Goal: Transaction & Acquisition: Book appointment/travel/reservation

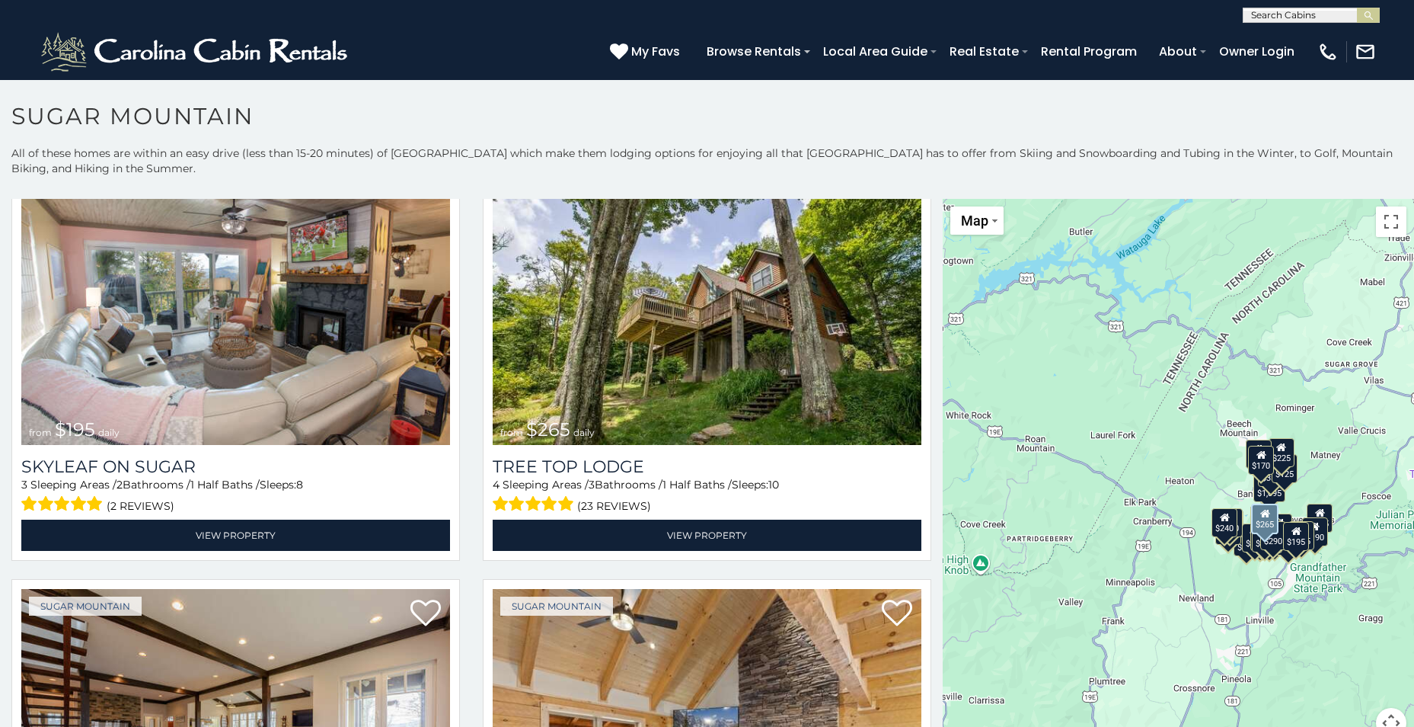
scroll to position [1371, 0]
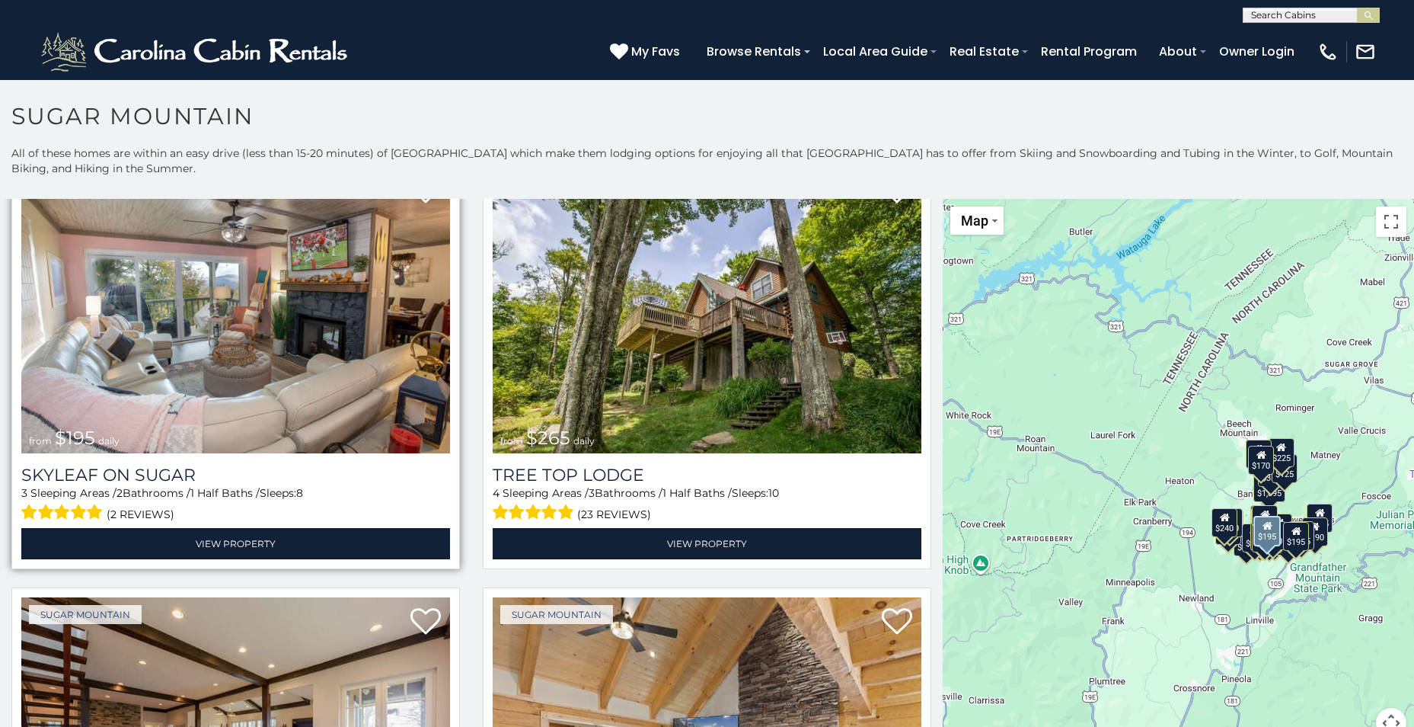
click at [256, 354] on img at bounding box center [235, 309] width 429 height 287
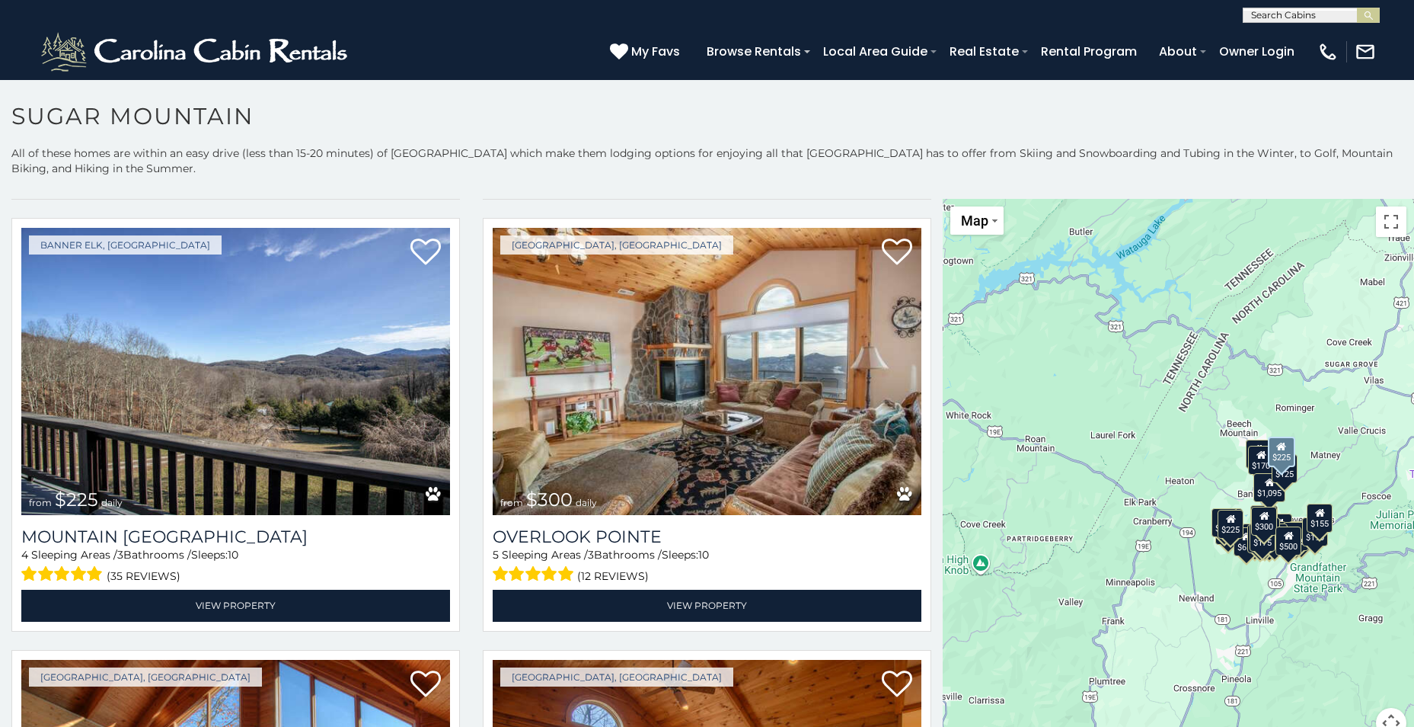
scroll to position [5712, 0]
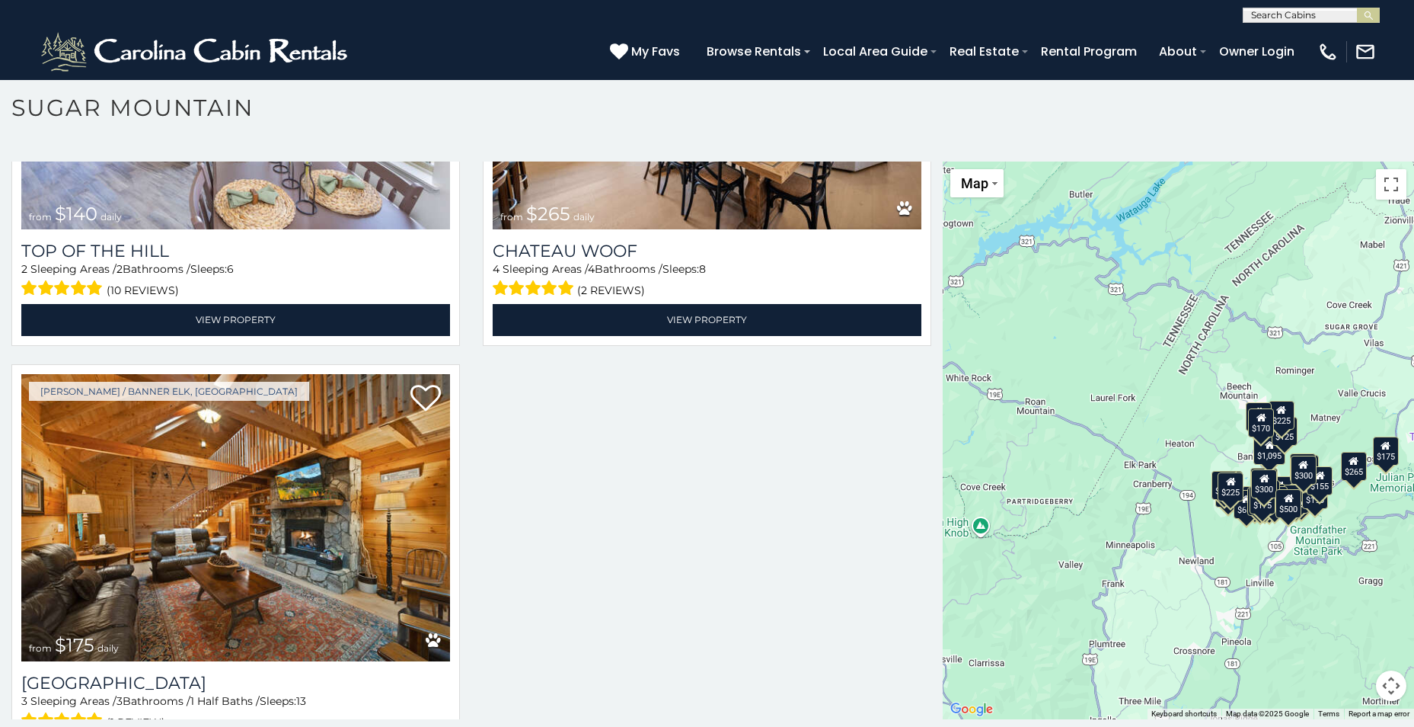
scroll to position [44, 0]
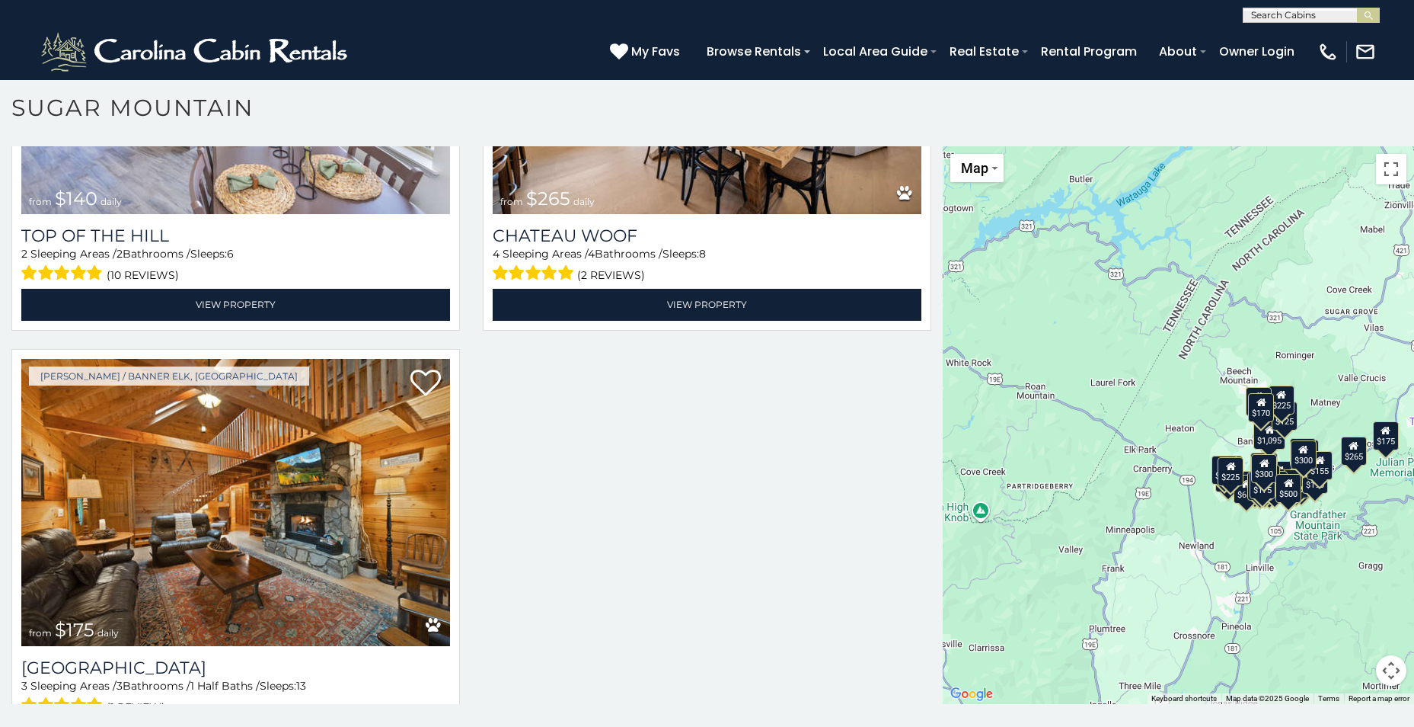
click at [1312, 388] on div "$650 $375 $350 $350 $200 $375 $195 $265 $190 $175 $155 $290 $175 $345 $1,095 $1…" at bounding box center [1178, 425] width 471 height 558
click at [1259, 404] on icon at bounding box center [1262, 402] width 10 height 11
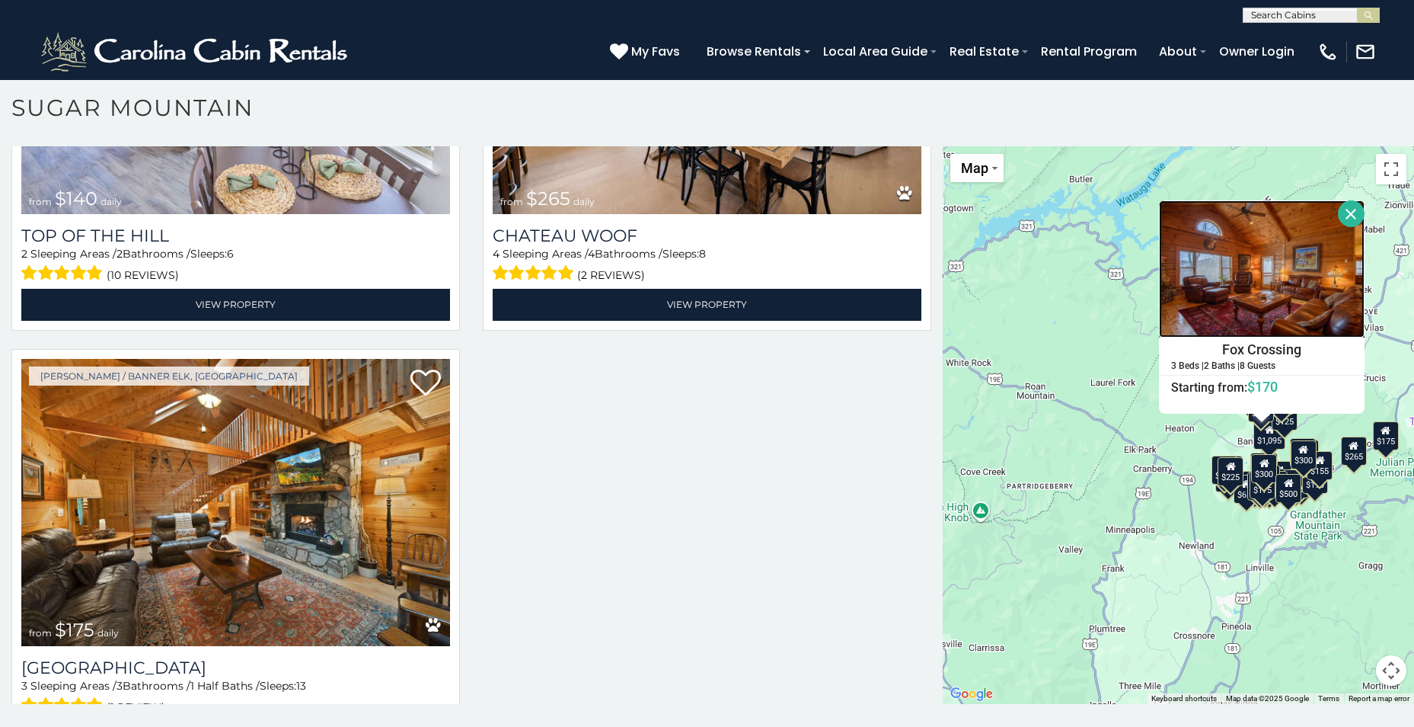
click at [1251, 291] on img at bounding box center [1262, 268] width 206 height 137
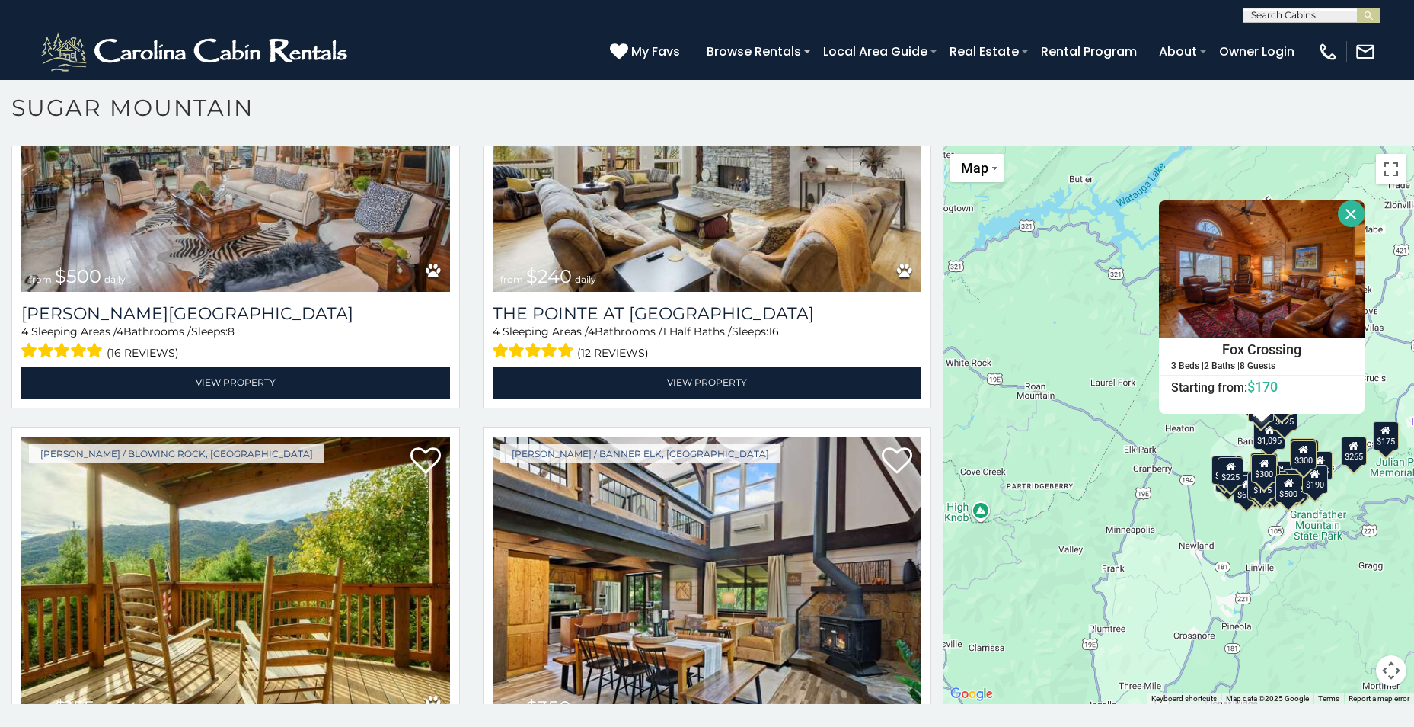
scroll to position [1, 0]
click at [1280, 10] on input "text" at bounding box center [1310, 17] width 133 height 15
type input "**********"
click at [1369, 10] on img "submit" at bounding box center [1368, 15] width 11 height 11
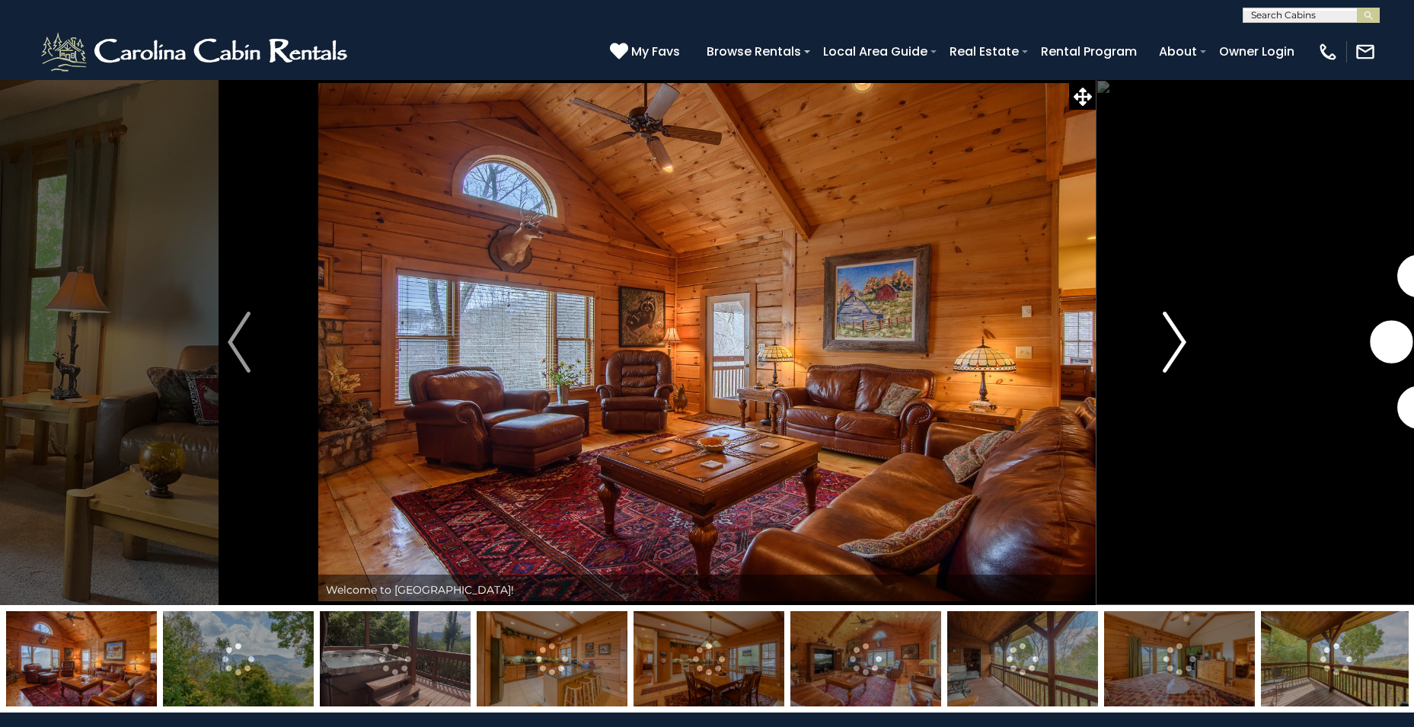
click at [1169, 338] on img "Next" at bounding box center [1175, 342] width 23 height 61
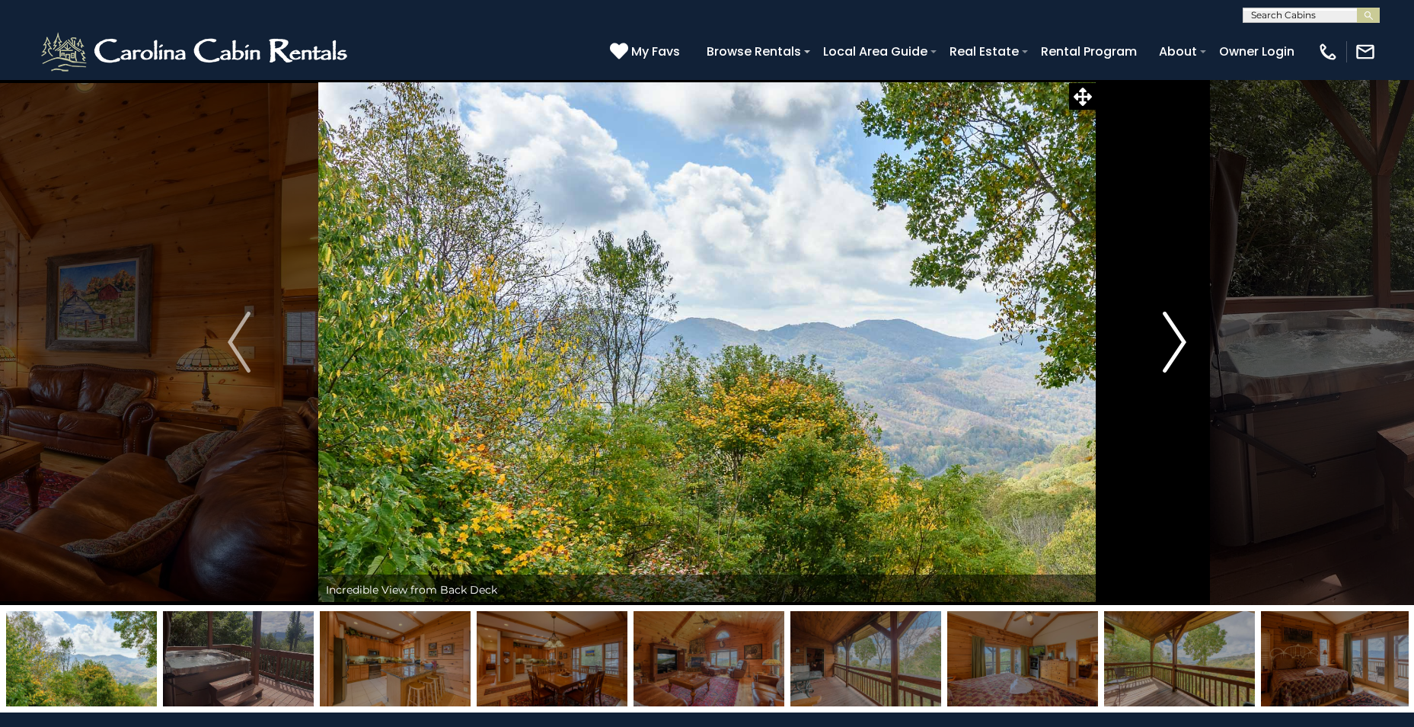
click at [1169, 338] on img "Next" at bounding box center [1175, 342] width 23 height 61
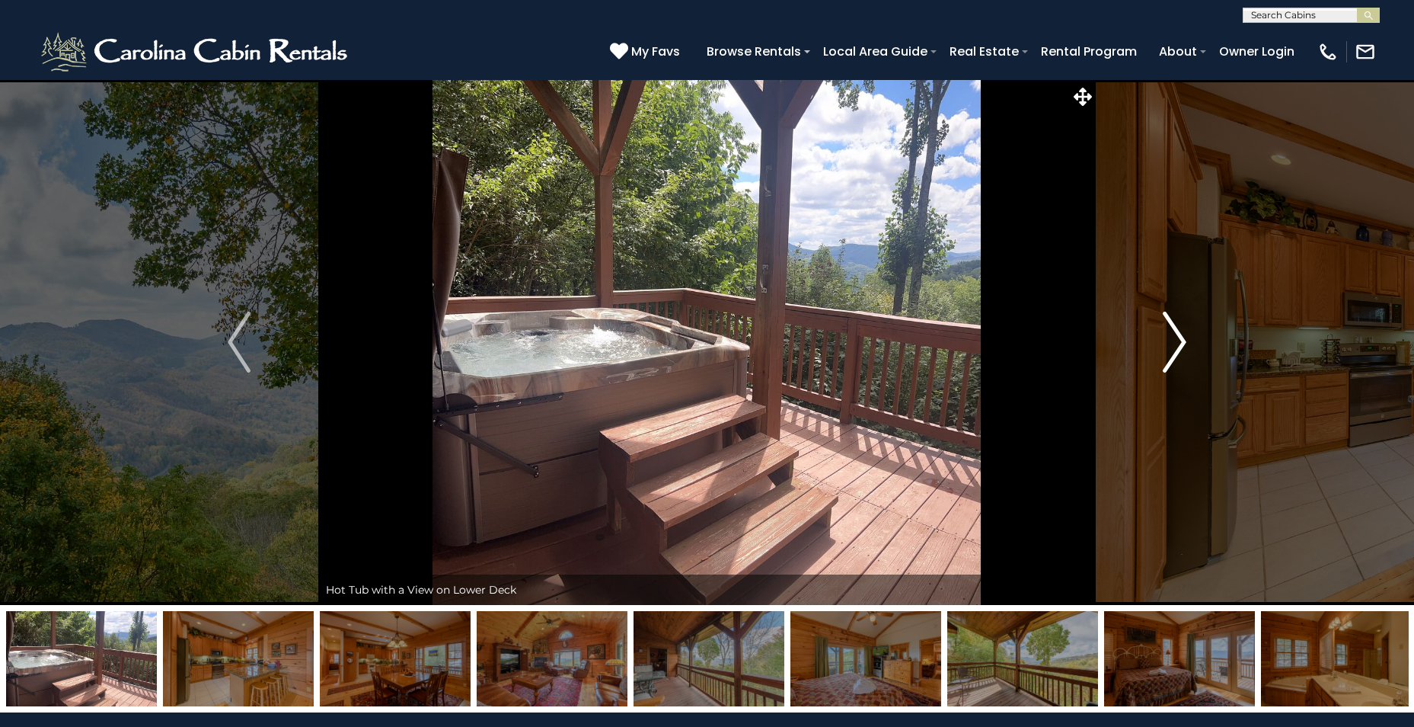
click at [1169, 338] on img "Next" at bounding box center [1175, 342] width 23 height 61
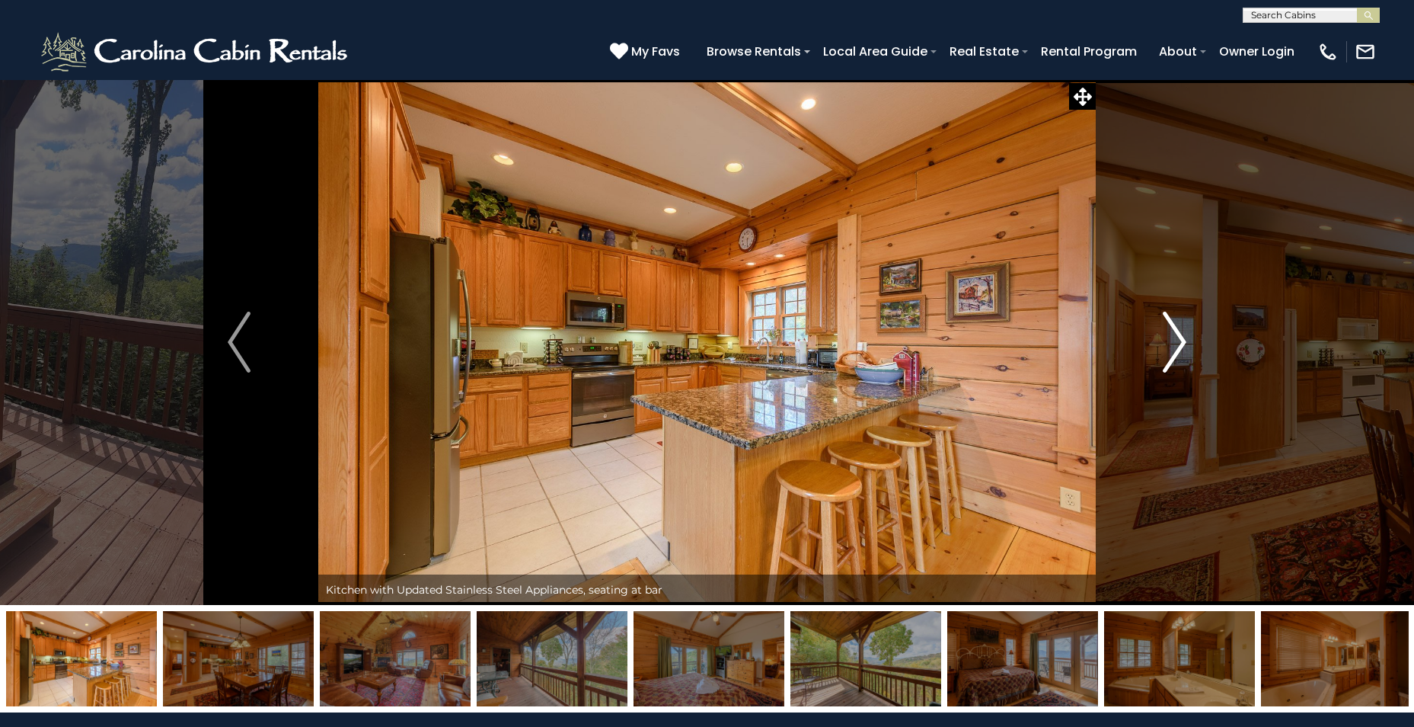
click at [1169, 338] on img "Next" at bounding box center [1175, 342] width 23 height 61
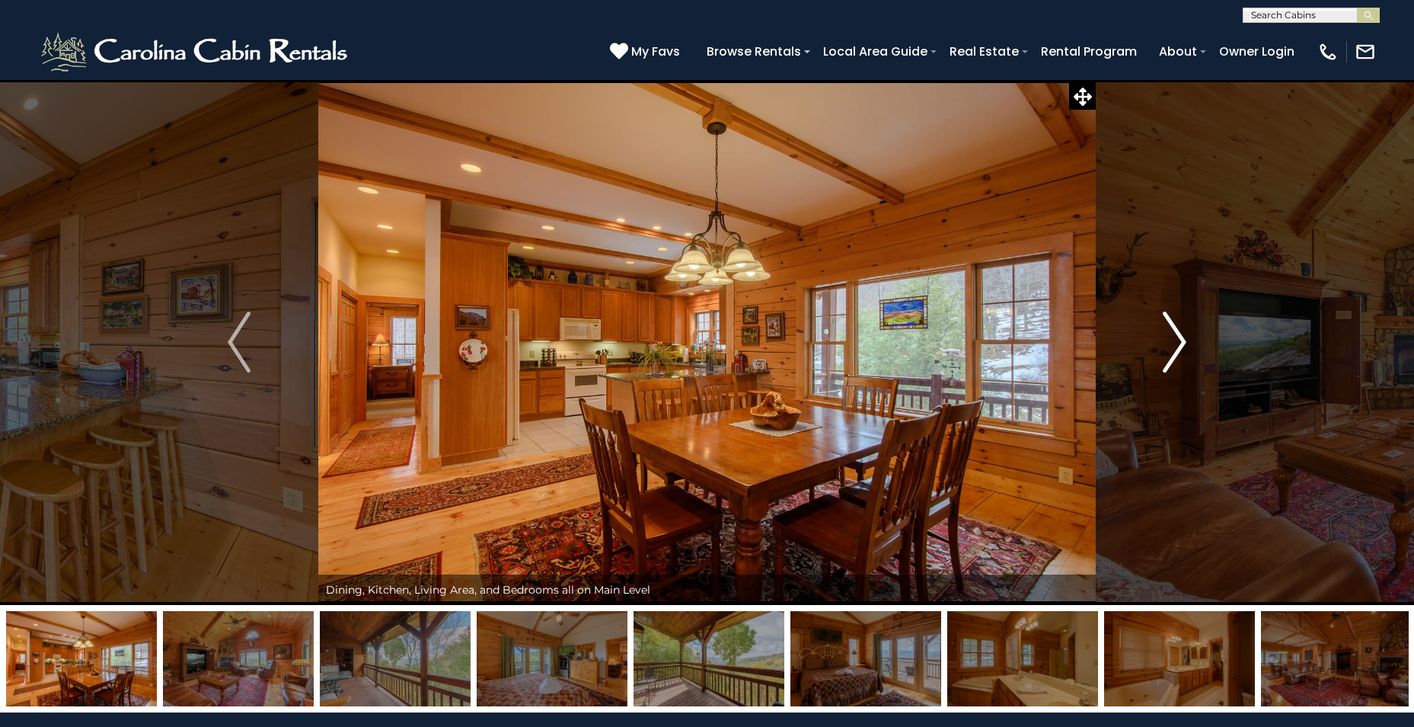
click at [1169, 338] on img "Next" at bounding box center [1175, 342] width 23 height 61
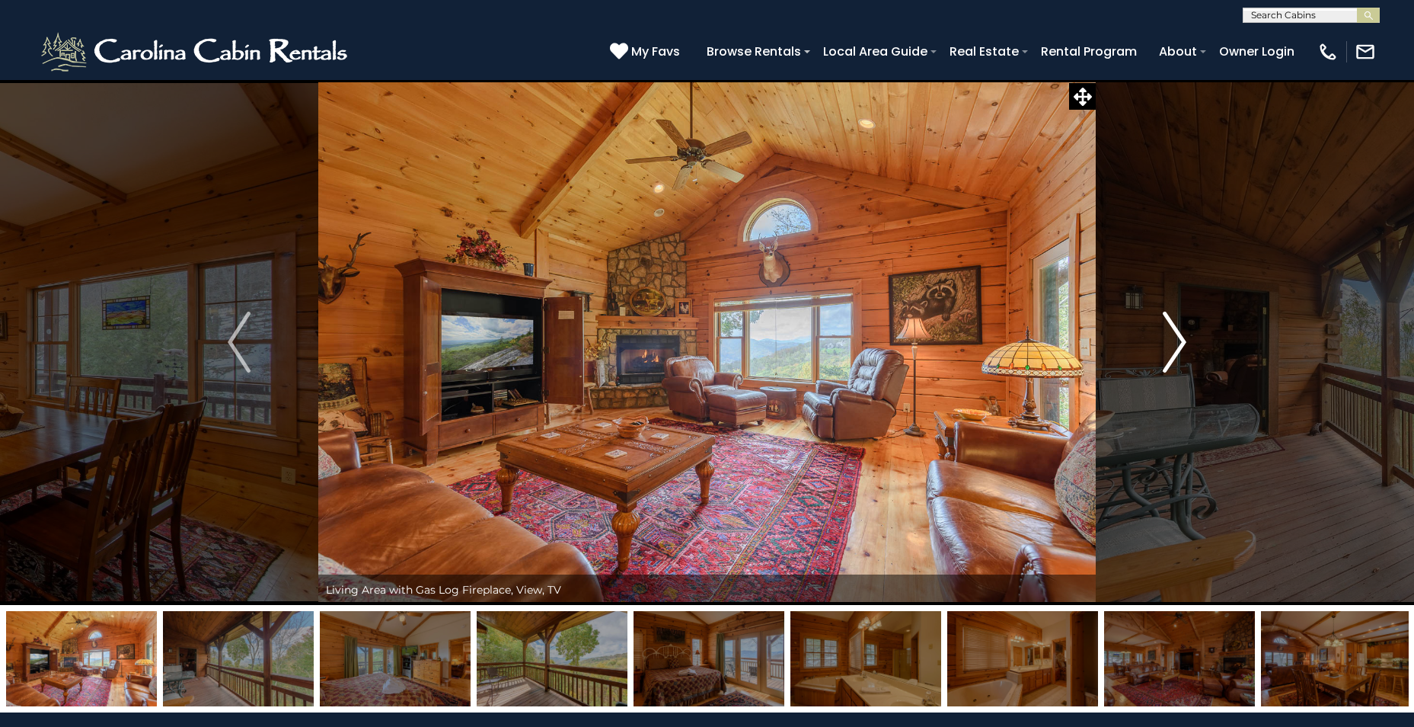
click at [1169, 338] on img "Next" at bounding box center [1175, 342] width 23 height 61
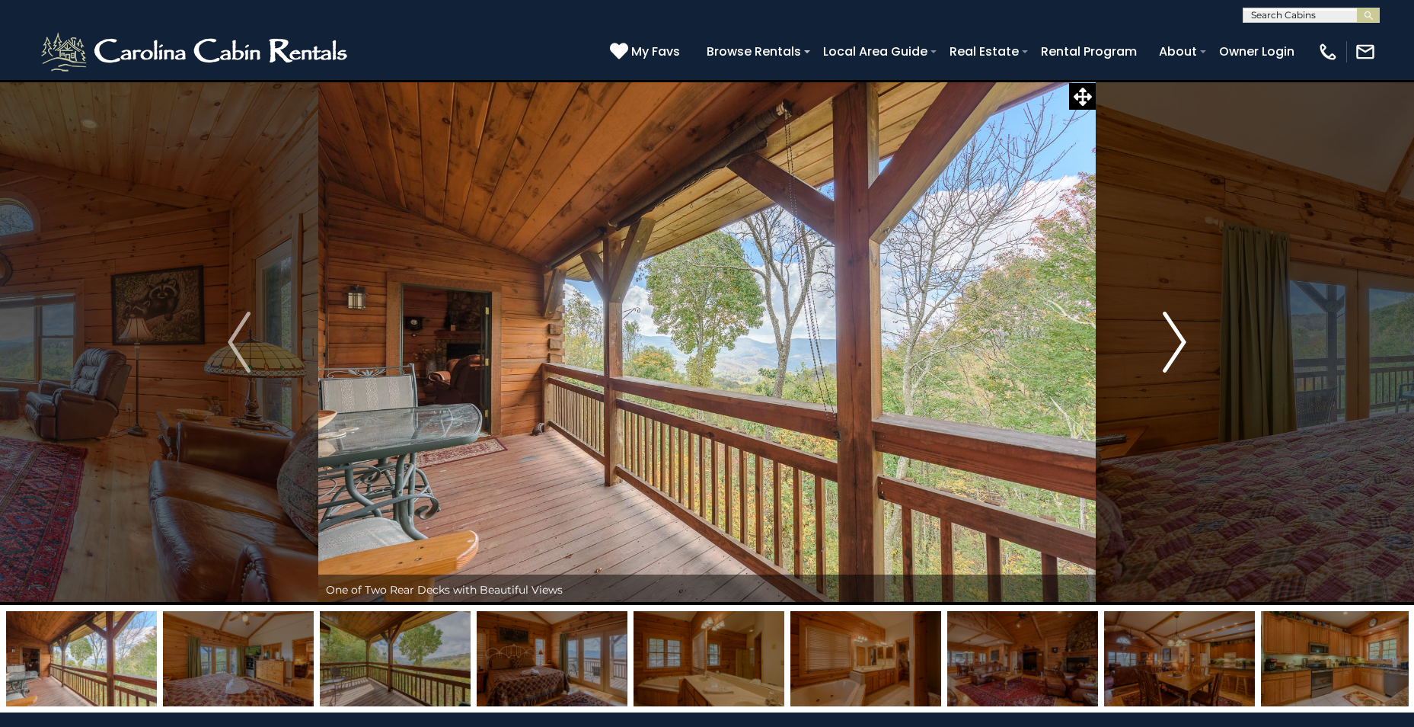
click at [1169, 338] on img "Next" at bounding box center [1175, 342] width 23 height 61
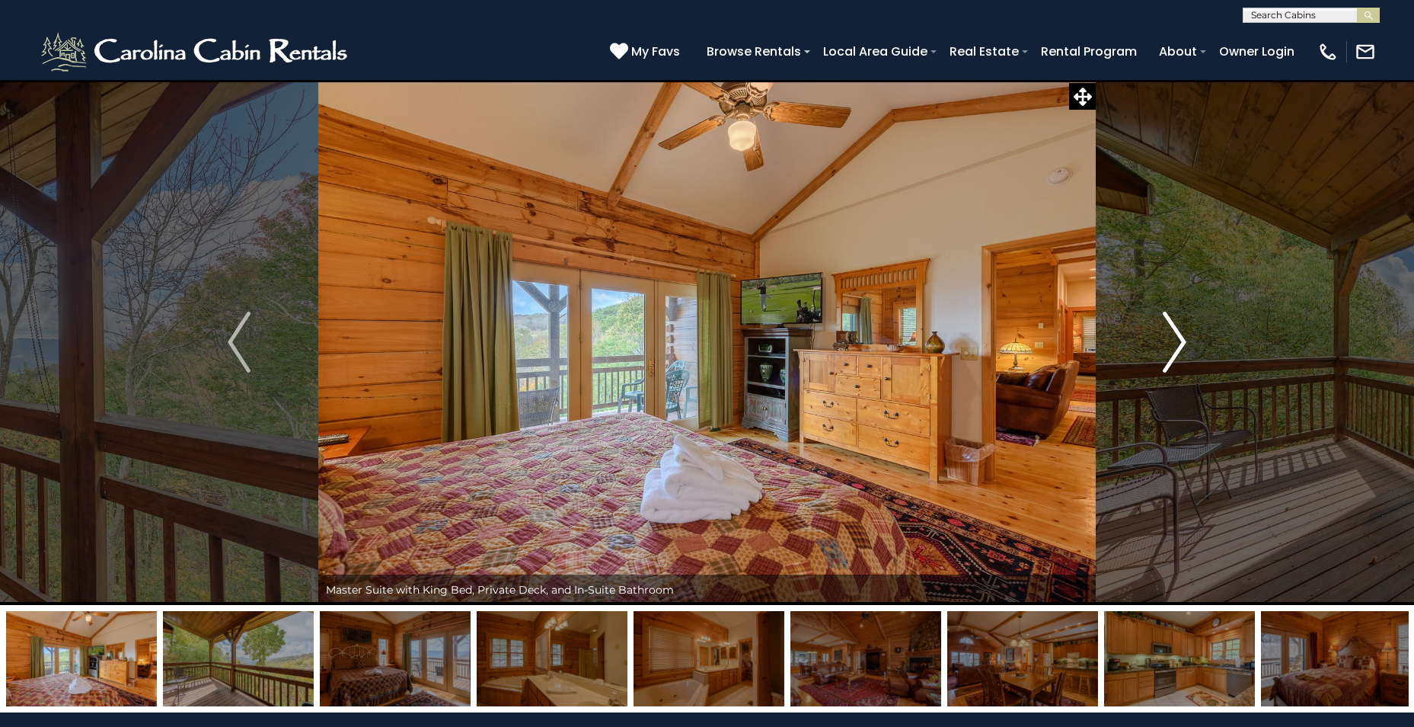
click at [1169, 337] on img "Next" at bounding box center [1175, 342] width 23 height 61
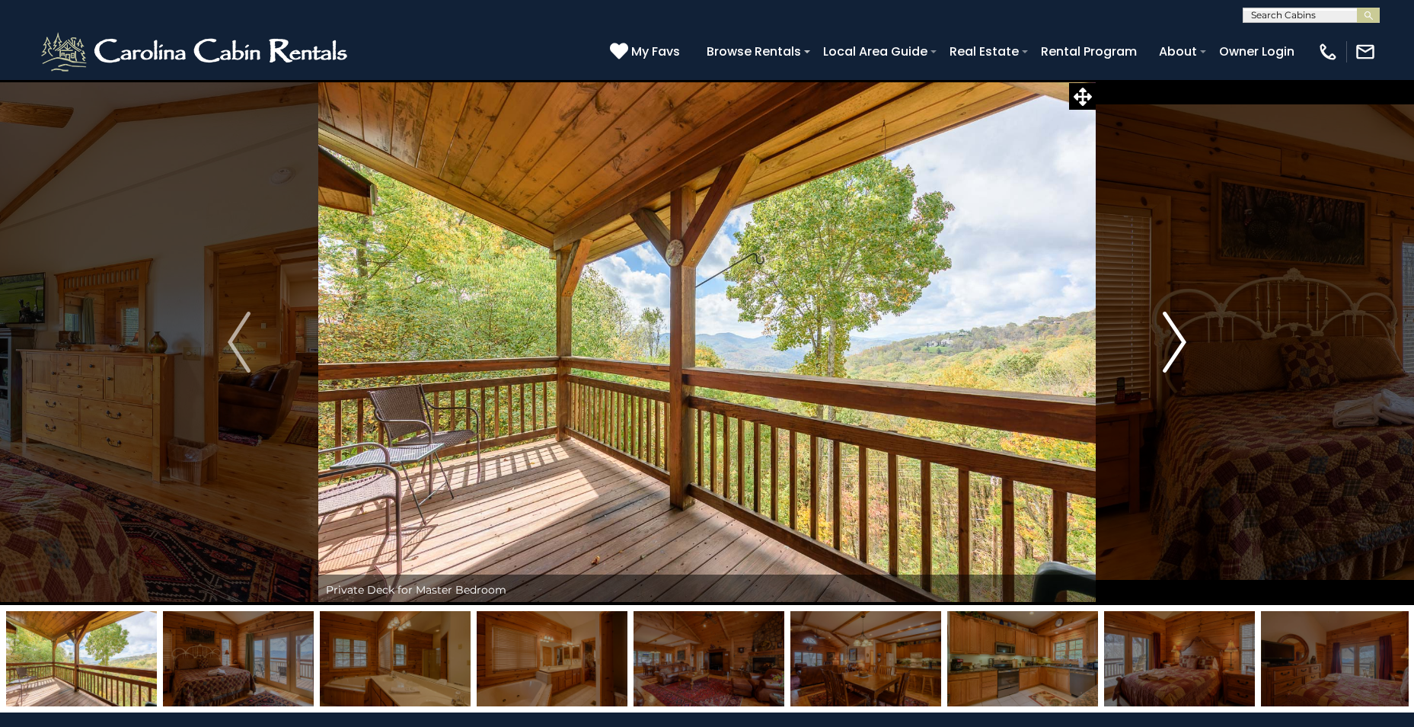
click at [1169, 337] on img "Next" at bounding box center [1175, 342] width 23 height 61
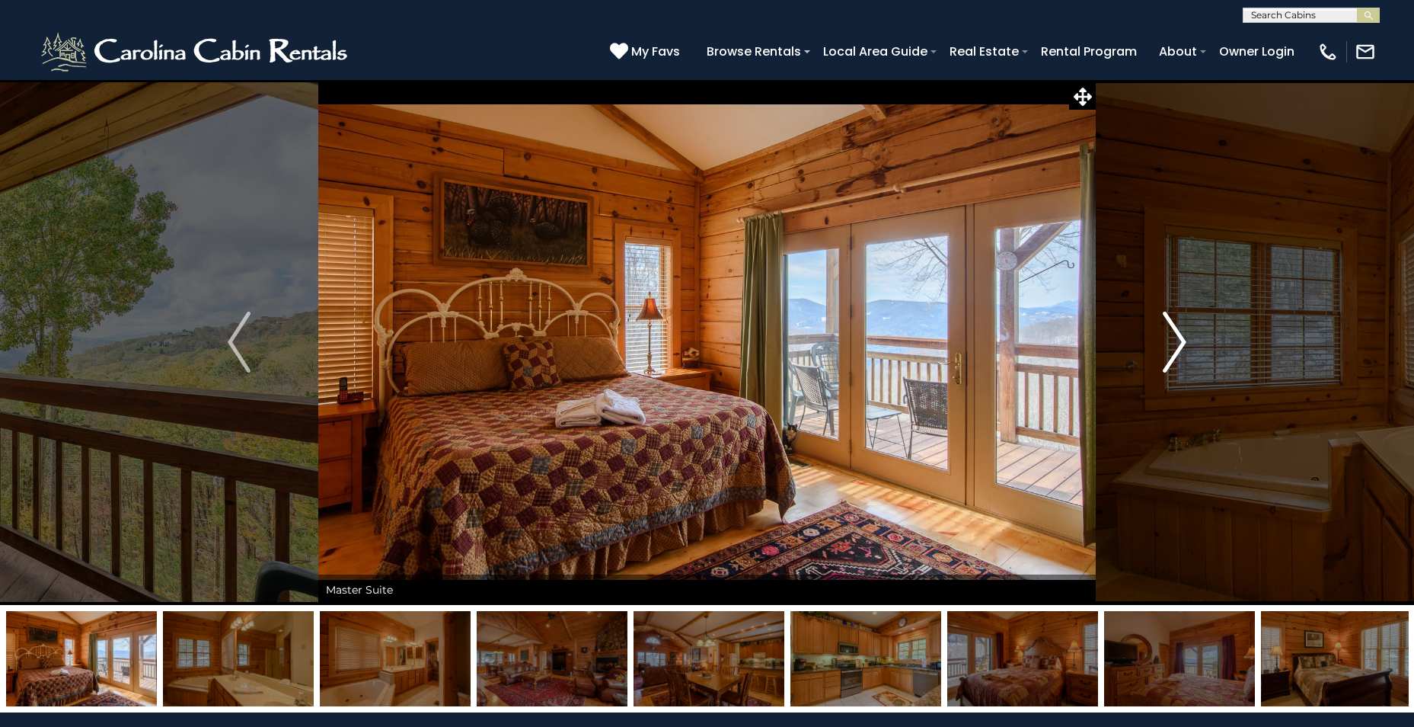
click at [1169, 337] on img "Next" at bounding box center [1175, 342] width 23 height 61
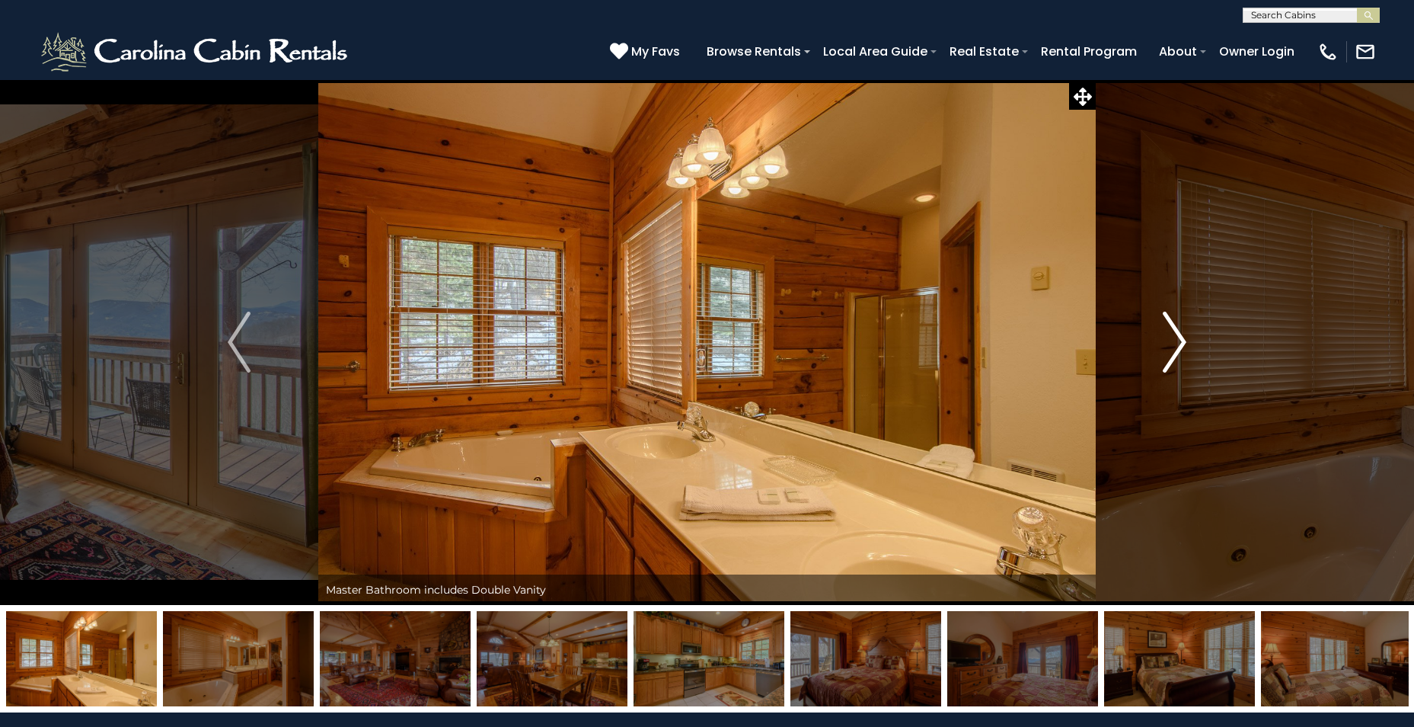
click at [1169, 337] on img "Next" at bounding box center [1175, 342] width 23 height 61
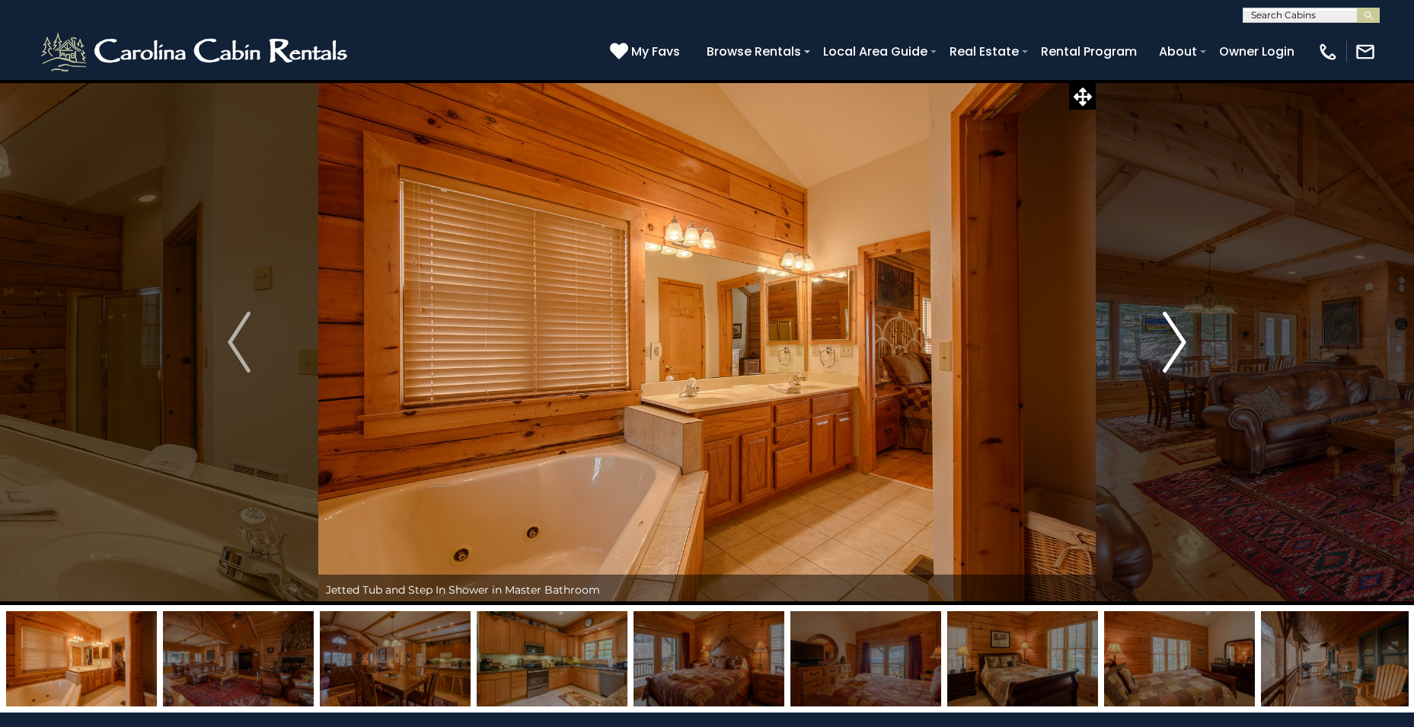
click at [1169, 337] on img "Next" at bounding box center [1175, 342] width 23 height 61
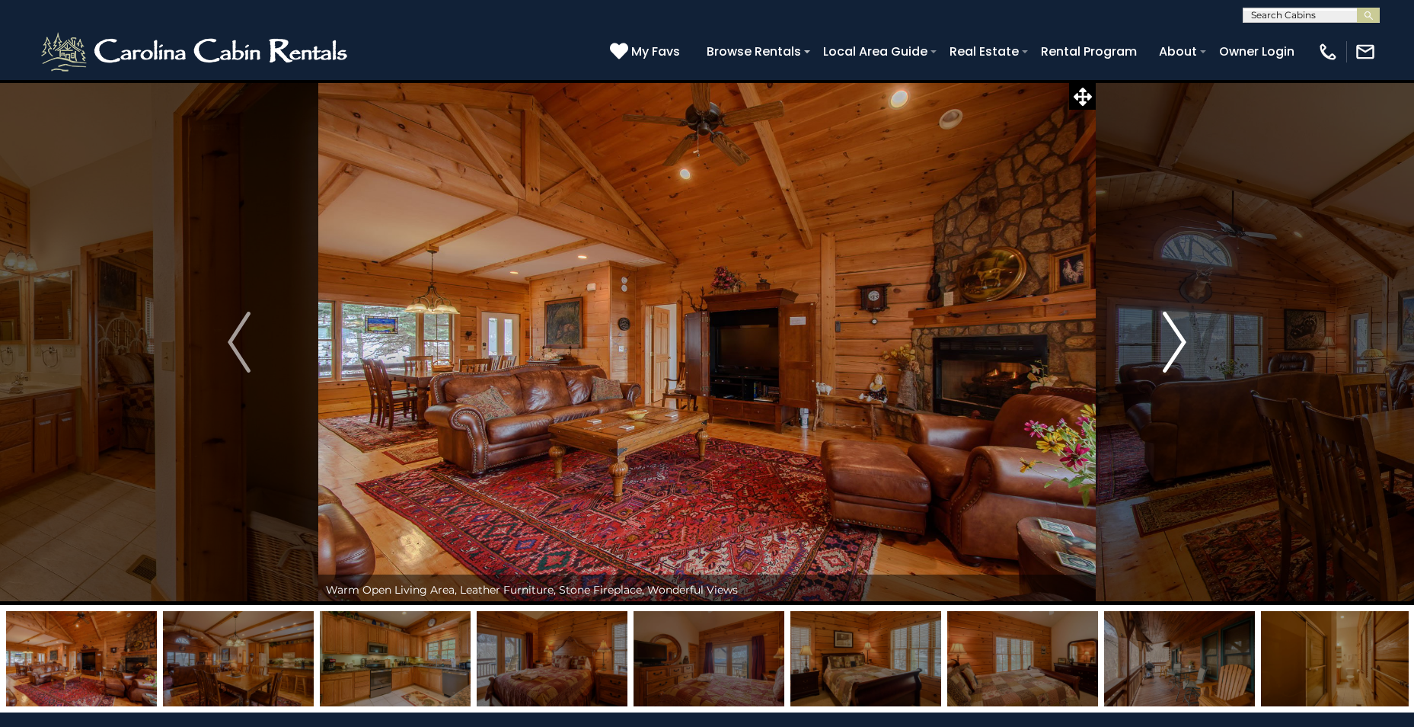
click at [1169, 337] on img "Next" at bounding box center [1175, 342] width 23 height 61
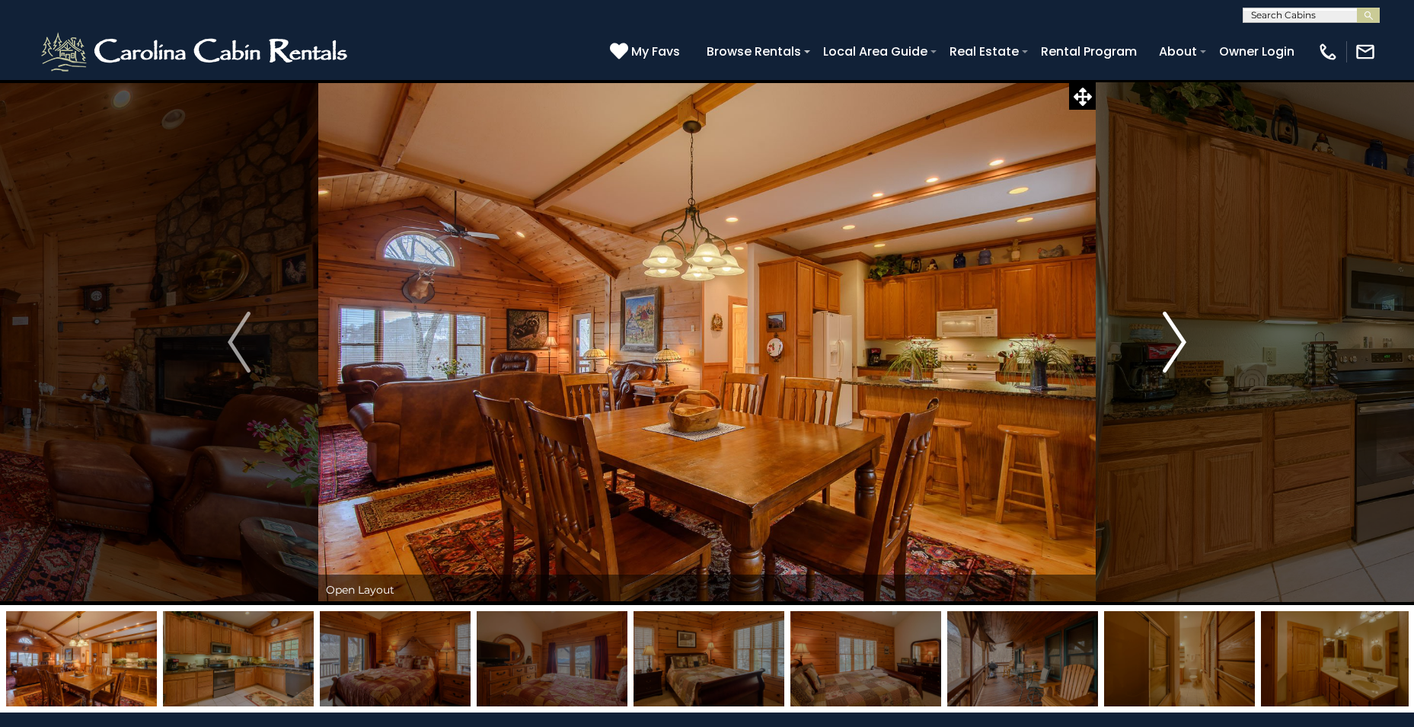
click at [1169, 337] on img "Next" at bounding box center [1175, 342] width 23 height 61
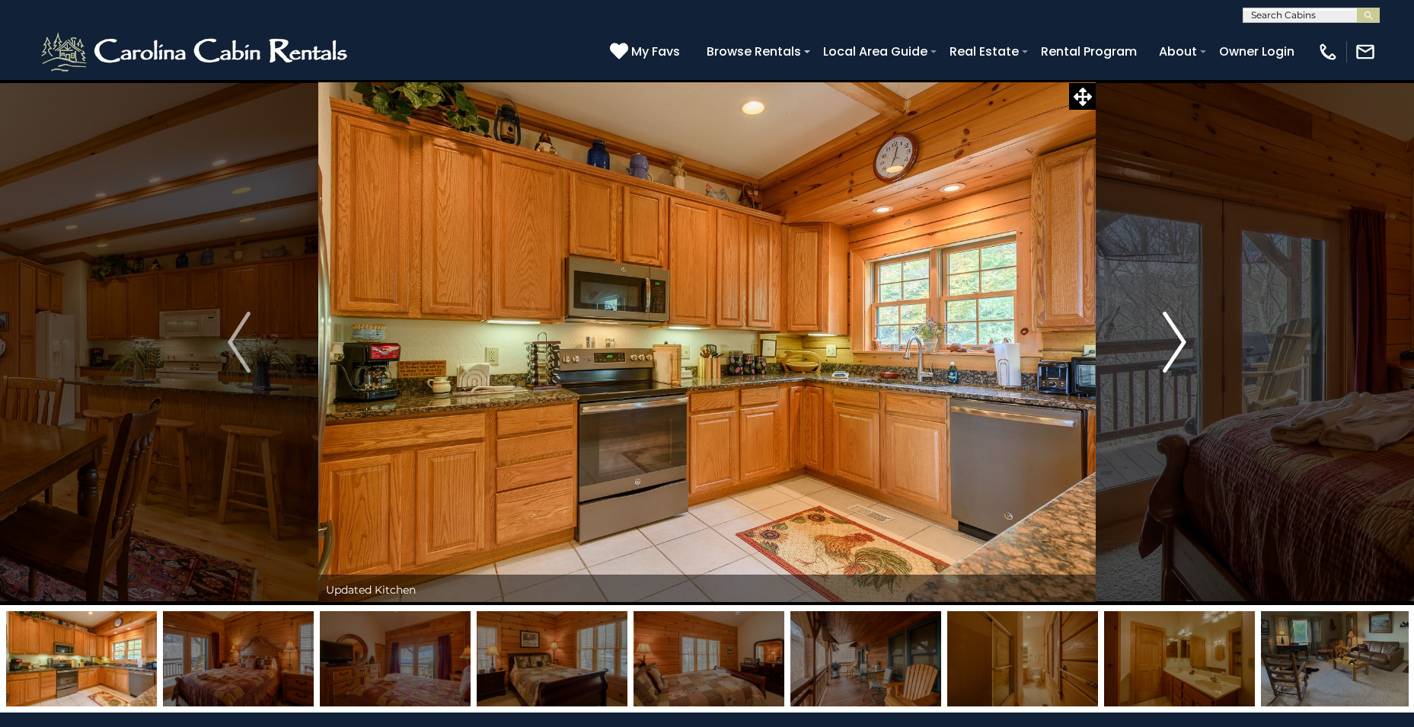
click at [1169, 337] on img "Next" at bounding box center [1175, 342] width 23 height 61
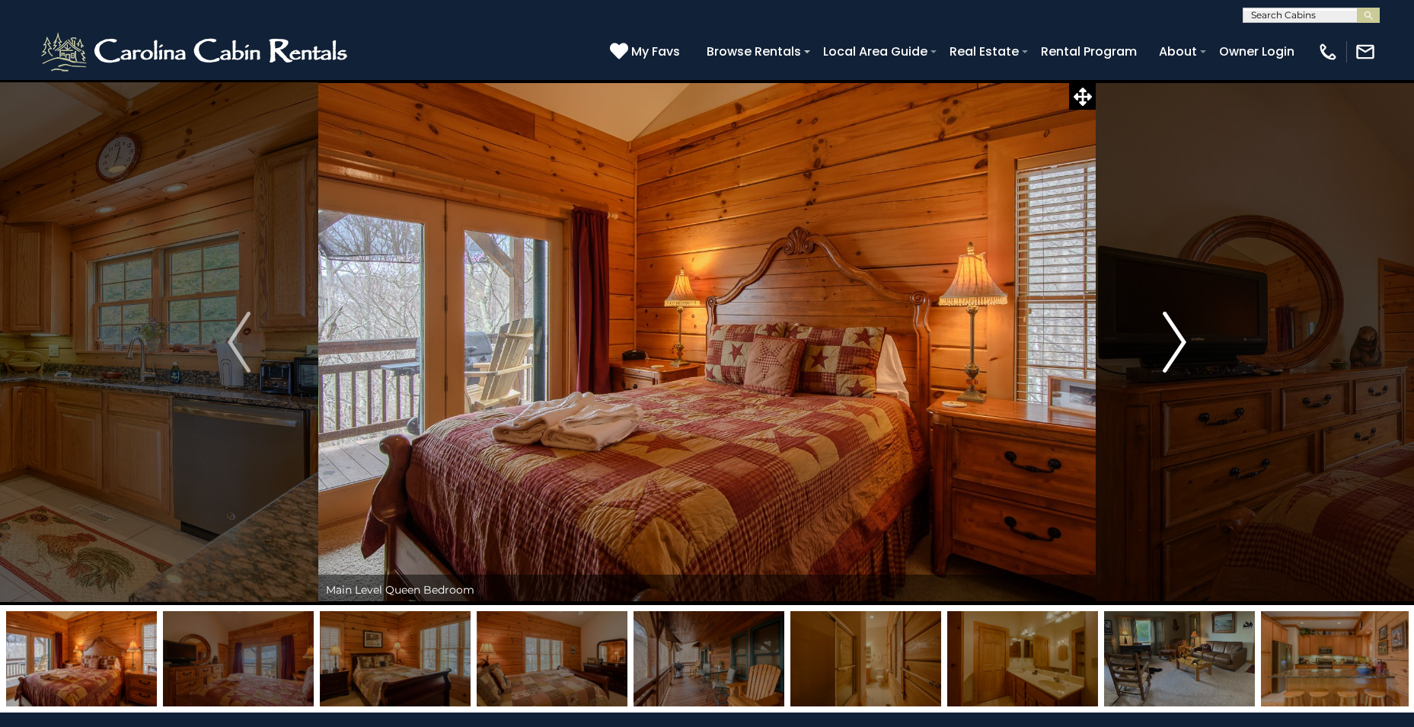
click at [1169, 337] on img "Next" at bounding box center [1175, 342] width 23 height 61
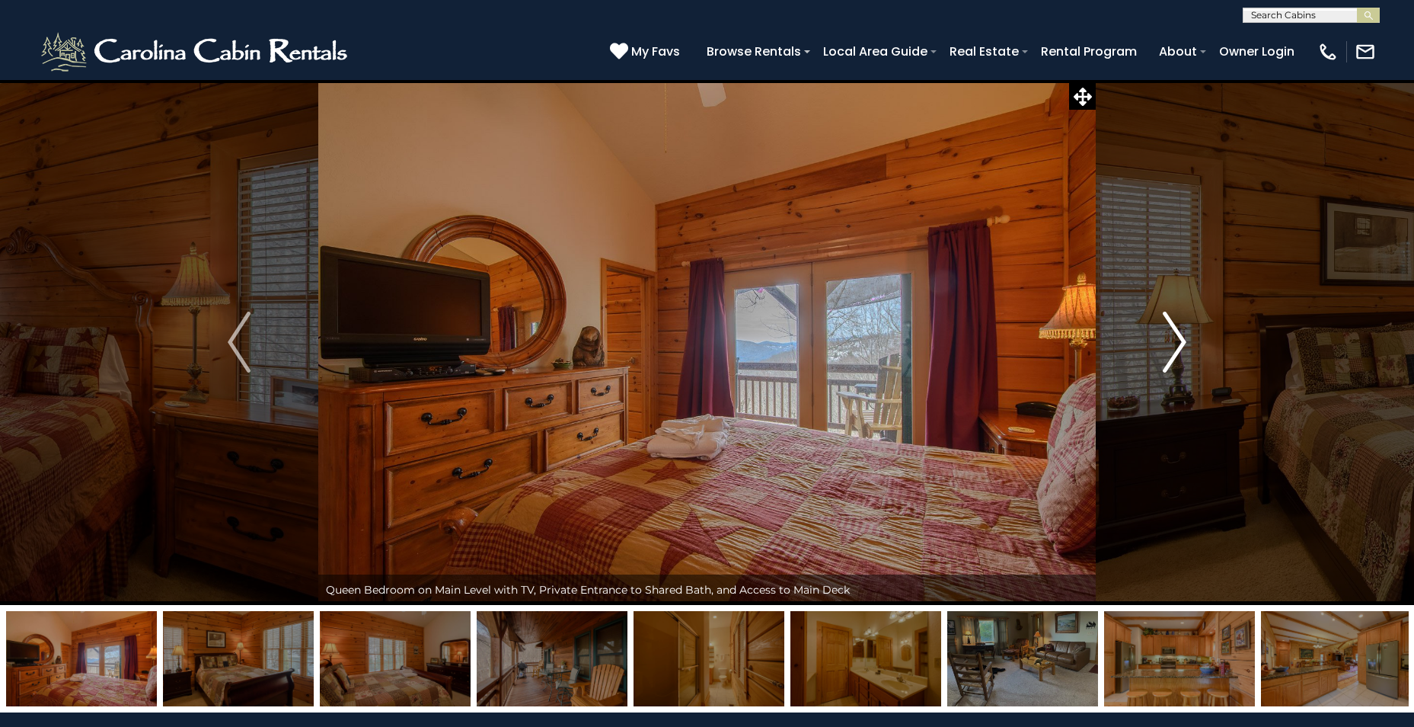
click at [1169, 337] on img "Next" at bounding box center [1175, 342] width 23 height 61
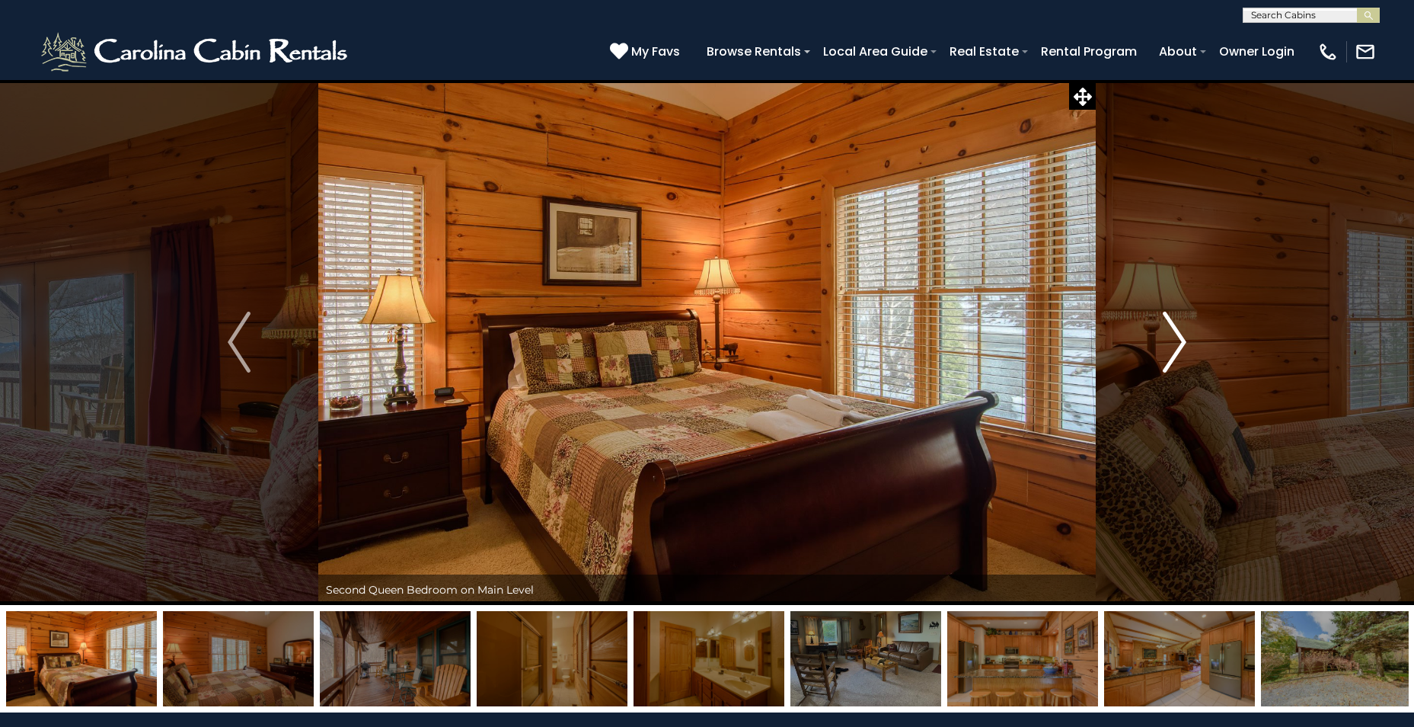
click at [1169, 337] on img "Next" at bounding box center [1175, 342] width 23 height 61
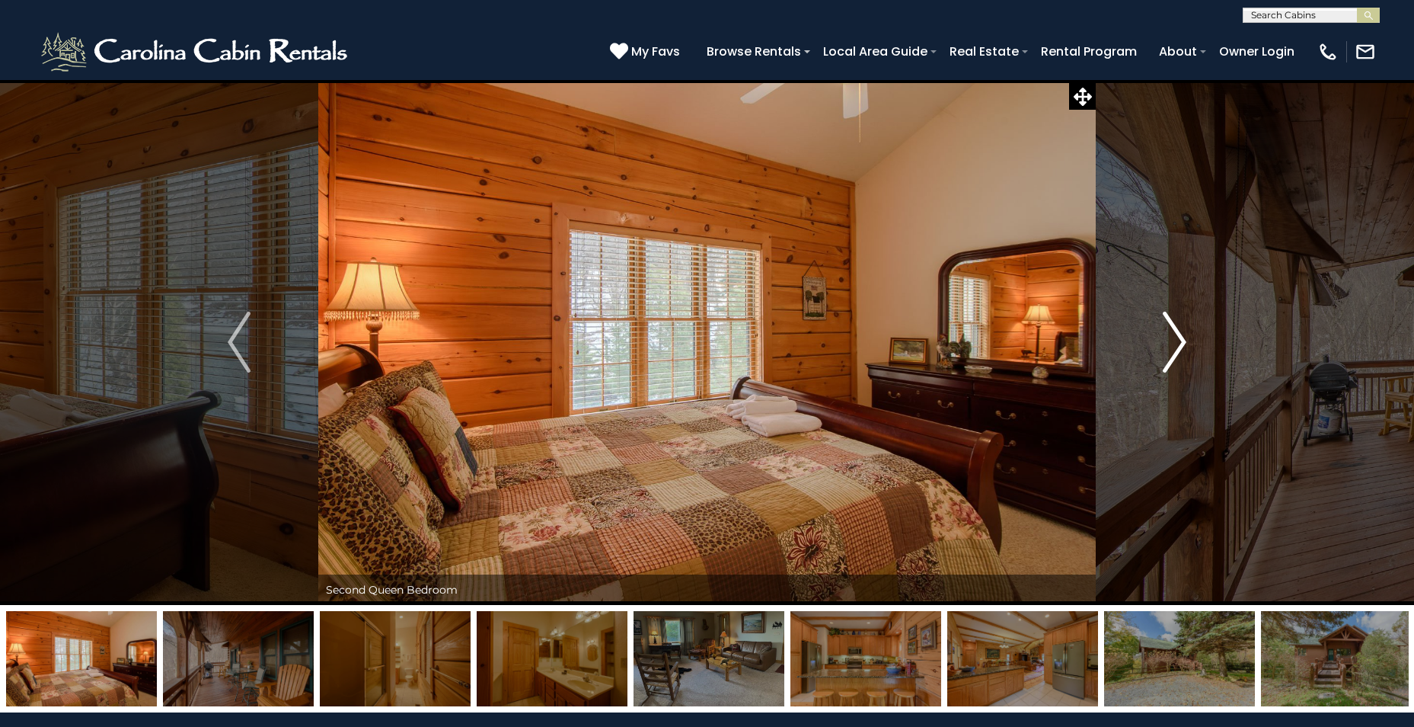
click at [1169, 337] on img "Next" at bounding box center [1175, 342] width 23 height 61
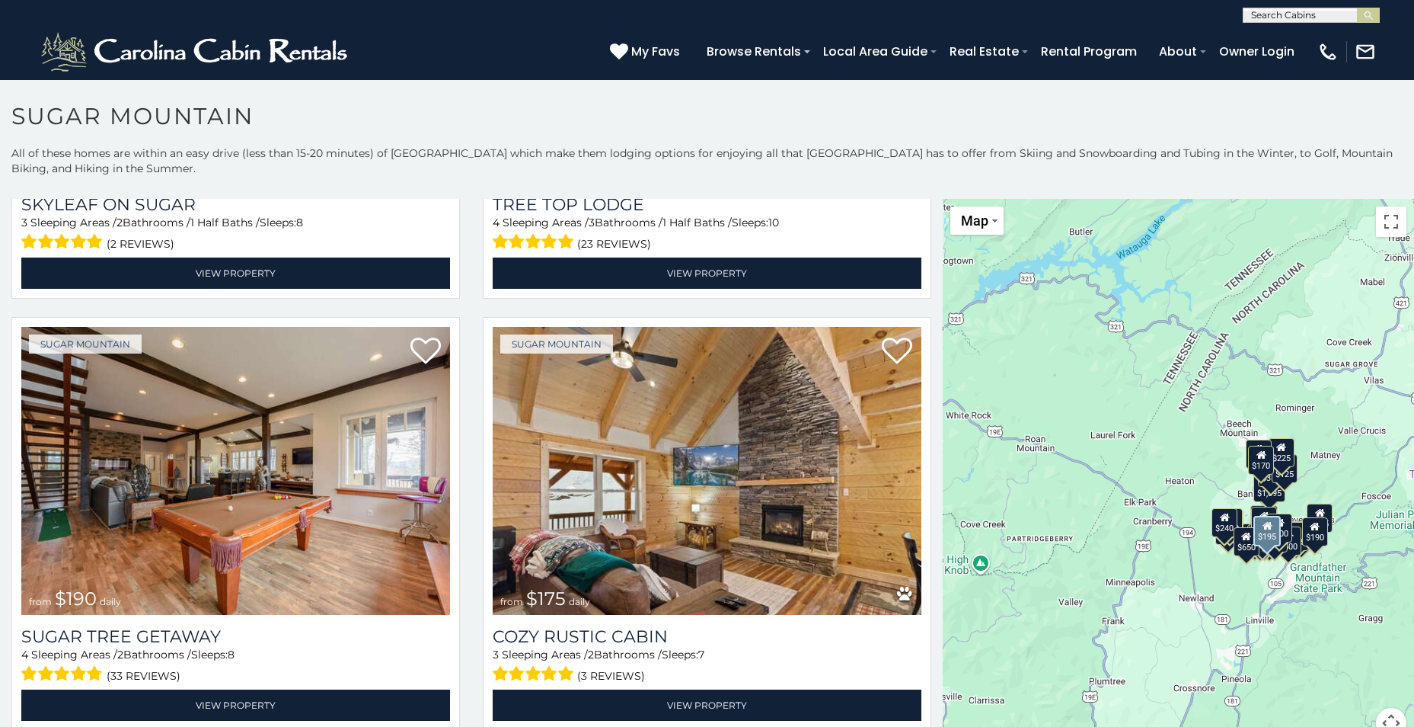
scroll to position [1752, 0]
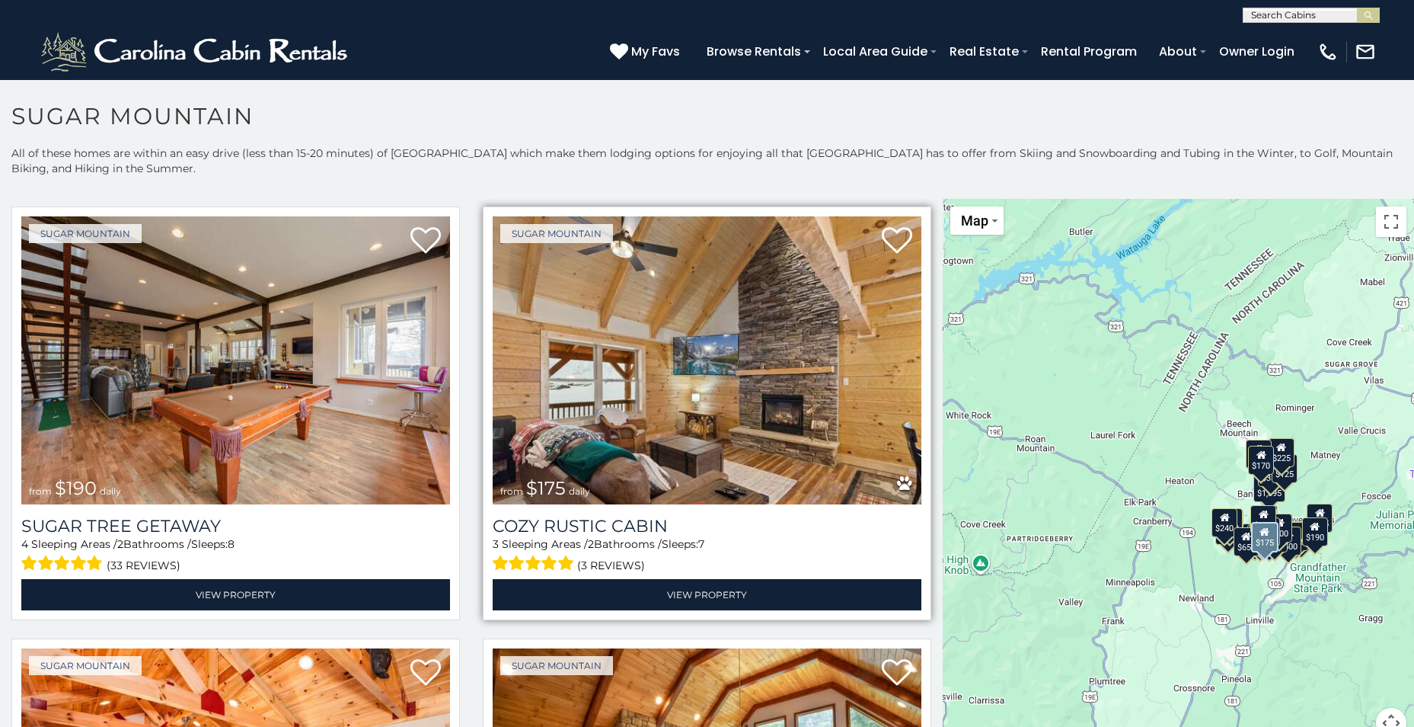
click at [610, 551] on div "(3 reviews)" at bounding box center [707, 563] width 429 height 24
click at [609, 555] on span "(3 reviews)" at bounding box center [611, 565] width 68 height 20
click at [542, 551] on span at bounding box center [534, 563] width 82 height 24
click at [543, 551] on span at bounding box center [534, 563] width 82 height 24
click at [593, 431] on img at bounding box center [707, 359] width 429 height 287
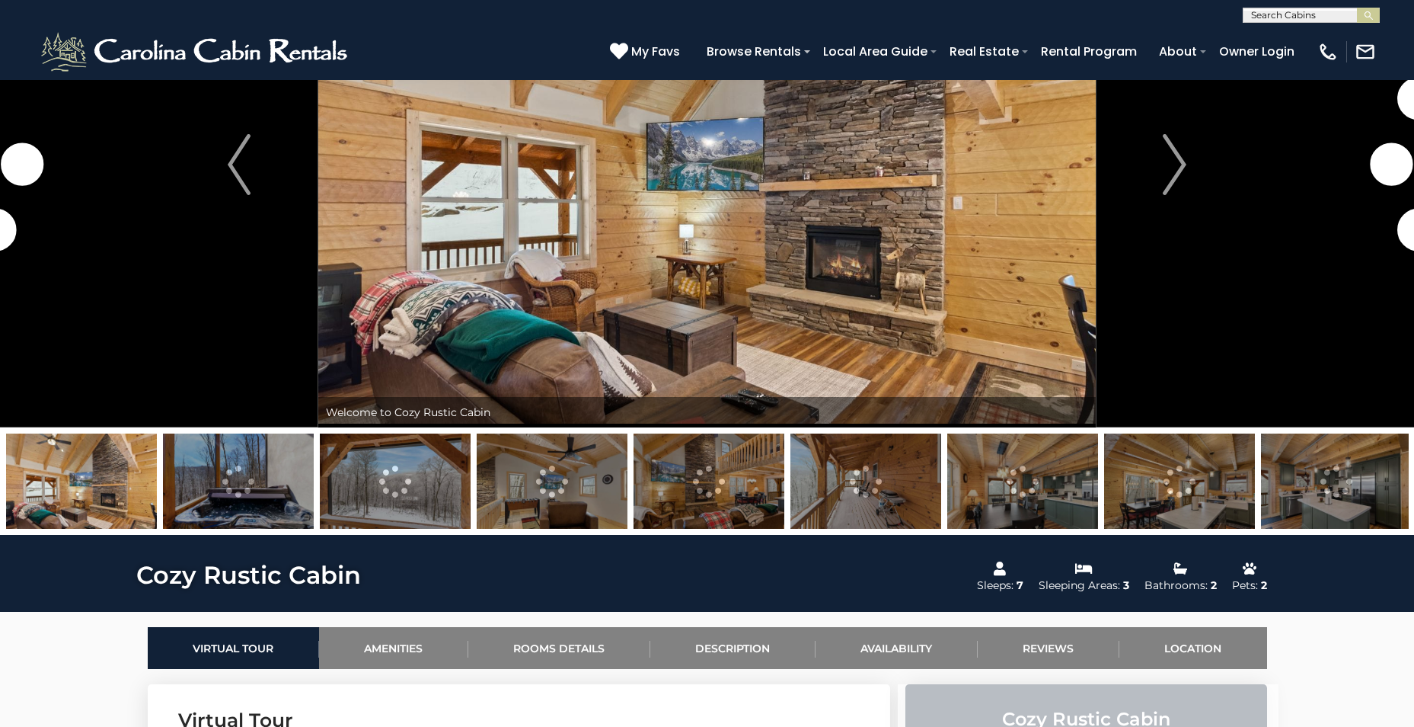
scroll to position [228, 0]
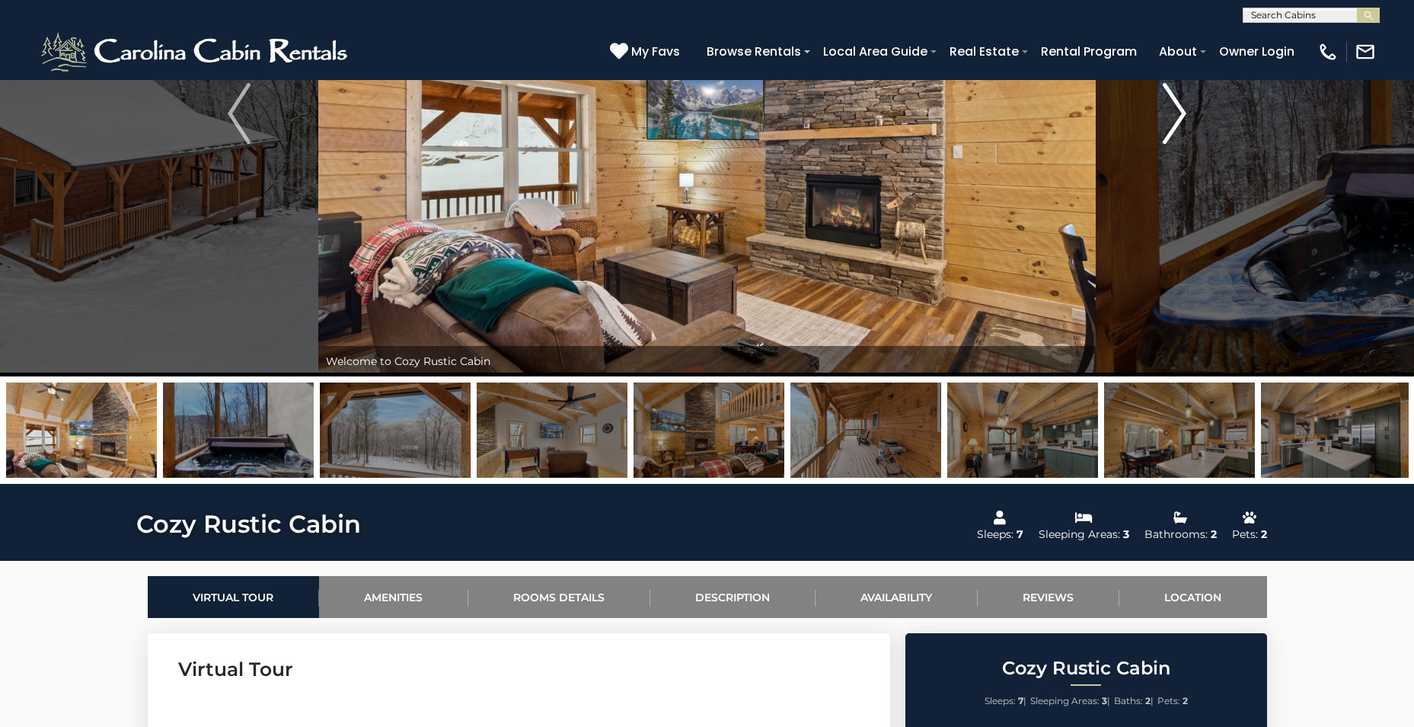
click at [1165, 107] on img "Next" at bounding box center [1175, 113] width 23 height 61
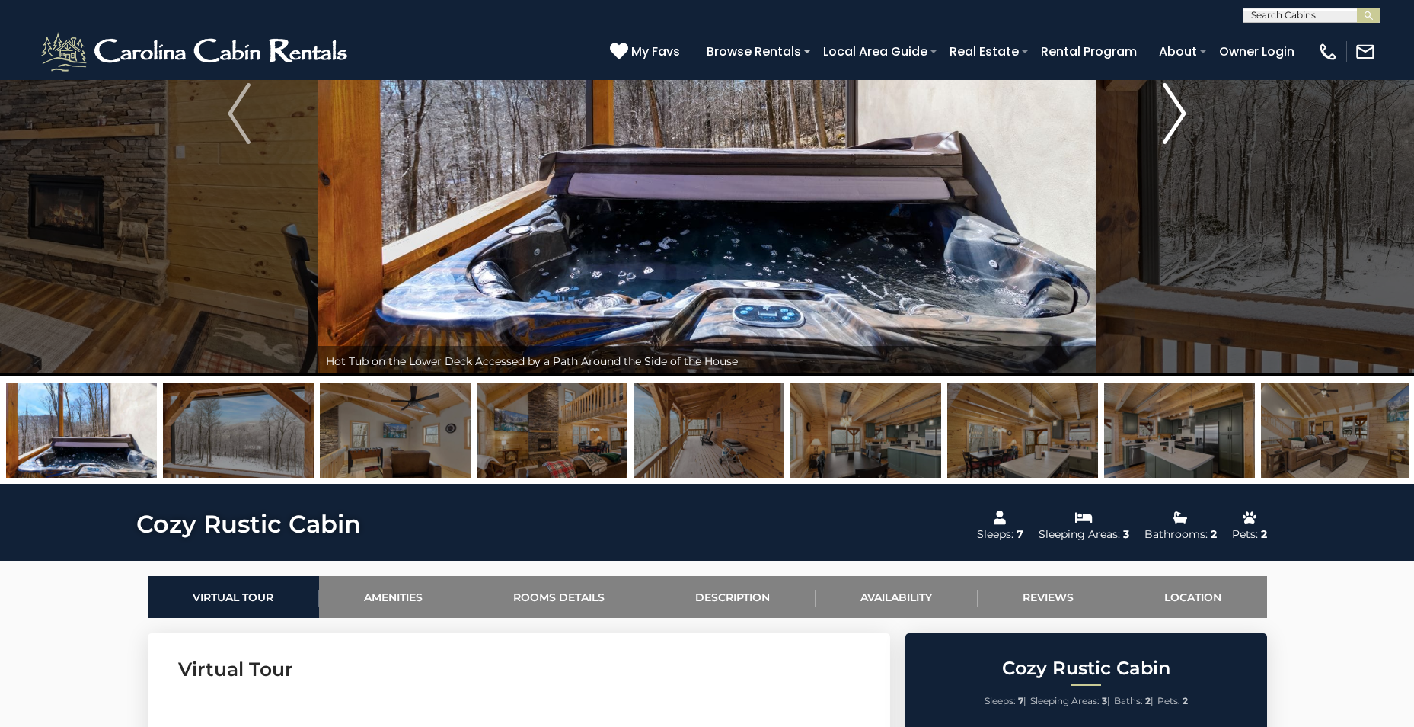
click at [1165, 107] on img "Next" at bounding box center [1175, 113] width 23 height 61
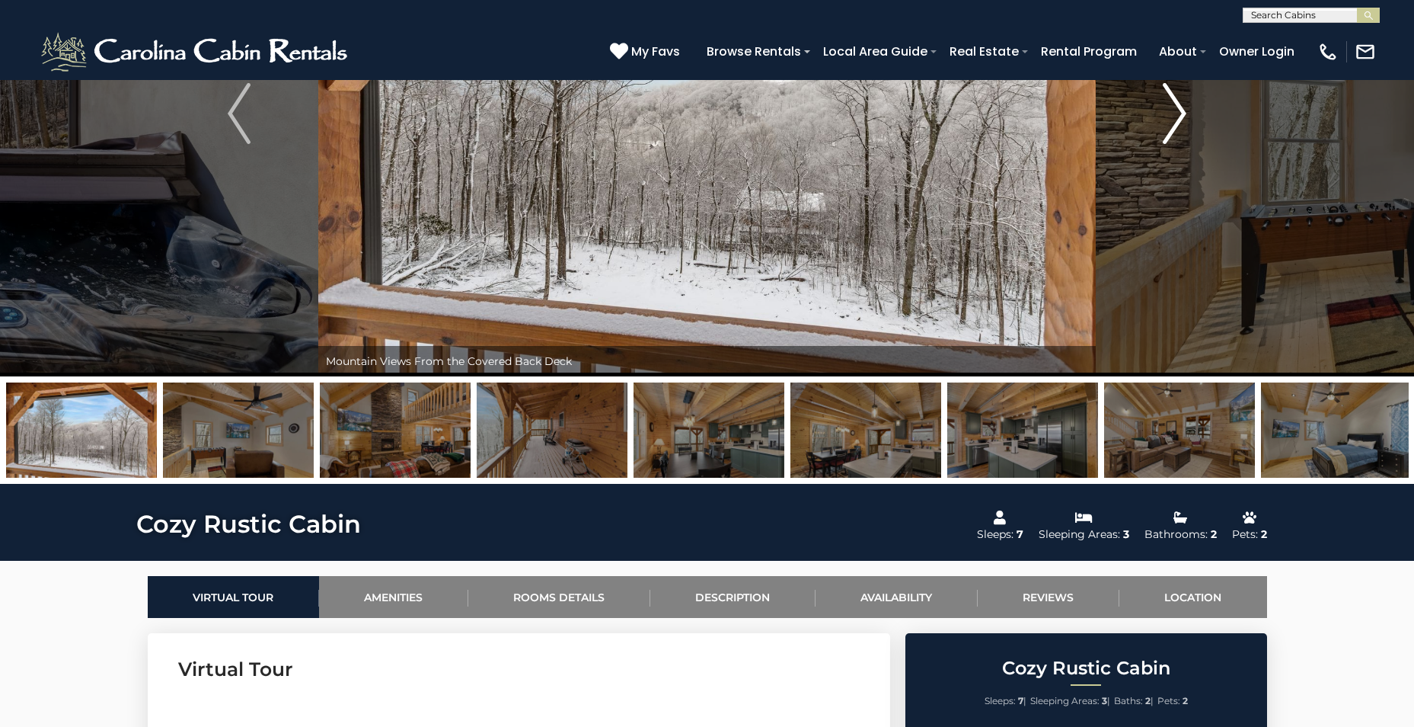
click at [1164, 107] on img "Next" at bounding box center [1175, 113] width 23 height 61
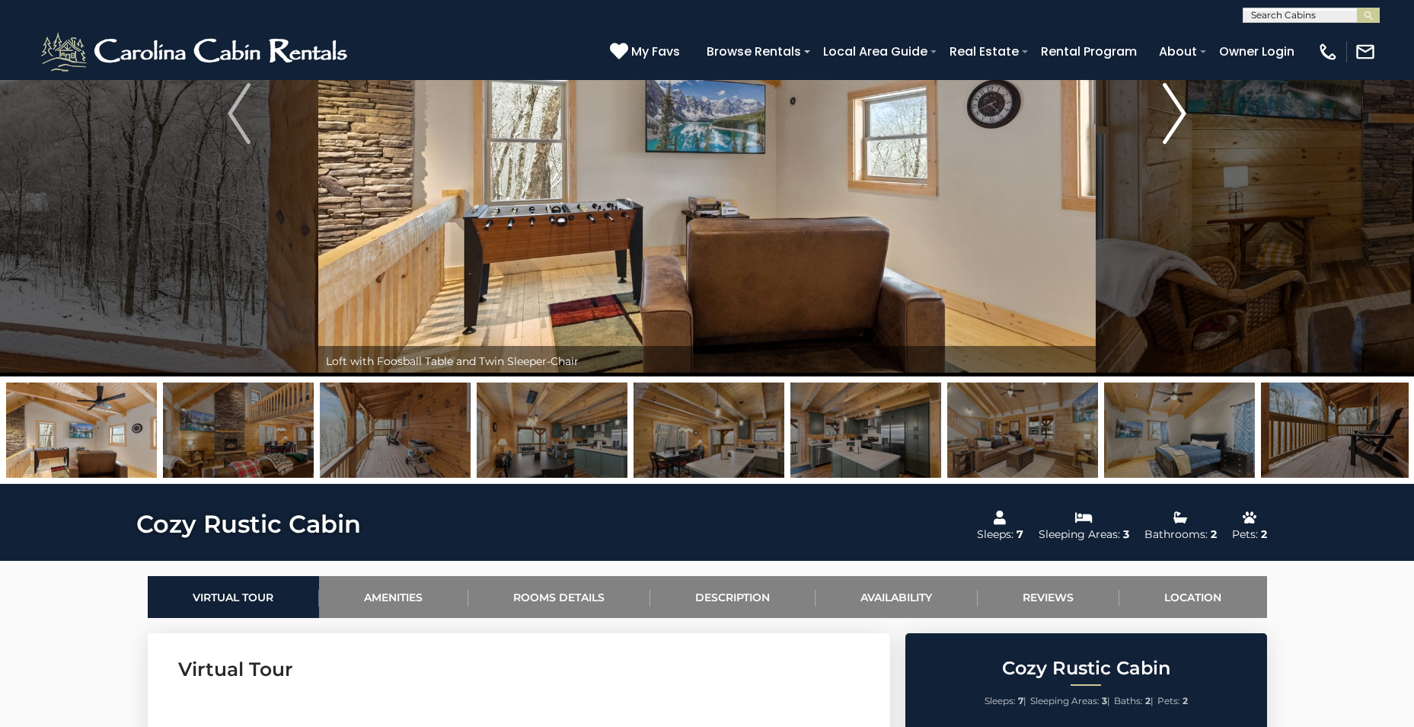
click at [1164, 107] on img "Next" at bounding box center [1175, 113] width 23 height 61
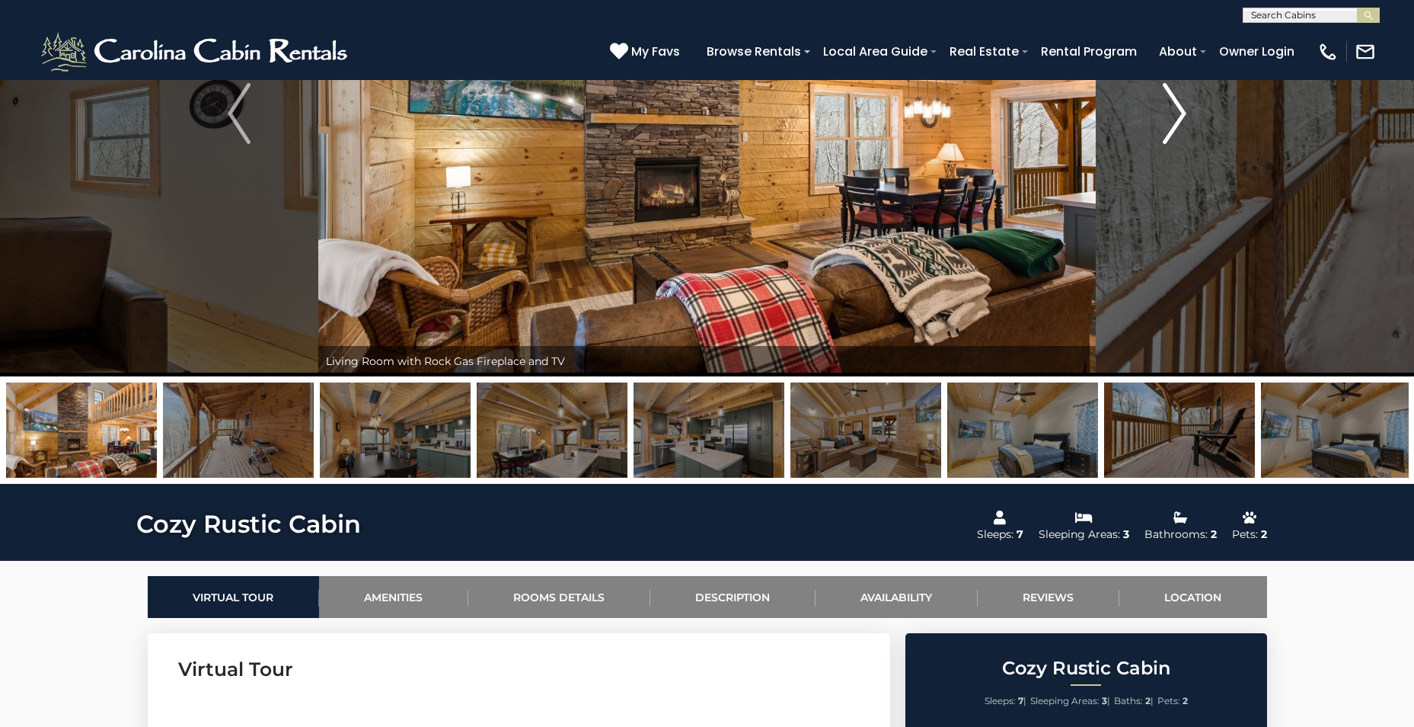
click at [1164, 107] on img "Next" at bounding box center [1175, 113] width 23 height 61
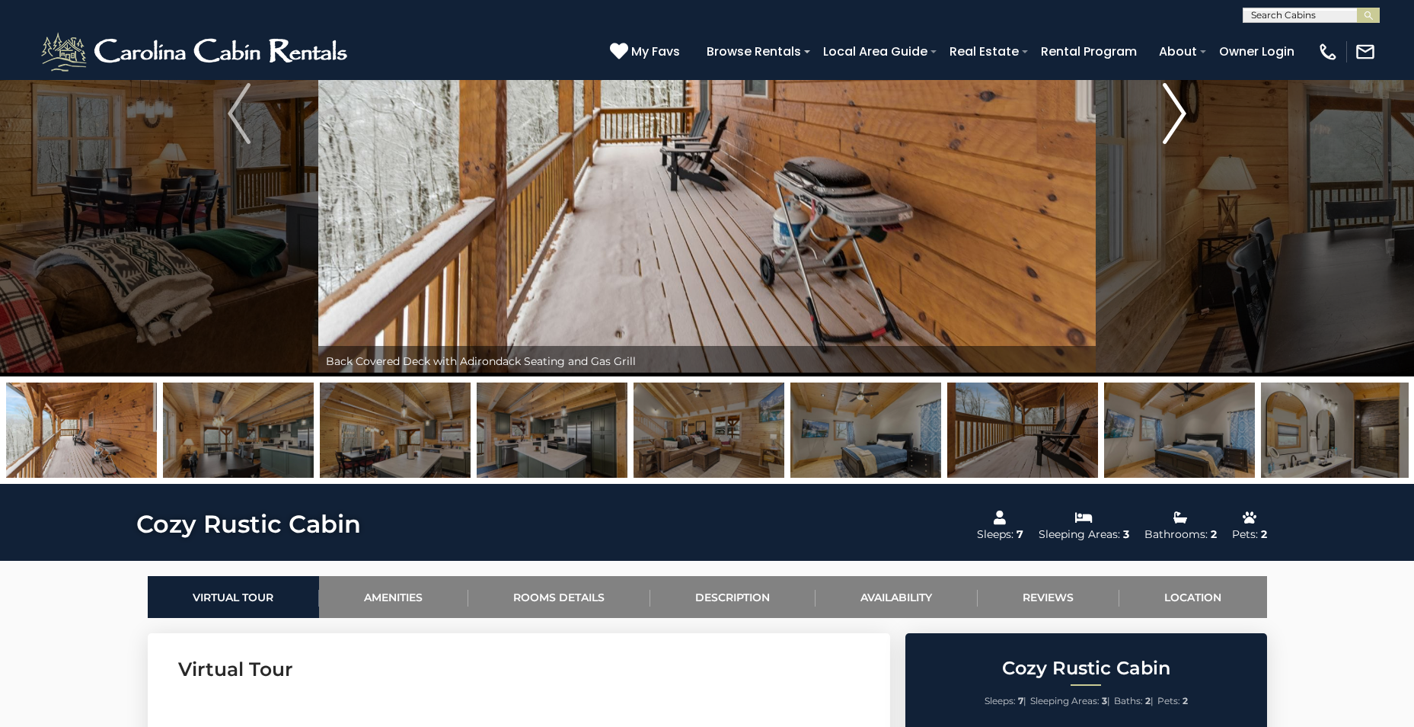
click at [1164, 106] on img "Next" at bounding box center [1175, 113] width 23 height 61
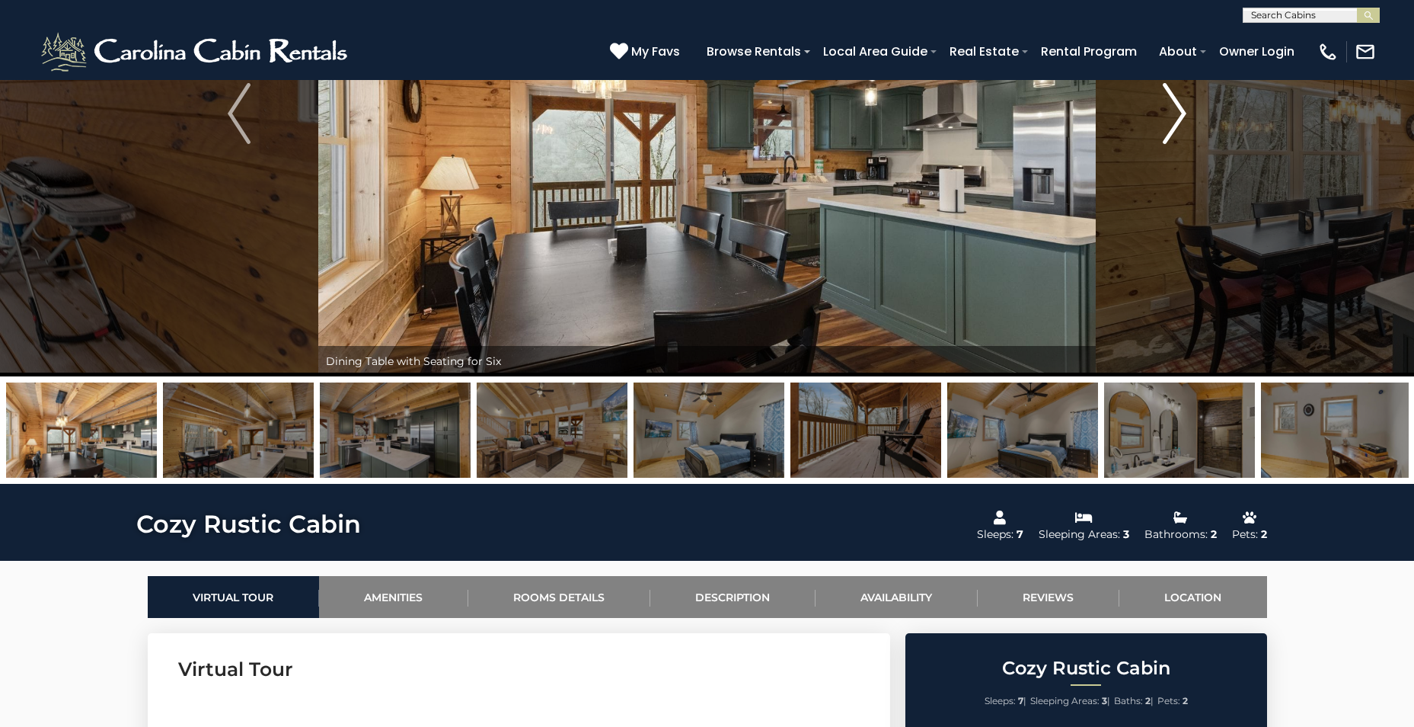
click at [1165, 104] on img "Next" at bounding box center [1175, 113] width 23 height 61
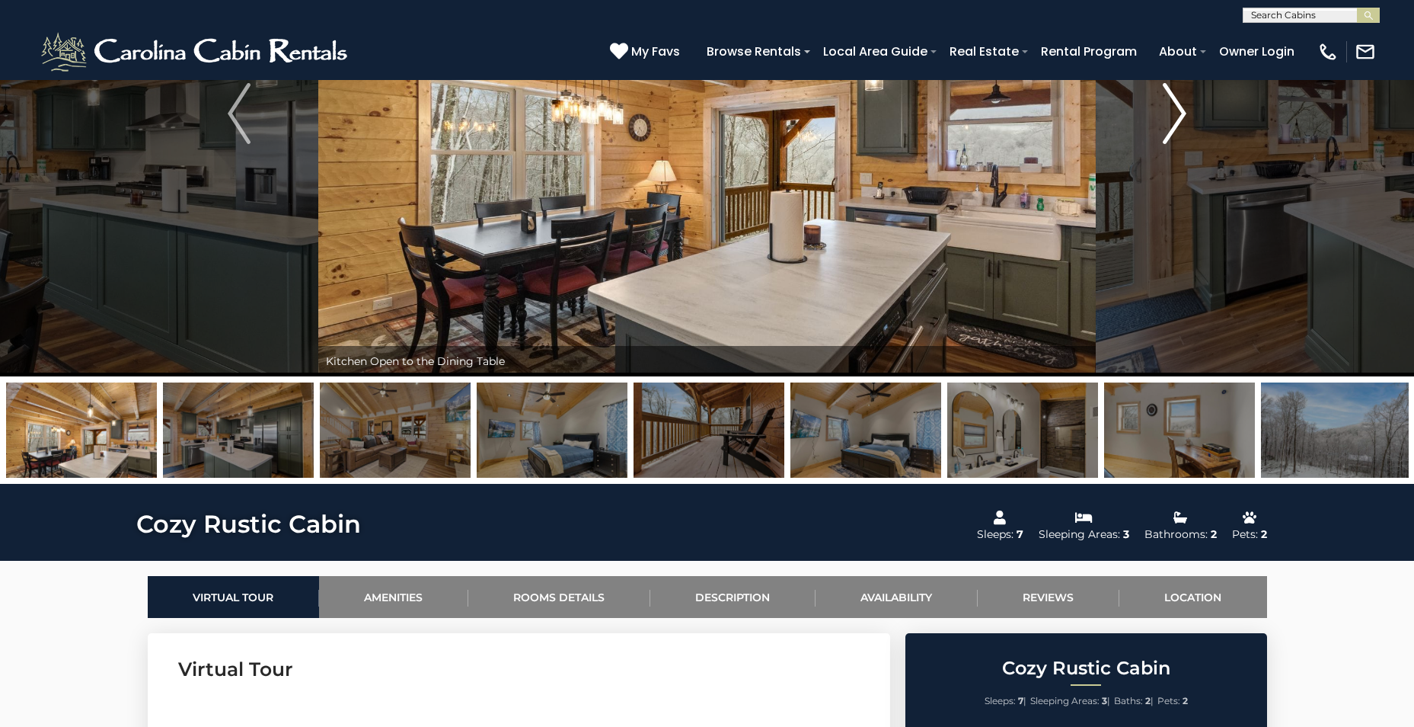
click at [1165, 104] on img "Next" at bounding box center [1175, 113] width 23 height 61
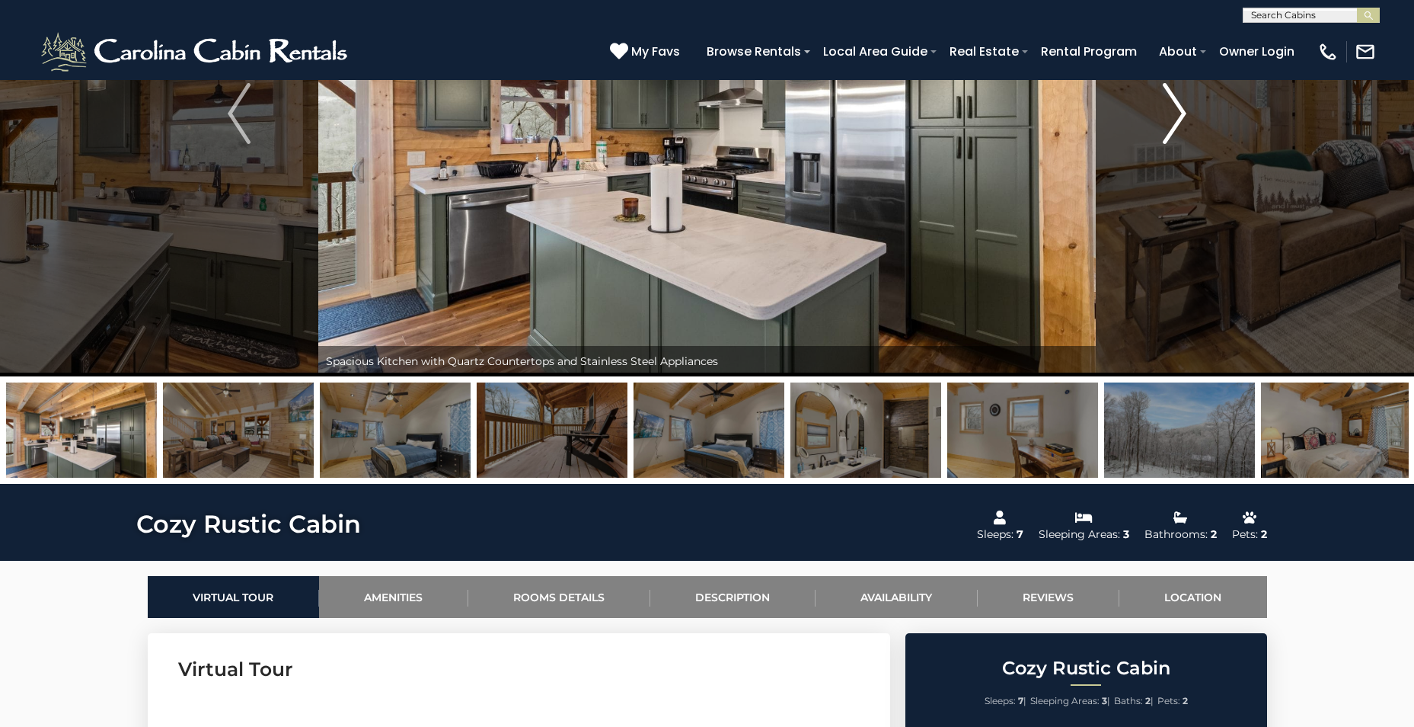
click at [1167, 104] on img "Next" at bounding box center [1175, 113] width 23 height 61
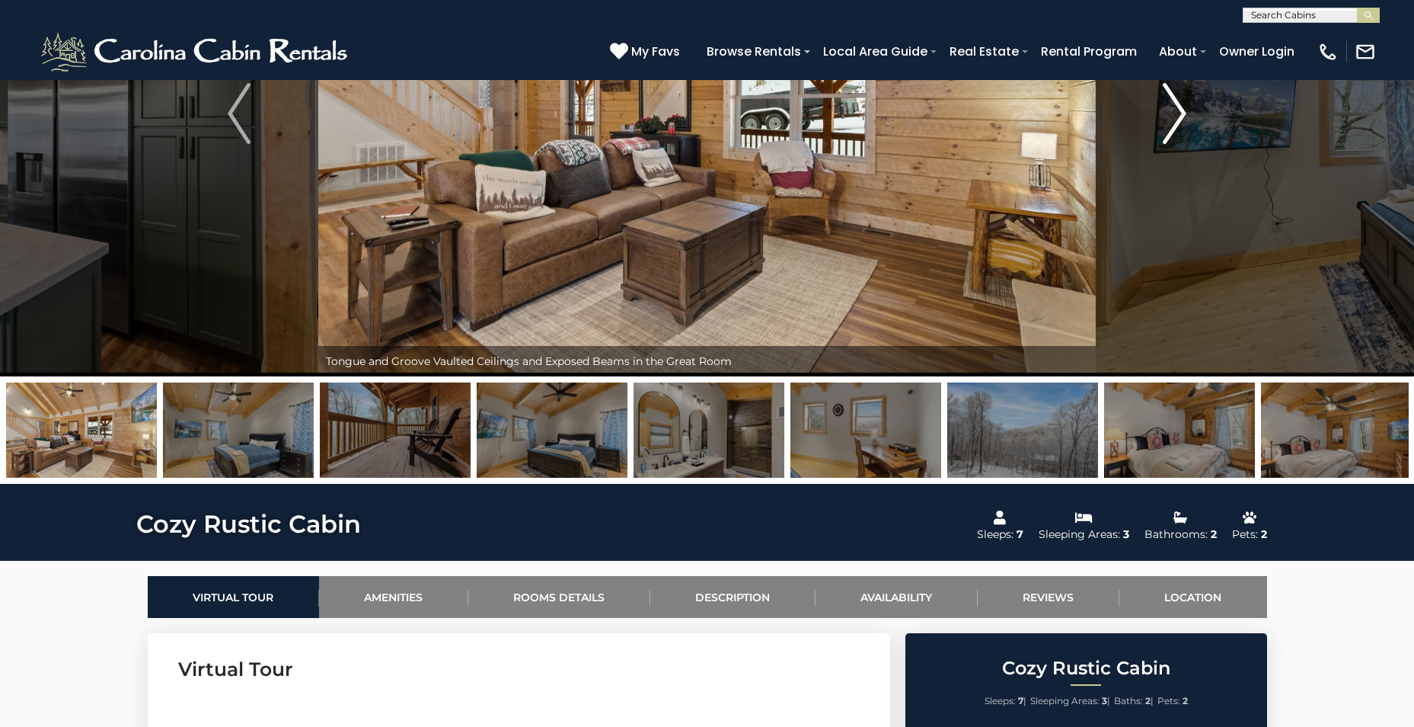
click at [1168, 103] on img "Next" at bounding box center [1175, 113] width 23 height 61
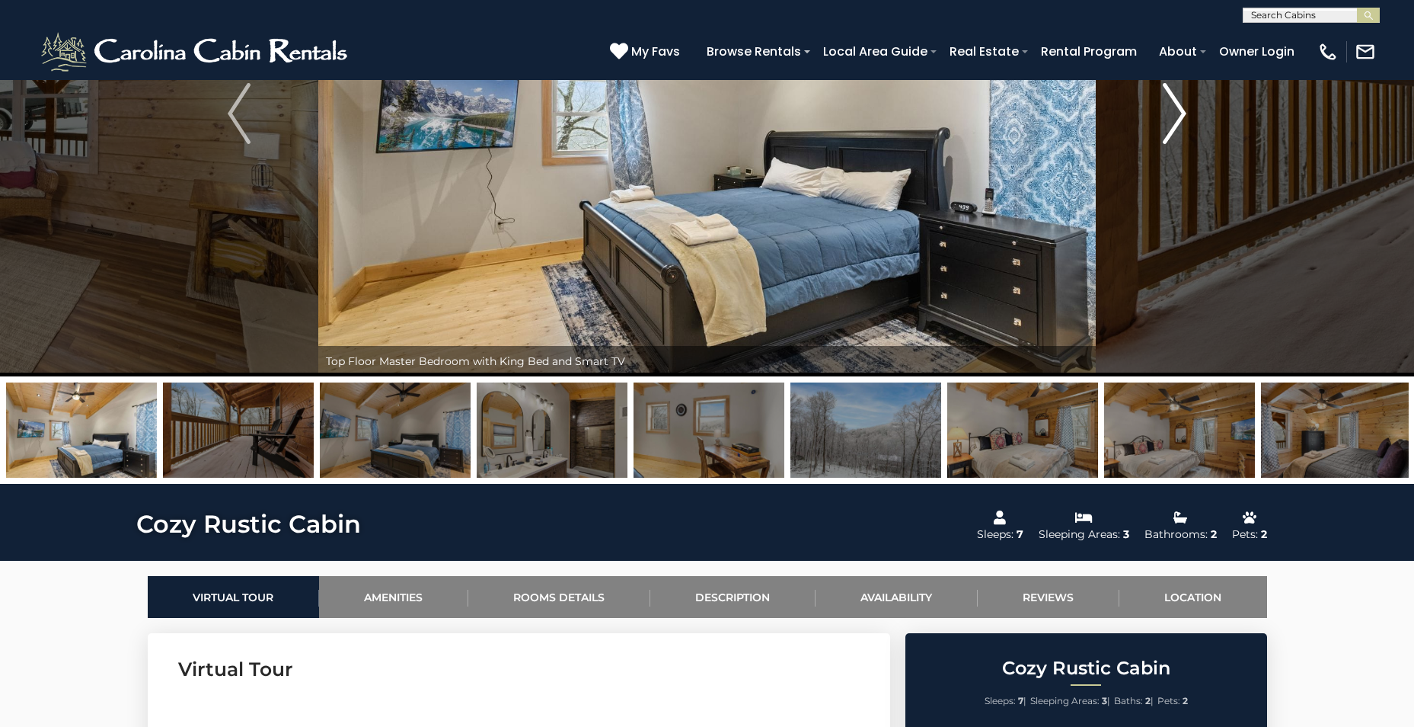
click at [1168, 103] on img "Next" at bounding box center [1175, 113] width 23 height 61
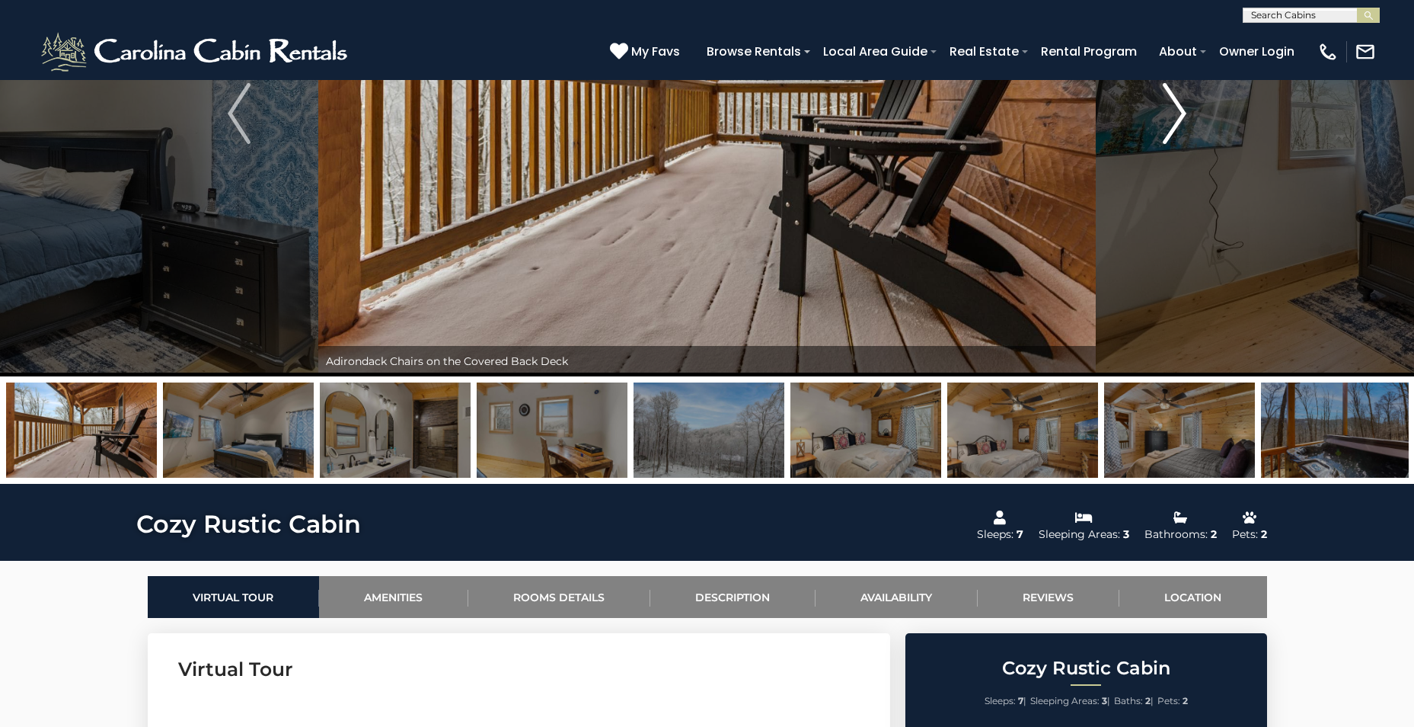
click at [1168, 103] on img "Next" at bounding box center [1175, 113] width 23 height 61
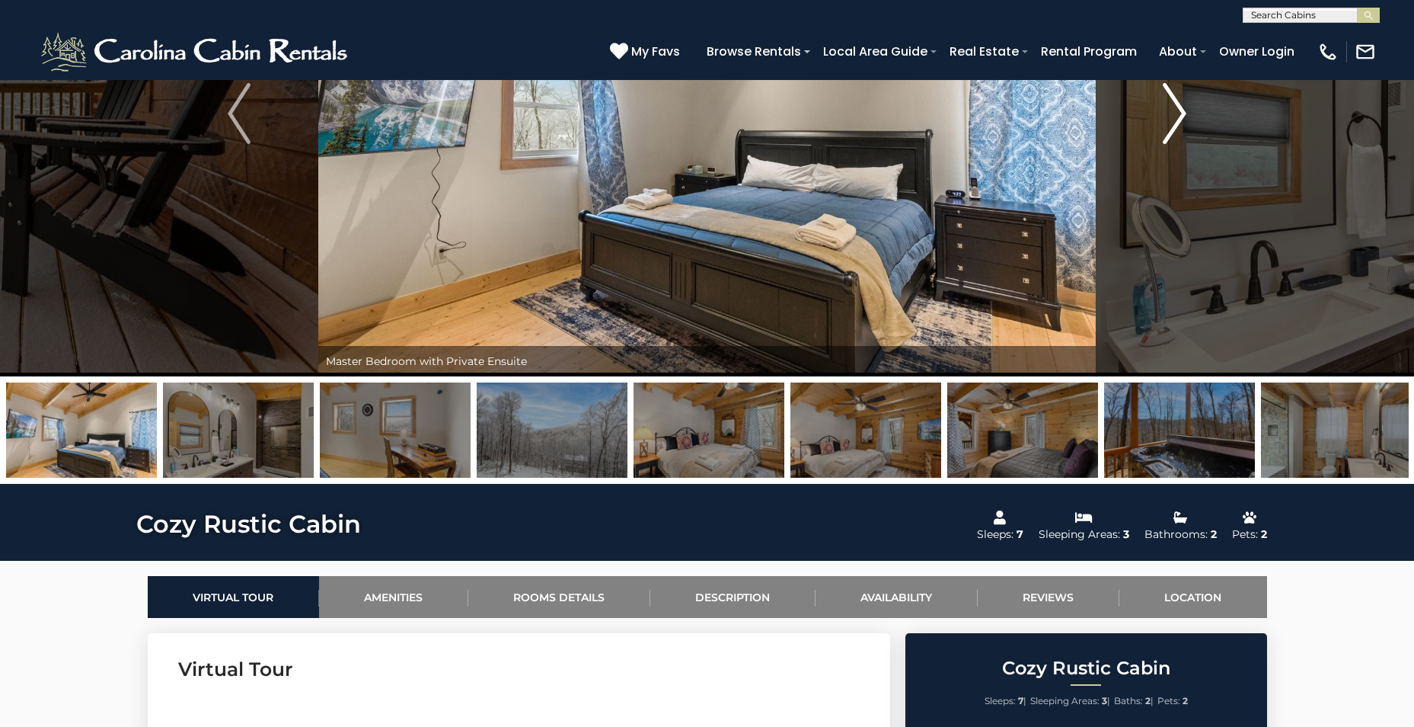
click at [1168, 103] on img "Next" at bounding box center [1175, 113] width 23 height 61
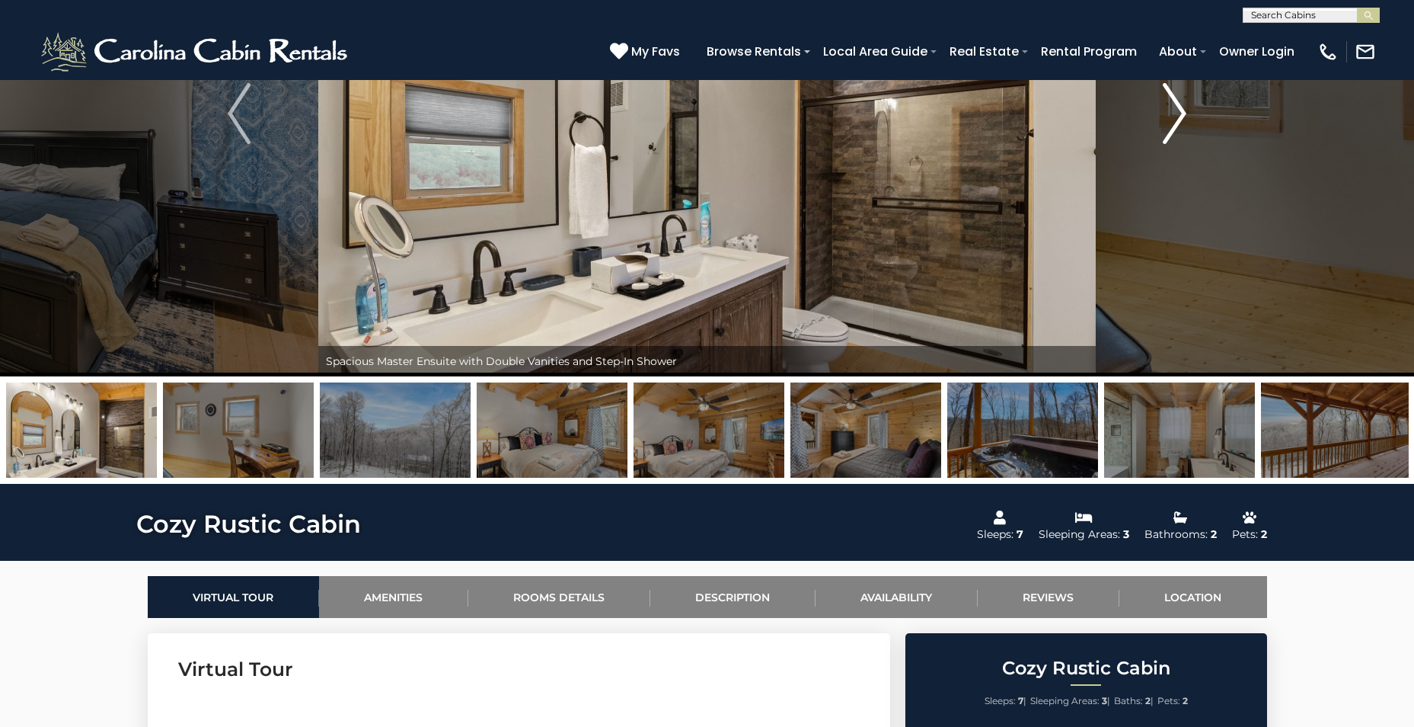
click at [1168, 103] on img "Next" at bounding box center [1175, 113] width 23 height 61
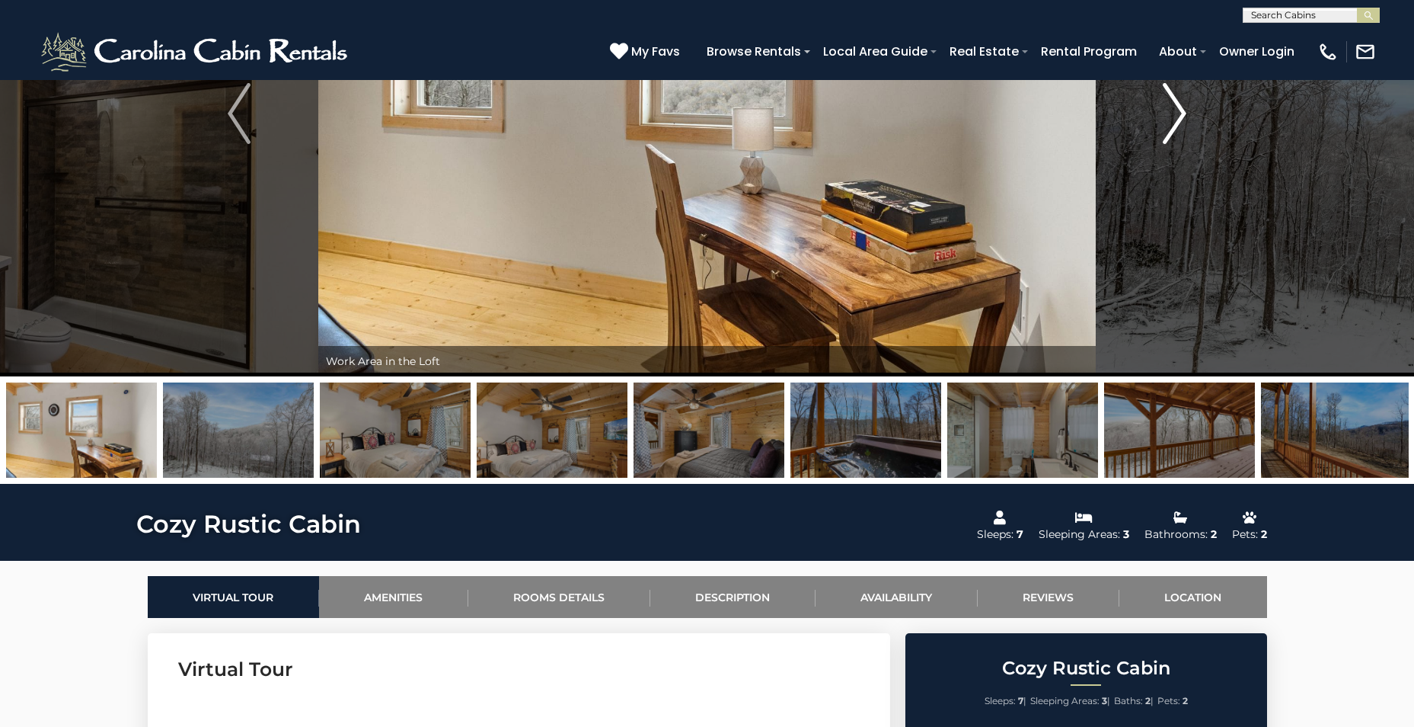
click at [1168, 103] on img "Next" at bounding box center [1175, 113] width 23 height 61
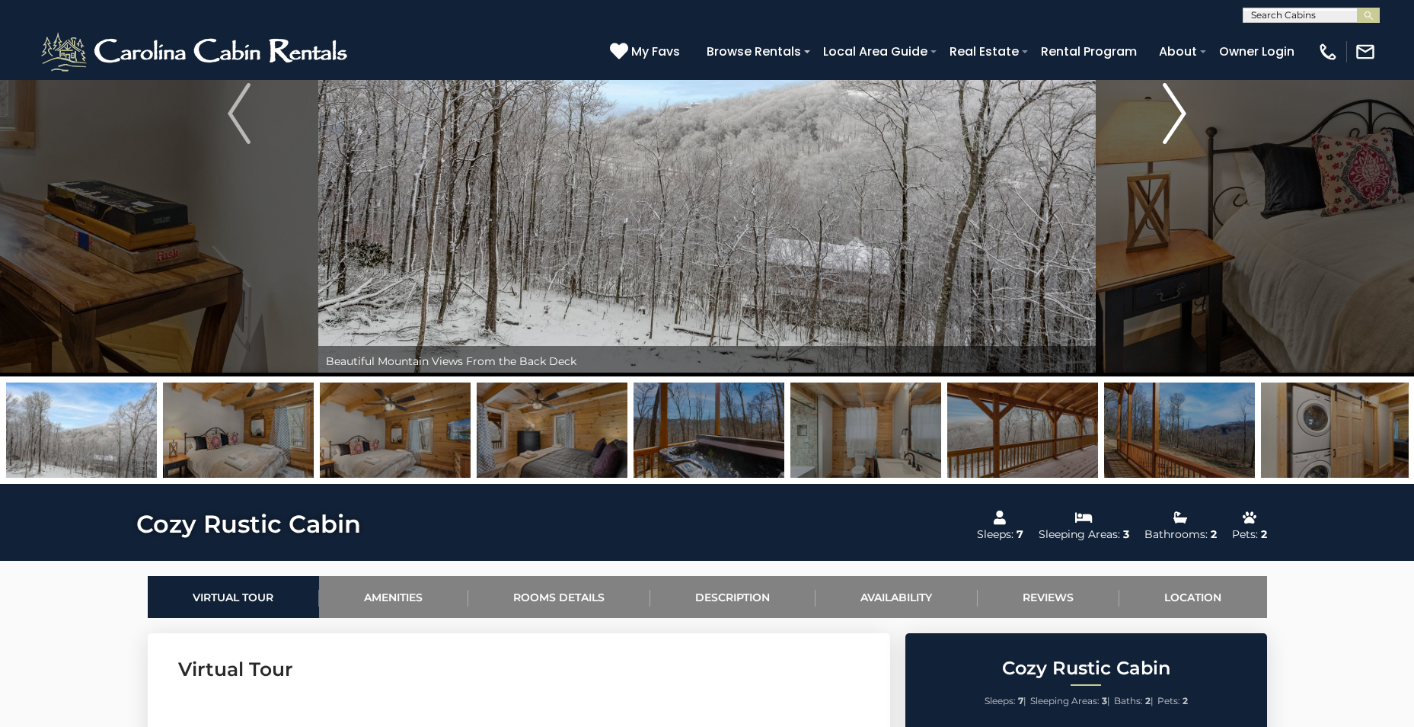
click at [1169, 97] on img "Next" at bounding box center [1175, 113] width 23 height 61
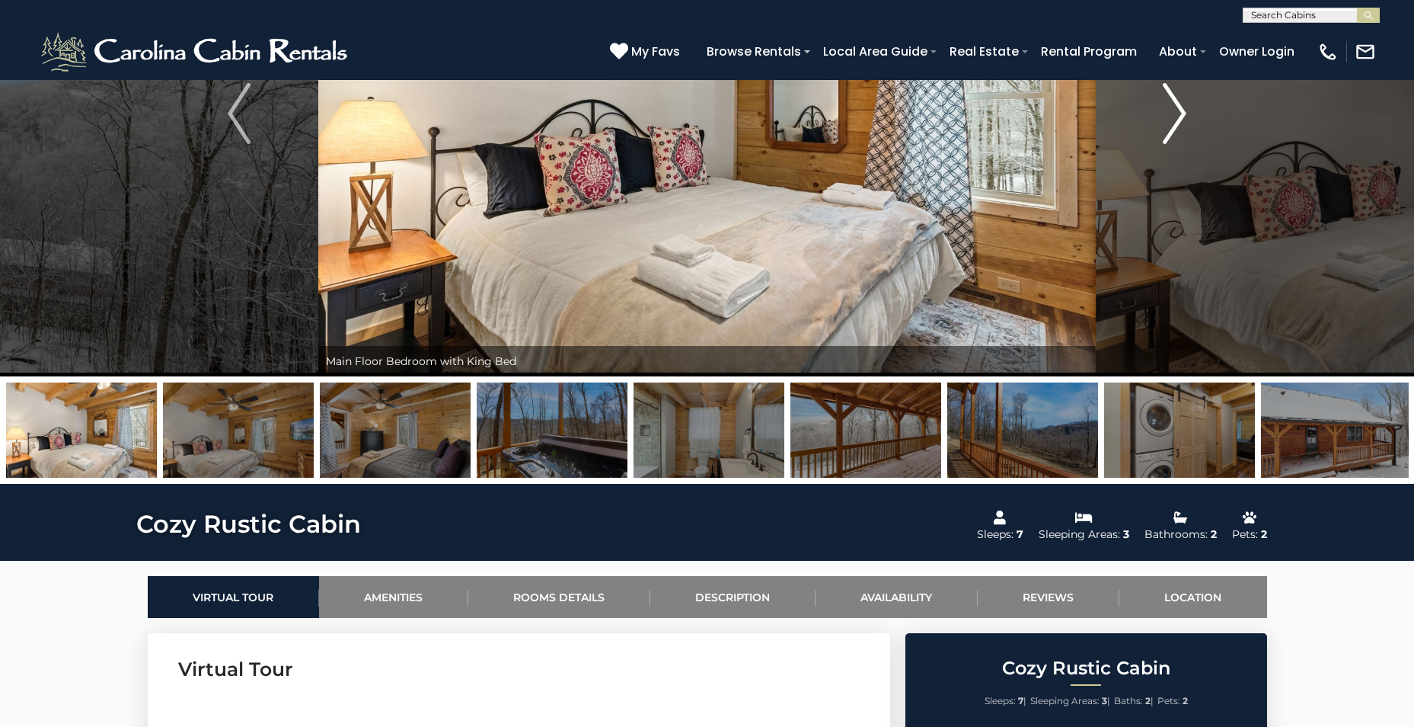
click at [1169, 97] on img "Next" at bounding box center [1175, 113] width 23 height 61
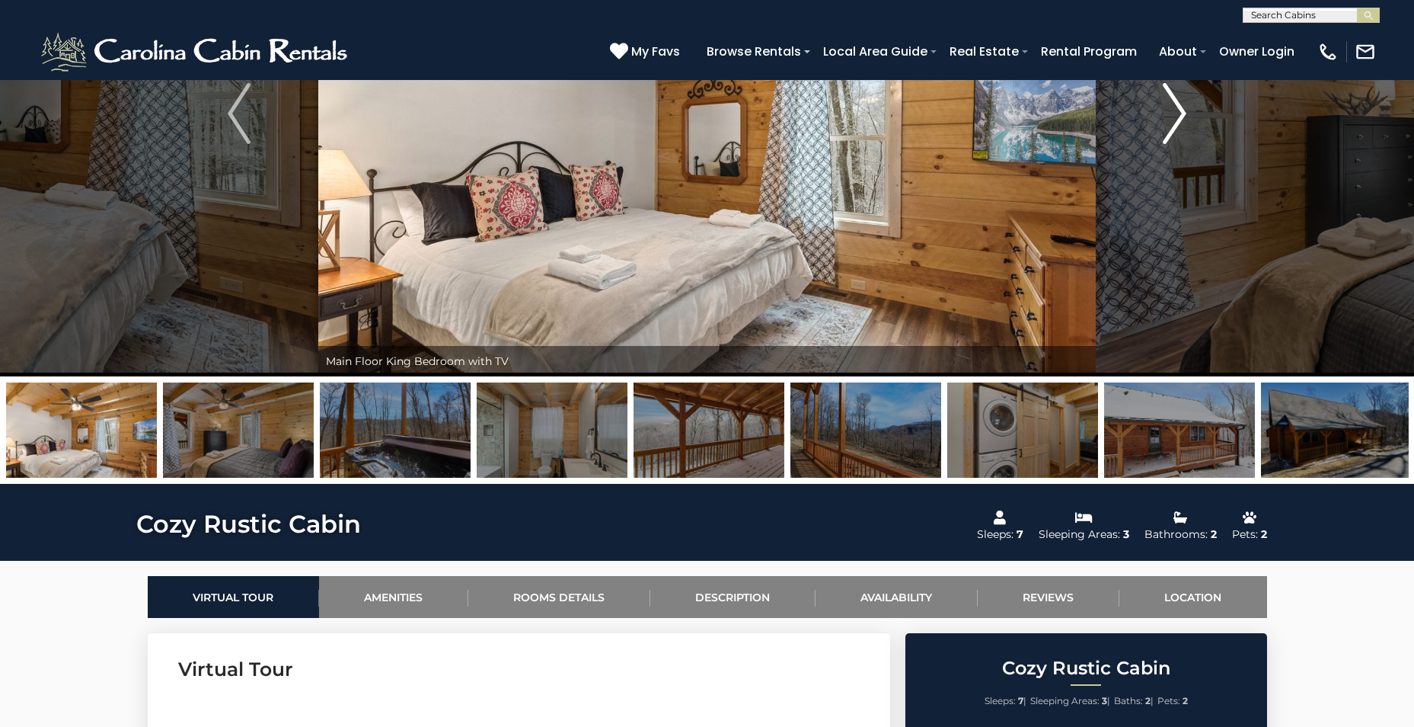
click at [1169, 97] on img "Next" at bounding box center [1175, 113] width 23 height 61
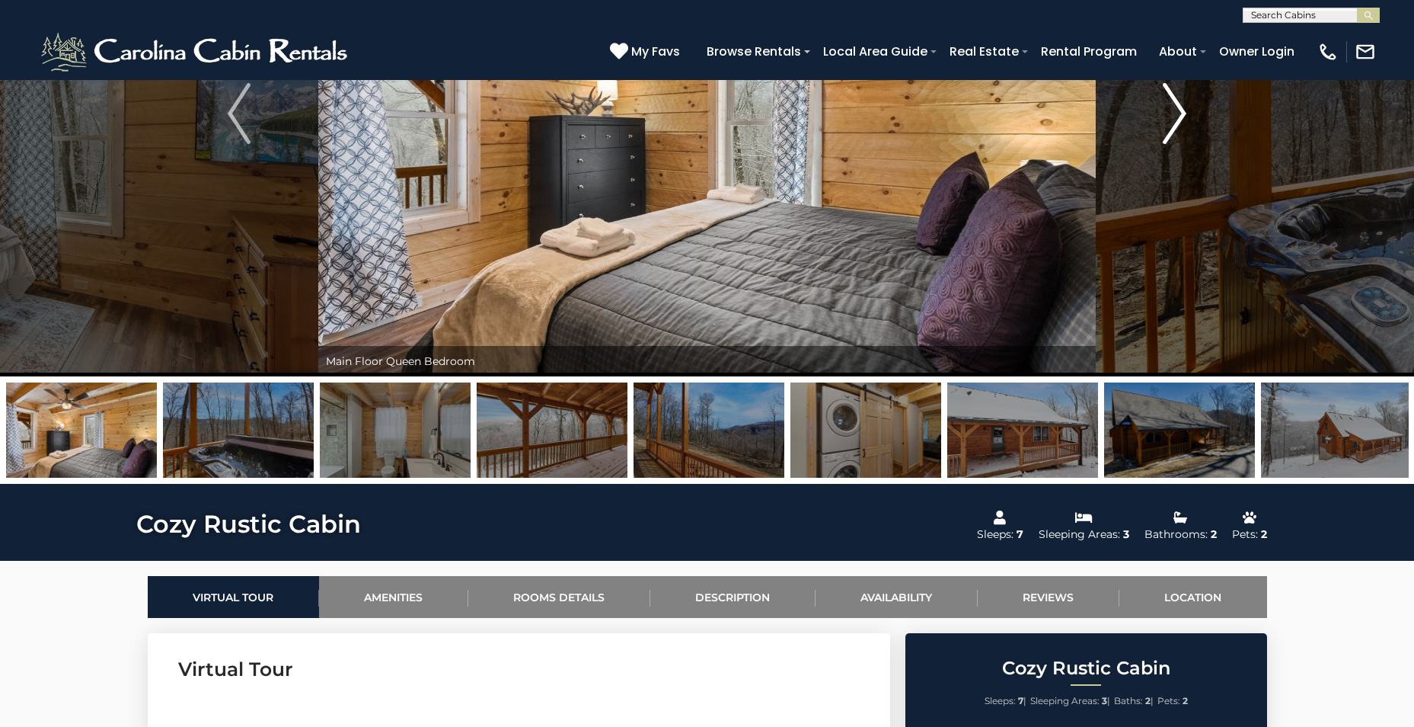
click at [1169, 97] on img "Next" at bounding box center [1175, 113] width 23 height 61
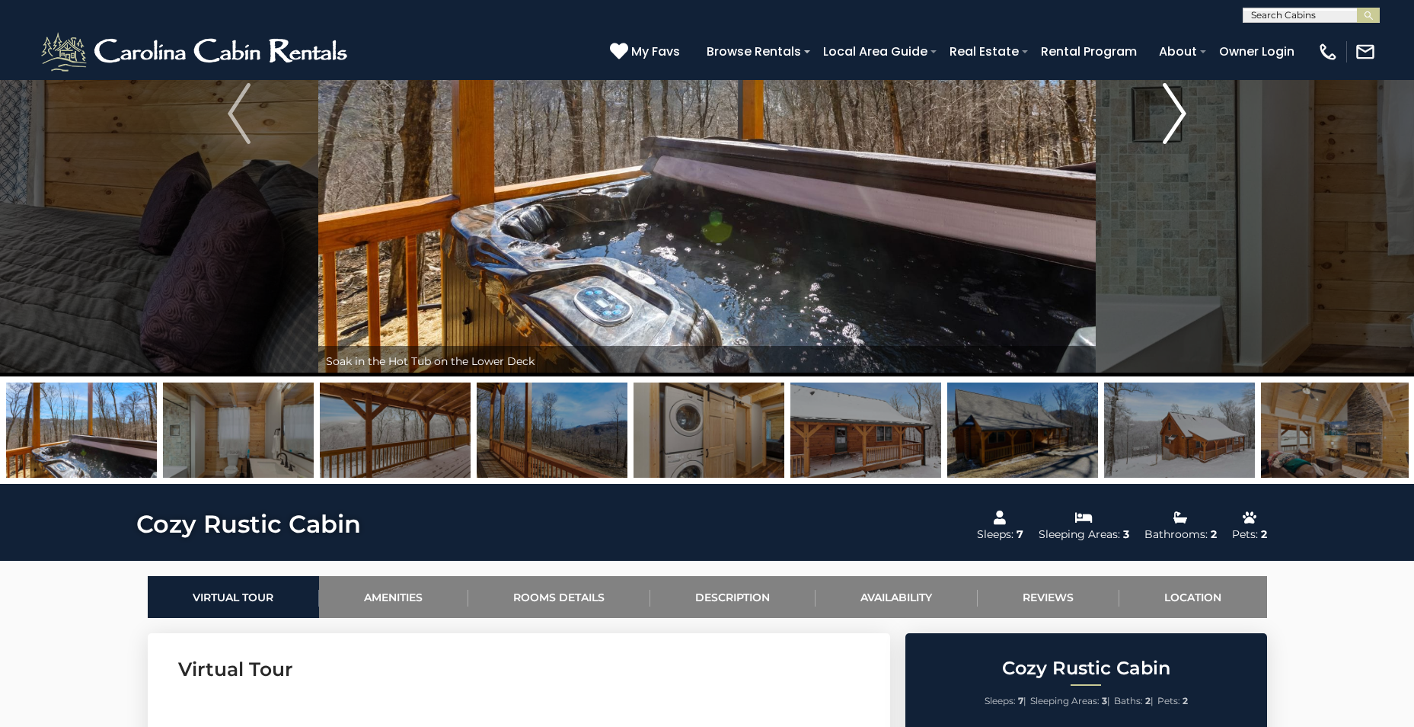
click at [1173, 102] on img "Next" at bounding box center [1175, 113] width 23 height 61
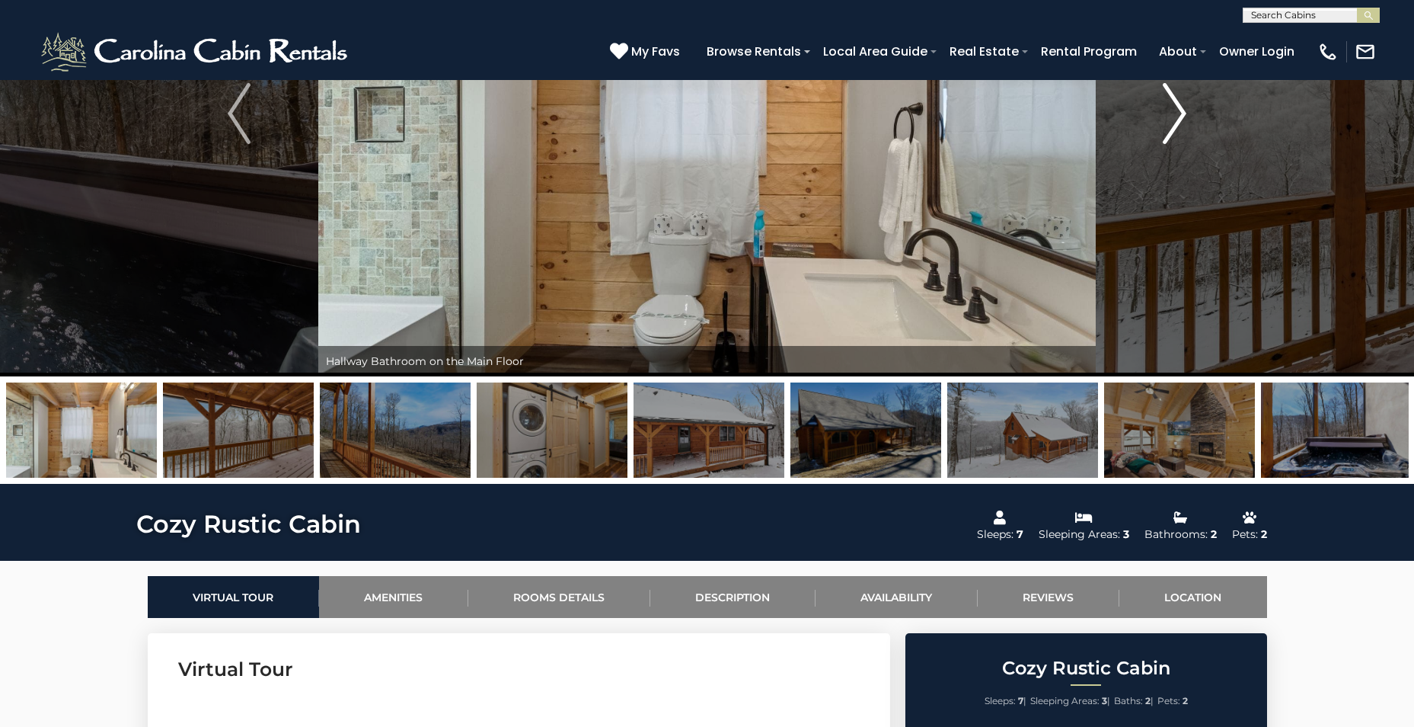
click at [1173, 102] on img "Next" at bounding box center [1175, 113] width 23 height 61
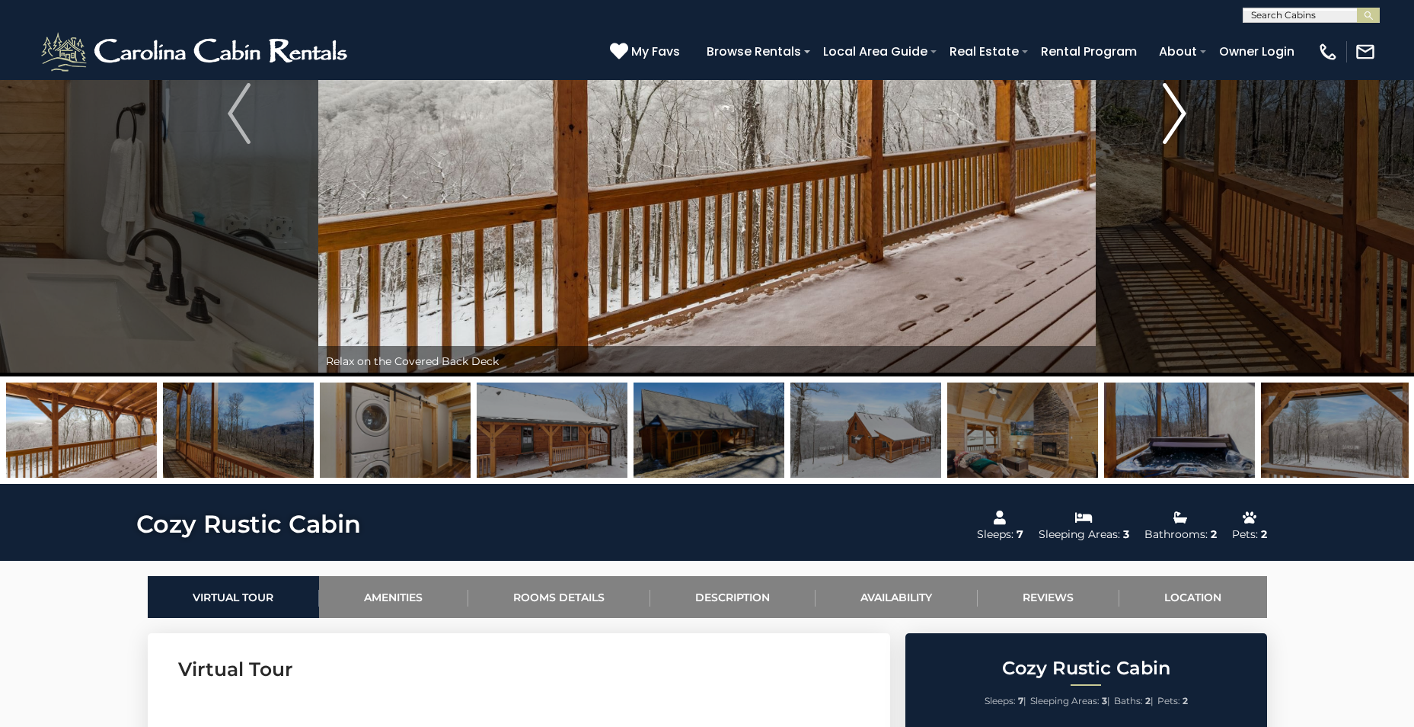
click at [1173, 102] on img "Next" at bounding box center [1175, 113] width 23 height 61
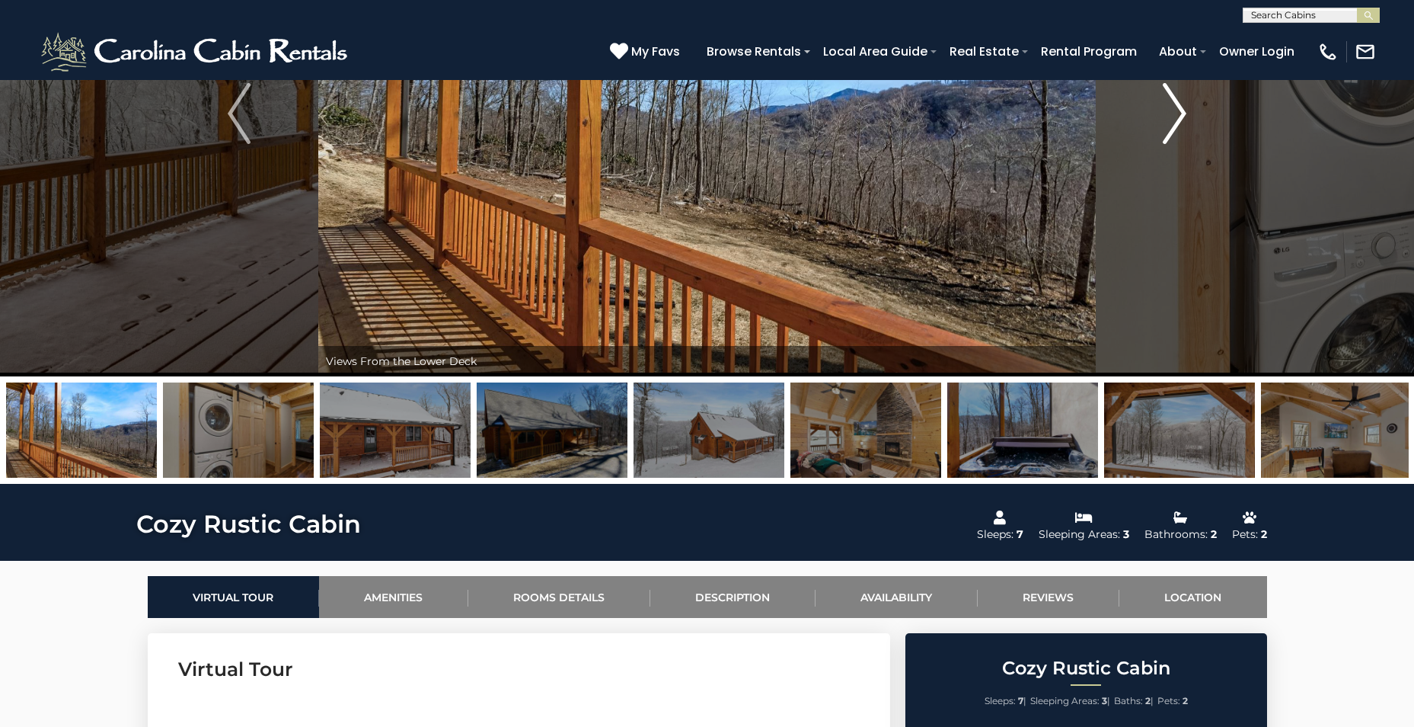
click at [1173, 102] on img "Next" at bounding box center [1175, 113] width 23 height 61
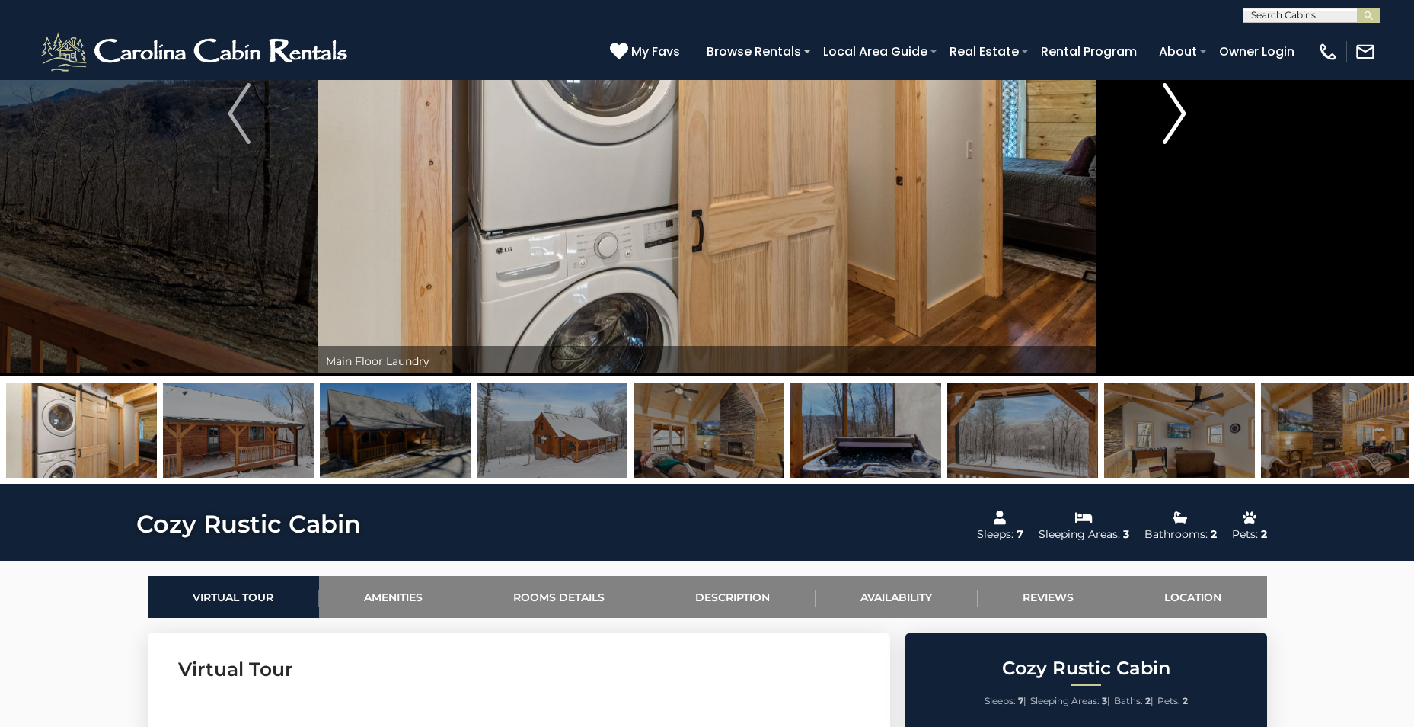
click at [1173, 102] on img "Next" at bounding box center [1175, 113] width 23 height 61
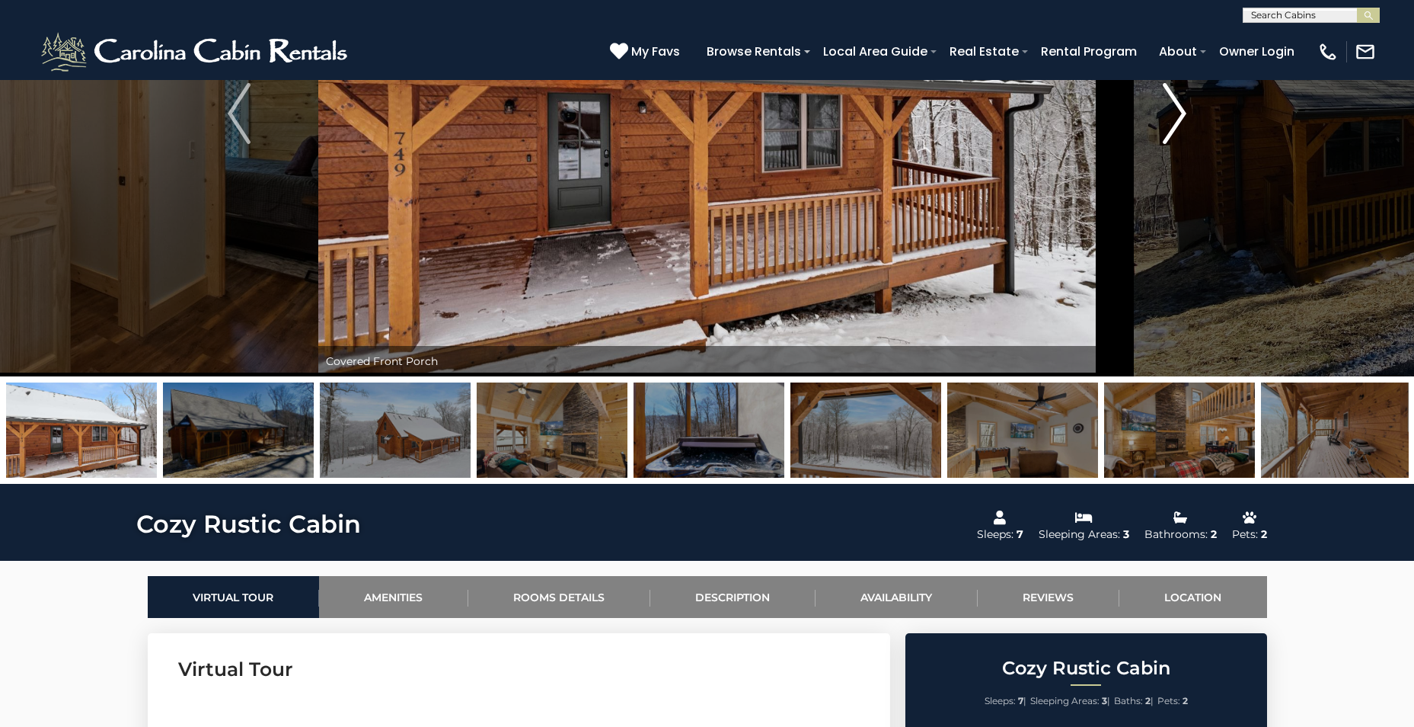
click at [1173, 102] on img "Next" at bounding box center [1175, 113] width 23 height 61
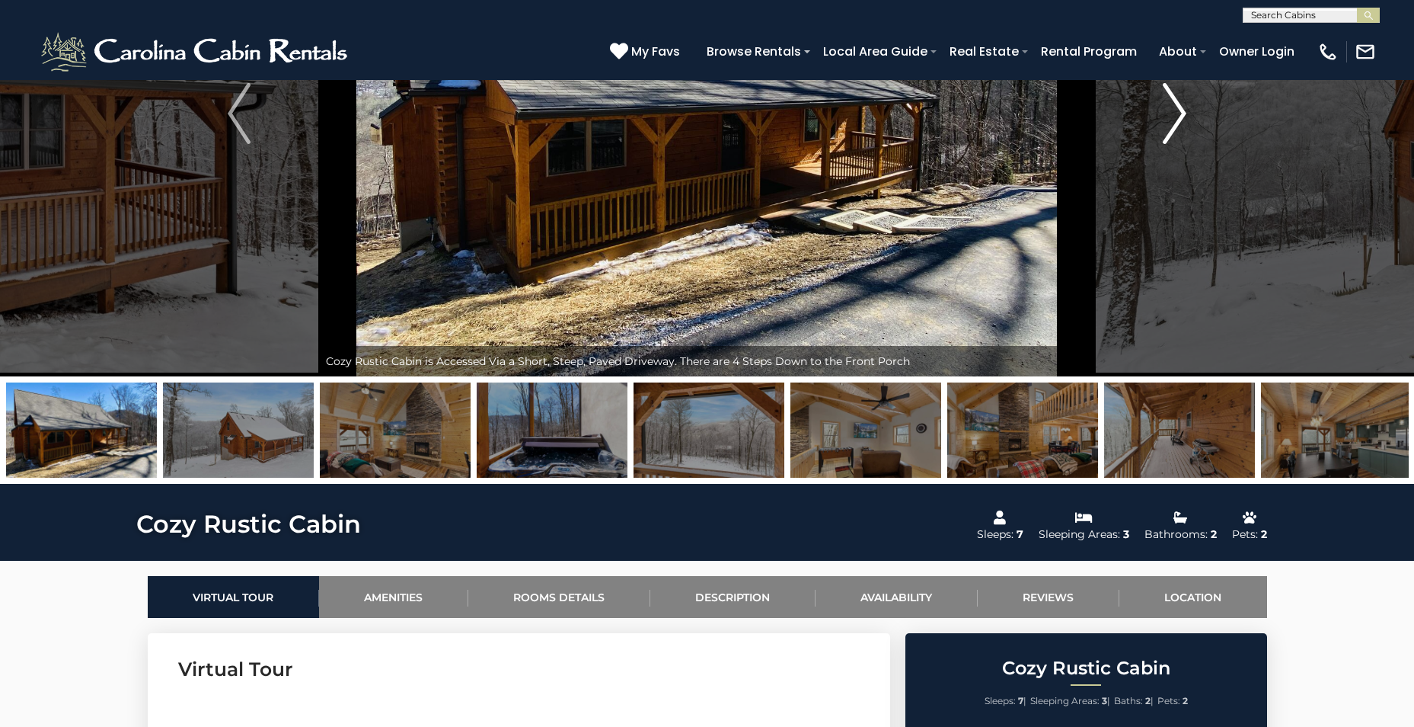
click at [1173, 102] on img "Next" at bounding box center [1175, 113] width 23 height 61
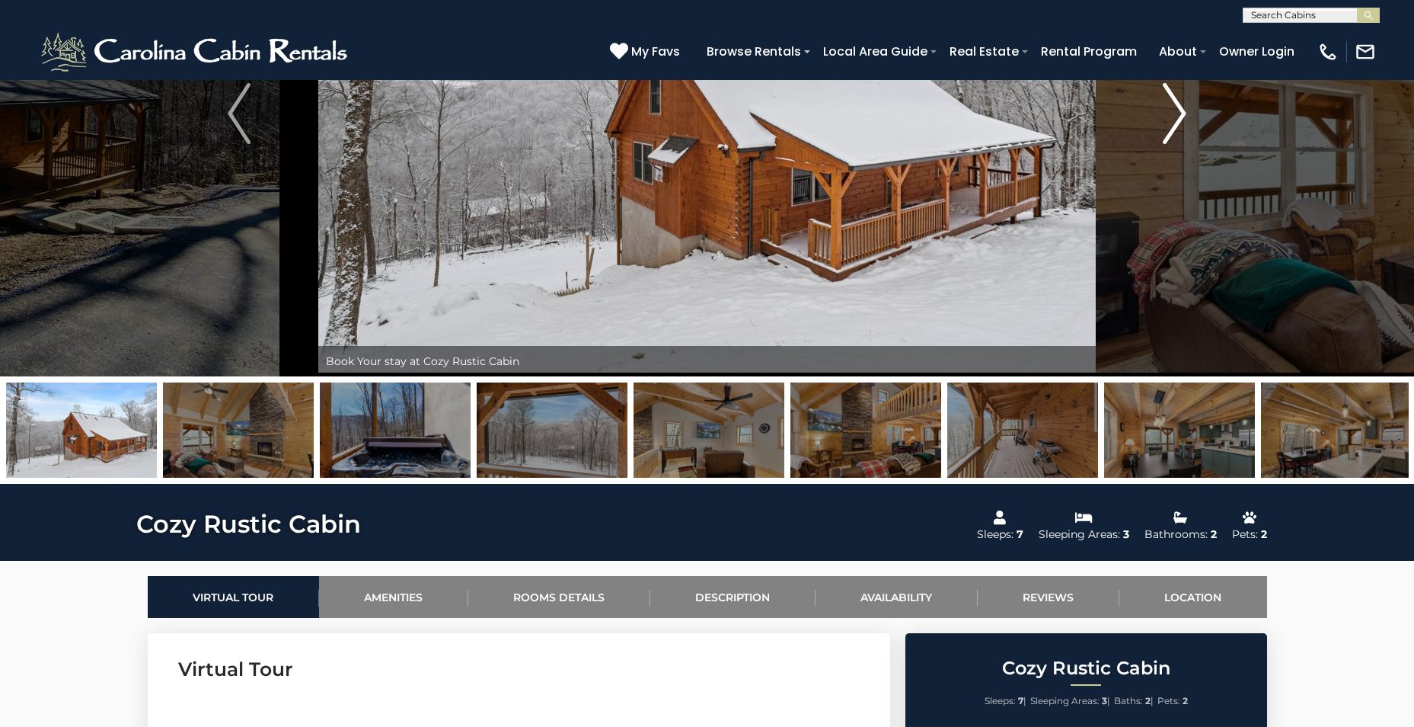
click at [1173, 102] on img "Next" at bounding box center [1175, 113] width 23 height 61
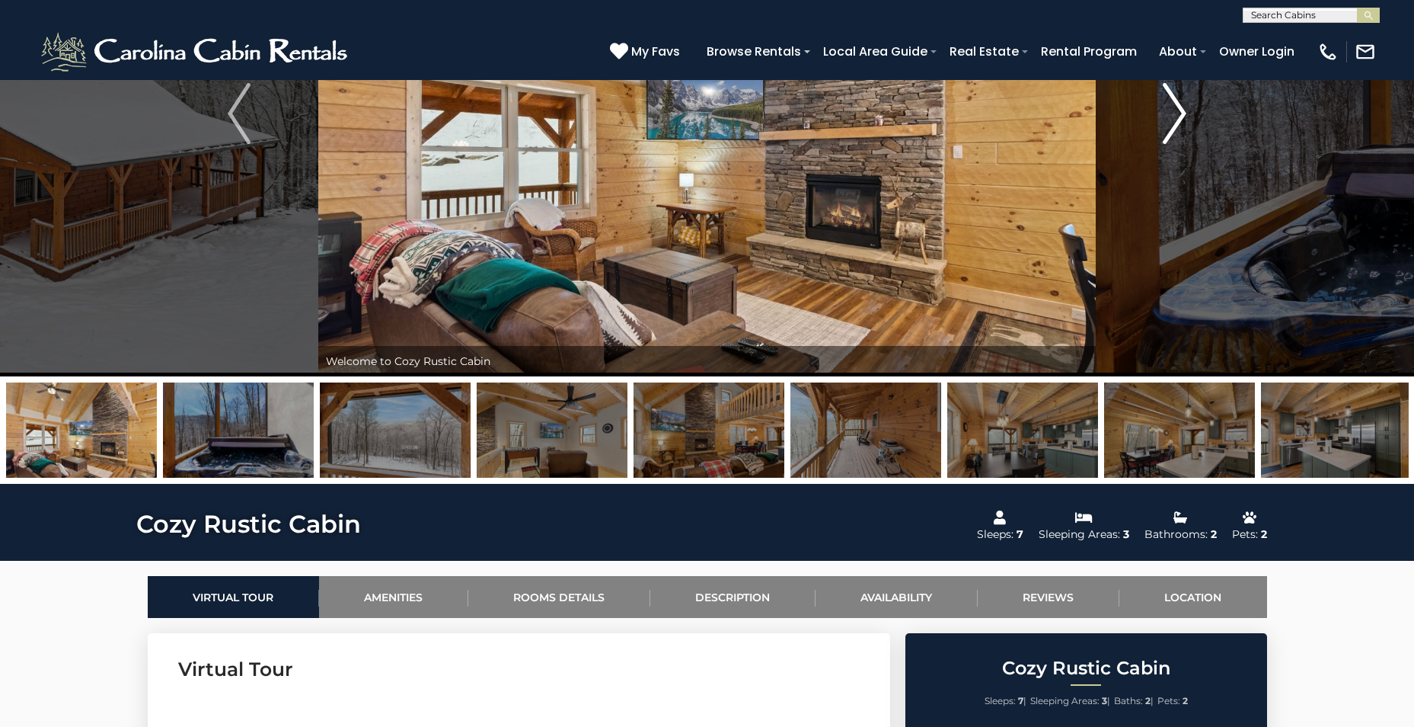
click at [1173, 102] on img "Next" at bounding box center [1175, 113] width 23 height 61
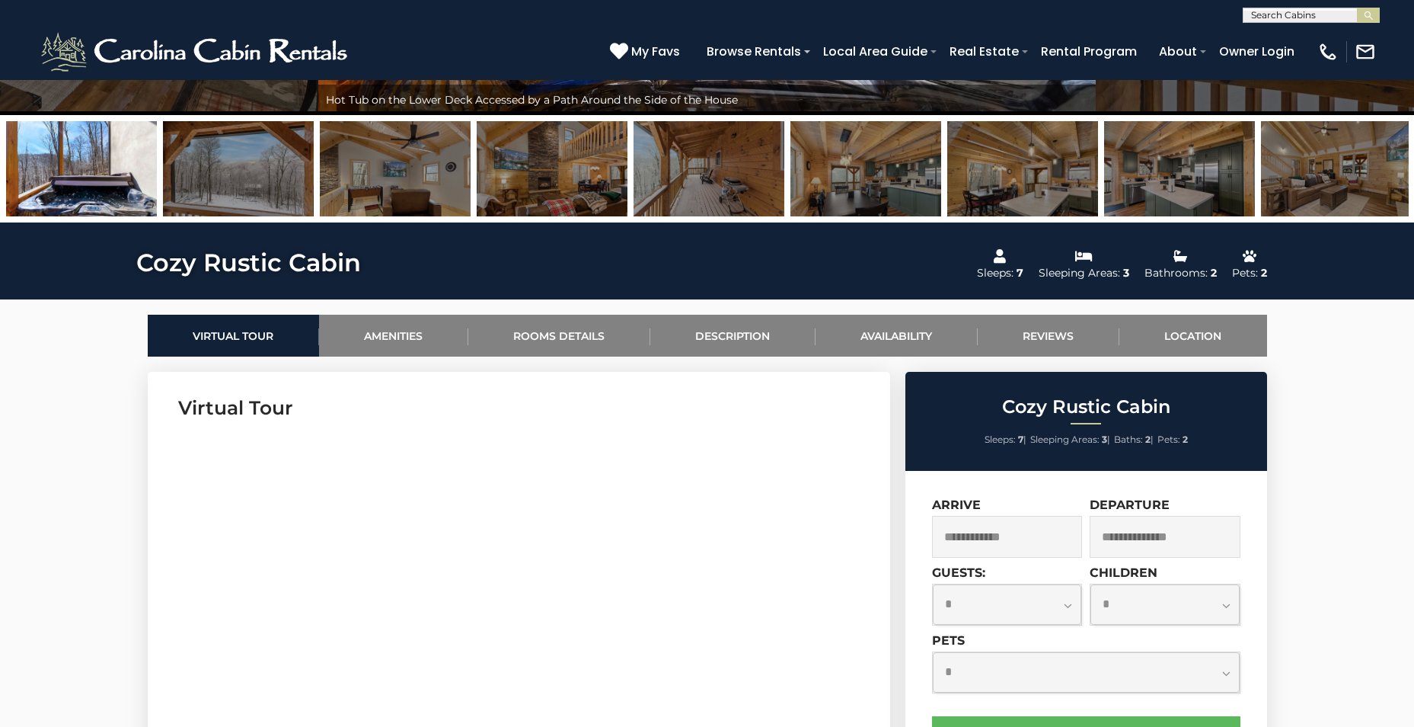
scroll to position [609, 0]
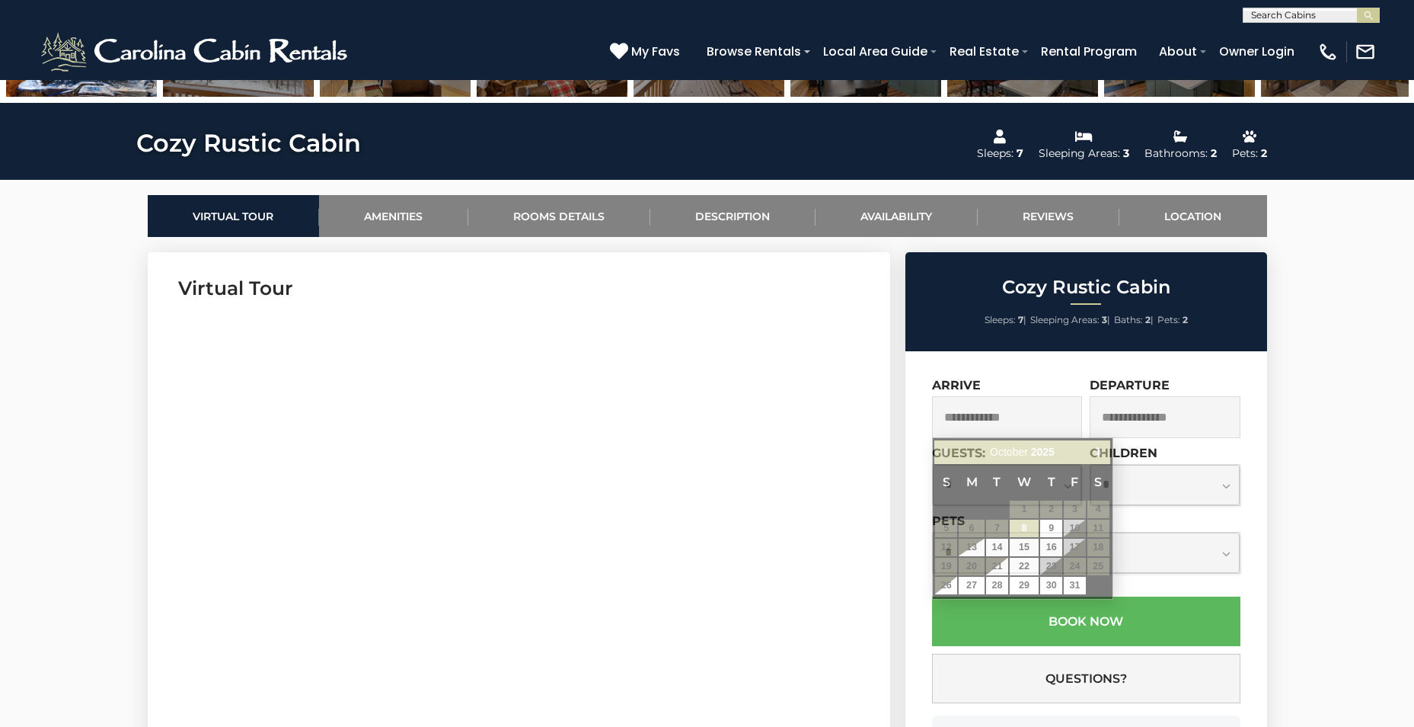
click at [1015, 414] on input "text" at bounding box center [1007, 417] width 151 height 42
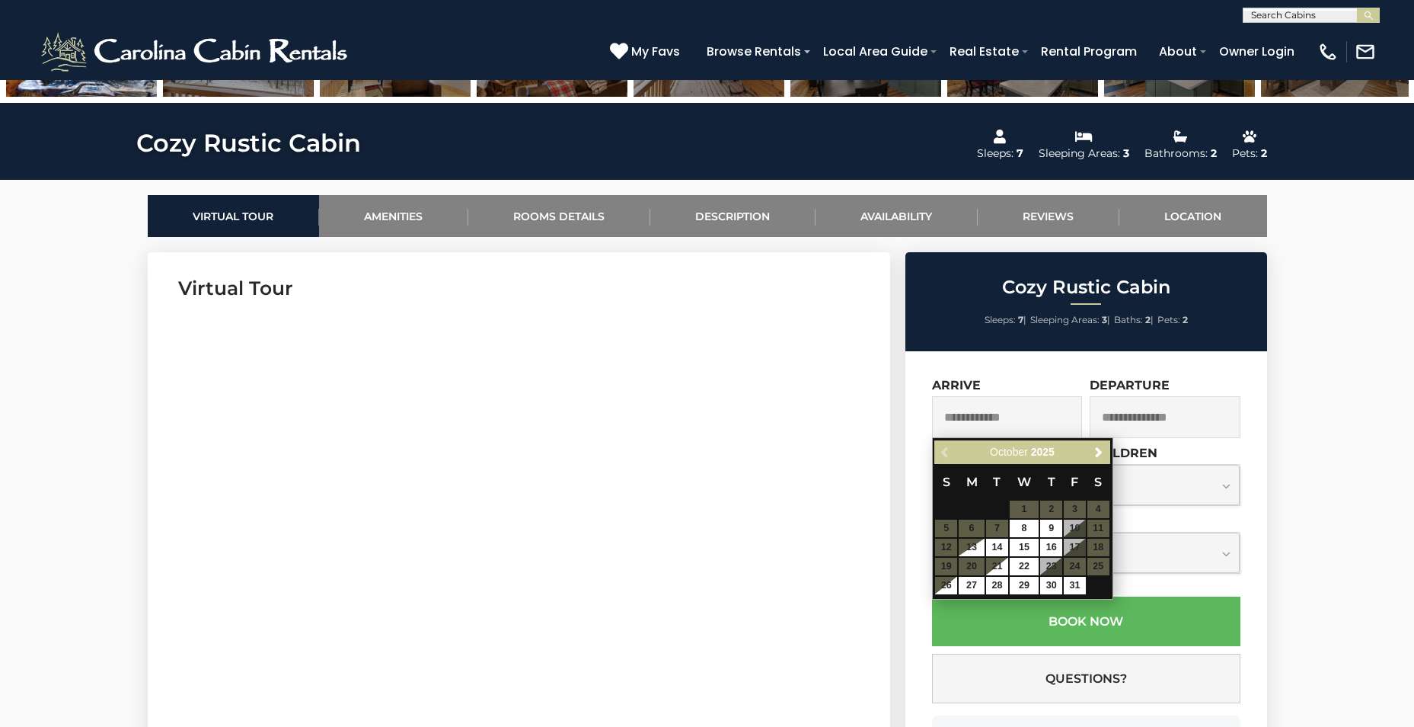
click at [1071, 526] on table "S M T W T F S 1 2 3 4 5 6 7 8 9 10 11 12 13 14 15 16 17 18 19 20 21 22 23 24 25…" at bounding box center [1022, 529] width 175 height 131
click at [1075, 525] on table "S M T W T F S 1 2 3 4 5 6 7 8 9 10 11 12 13 14 15 16 17 18 19 20 21 22 23 24 25…" at bounding box center [1022, 529] width 175 height 131
click at [1054, 521] on link "9" at bounding box center [1051, 528] width 22 height 18
type input "**********"
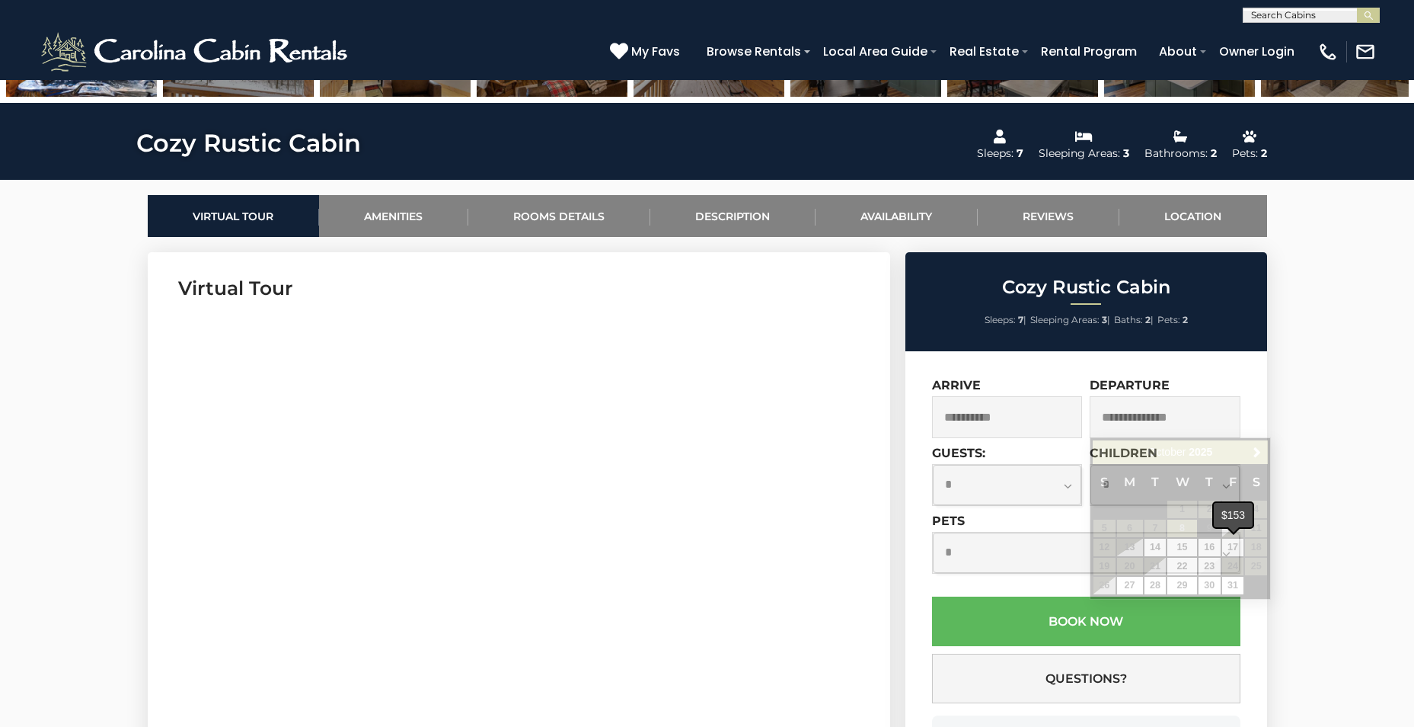
click at [1234, 529] on span at bounding box center [1234, 529] width 12 height 6
click at [1163, 403] on input "text" at bounding box center [1165, 417] width 151 height 42
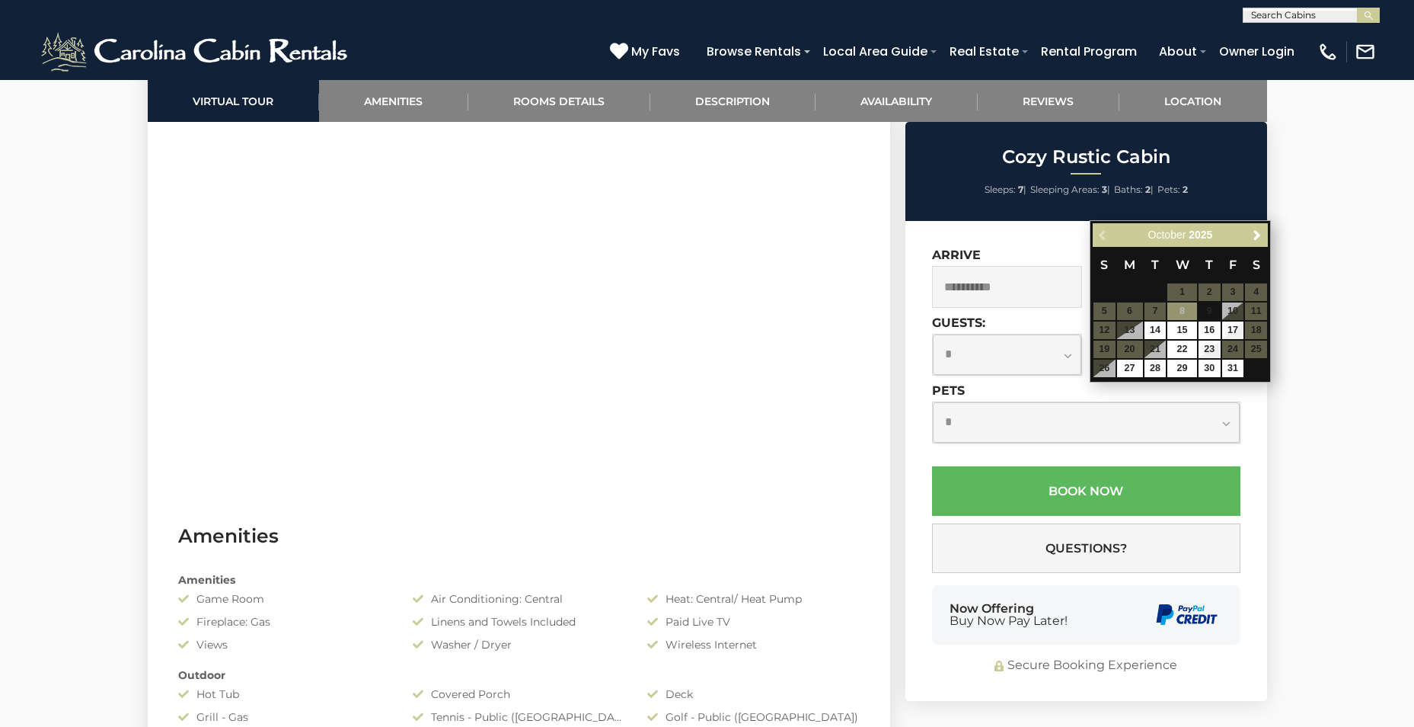
scroll to position [838, 0]
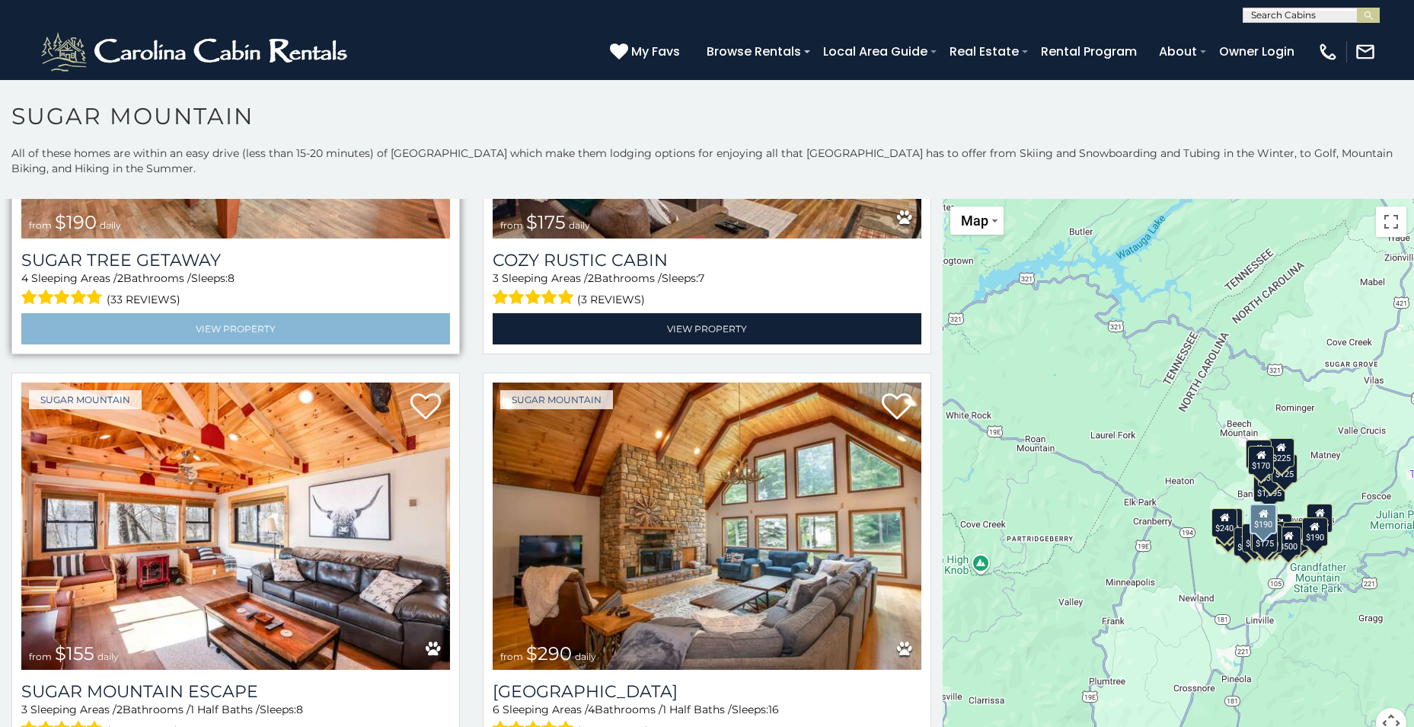
scroll to position [2133, 0]
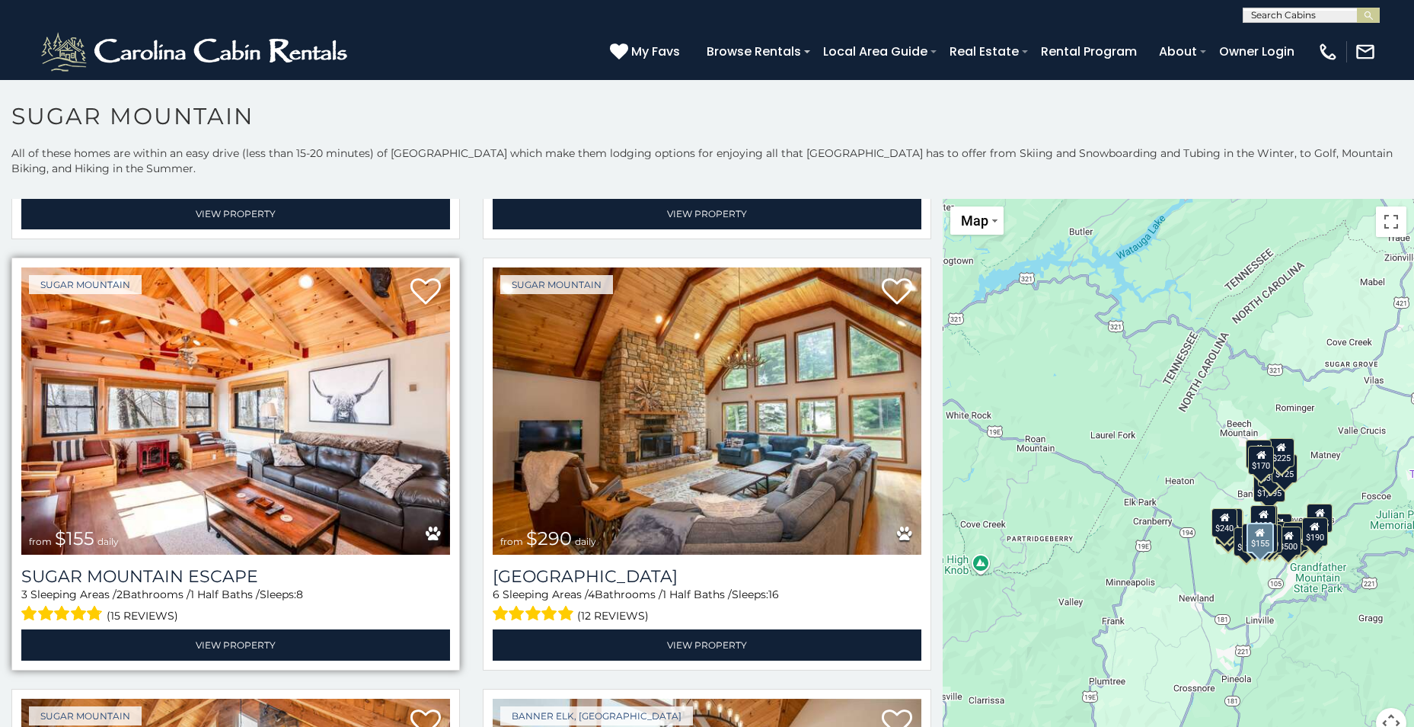
click at [168, 410] on img at bounding box center [235, 410] width 429 height 287
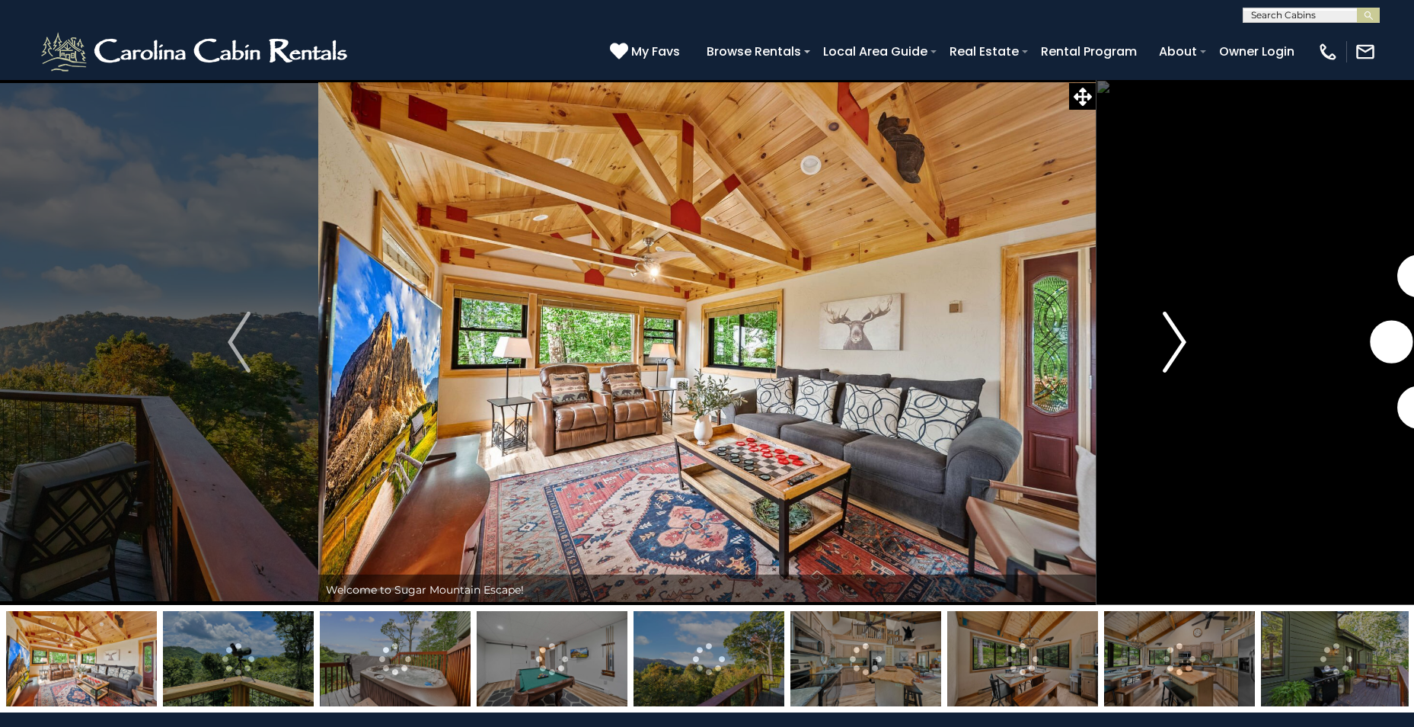
click at [1174, 335] on img "Next" at bounding box center [1175, 342] width 23 height 61
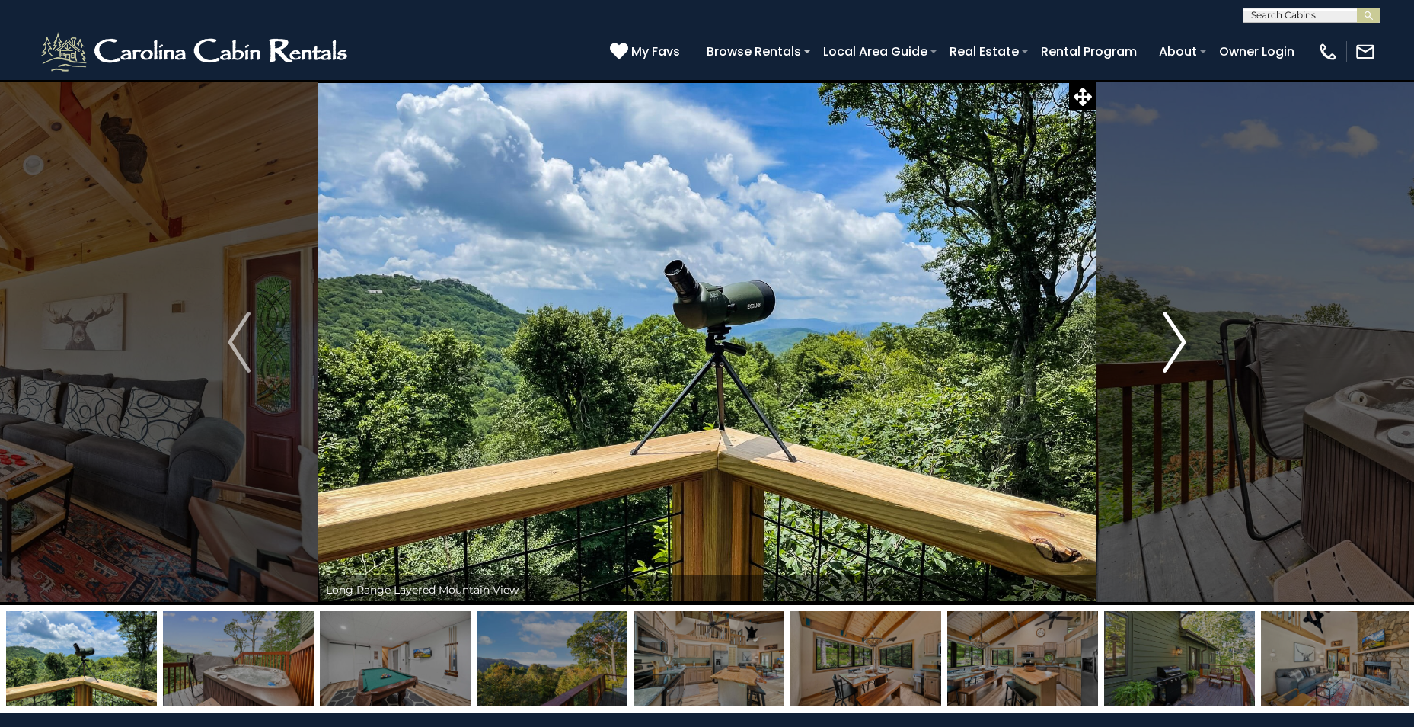
click at [1174, 335] on img "Next" at bounding box center [1175, 342] width 23 height 61
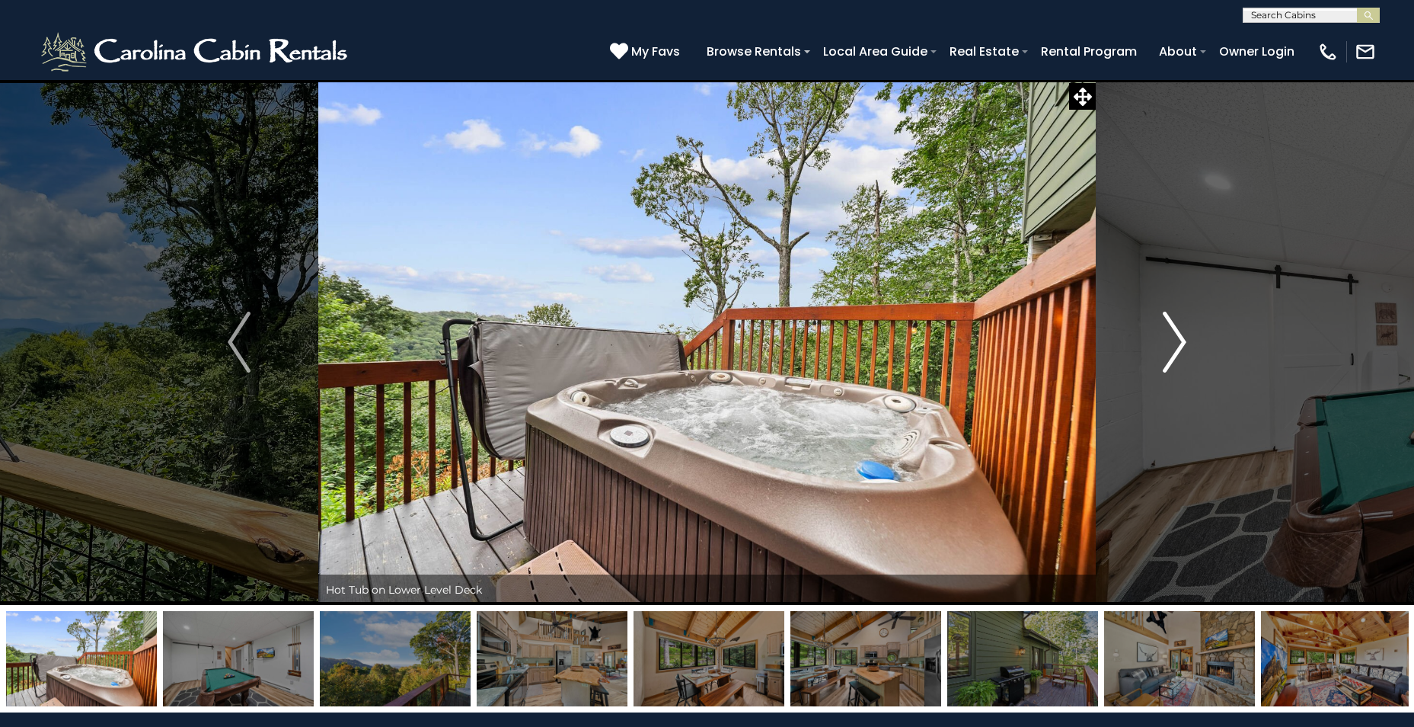
click at [1174, 335] on img "Next" at bounding box center [1175, 342] width 23 height 61
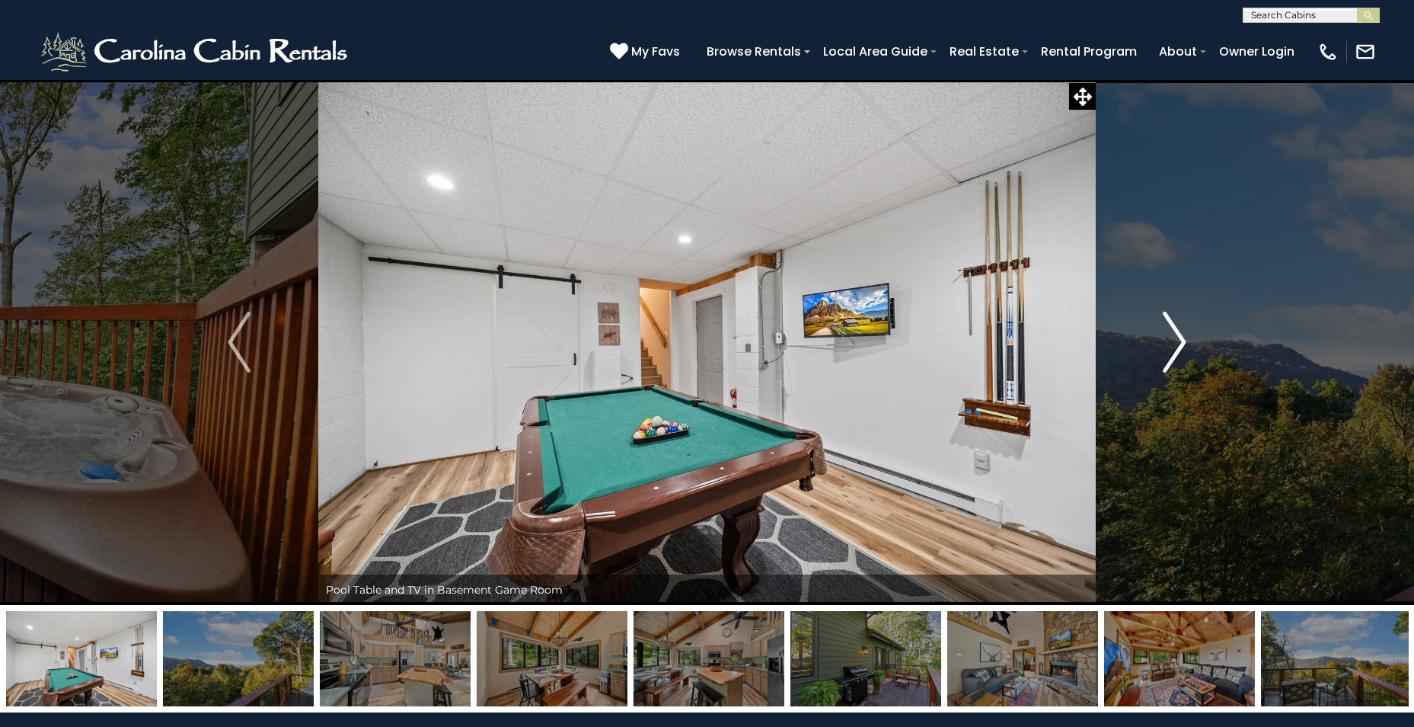
click at [1174, 335] on img "Next" at bounding box center [1175, 342] width 23 height 61
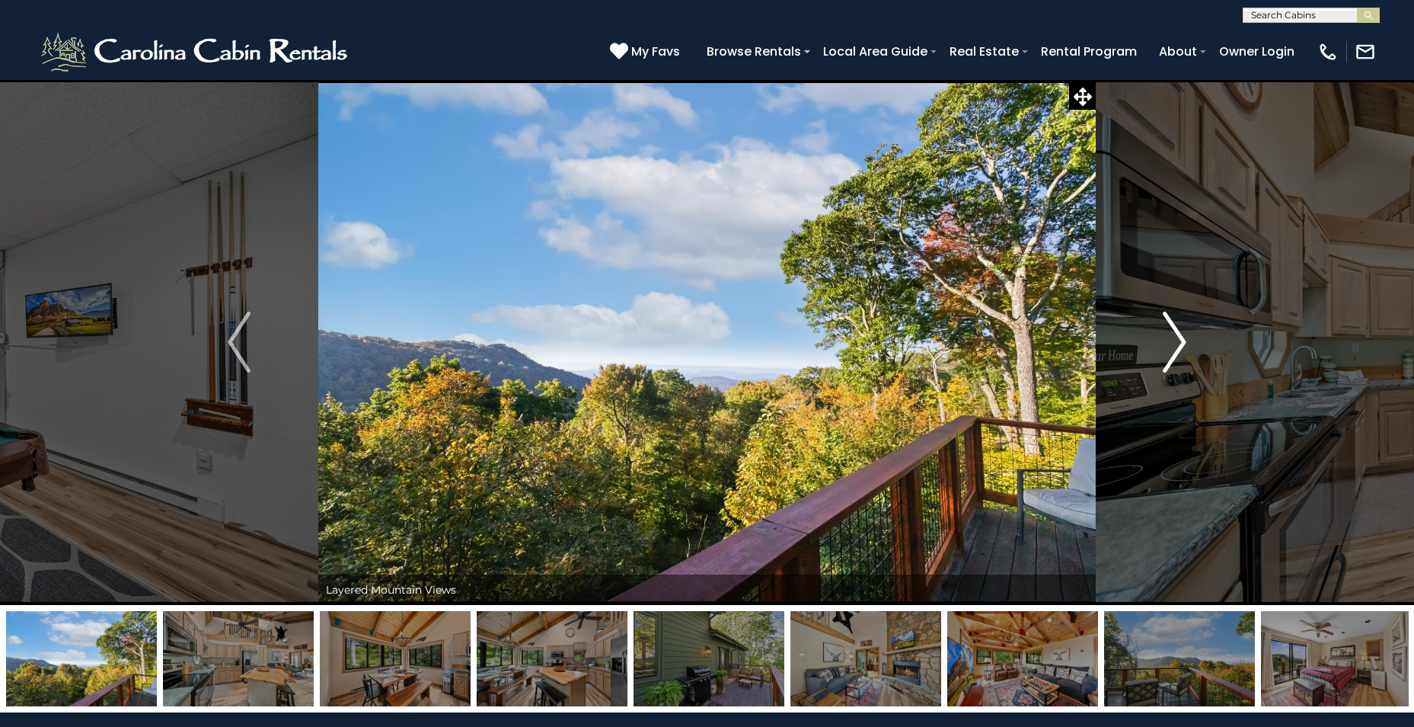
click at [1174, 335] on img "Next" at bounding box center [1175, 342] width 23 height 61
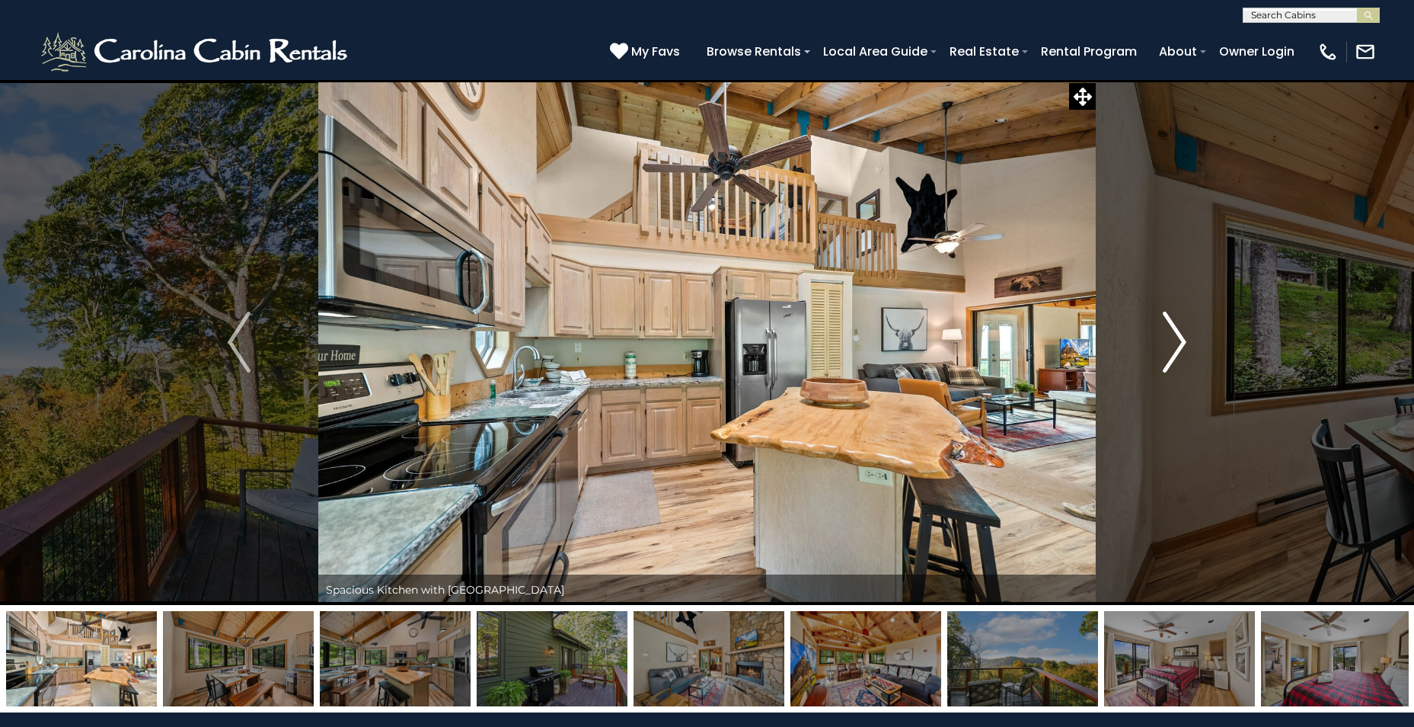
click at [1174, 335] on img "Next" at bounding box center [1175, 342] width 23 height 61
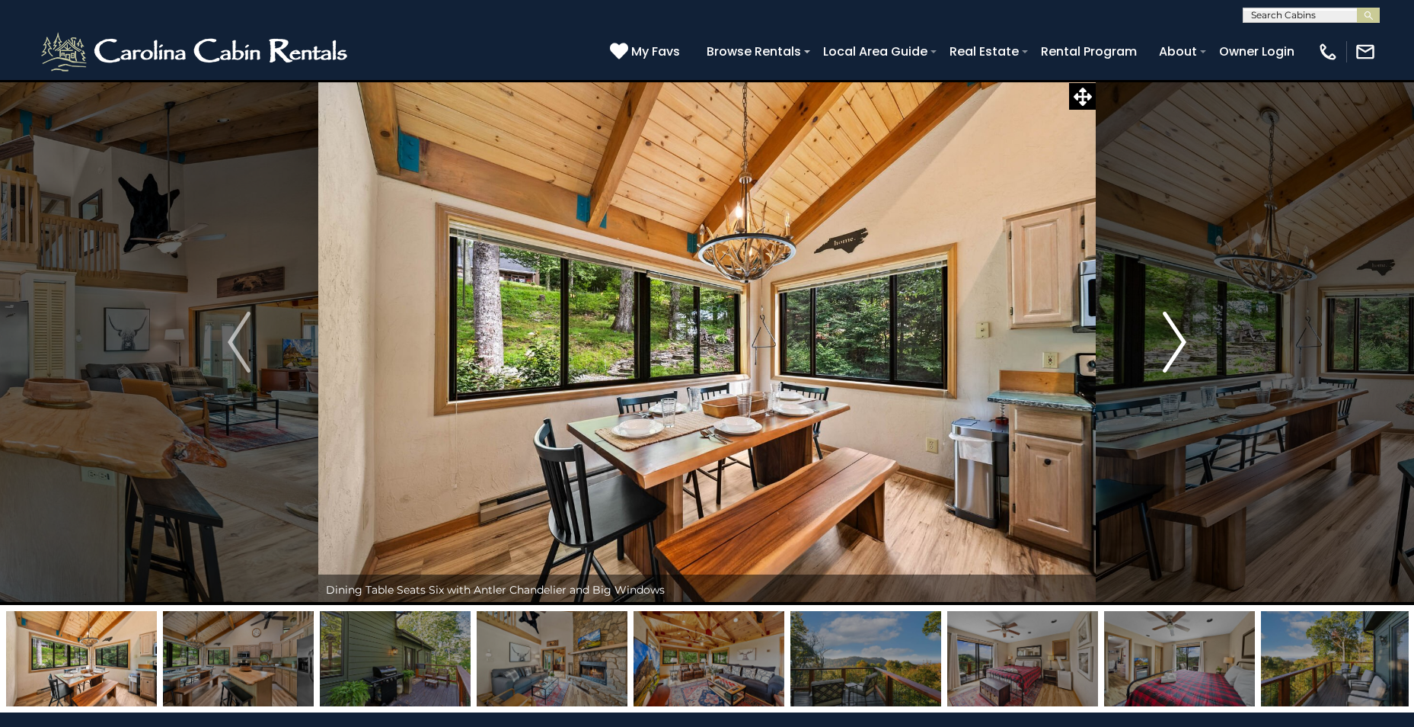
click at [1174, 335] on img "Next" at bounding box center [1175, 342] width 23 height 61
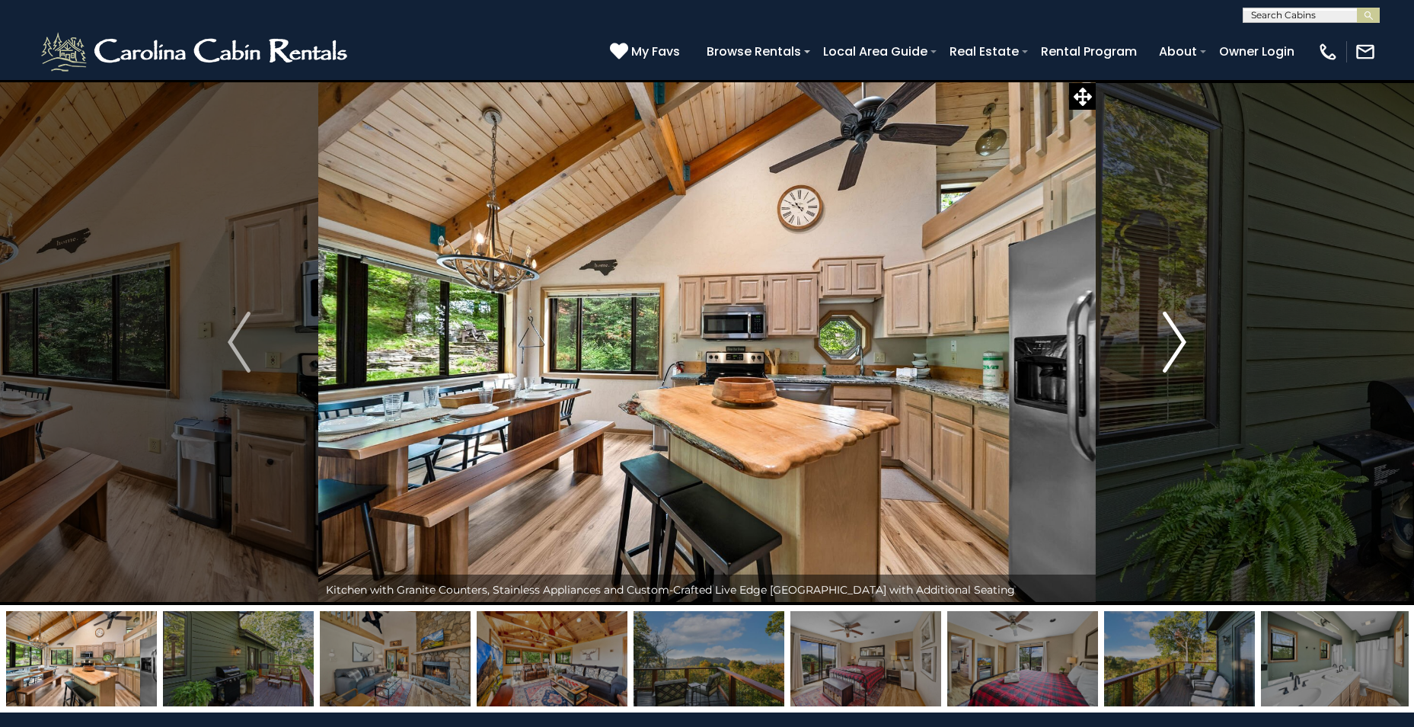
click at [1174, 335] on img "Next" at bounding box center [1175, 342] width 23 height 61
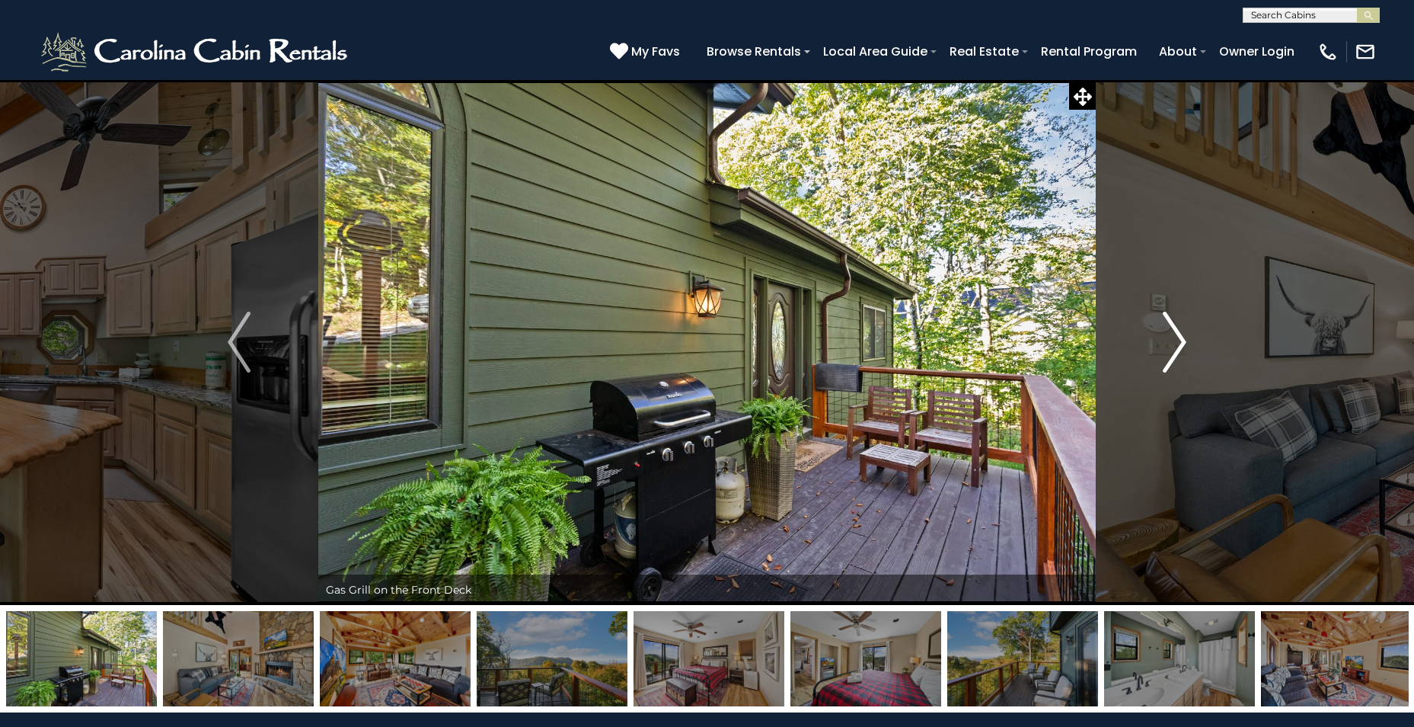
click at [1174, 335] on img "Next" at bounding box center [1175, 342] width 23 height 61
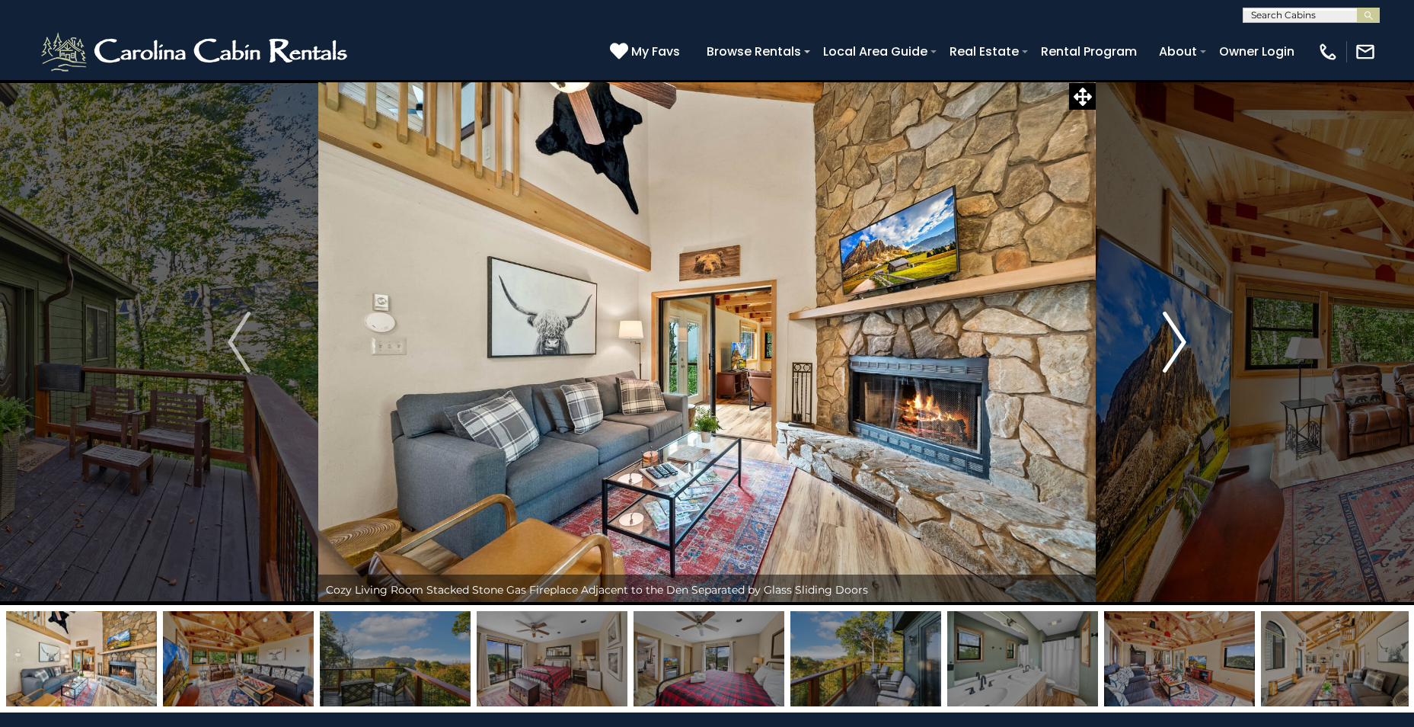
click at [1174, 335] on img "Next" at bounding box center [1175, 342] width 23 height 61
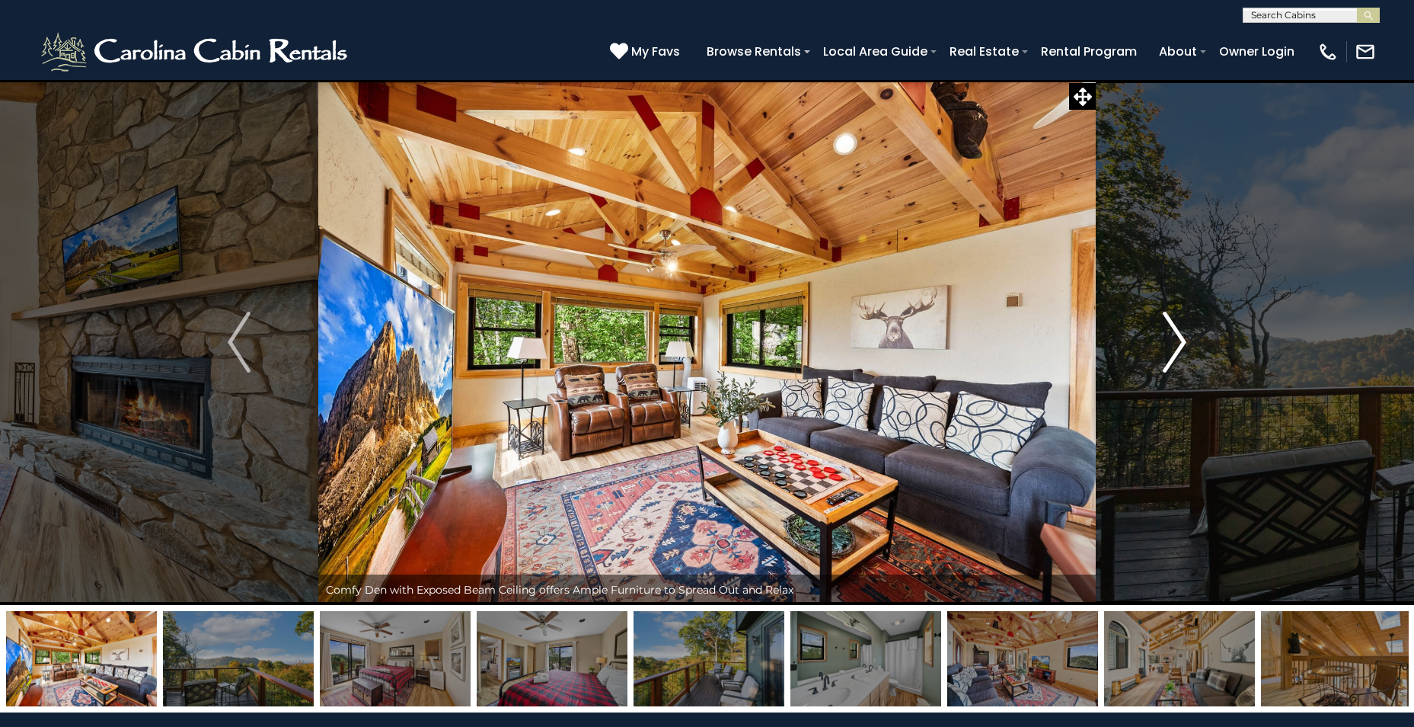
click at [1174, 335] on img "Next" at bounding box center [1175, 342] width 23 height 61
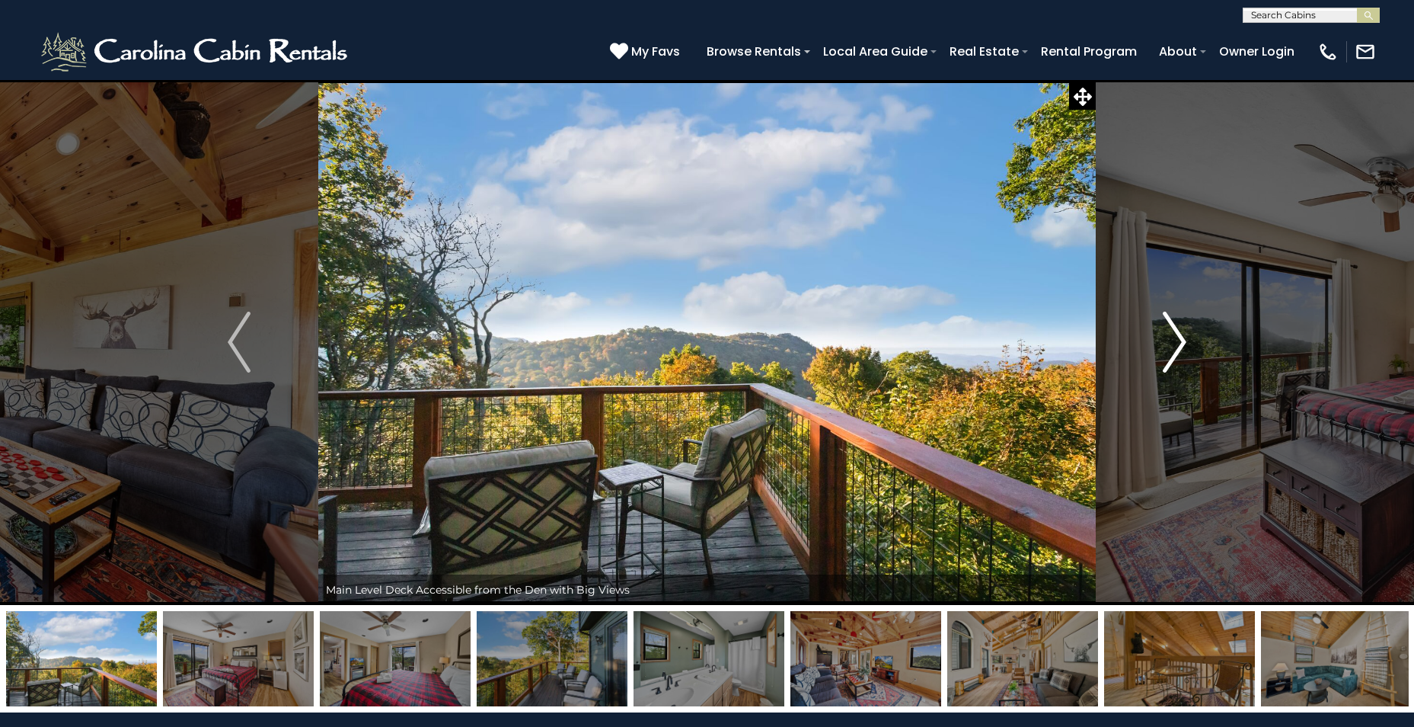
click at [1174, 335] on img "Next" at bounding box center [1175, 342] width 23 height 61
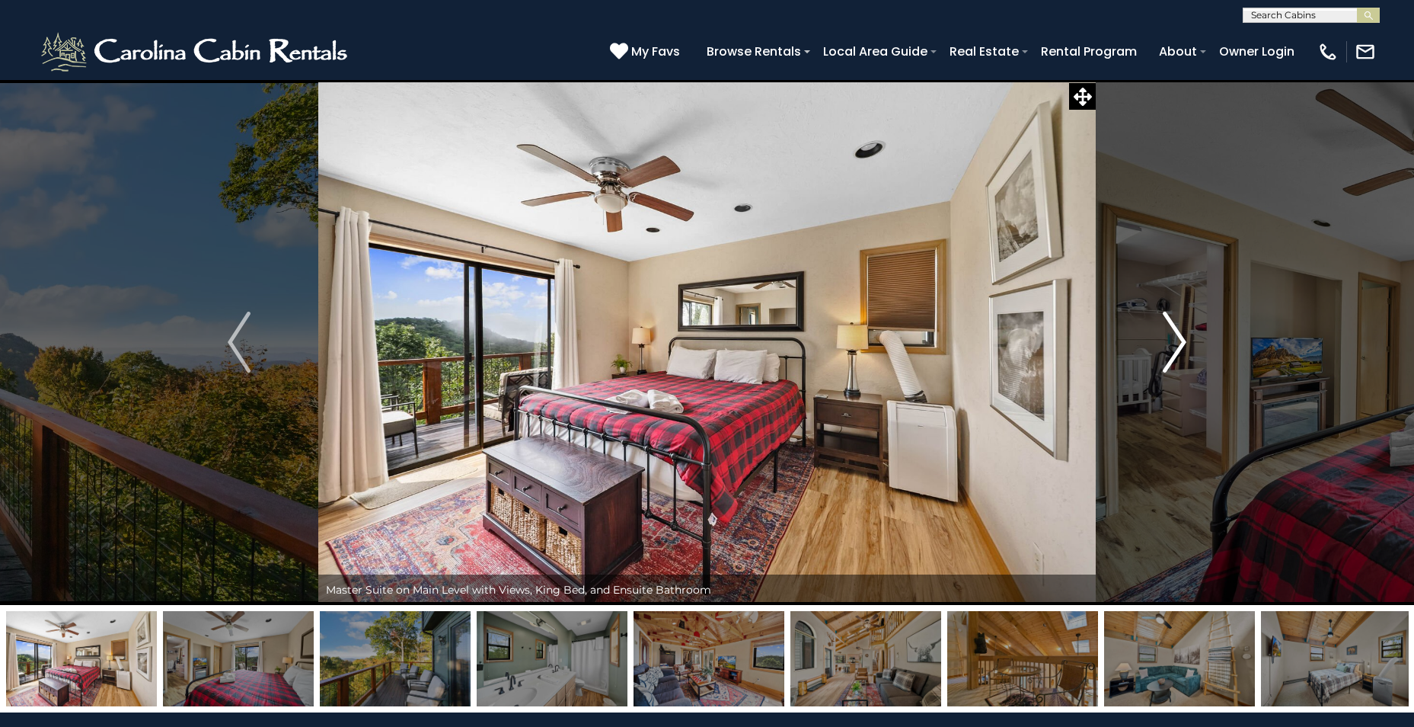
click at [1174, 335] on img "Next" at bounding box center [1175, 342] width 23 height 61
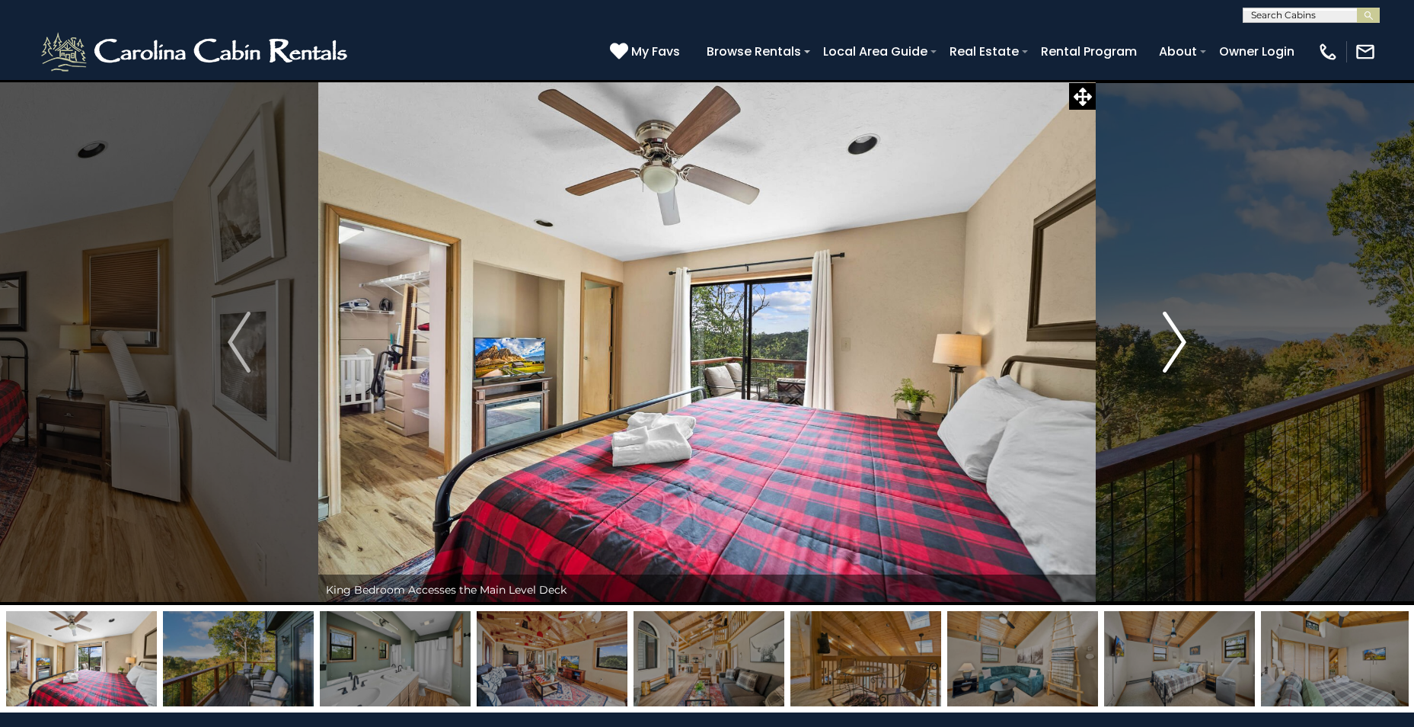
click at [1174, 334] on img "Next" at bounding box center [1175, 342] width 23 height 61
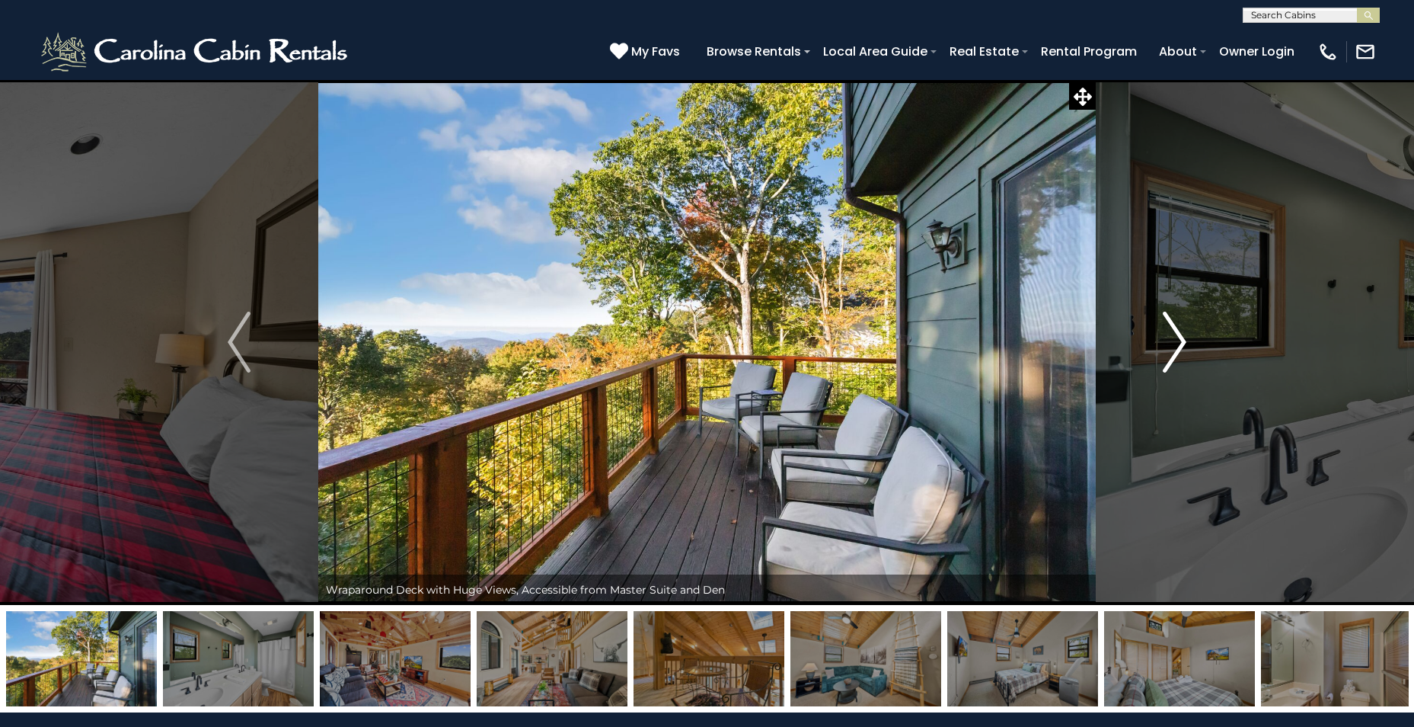
click at [1174, 334] on img "Next" at bounding box center [1175, 342] width 23 height 61
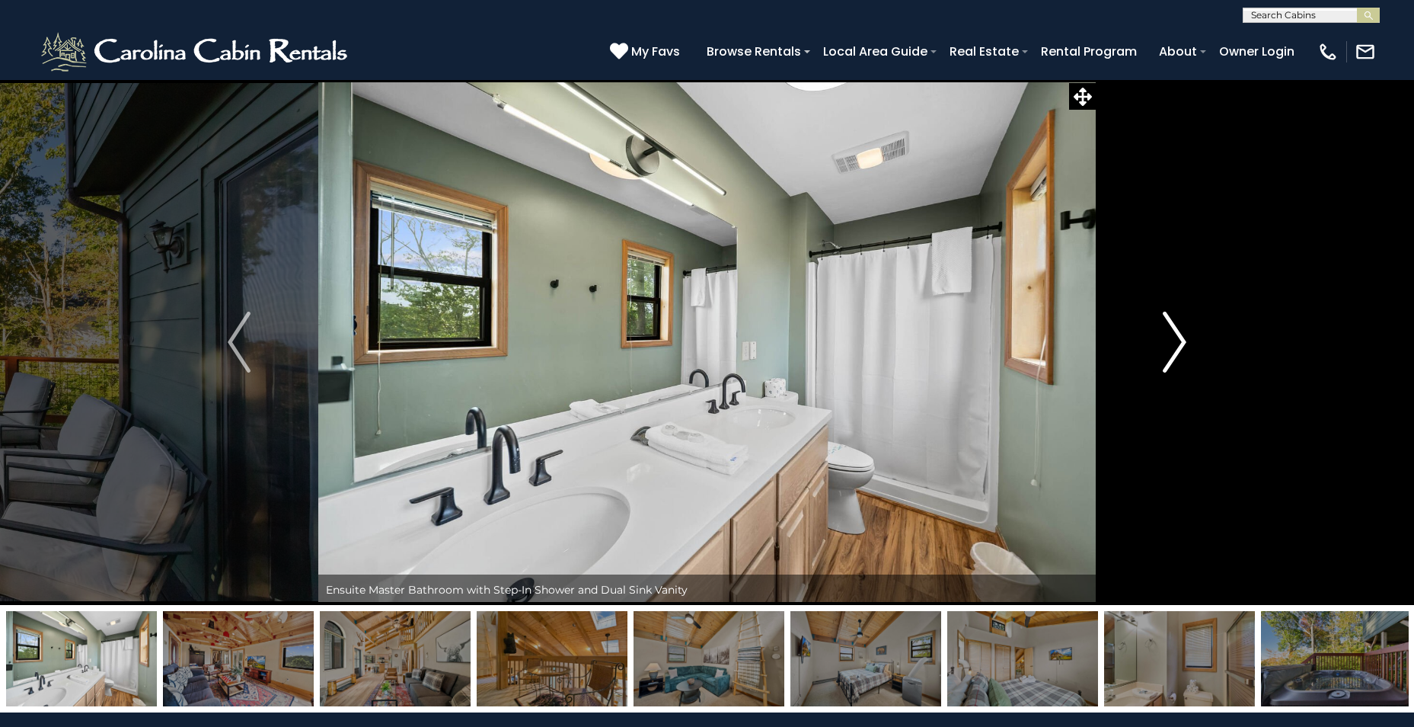
click at [1174, 334] on img "Next" at bounding box center [1175, 342] width 23 height 61
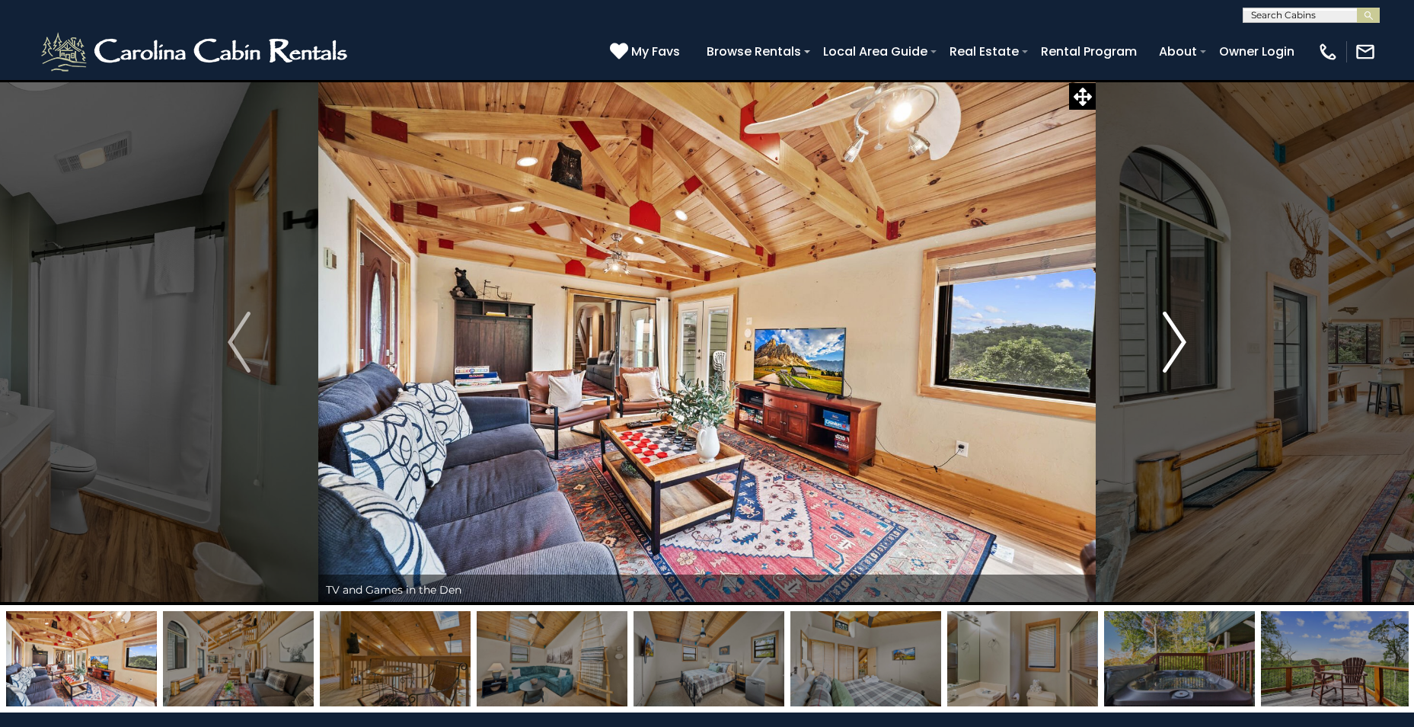
click at [1174, 334] on img "Next" at bounding box center [1175, 342] width 23 height 61
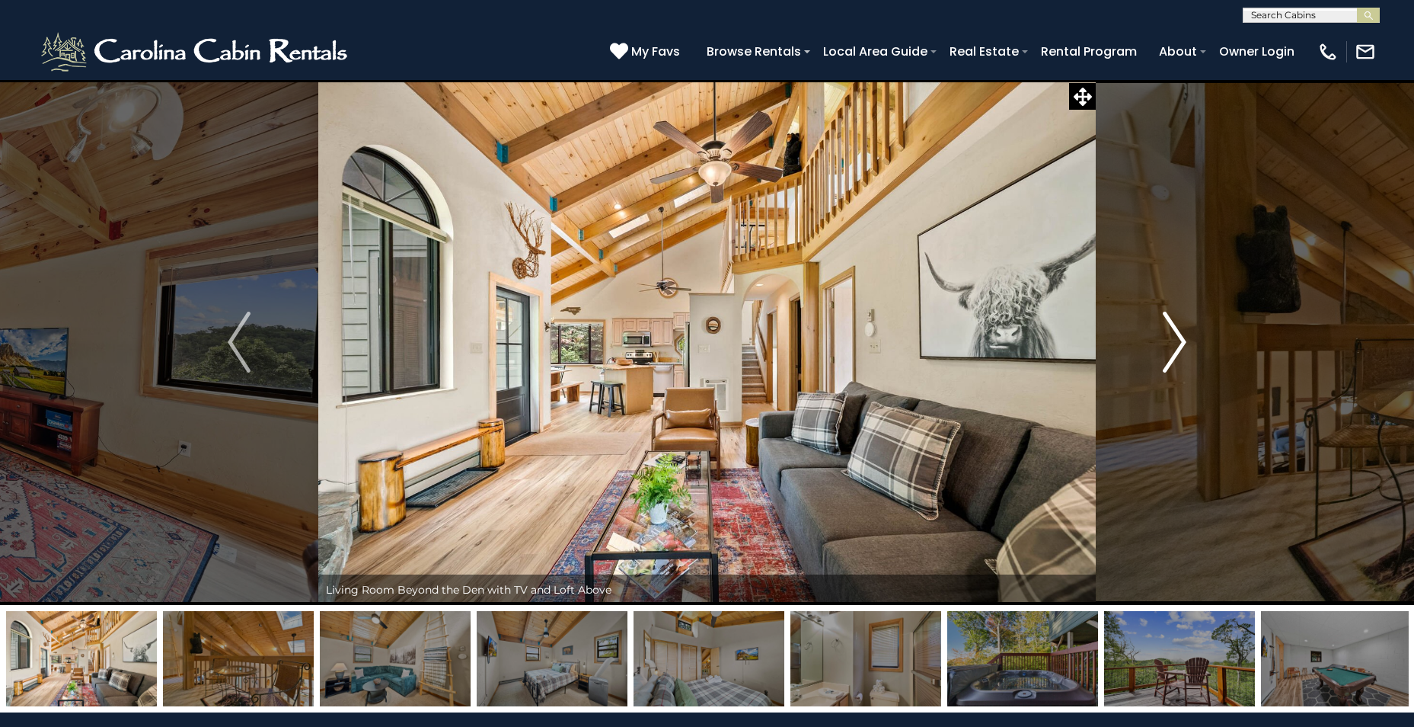
click at [1174, 334] on img "Next" at bounding box center [1175, 342] width 23 height 61
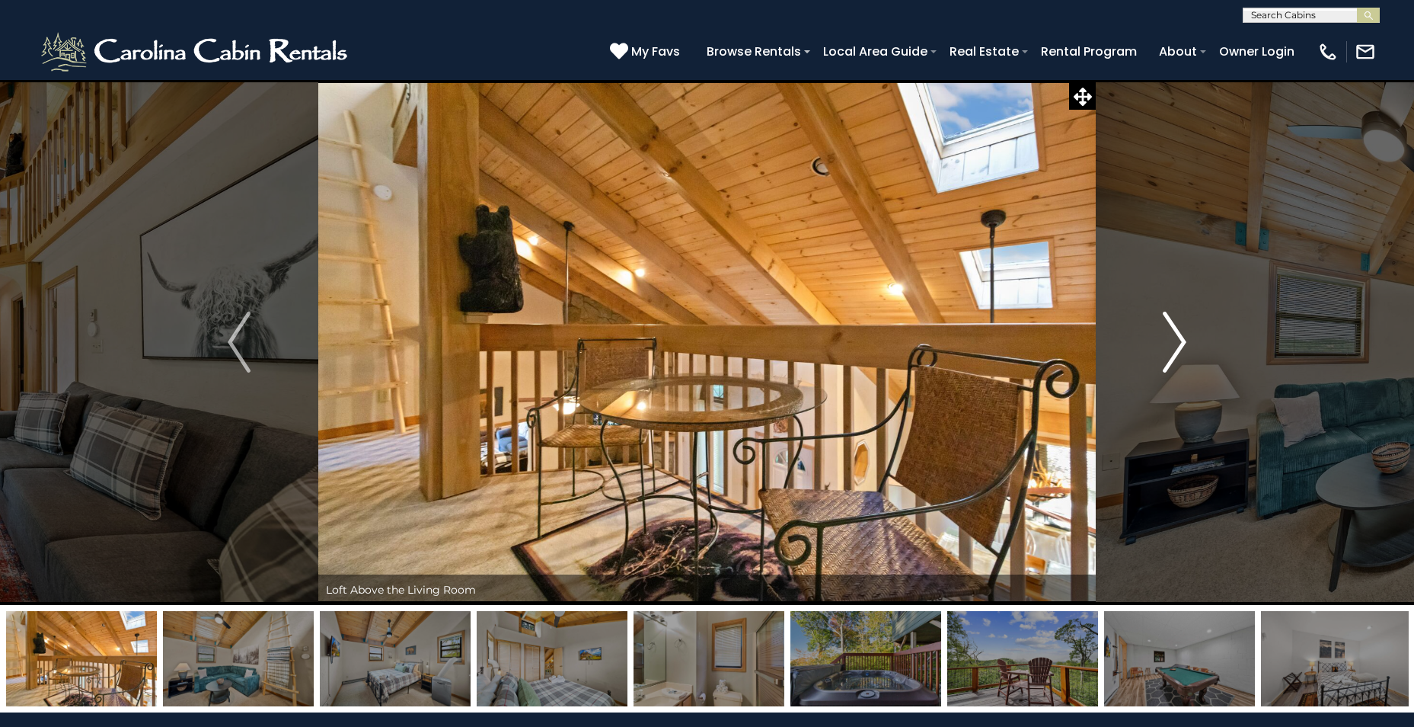
click at [1174, 334] on img "Next" at bounding box center [1175, 342] width 23 height 61
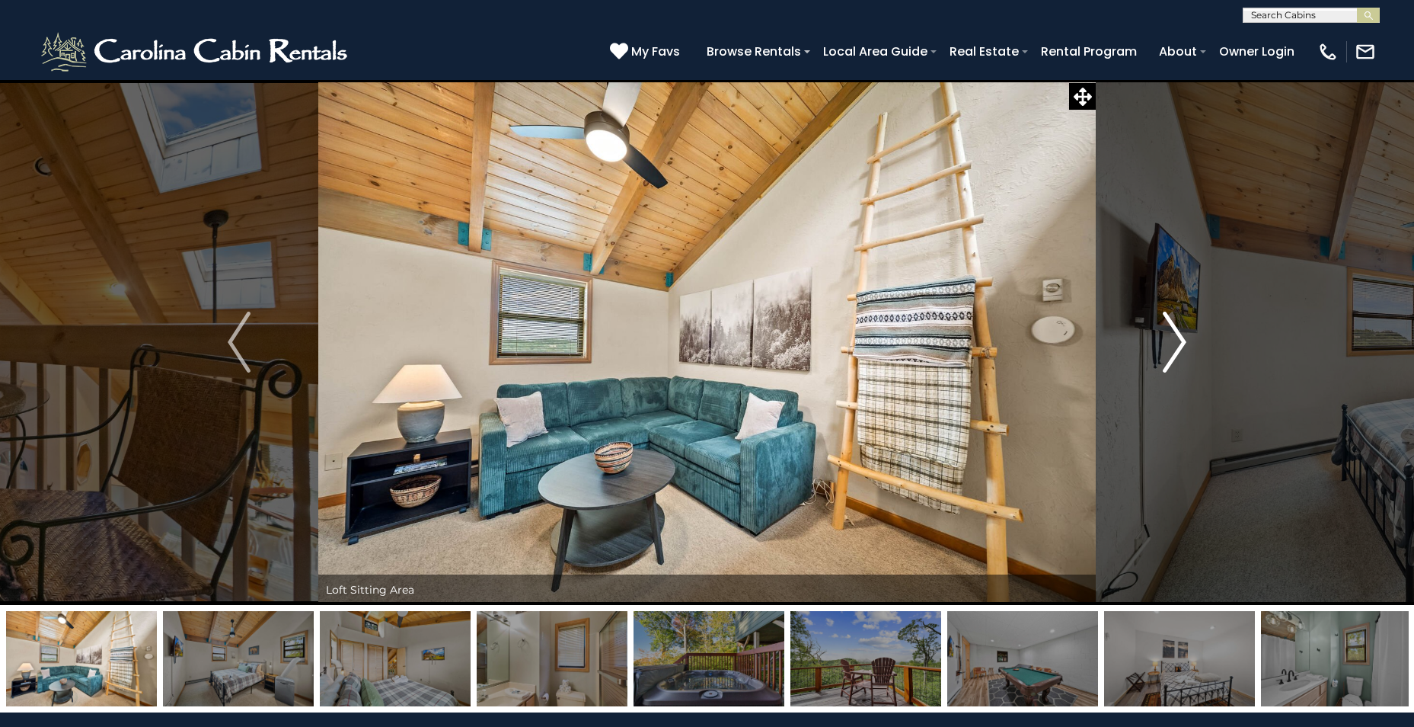
click at [1174, 334] on img "Next" at bounding box center [1175, 342] width 23 height 61
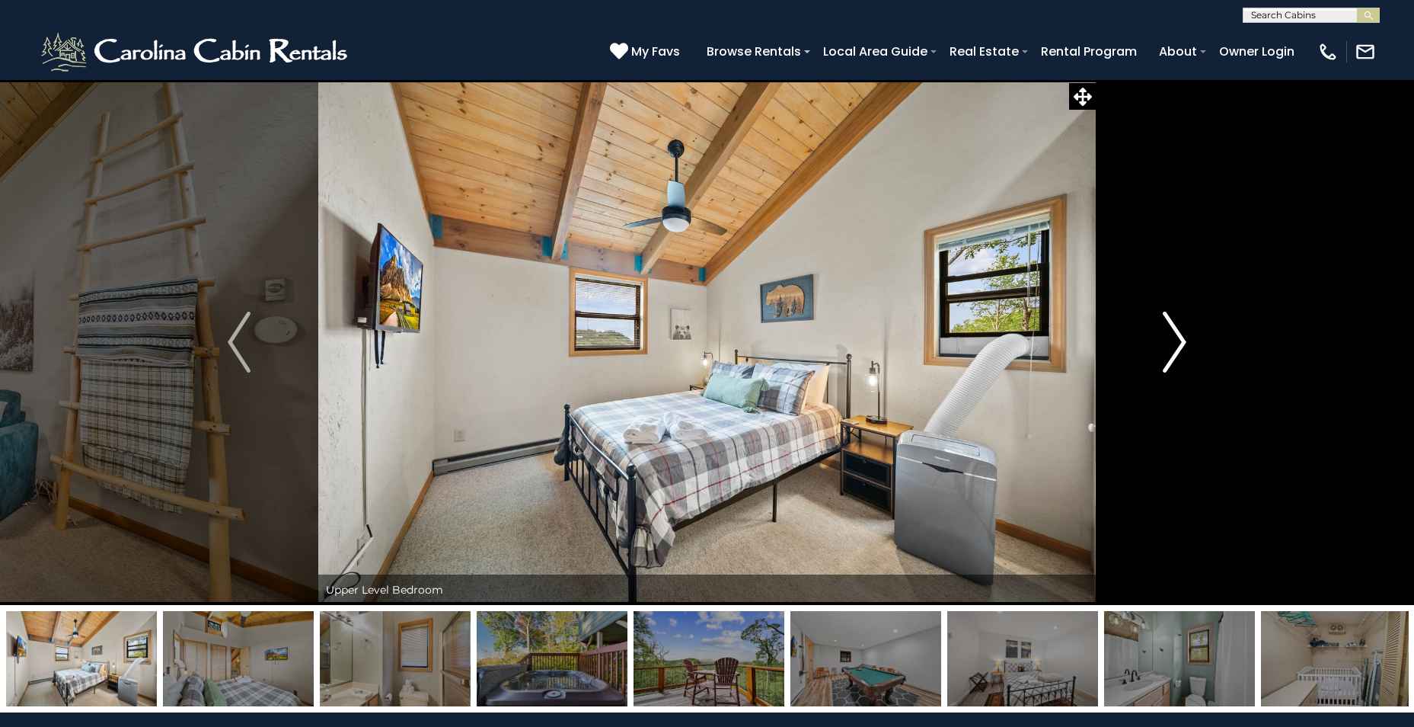
click at [1174, 334] on img "Next" at bounding box center [1175, 342] width 23 height 61
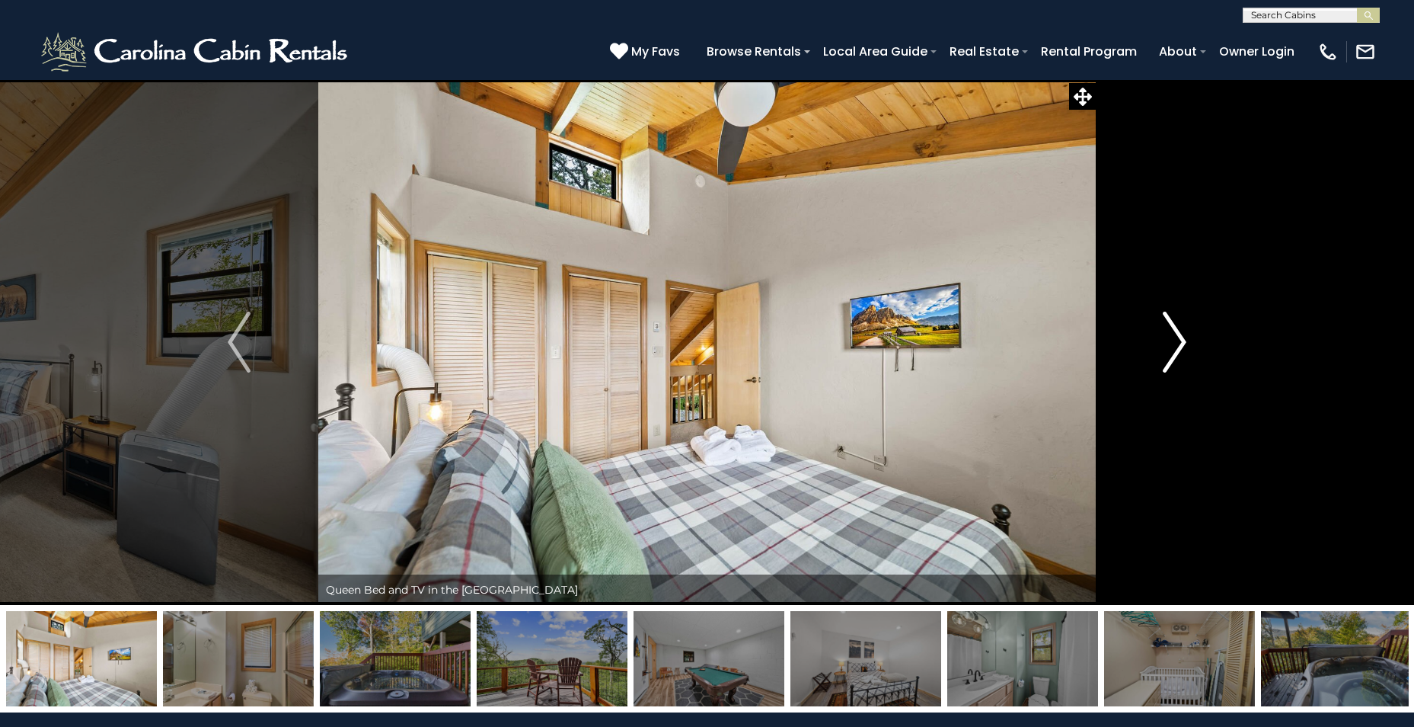
click at [1174, 334] on img "Next" at bounding box center [1175, 342] width 23 height 61
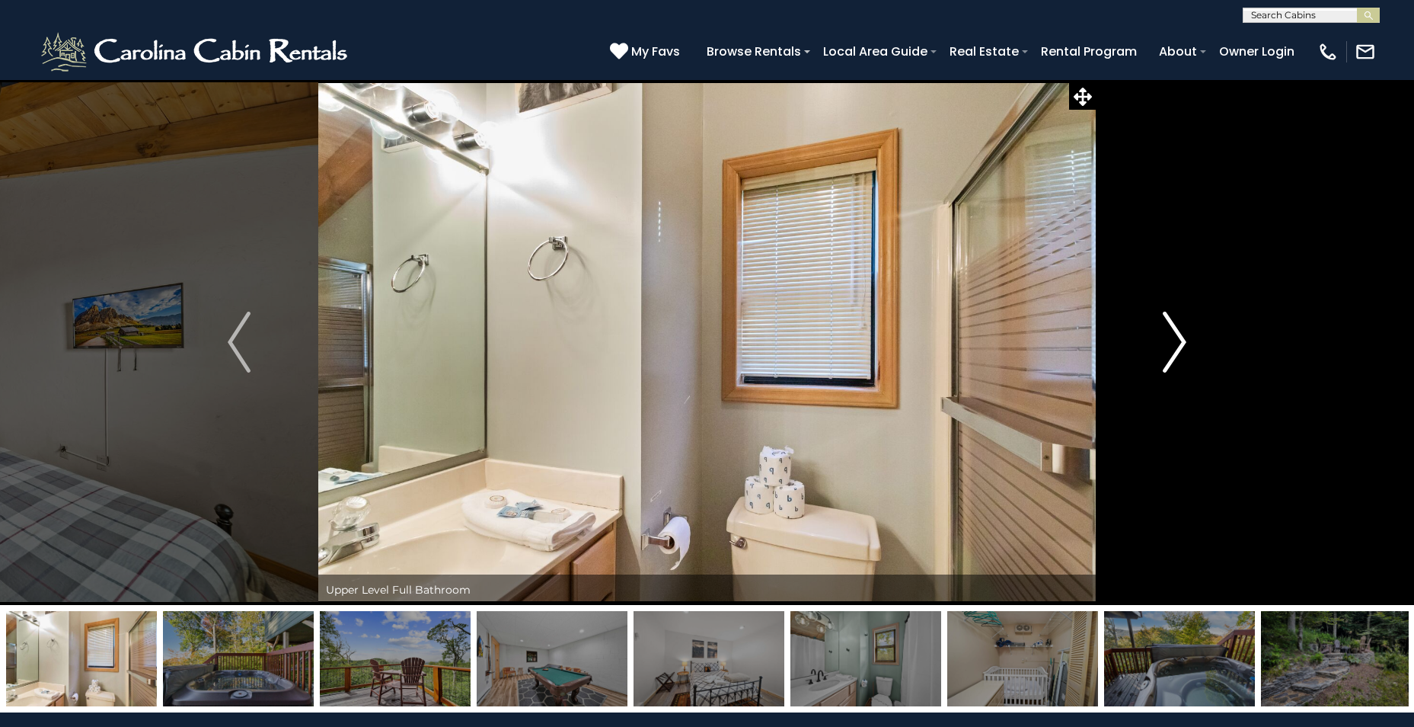
click at [1174, 334] on img "Next" at bounding box center [1175, 342] width 23 height 61
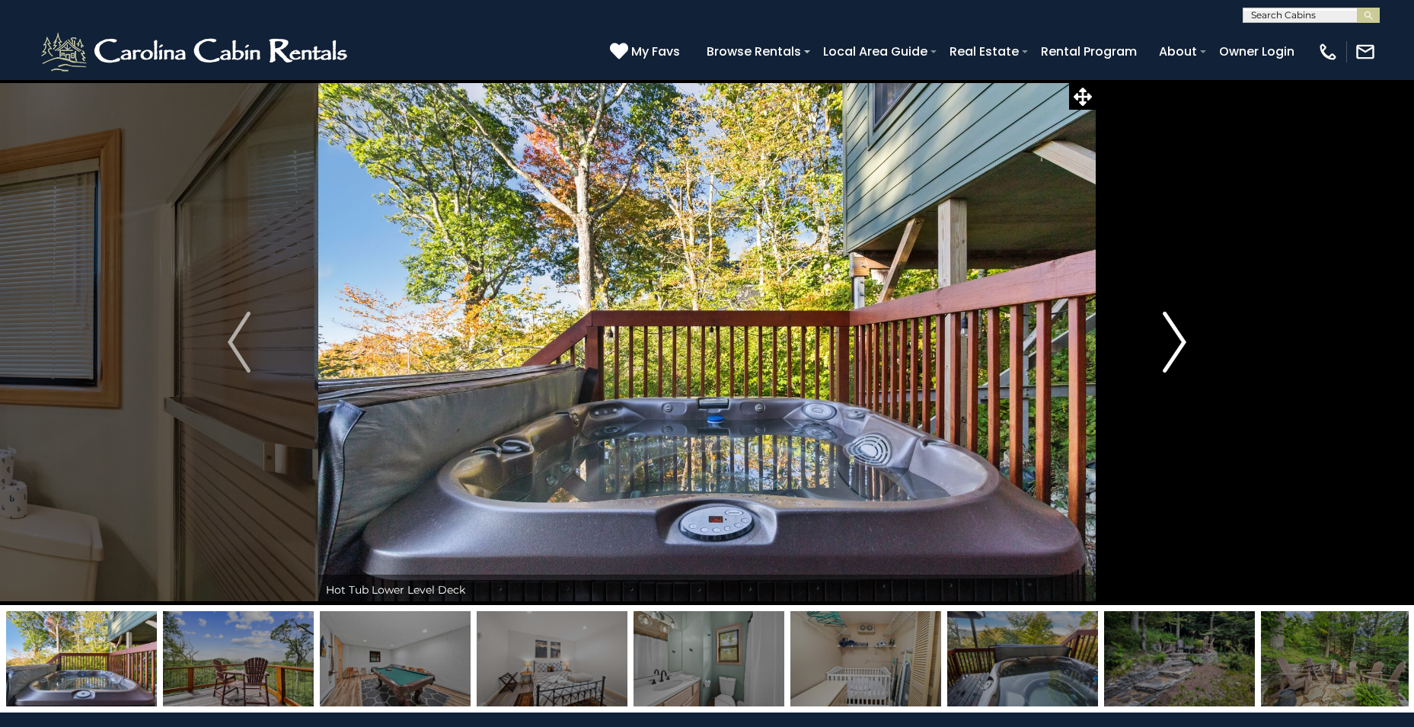
click at [1174, 334] on img "Next" at bounding box center [1175, 342] width 23 height 61
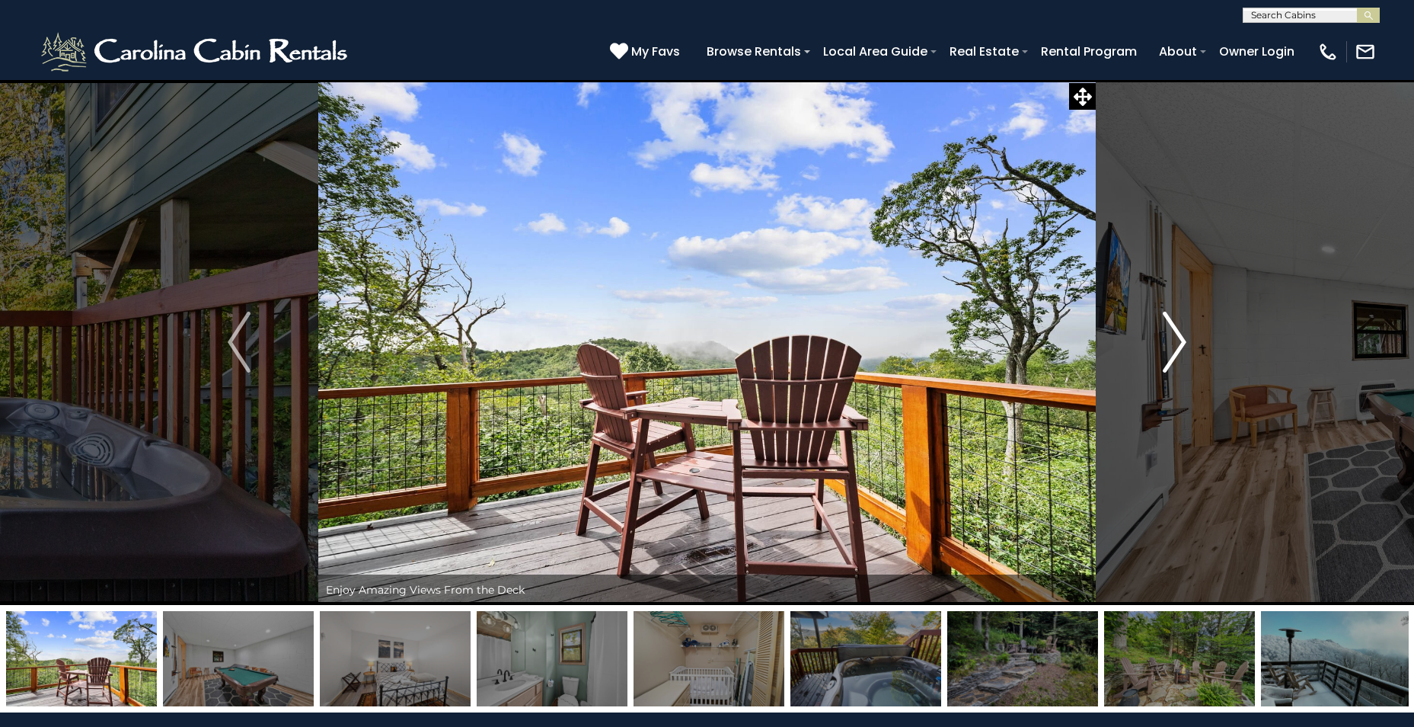
click at [1174, 334] on img "Next" at bounding box center [1175, 342] width 23 height 61
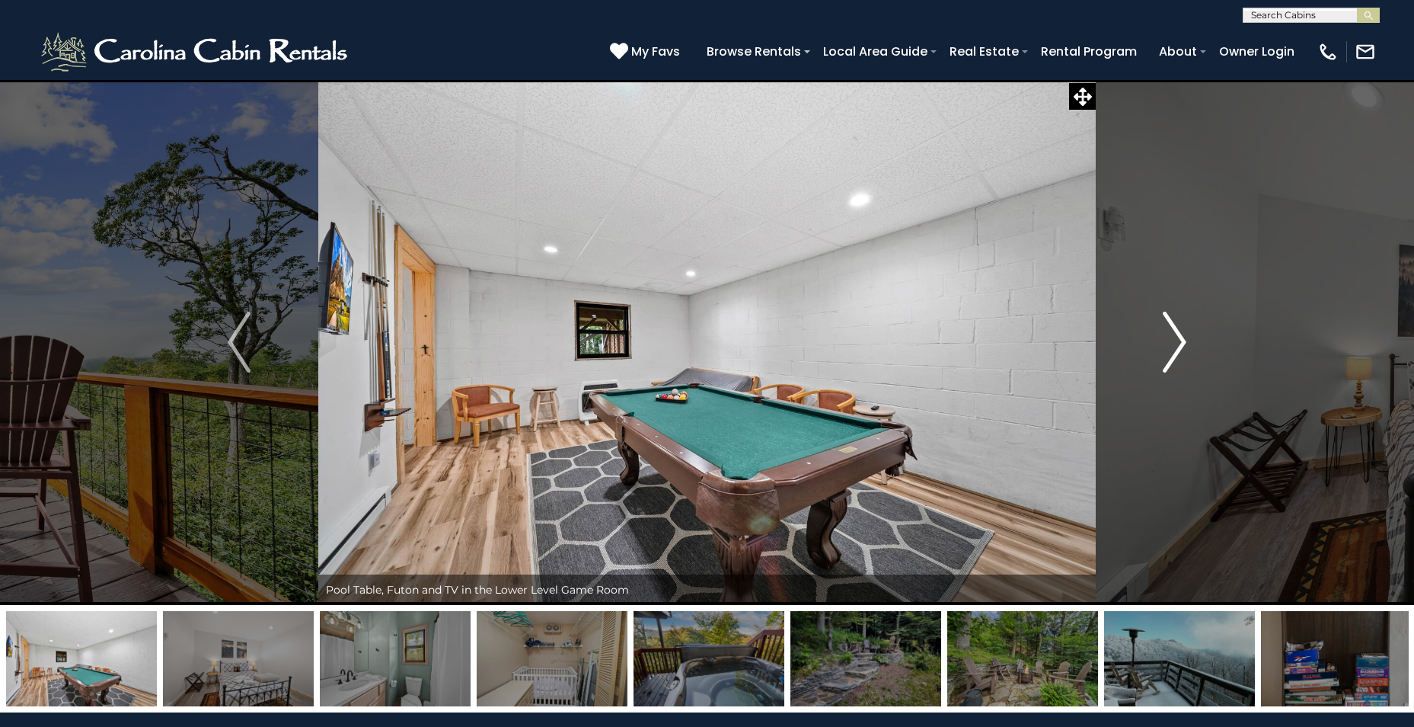
click at [1174, 334] on img "Next" at bounding box center [1175, 342] width 23 height 61
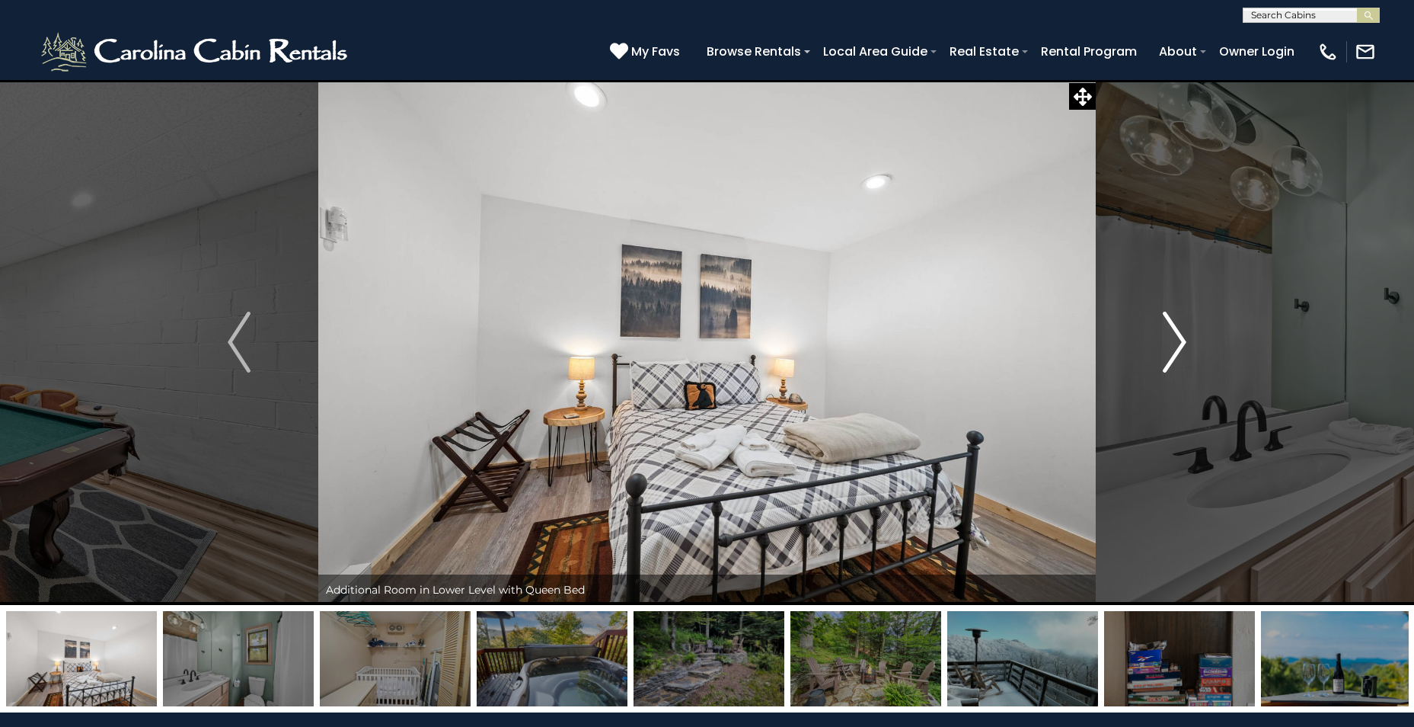
click at [1174, 334] on img "Next" at bounding box center [1175, 342] width 23 height 61
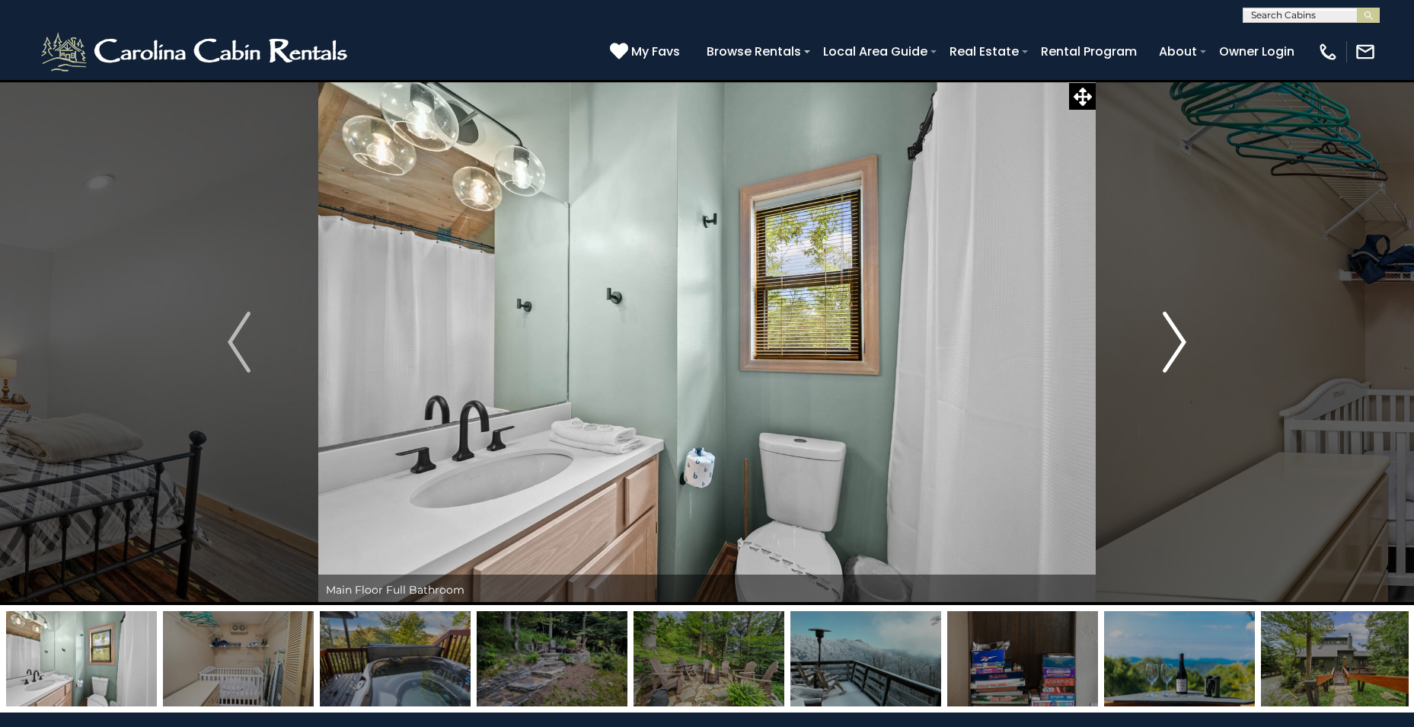
click at [1174, 334] on img "Next" at bounding box center [1175, 342] width 23 height 61
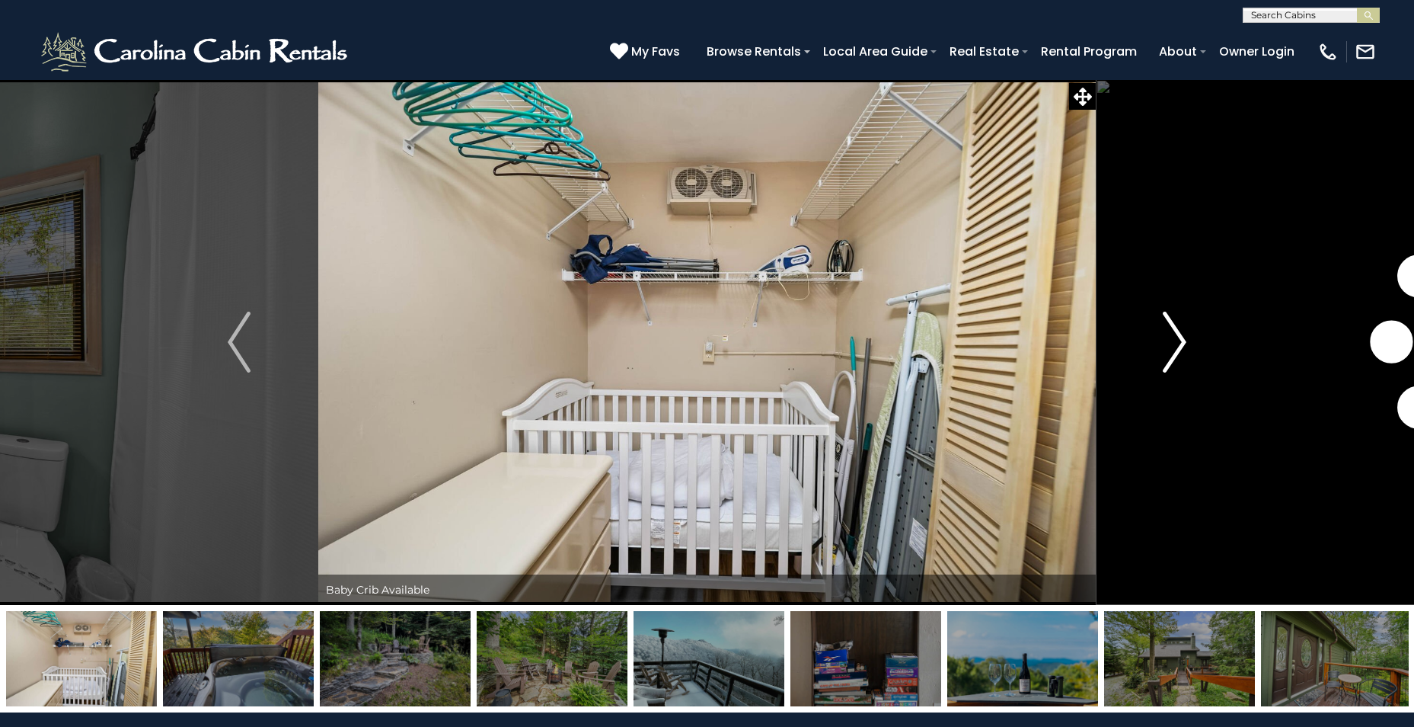
click at [1174, 334] on img "Next" at bounding box center [1175, 342] width 23 height 61
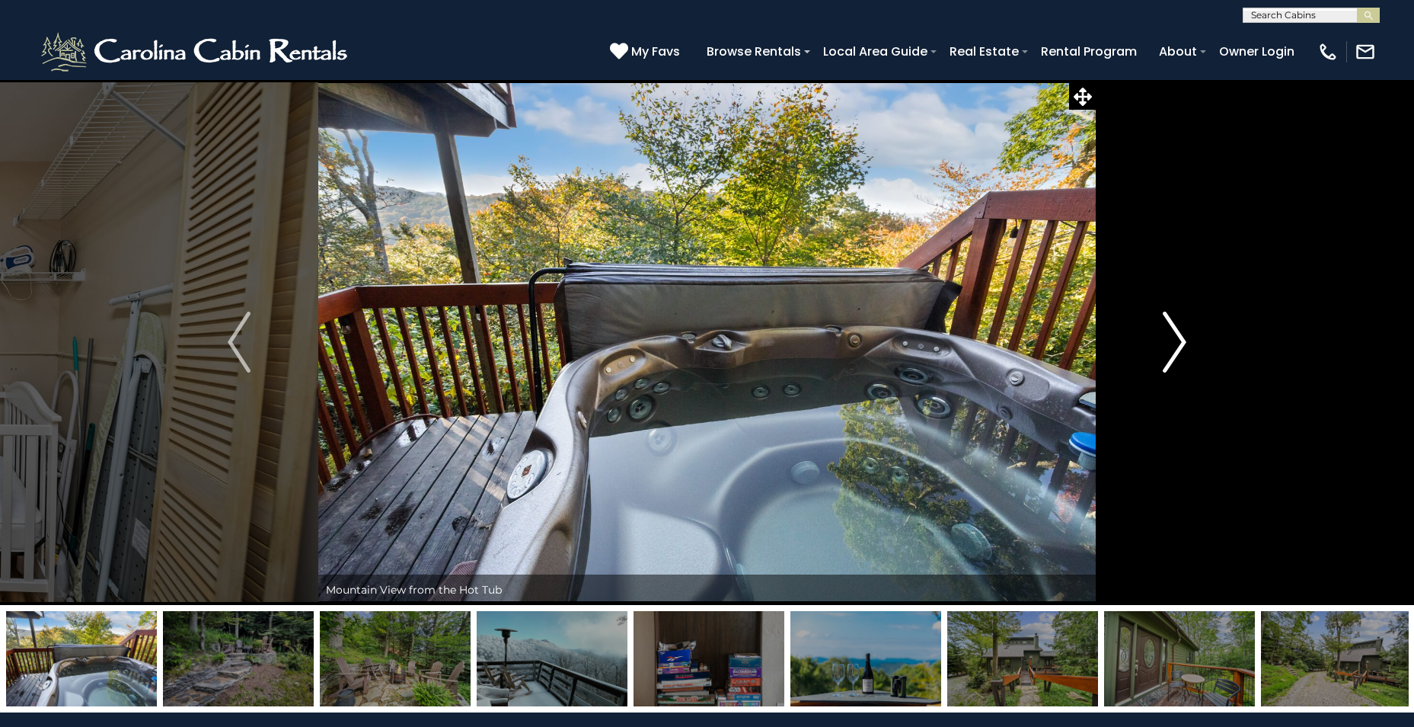
click at [1174, 334] on img "Next" at bounding box center [1175, 342] width 23 height 61
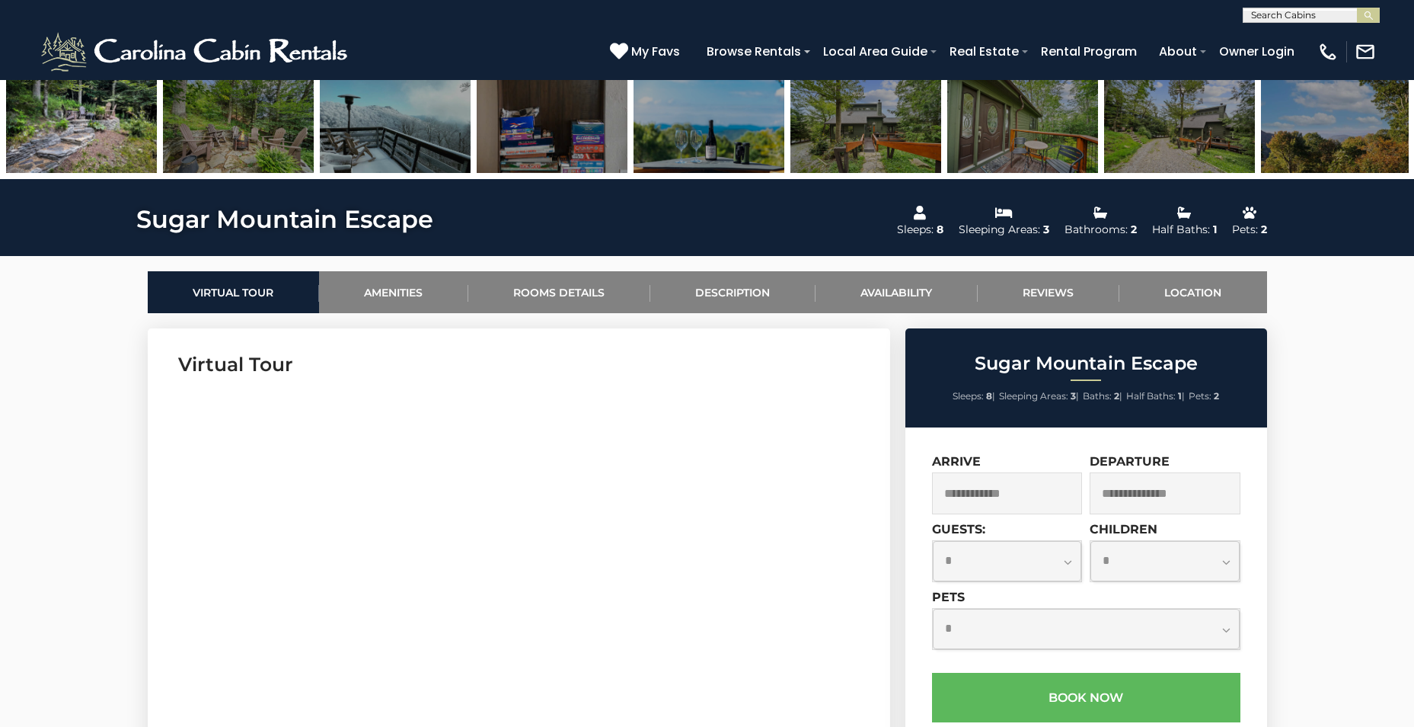
scroll to position [609, 0]
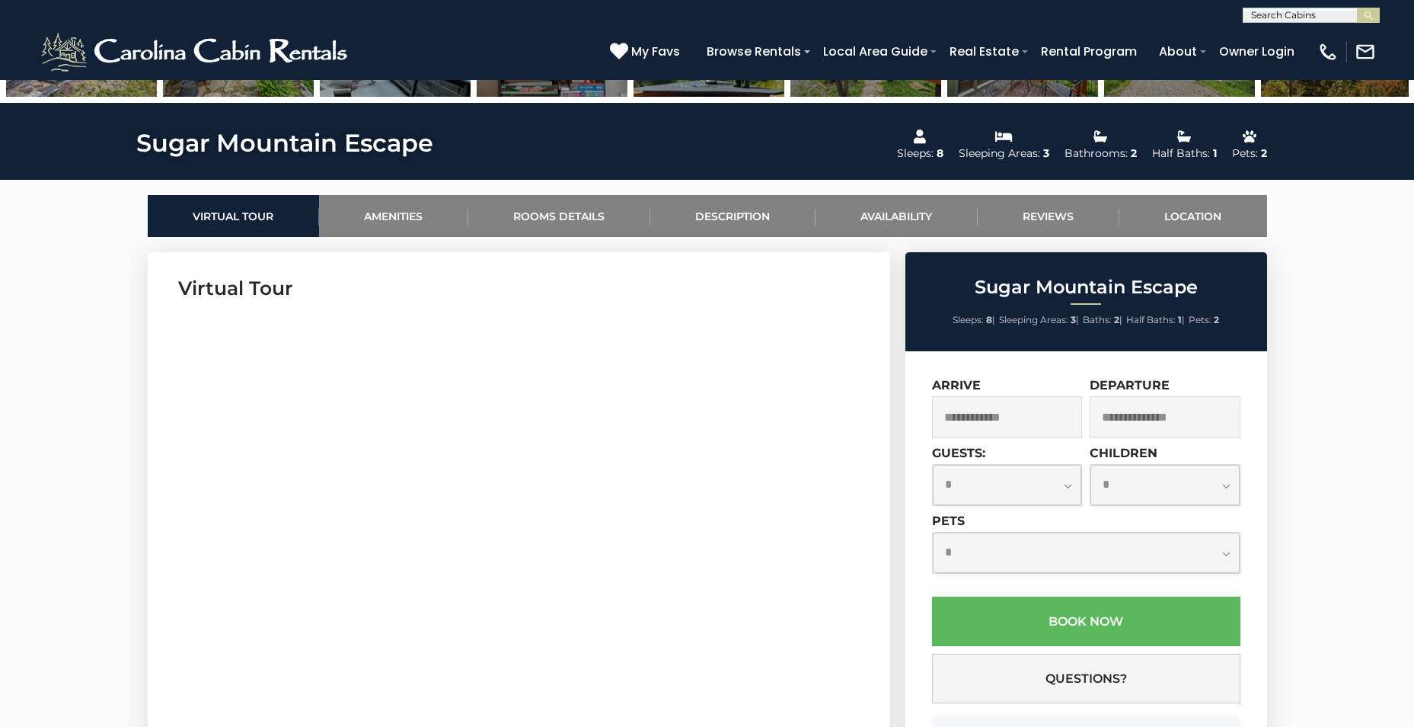
click at [1004, 418] on input "text" at bounding box center [1007, 417] width 151 height 42
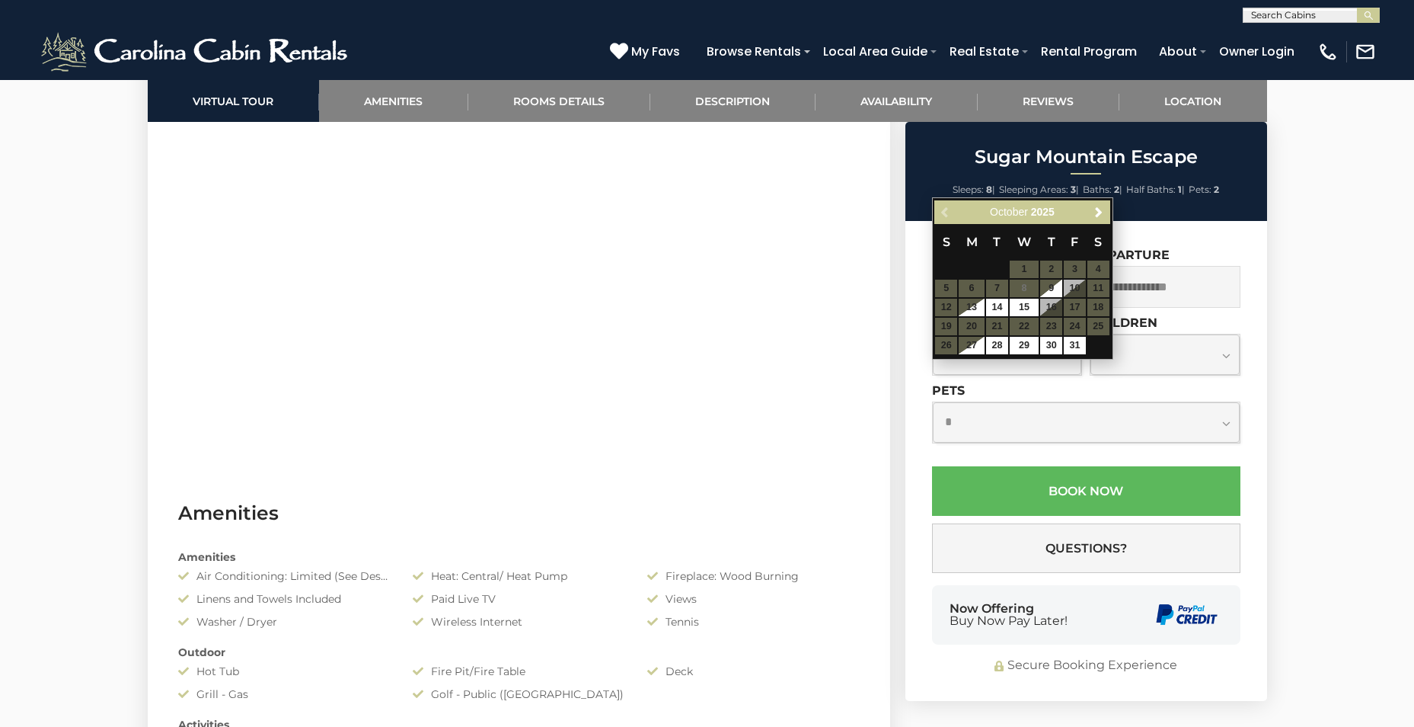
scroll to position [838, 0]
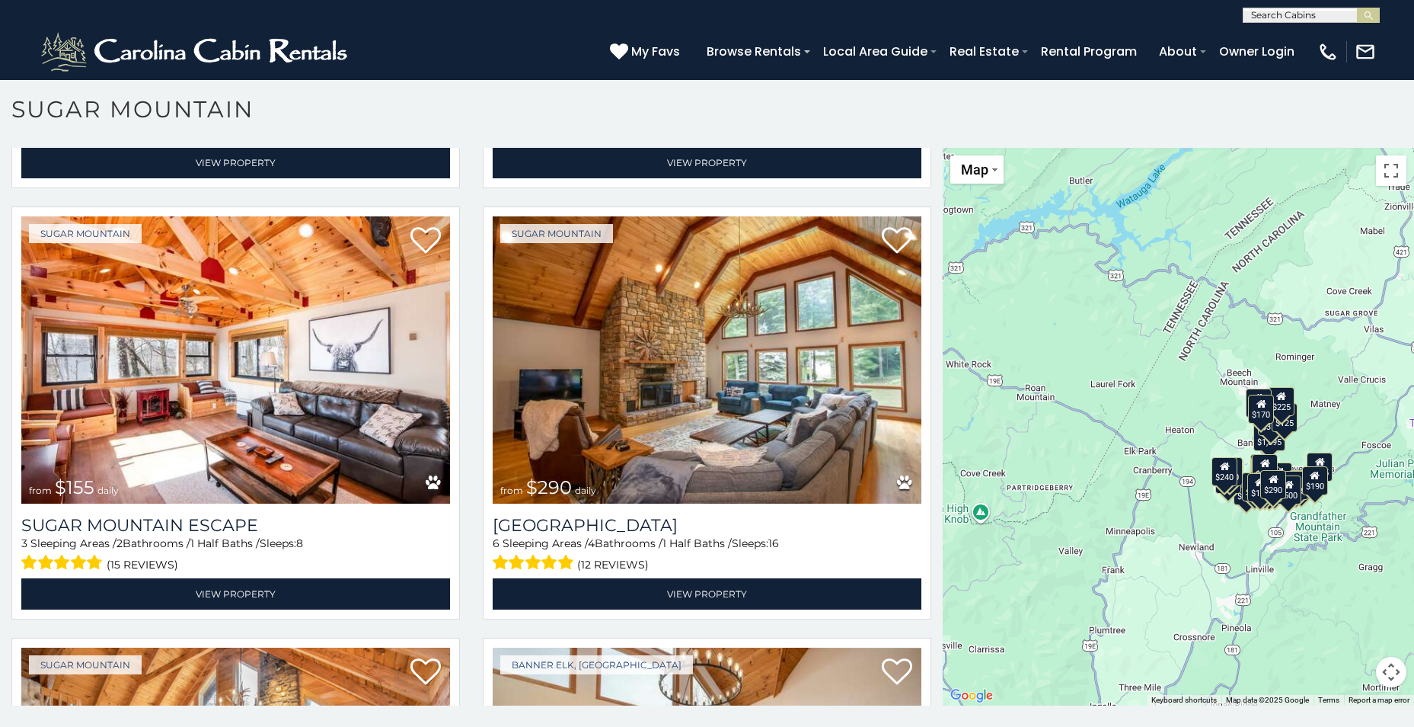
scroll to position [8, 0]
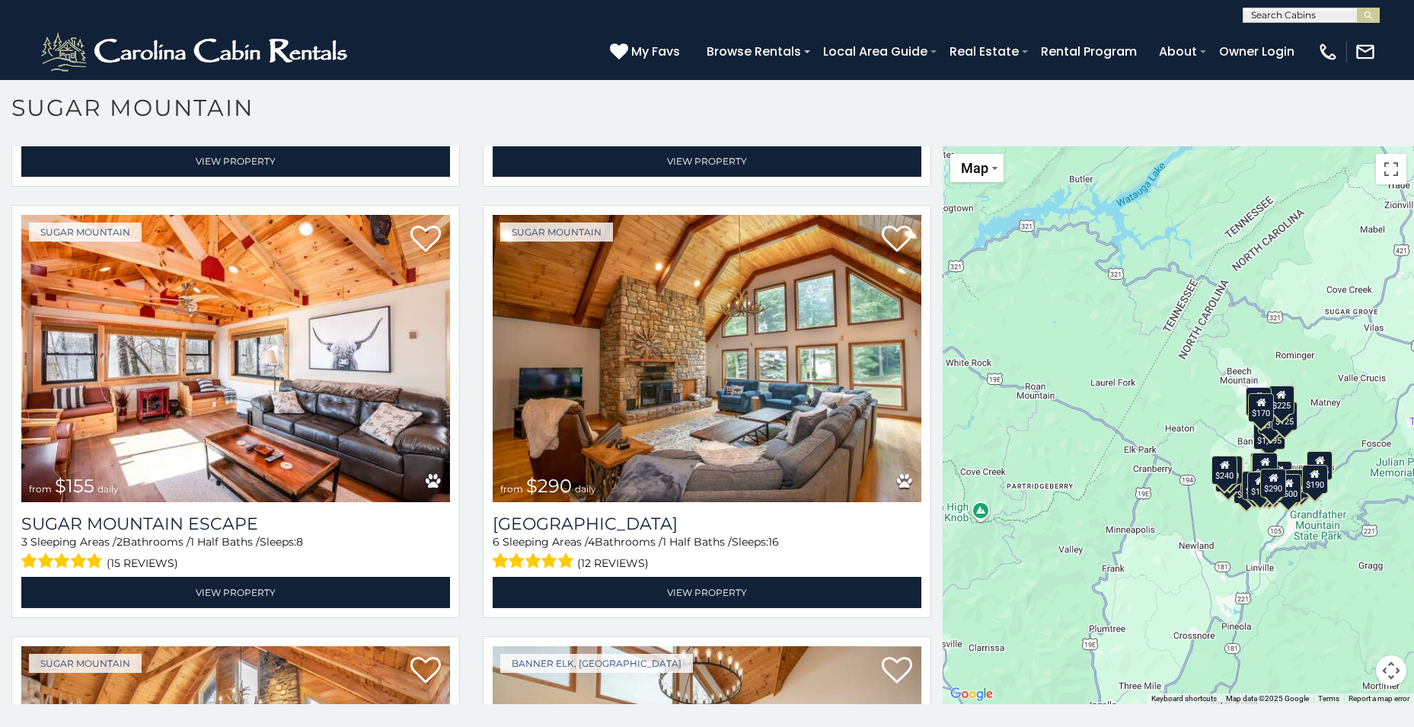
click at [1238, 530] on div "$650 $375 $350 $350 $200 $375 $195 $265 $190 $175 $155 $290 $175 $345 $1,095 $1…" at bounding box center [1178, 425] width 471 height 558
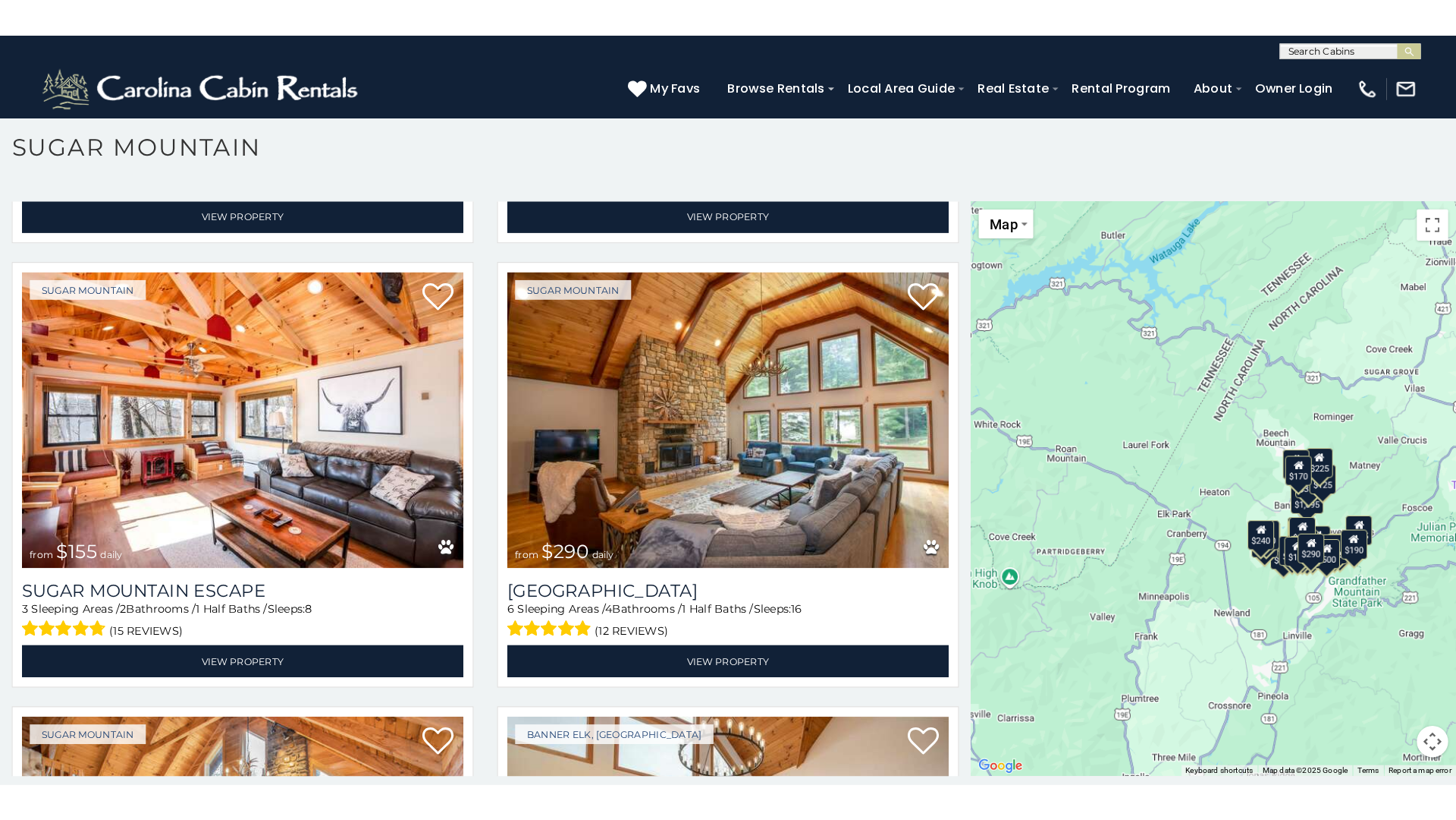
scroll to position [44, 0]
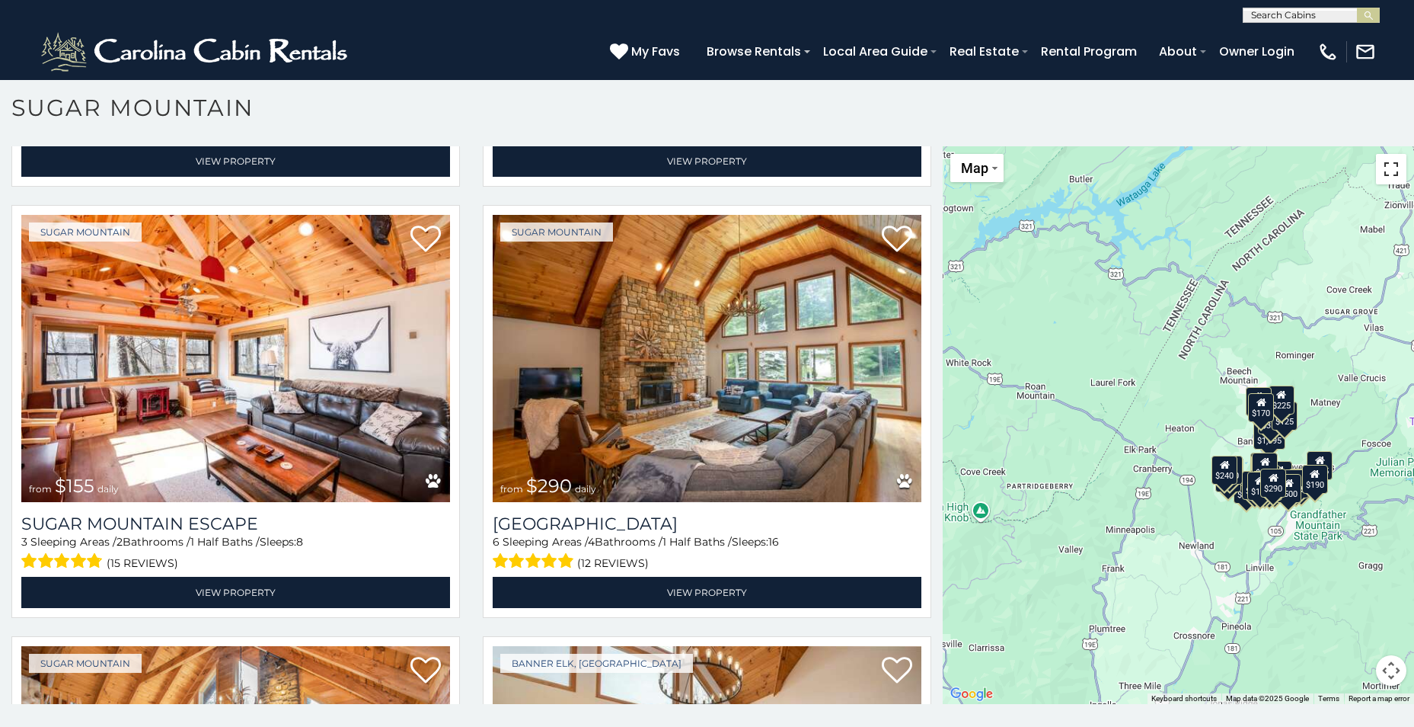
click at [1379, 166] on button "Toggle fullscreen view" at bounding box center [1391, 169] width 30 height 30
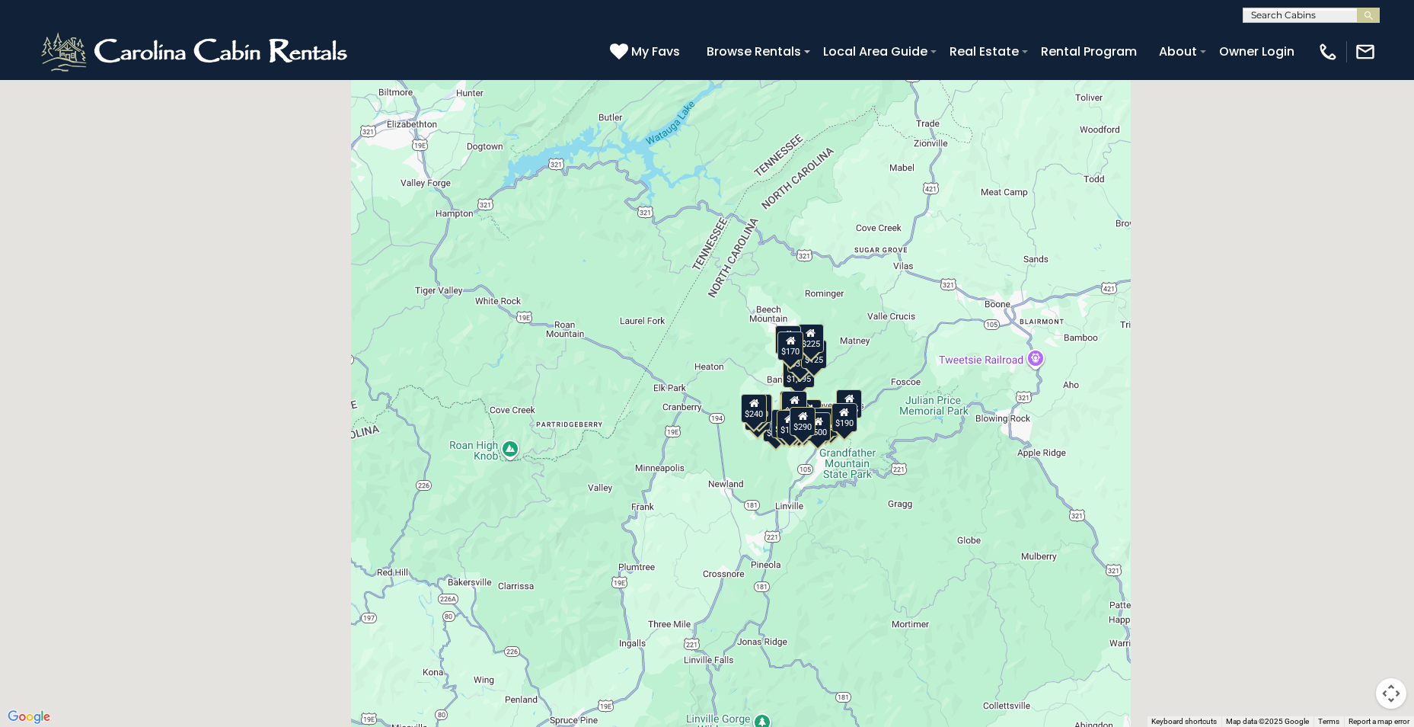
scroll to position [2194, 0]
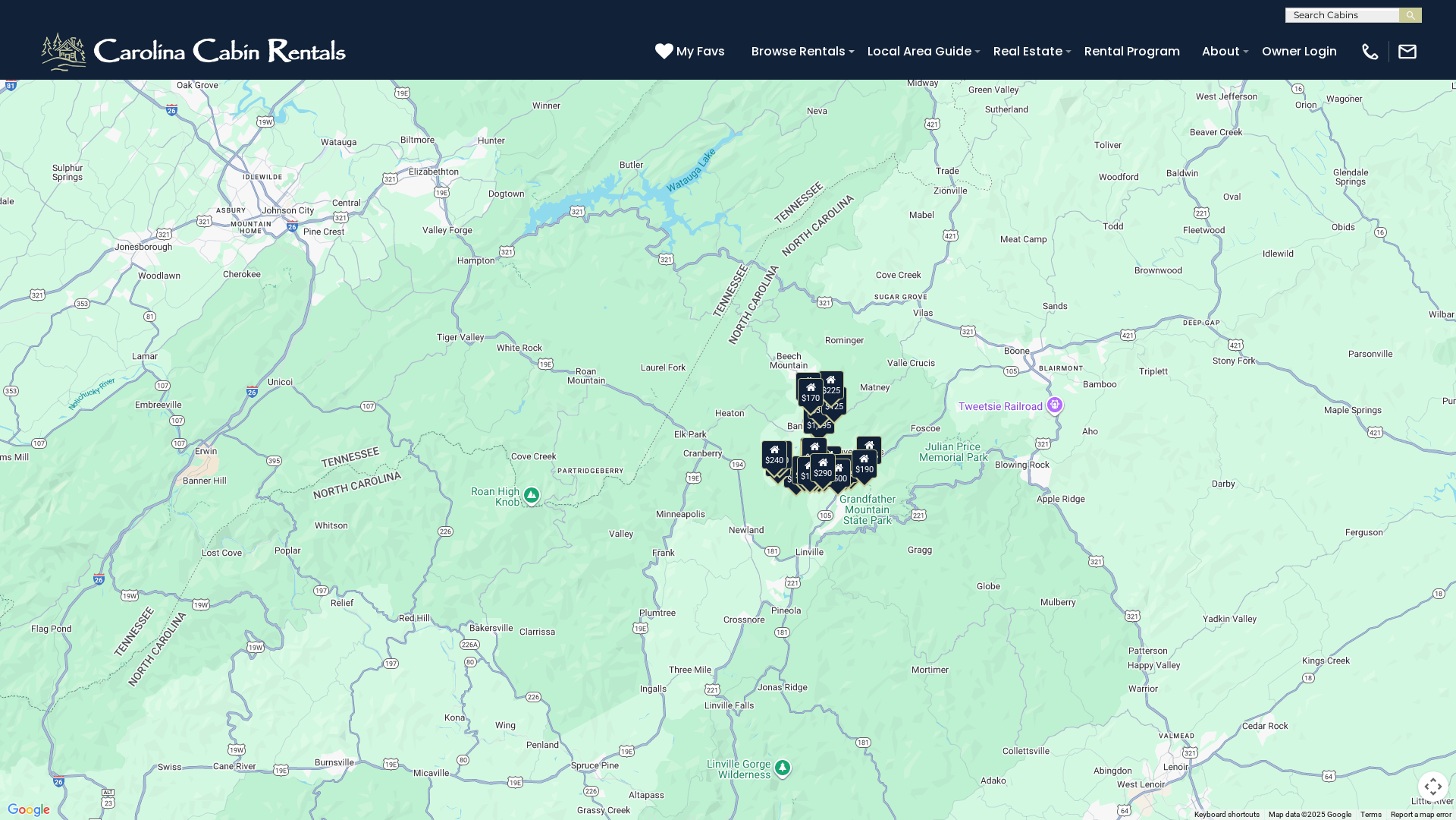
click at [863, 463] on div "$190" at bounding box center [864, 463] width 26 height 29
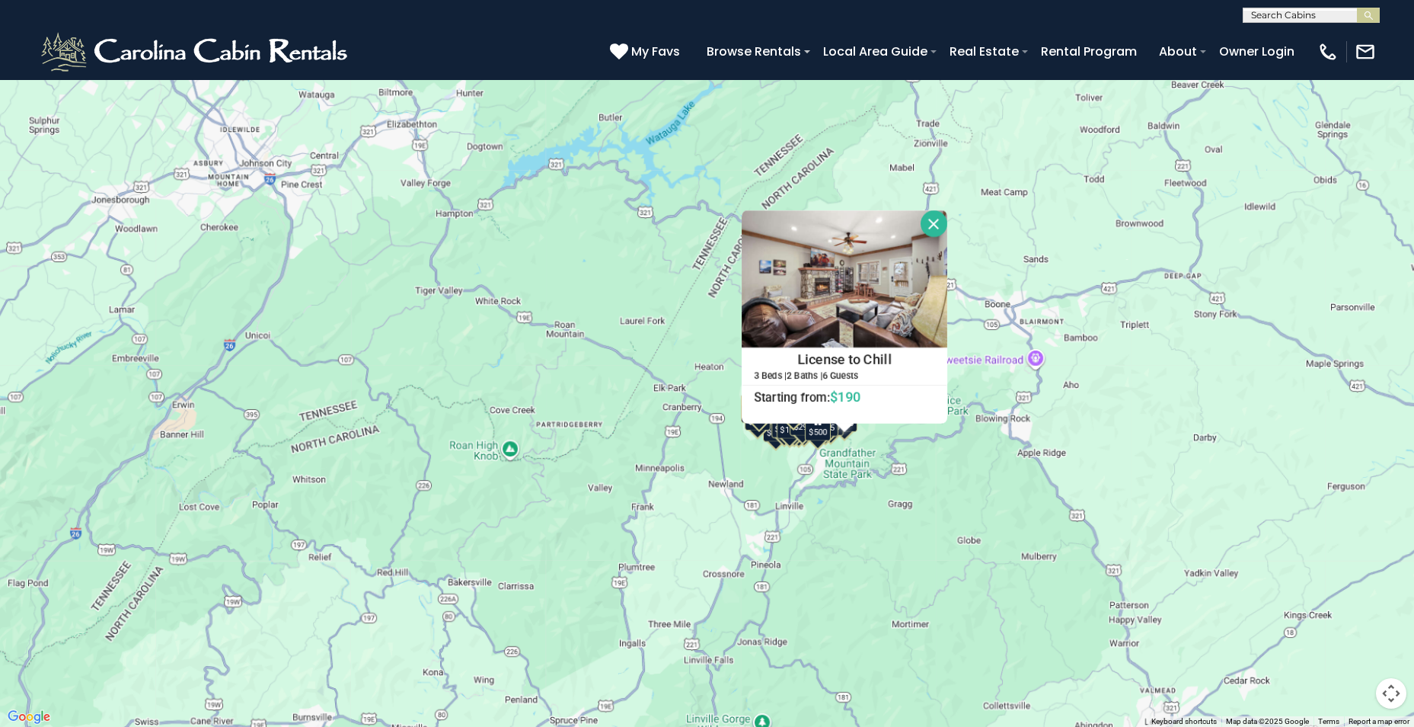
scroll to position [5712, 0]
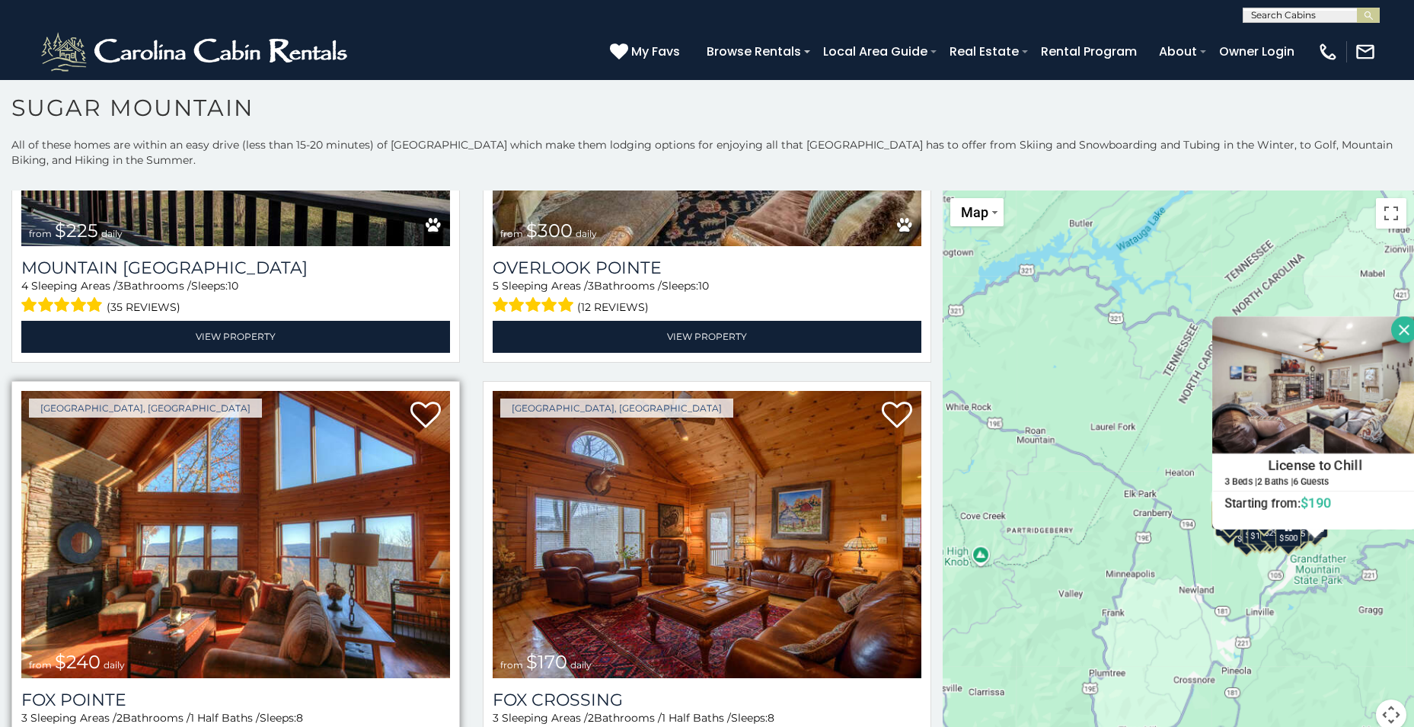
scroll to position [44, 0]
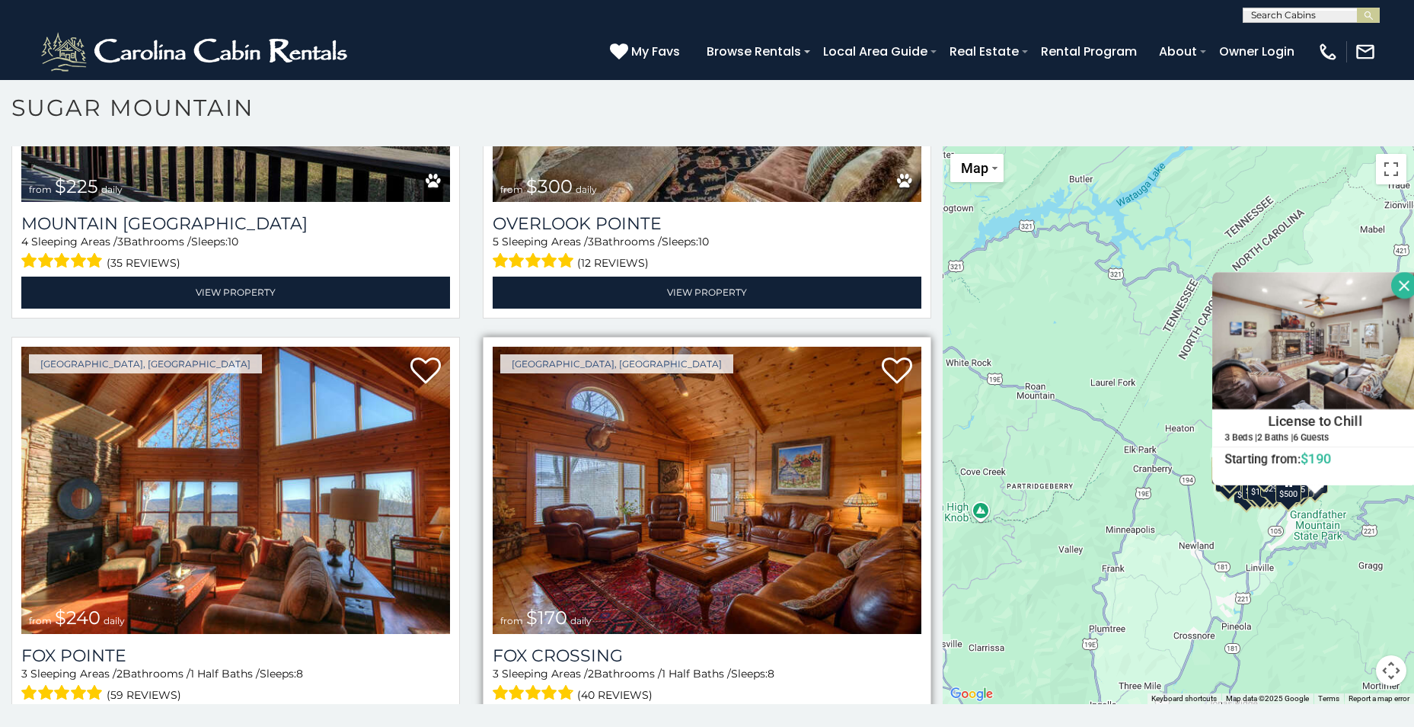
click at [731, 513] on img at bounding box center [707, 490] width 429 height 287
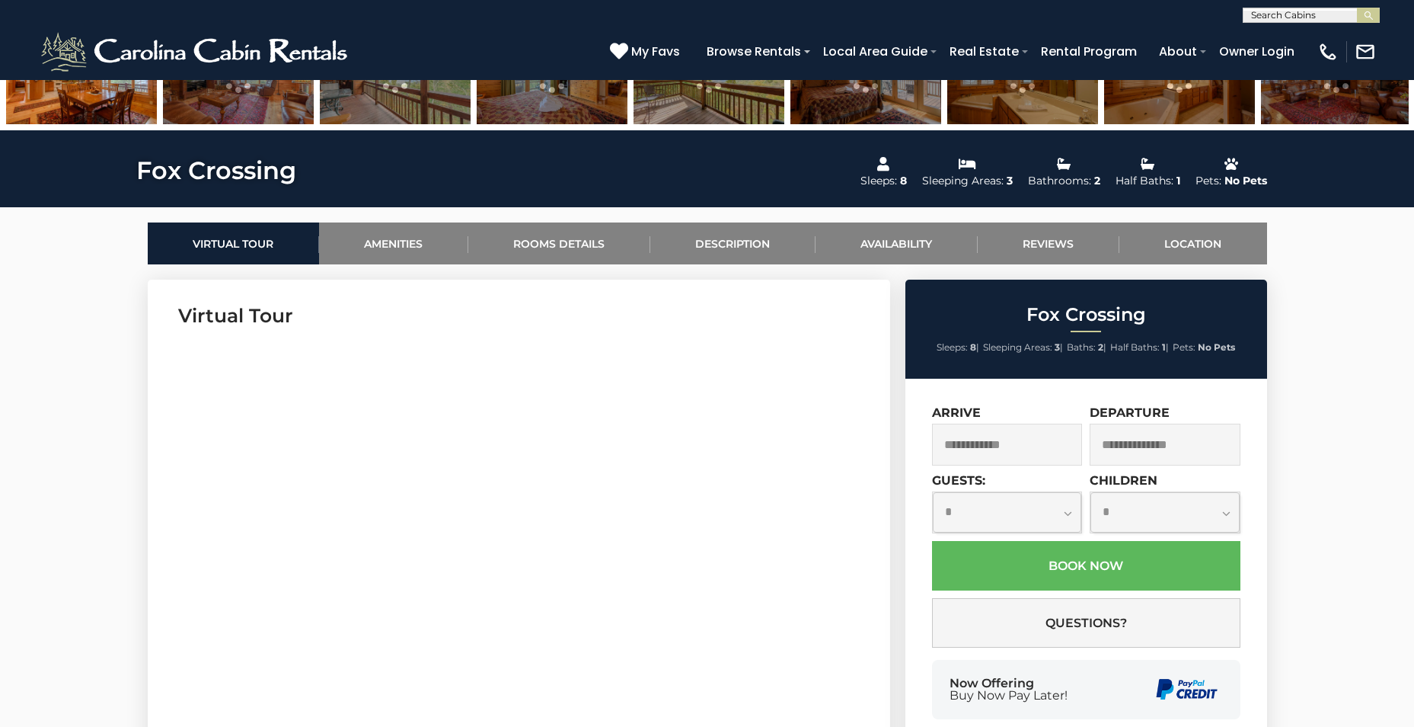
scroll to position [609, 0]
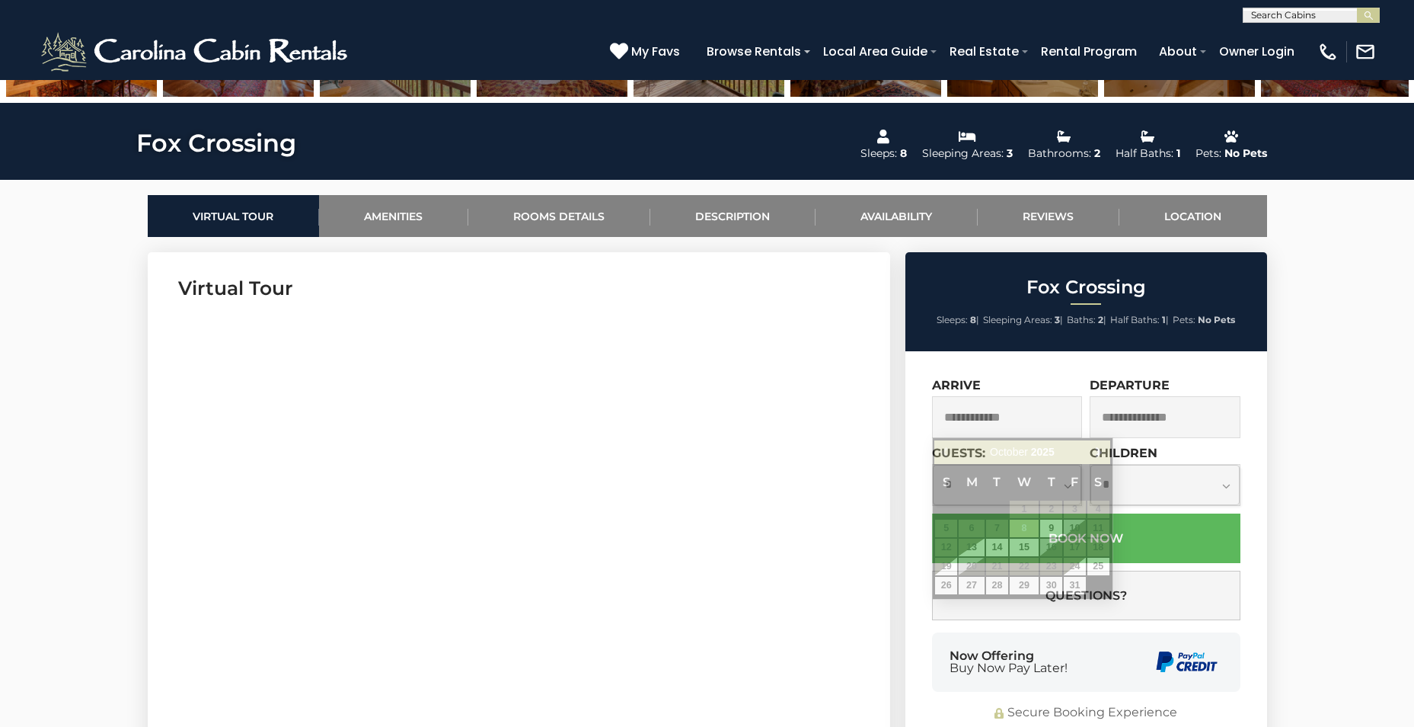
click at [1005, 414] on input "text" at bounding box center [1007, 417] width 151 height 42
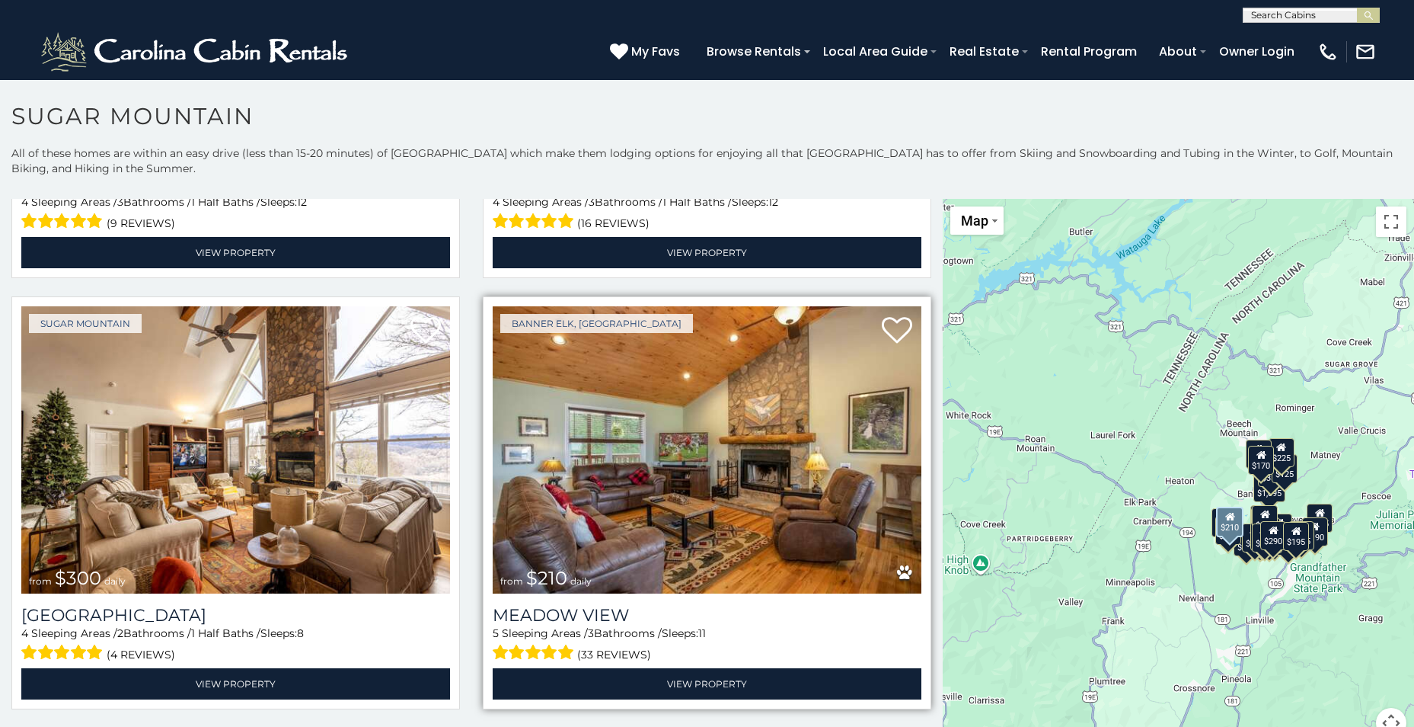
scroll to position [3808, 0]
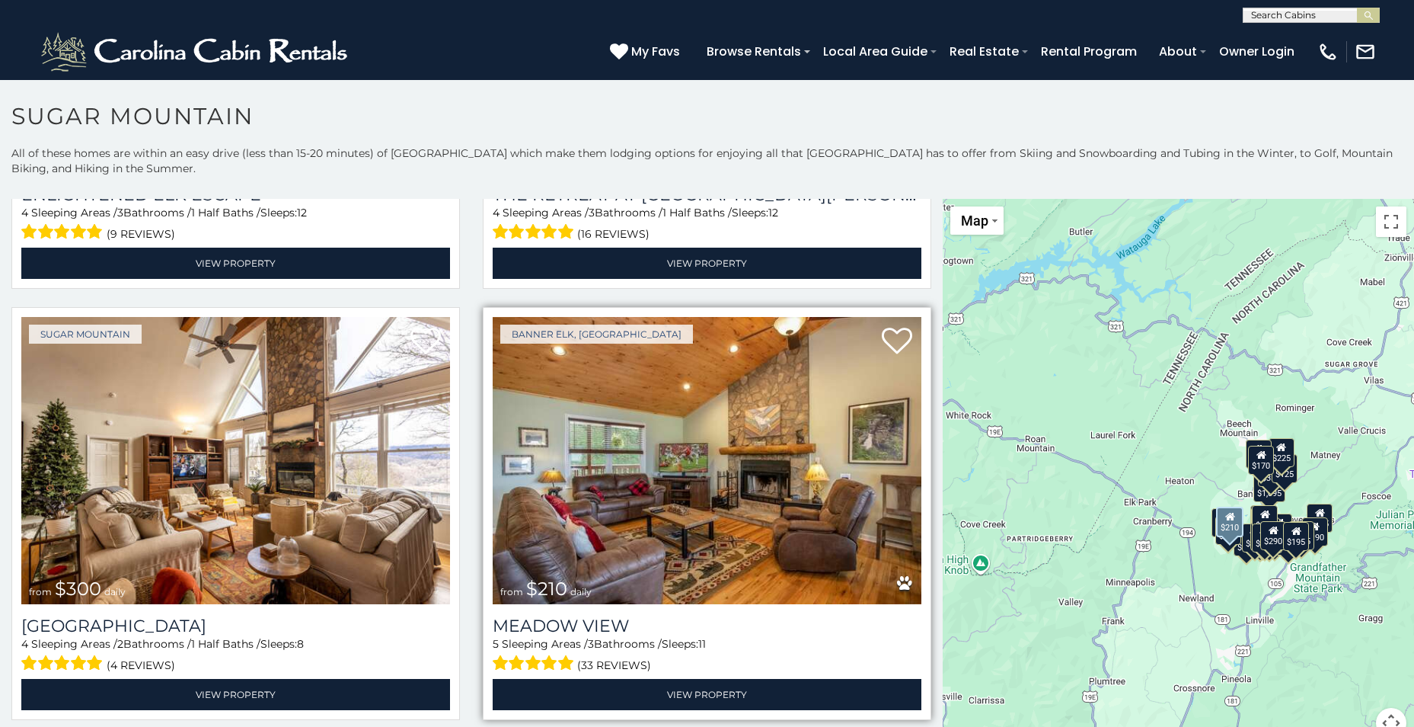
click at [721, 403] on img at bounding box center [707, 460] width 429 height 287
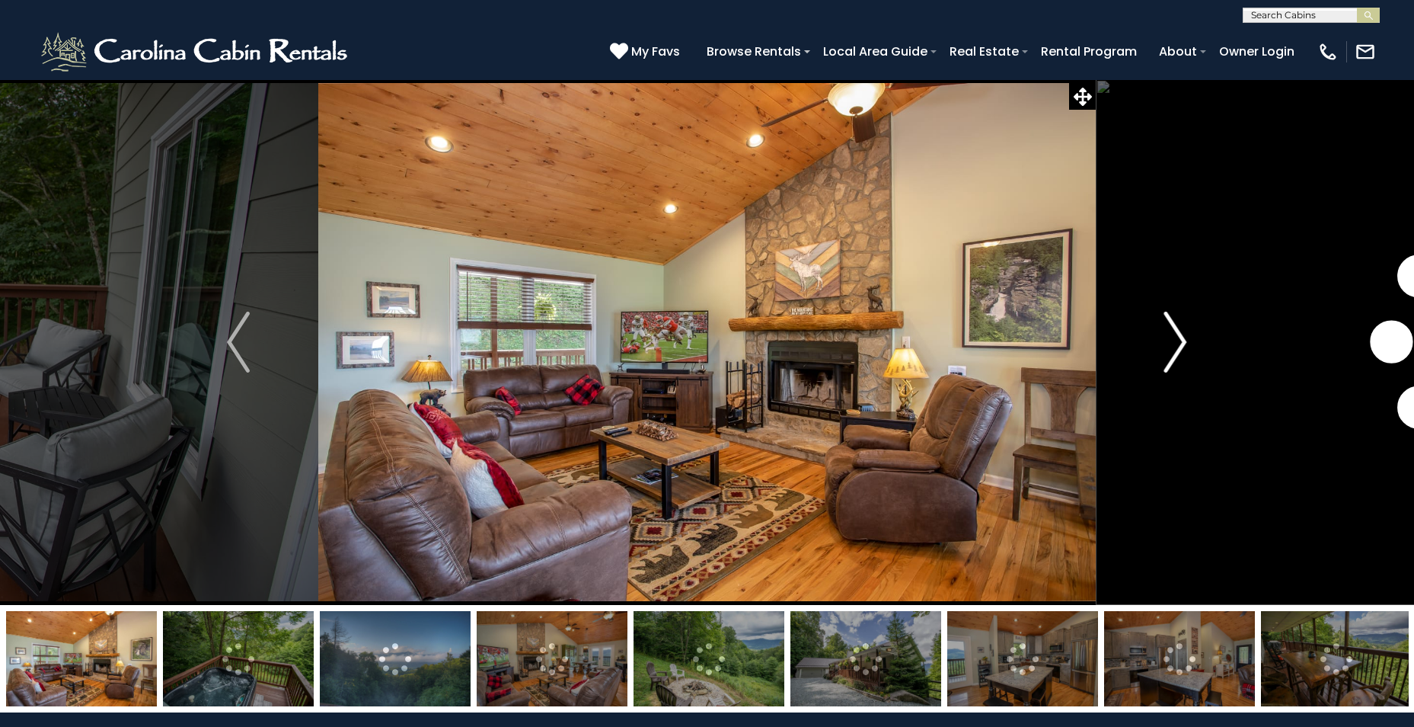
click at [1177, 334] on img "Next" at bounding box center [1176, 342] width 23 height 61
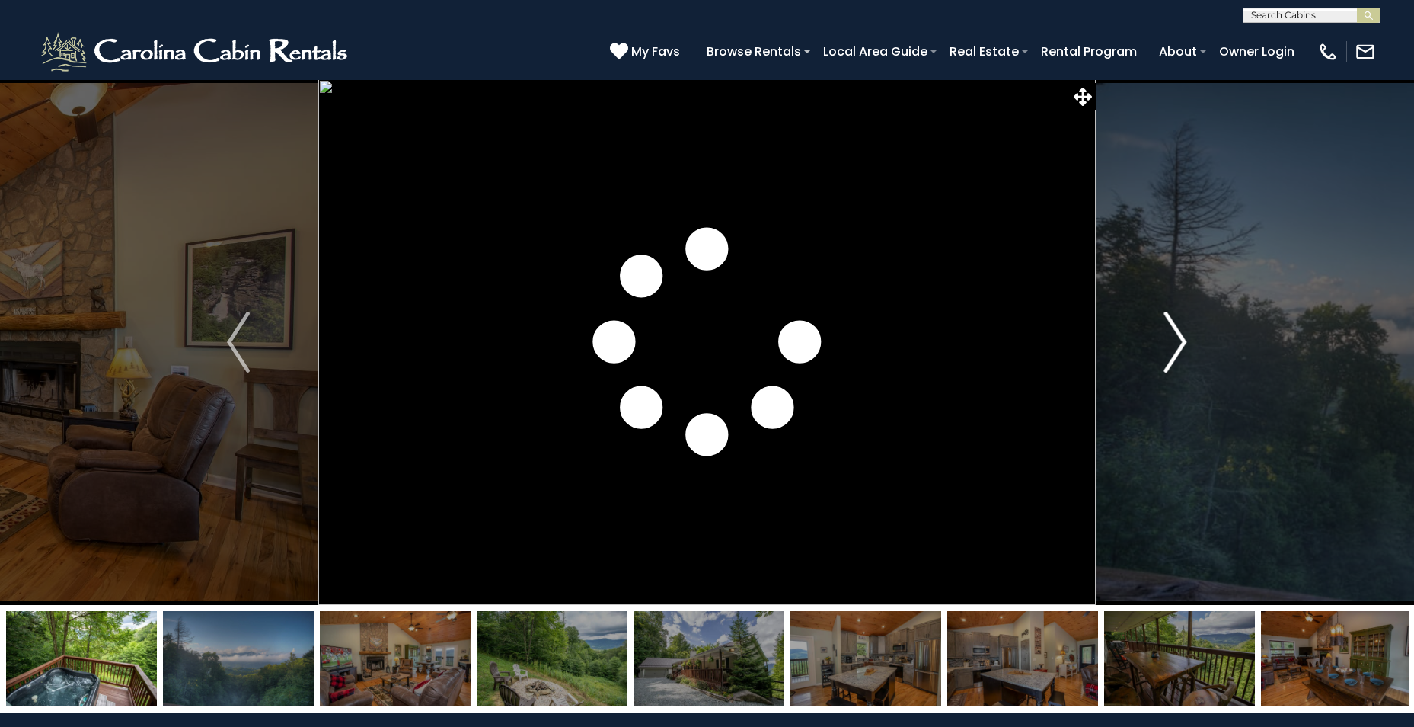
click at [1177, 335] on img "Next" at bounding box center [1176, 342] width 23 height 61
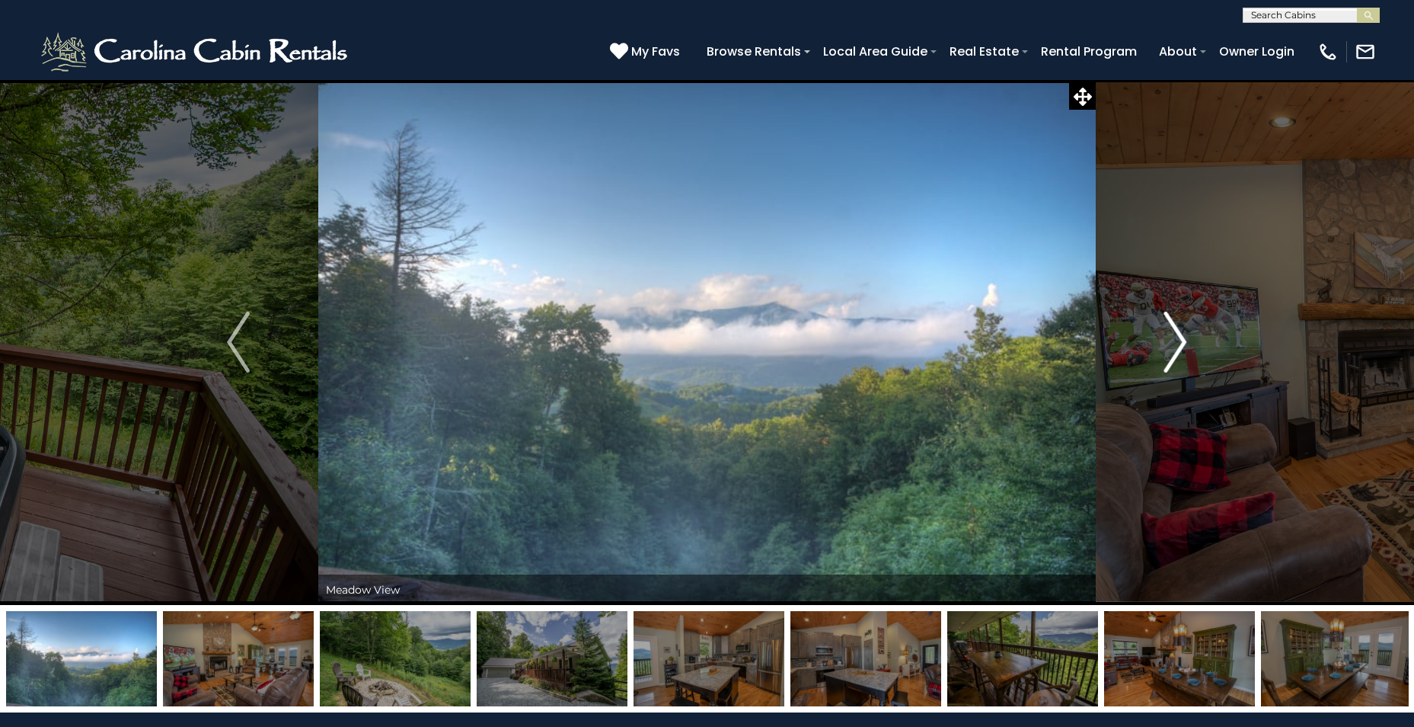
click at [1177, 335] on img "Next" at bounding box center [1176, 342] width 23 height 61
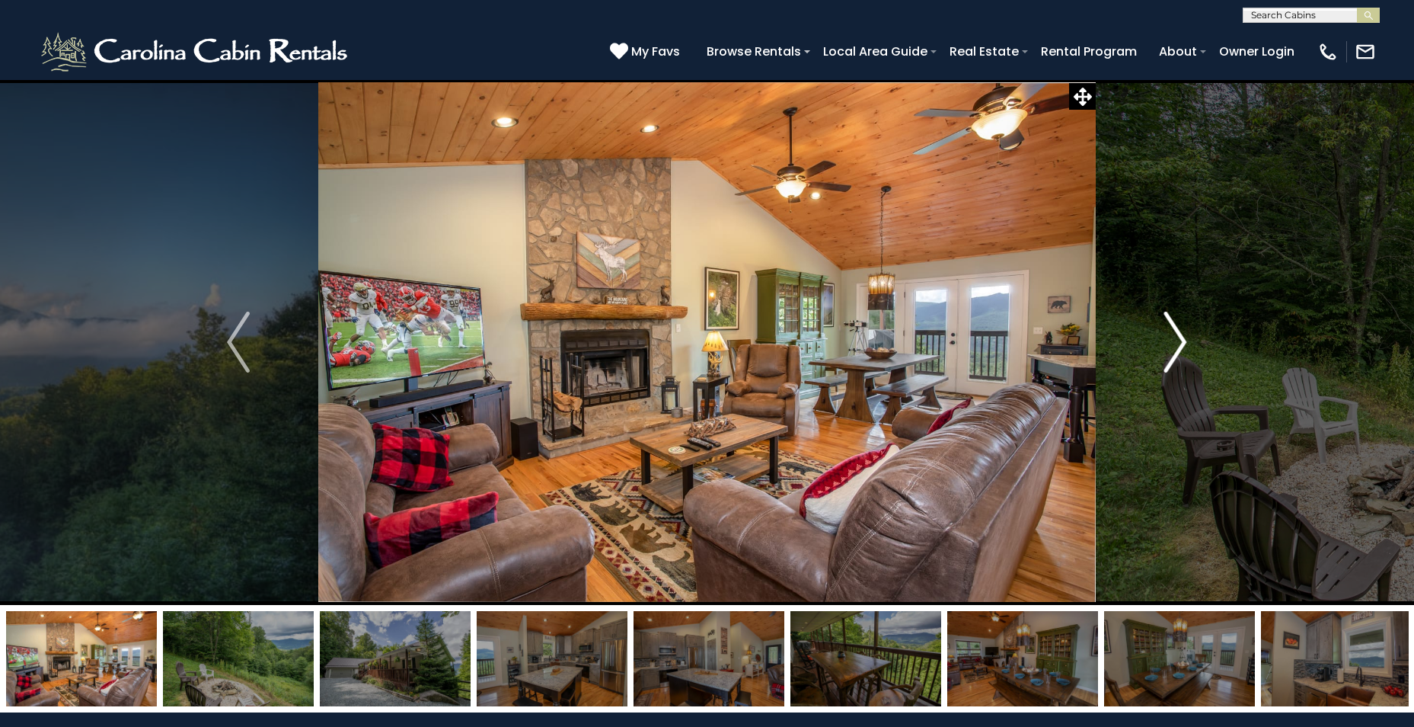
click at [1176, 335] on img "Next" at bounding box center [1176, 342] width 23 height 61
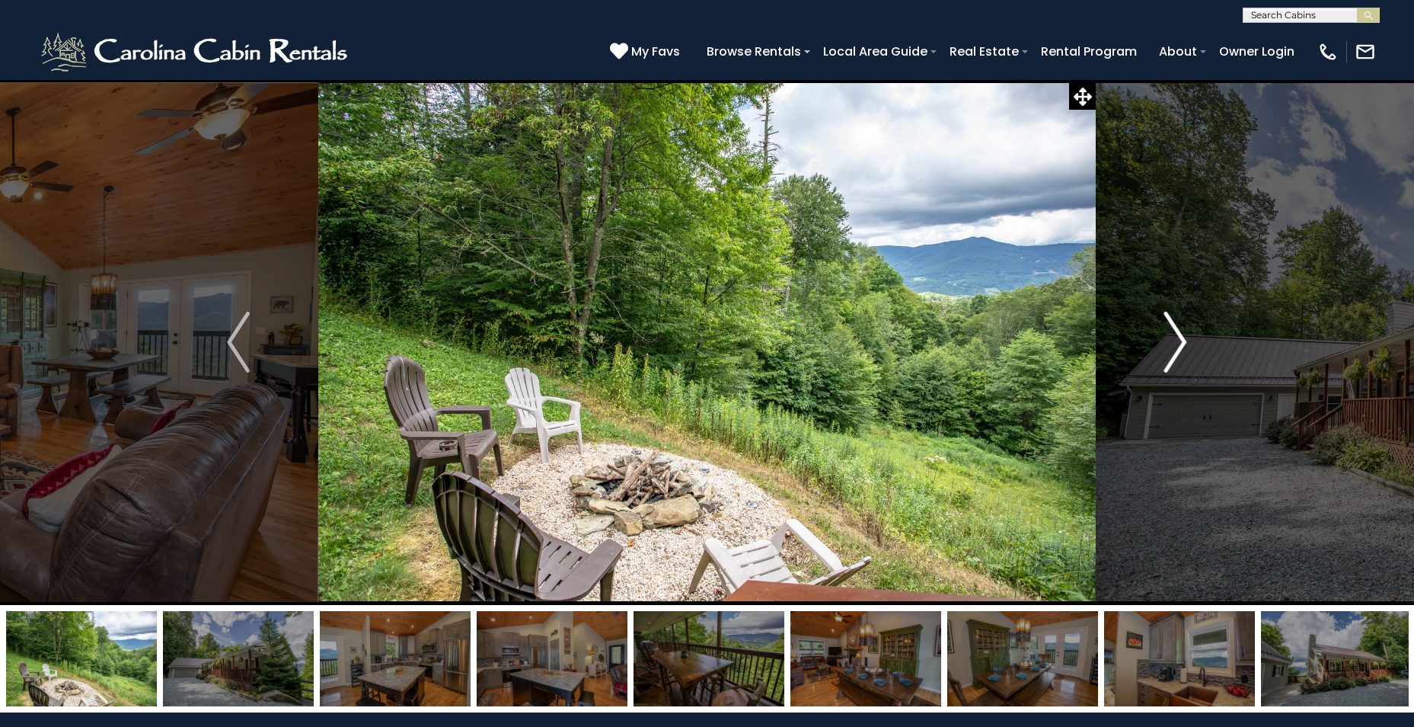
click at [1175, 334] on img "Next" at bounding box center [1176, 342] width 23 height 61
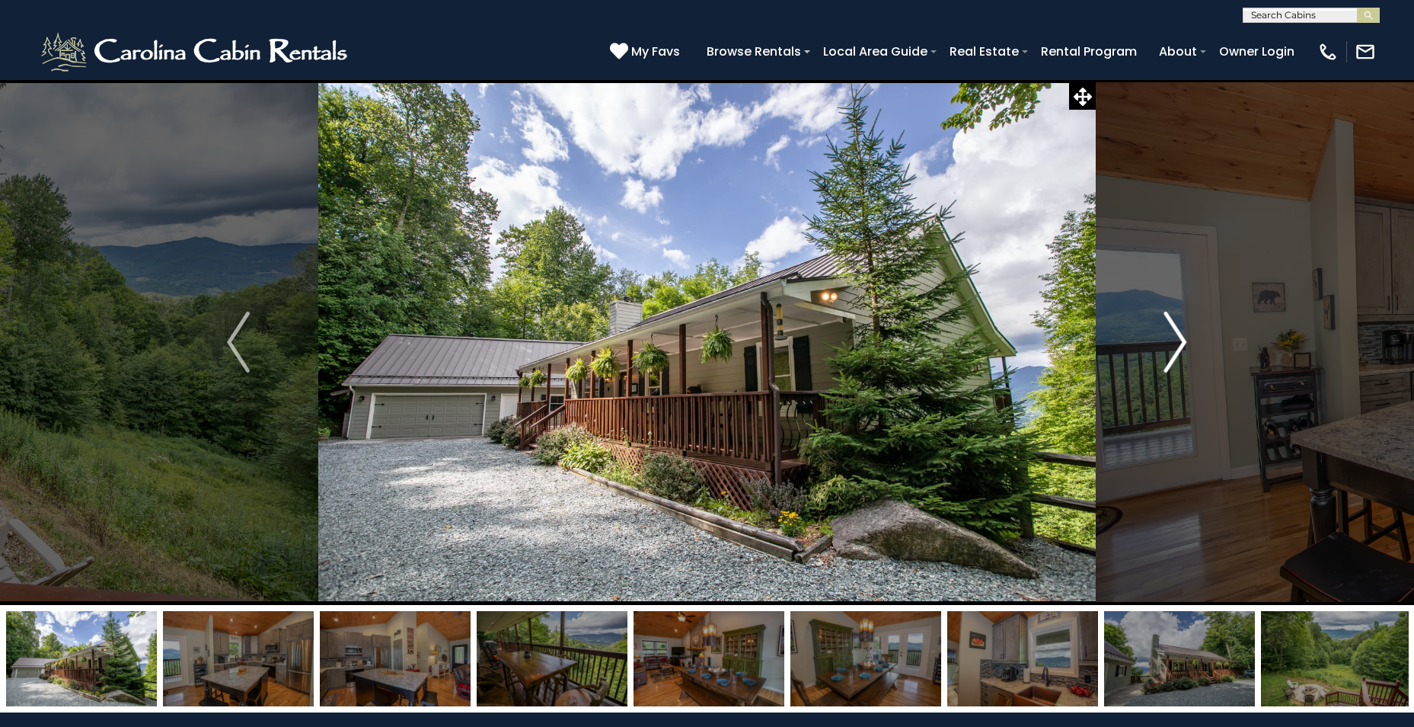
click at [1175, 334] on img "Next" at bounding box center [1176, 342] width 23 height 61
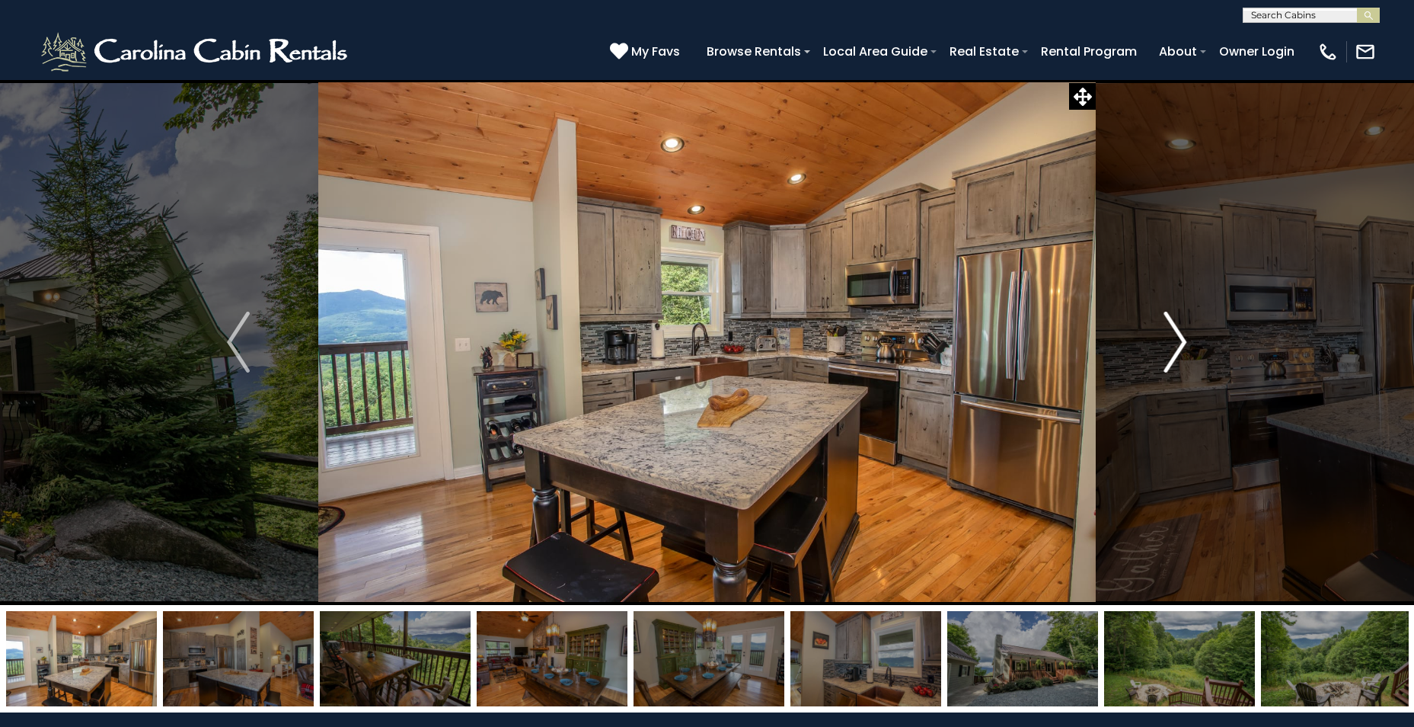
click at [1175, 334] on img "Next" at bounding box center [1176, 342] width 23 height 61
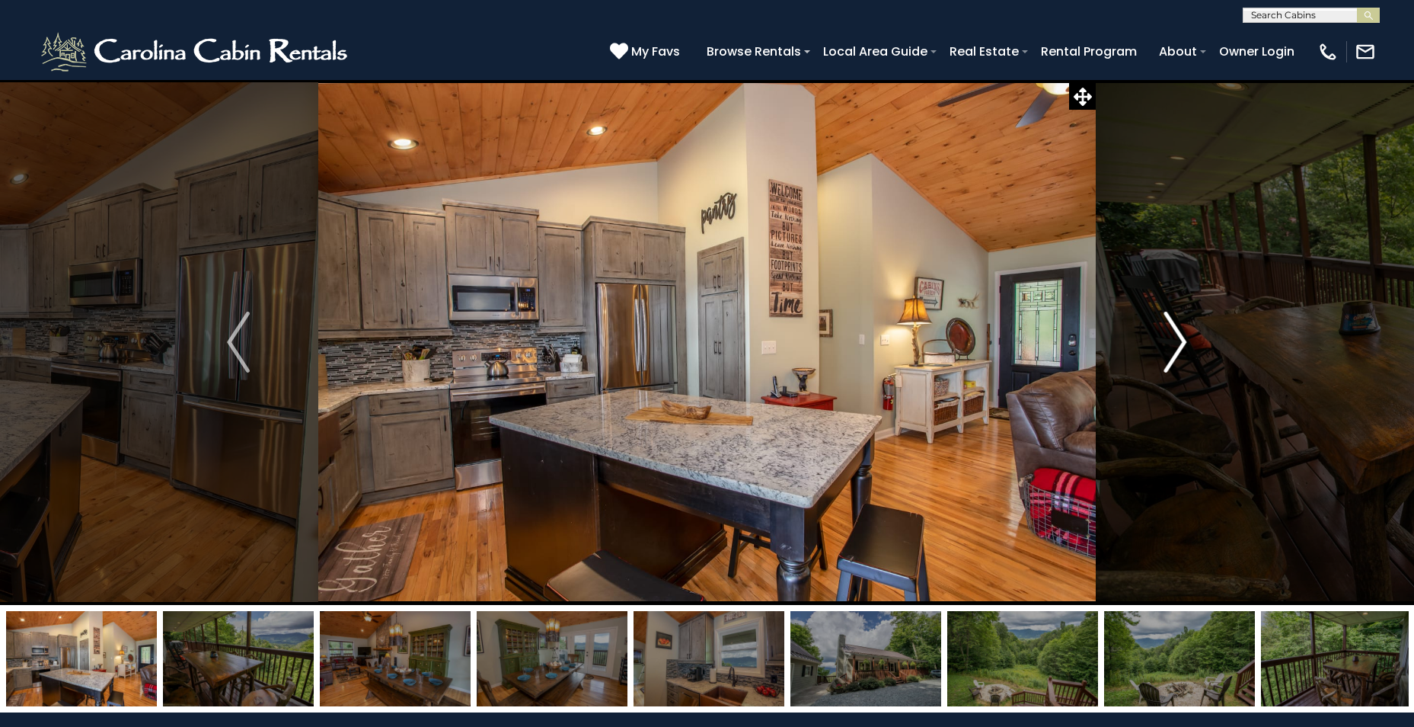
click at [1175, 334] on img "Next" at bounding box center [1176, 342] width 23 height 61
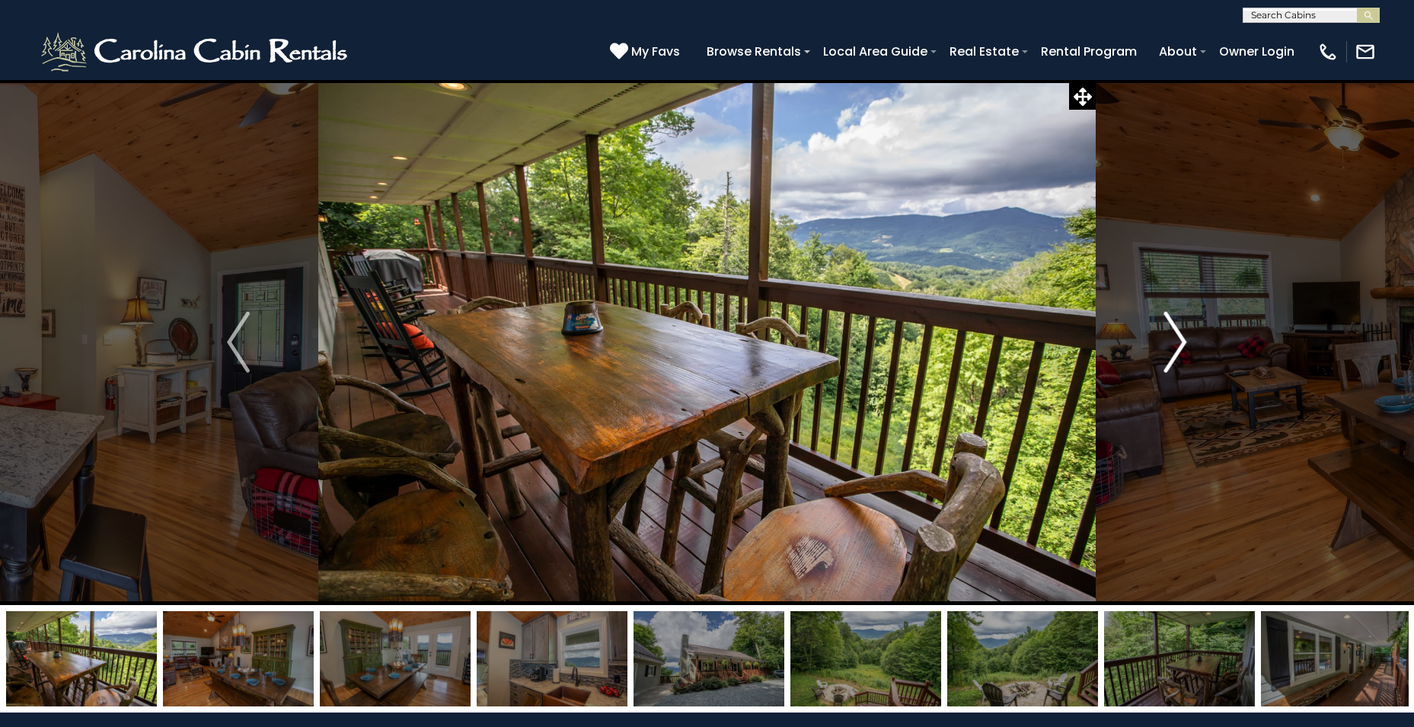
click at [1175, 334] on img "Next" at bounding box center [1176, 342] width 23 height 61
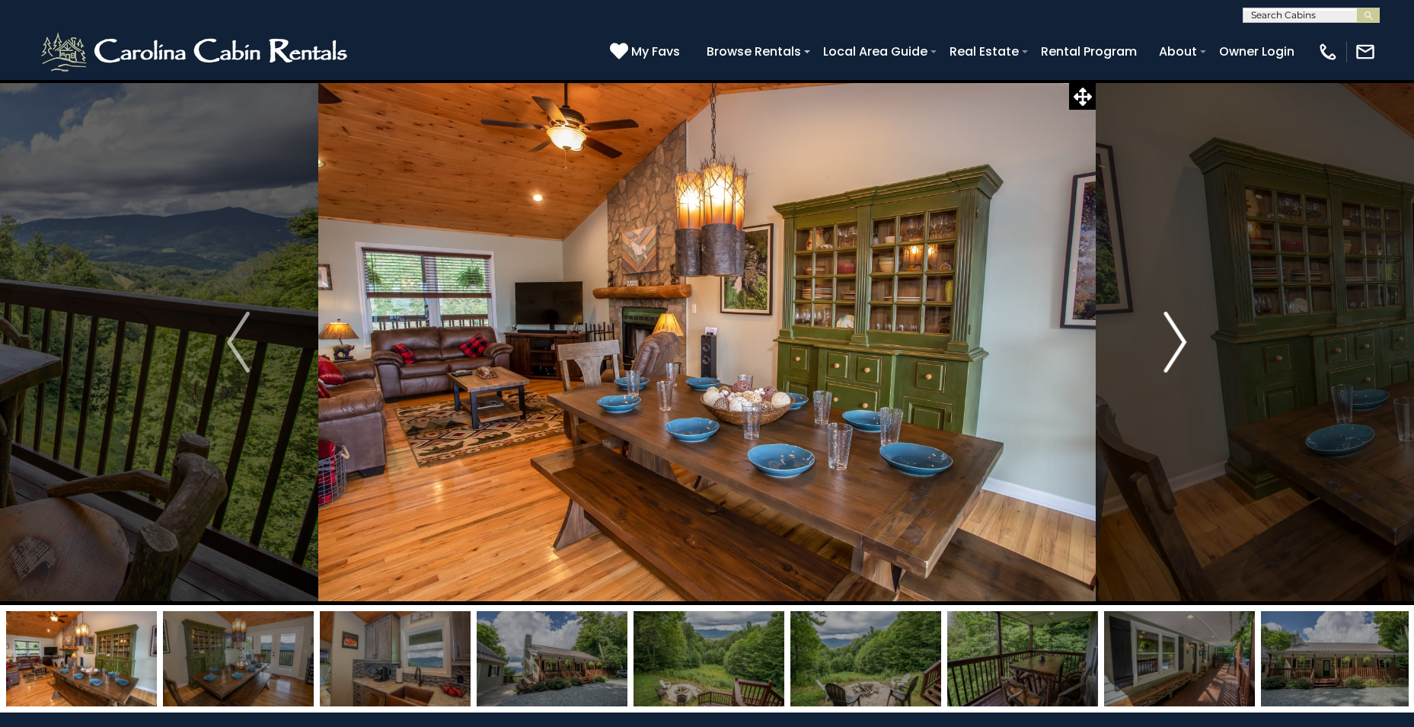
click at [1175, 334] on img "Next" at bounding box center [1176, 342] width 23 height 61
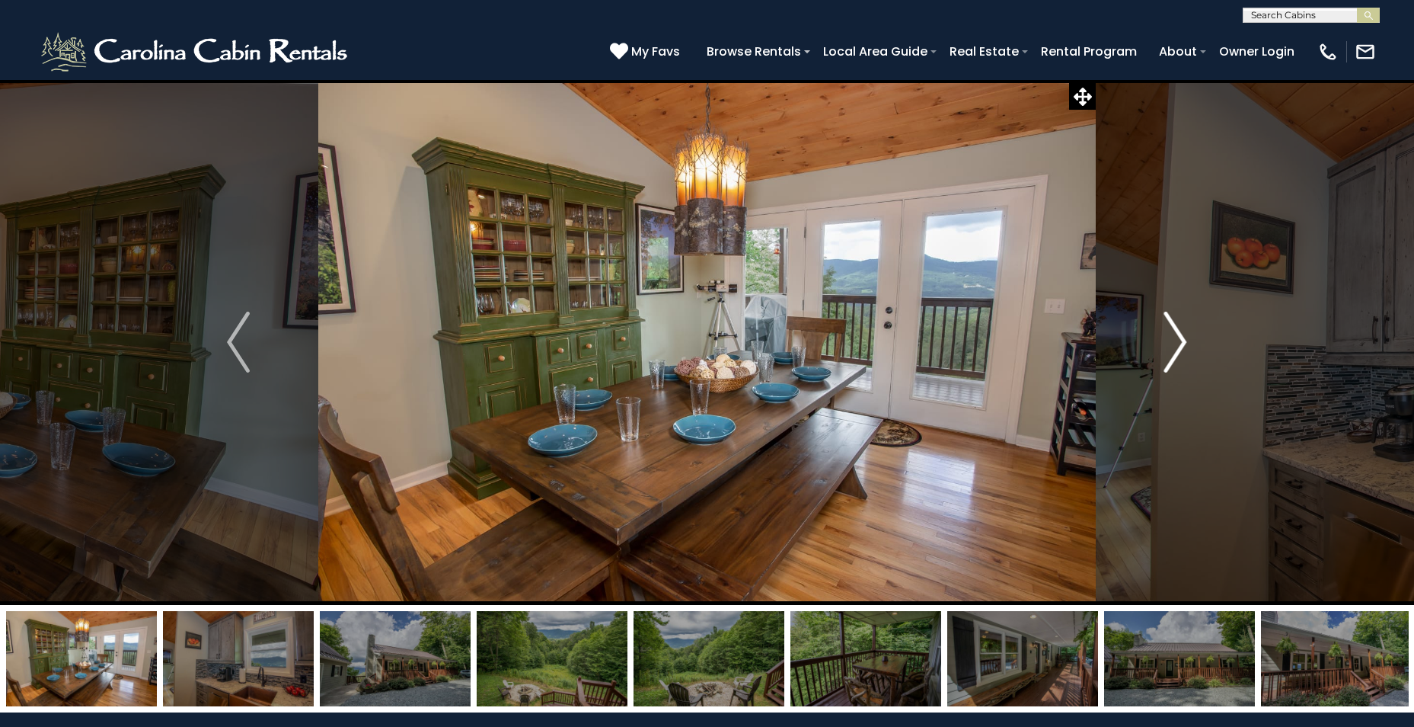
click at [1174, 333] on img "Next" at bounding box center [1176, 342] width 23 height 61
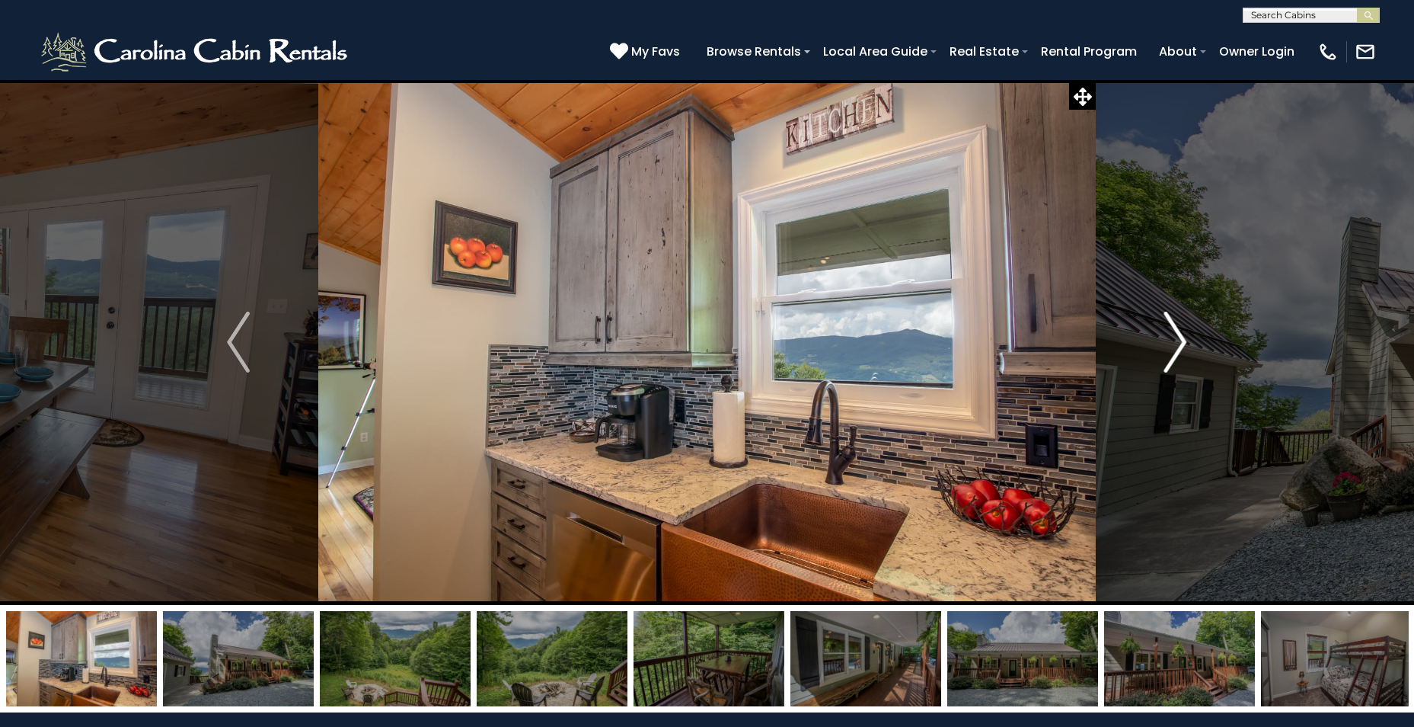
click at [1174, 333] on img "Next" at bounding box center [1176, 342] width 23 height 61
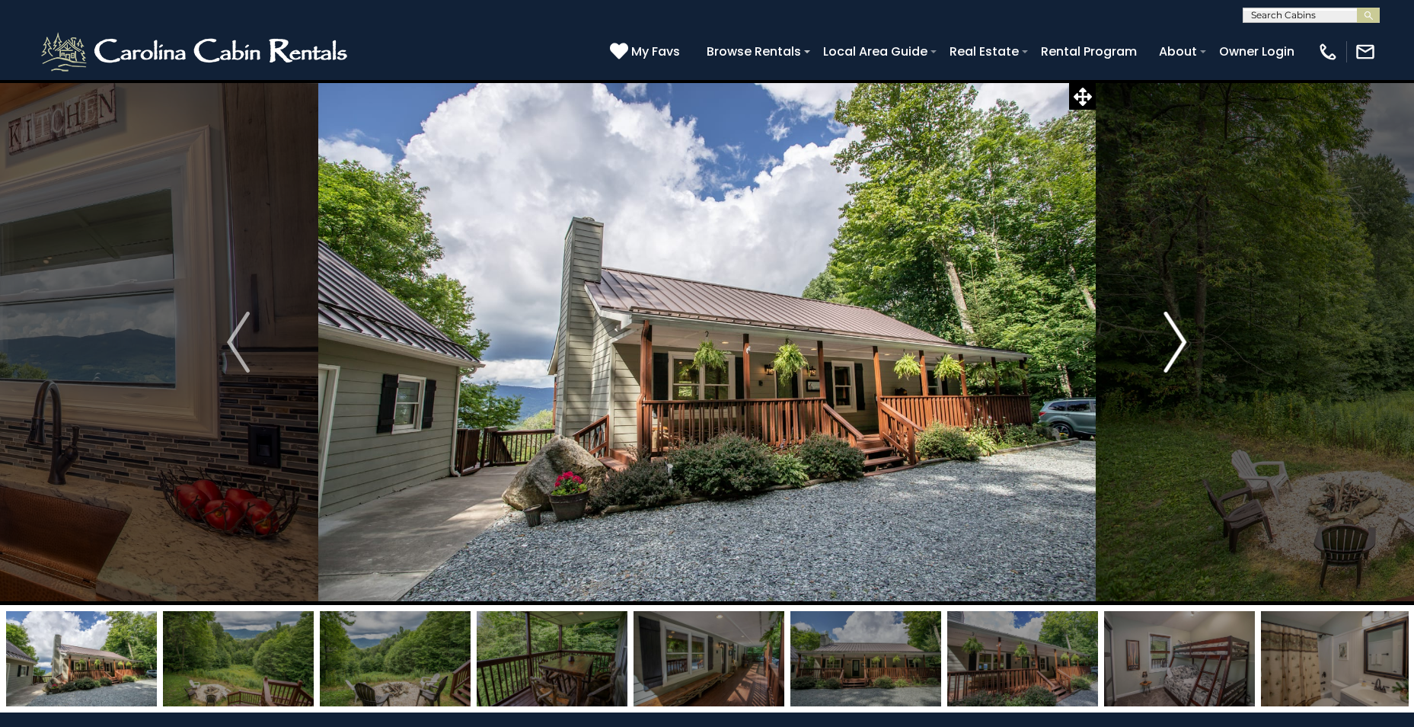
click at [1174, 333] on img "Next" at bounding box center [1176, 342] width 23 height 61
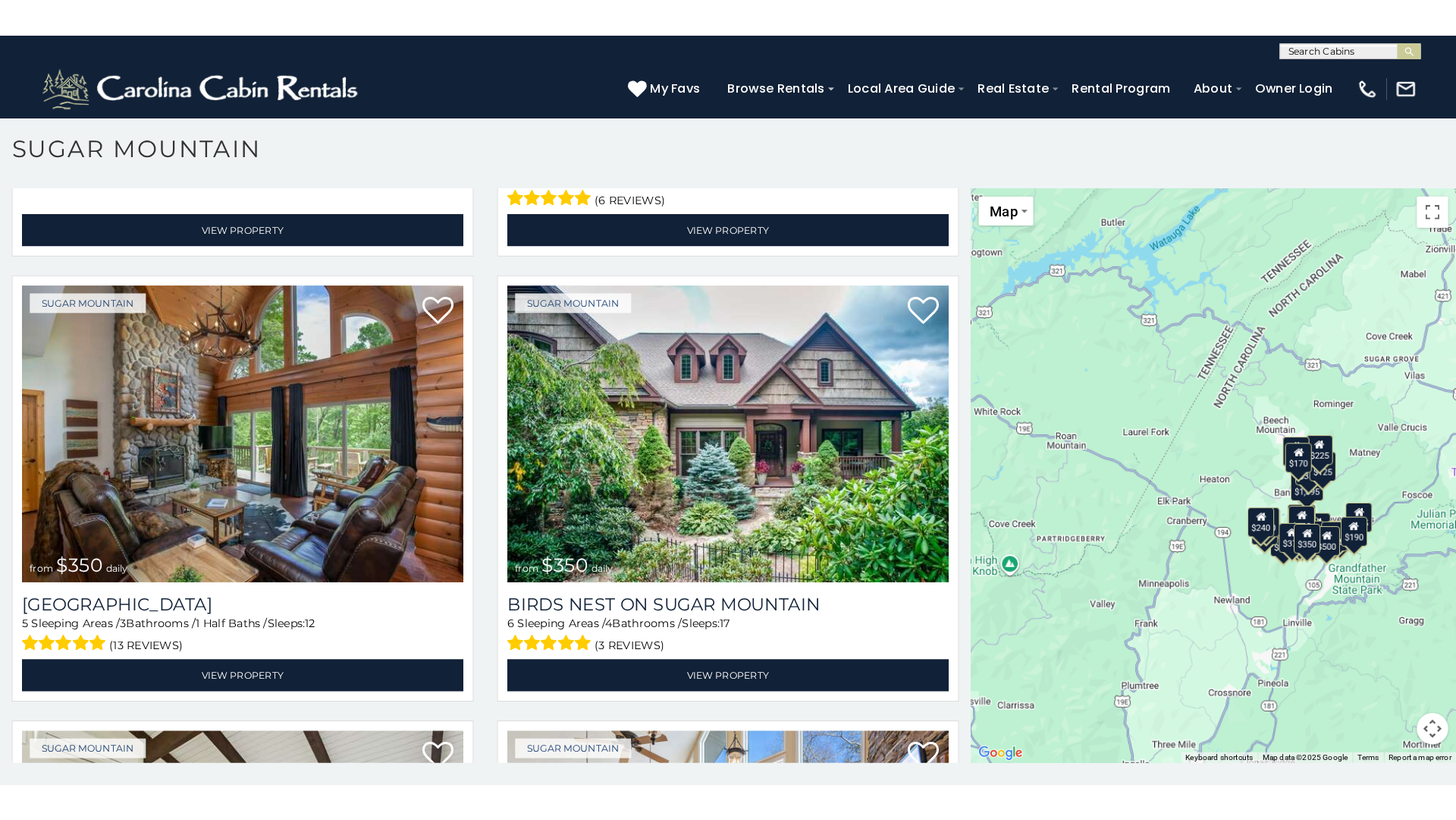
scroll to position [8, 0]
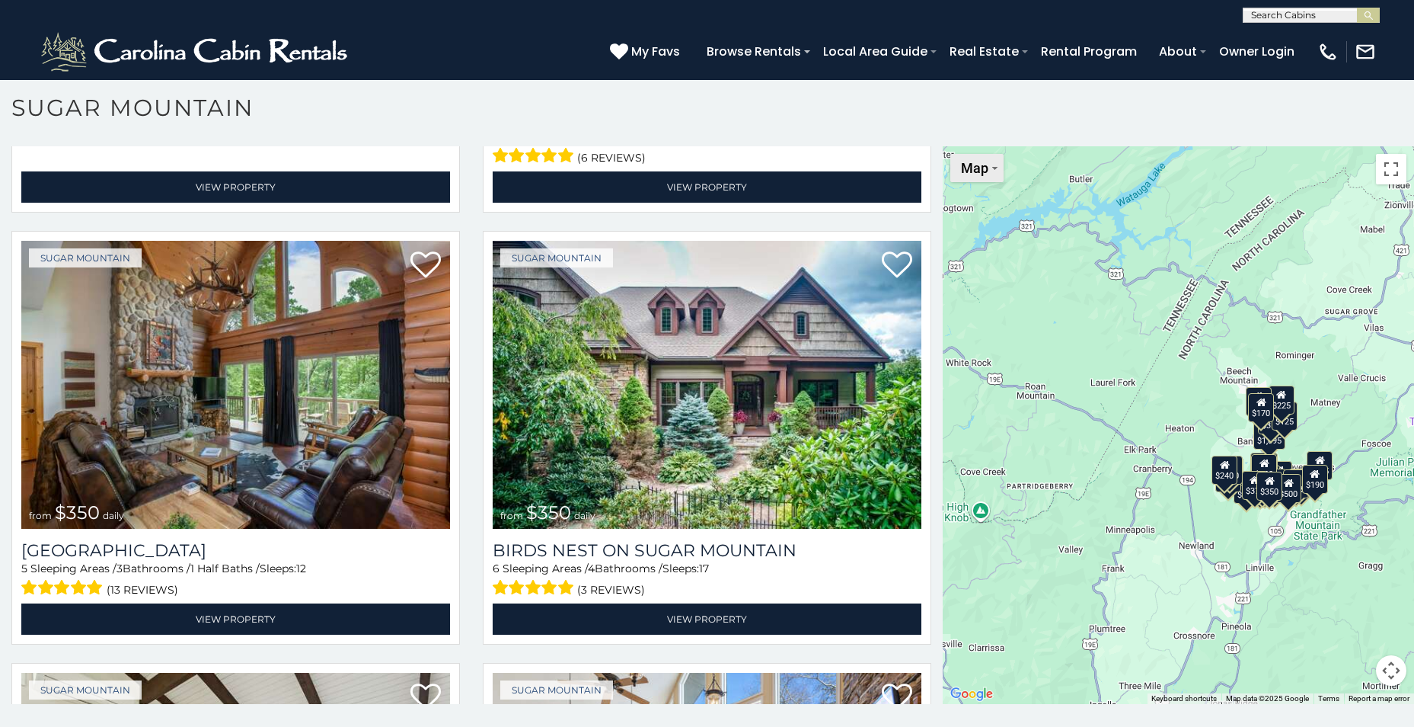
click at [971, 160] on span "Map" at bounding box center [974, 168] width 27 height 16
click at [979, 216] on li "Map" at bounding box center [996, 219] width 88 height 24
click at [967, 225] on li "Map" at bounding box center [996, 219] width 88 height 24
click at [1145, 304] on div "$650 $375 $350 $350 $200 $375 $195 $265 $190 $175 $155 $290 $175 $345 $1,095 $1…" at bounding box center [1178, 425] width 471 height 558
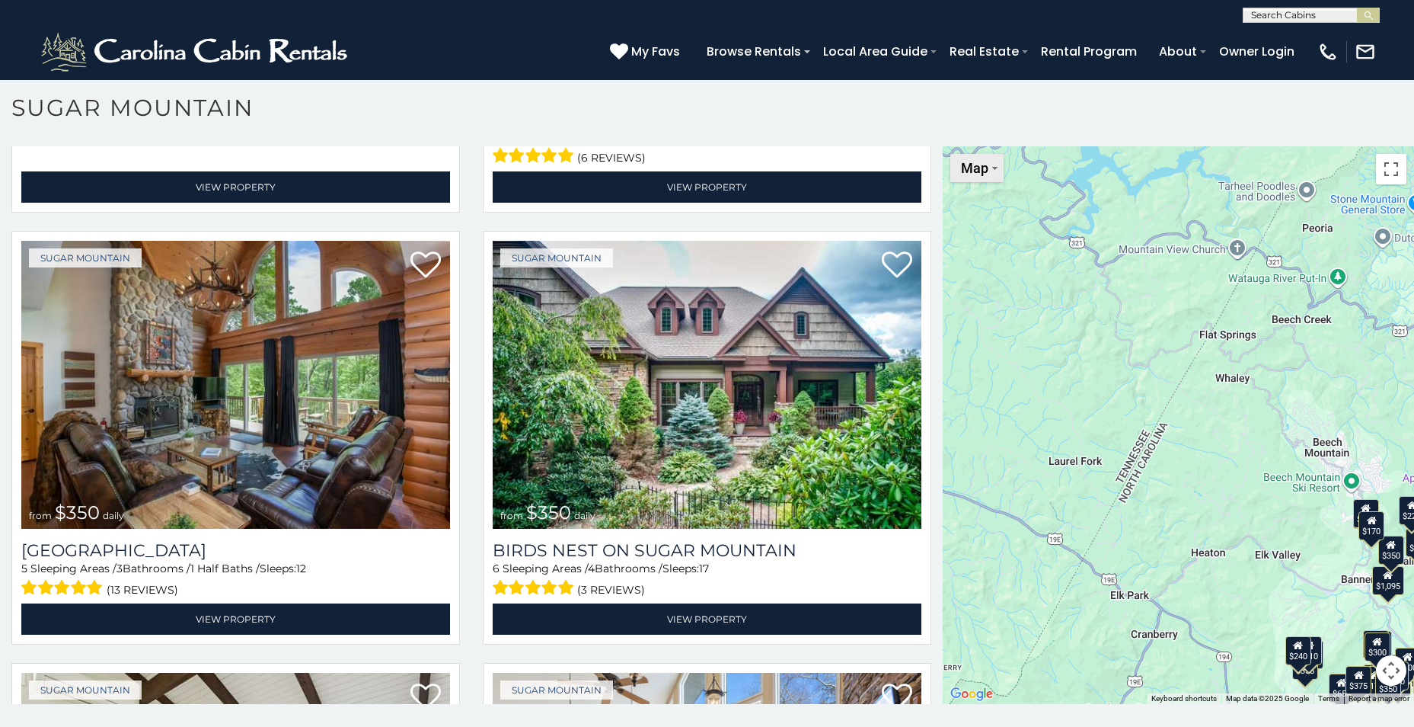
click at [989, 166] on button "Map" at bounding box center [977, 168] width 53 height 28
click at [964, 190] on li "Satellite" at bounding box center [996, 196] width 88 height 24
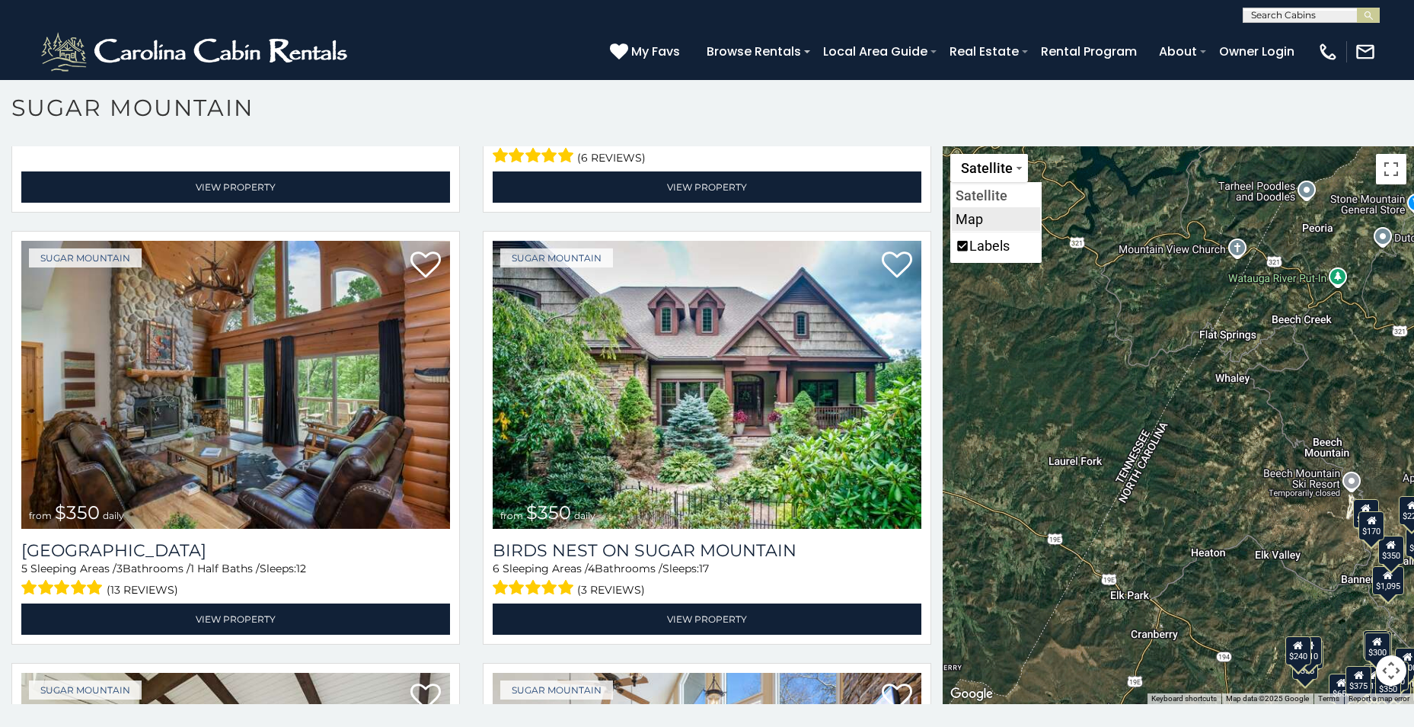
click at [979, 213] on li "Map" at bounding box center [996, 219] width 88 height 24
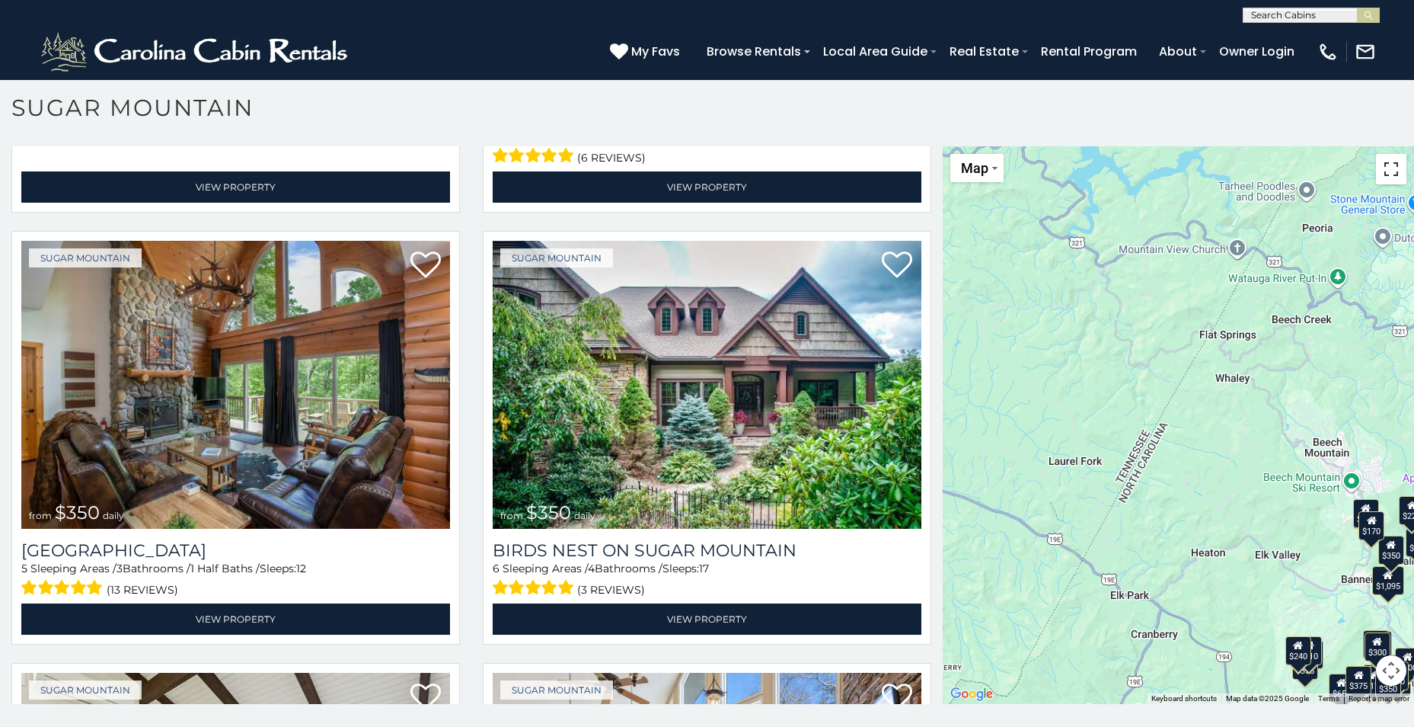
click at [1380, 166] on button "Toggle fullscreen view" at bounding box center [1391, 169] width 30 height 30
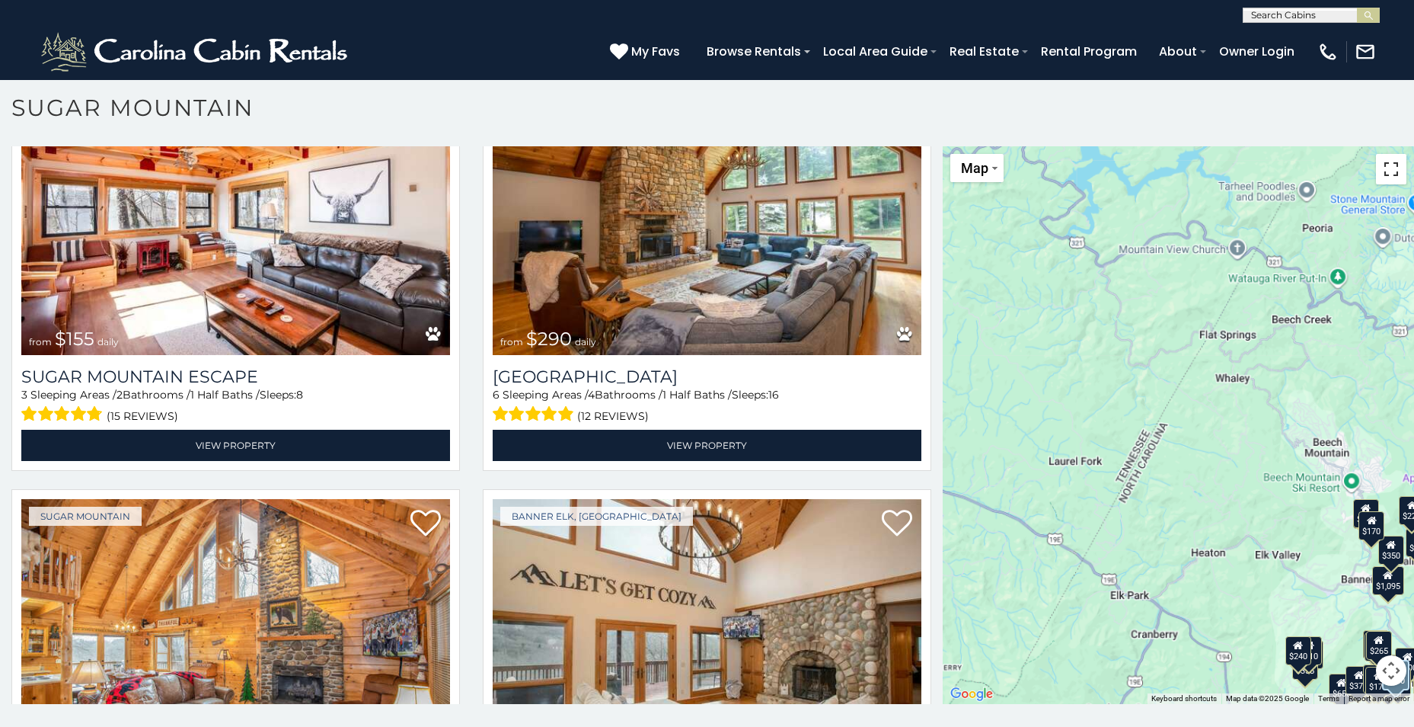
scroll to position [2056, 0]
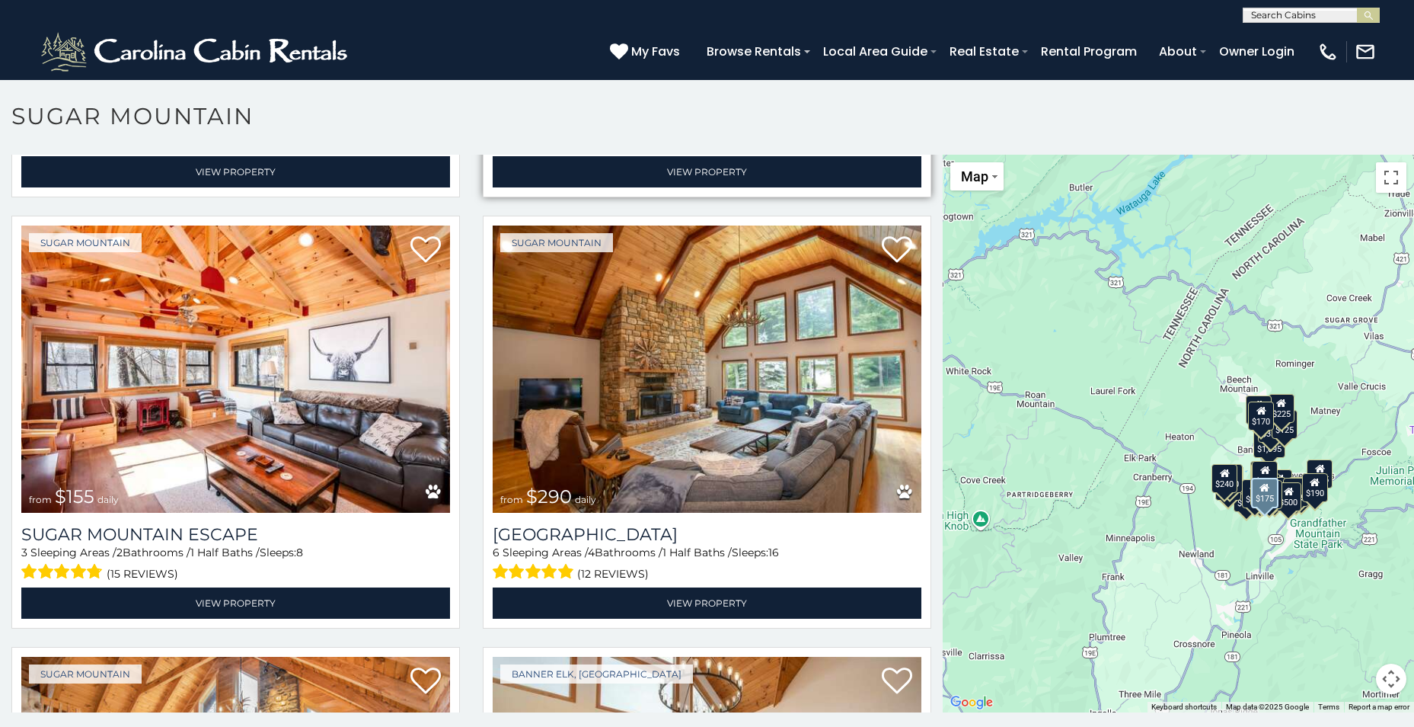
scroll to position [2209, 0]
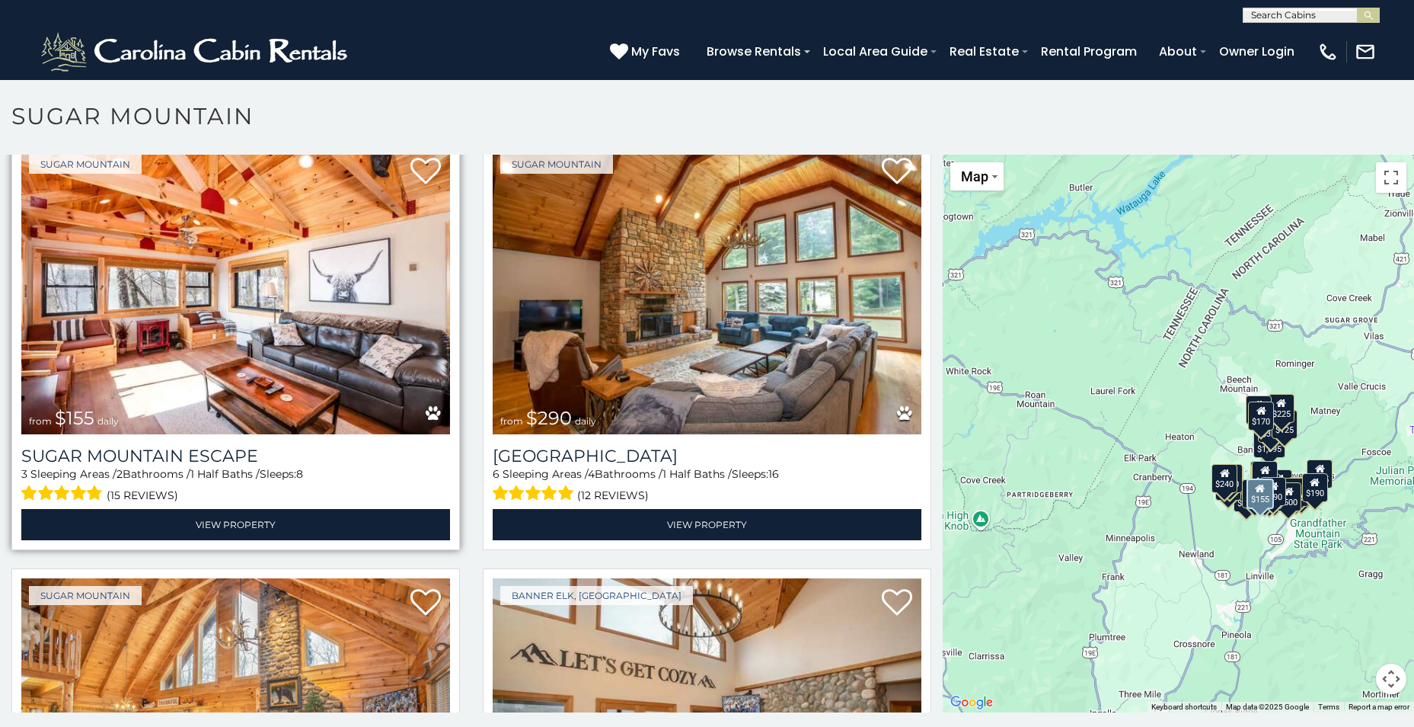
click at [264, 232] on img at bounding box center [235, 290] width 429 height 287
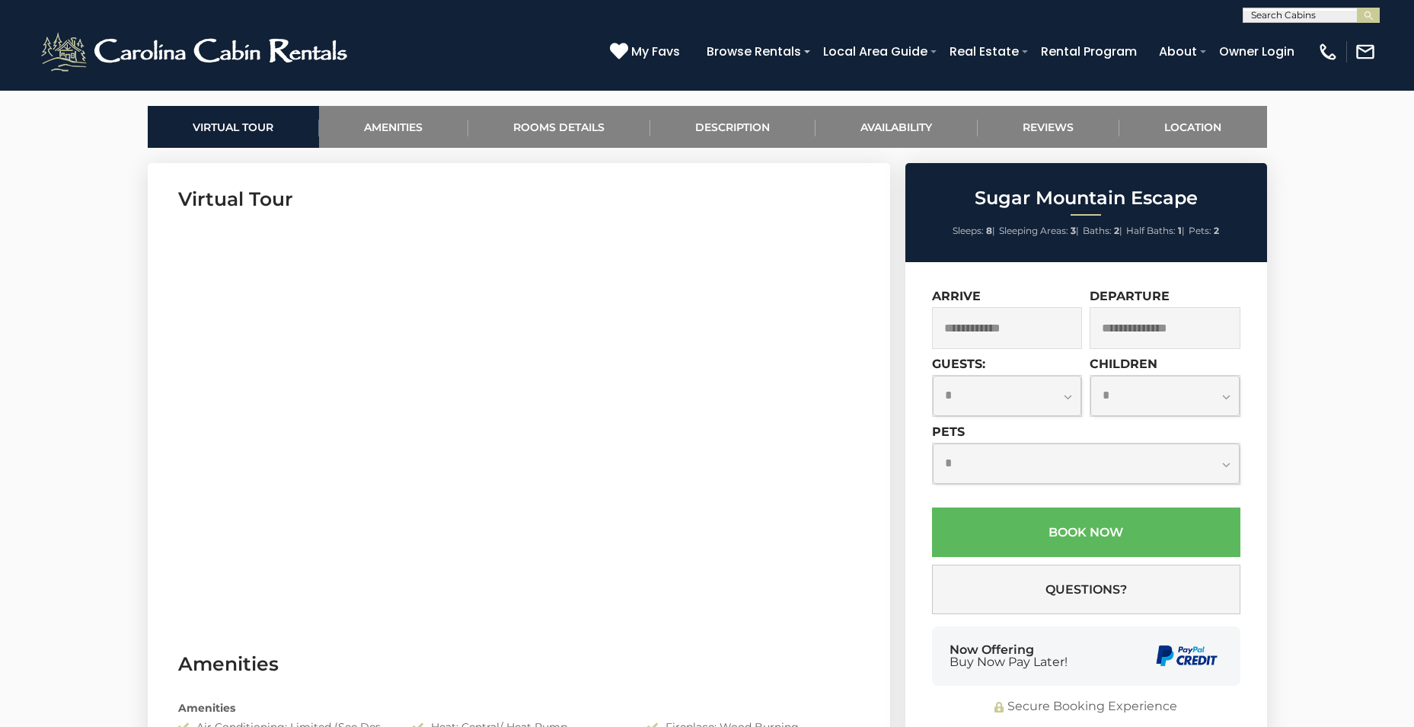
scroll to position [762, 0]
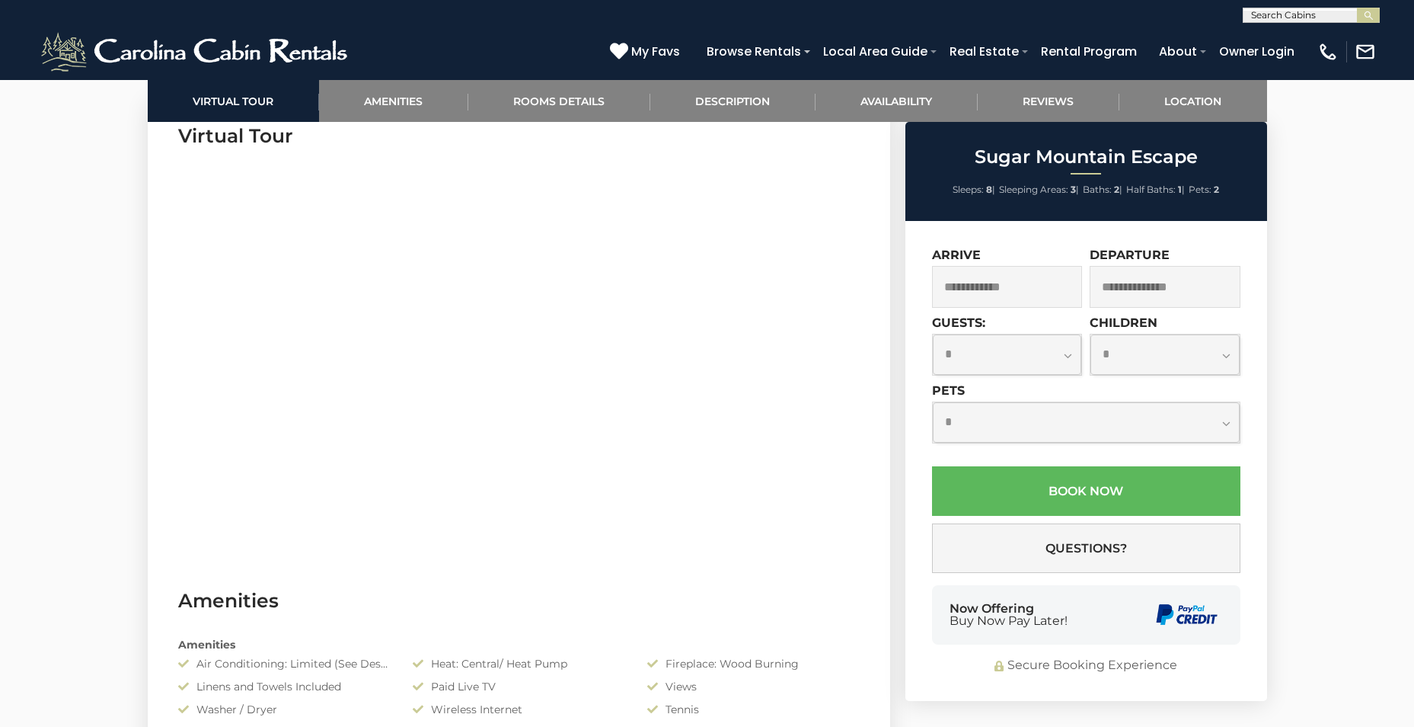
click at [983, 288] on input "text" at bounding box center [1007, 287] width 151 height 42
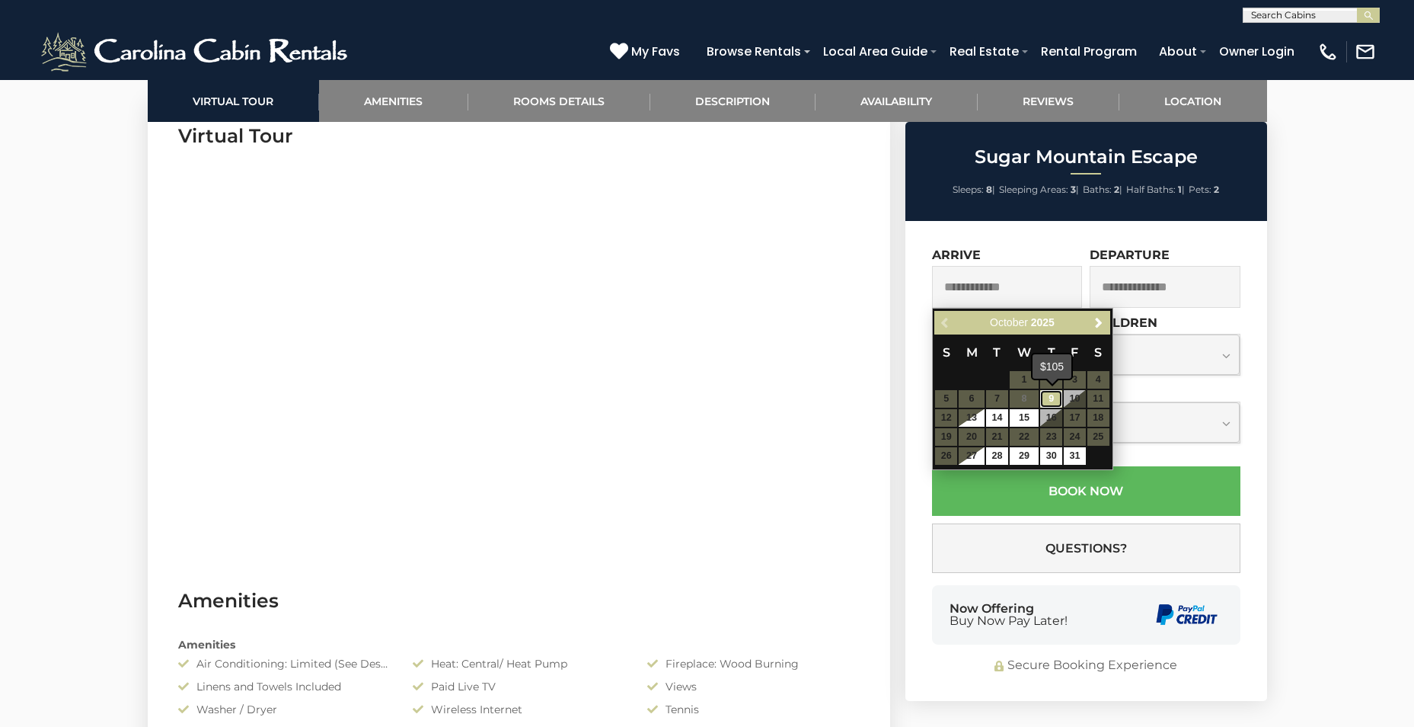
click at [1055, 399] on link "9" at bounding box center [1051, 399] width 22 height 18
type input "**********"
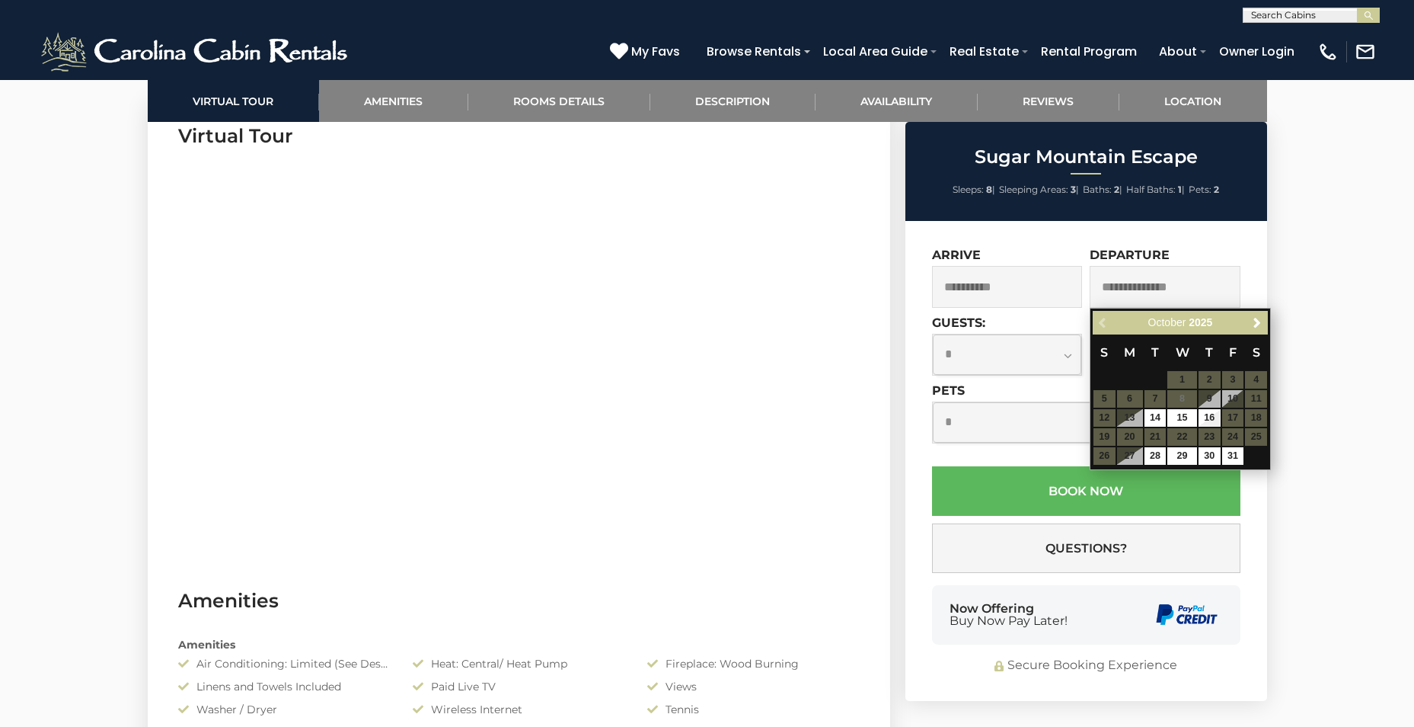
click at [1126, 418] on table "S M T W T F S 1 2 3 4 5 6 7 8 9 10 11 12 13 14 15 16 17 18 19 20 21 22 23 24 25…" at bounding box center [1180, 399] width 175 height 131
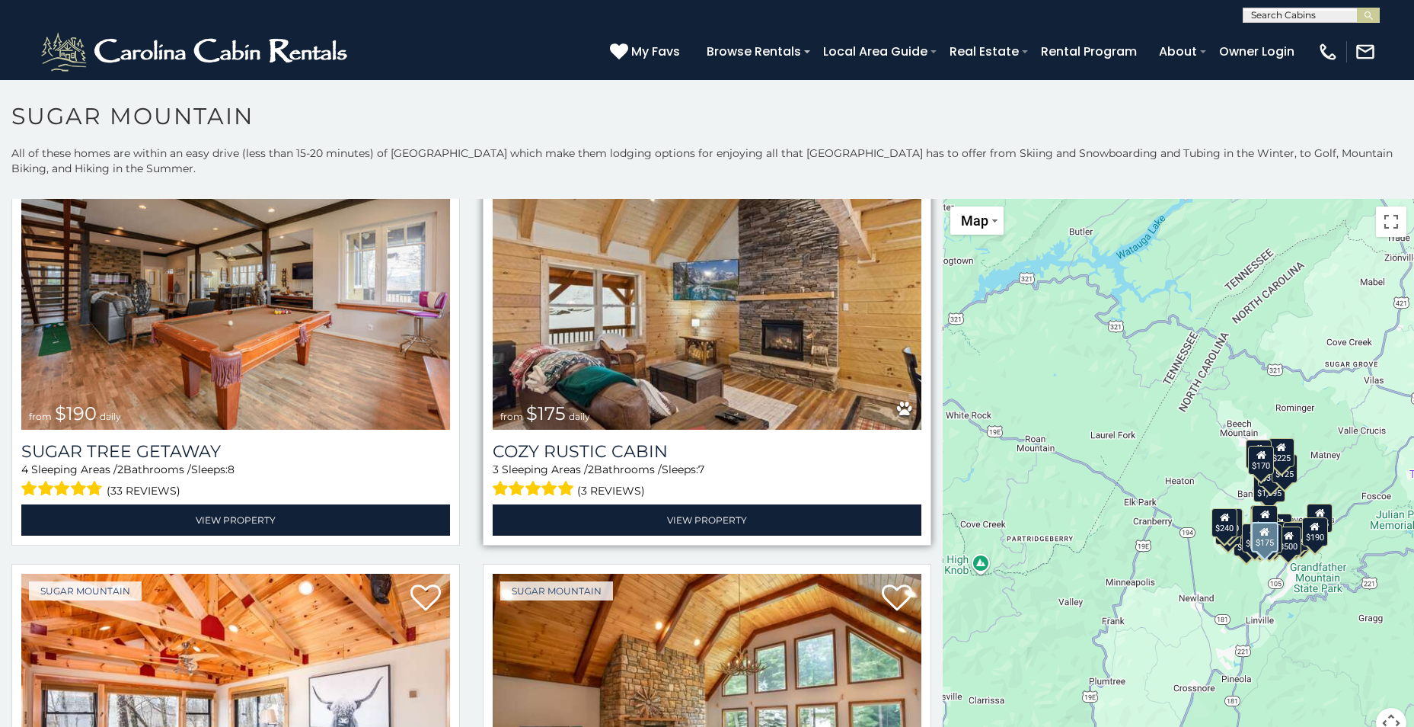
scroll to position [1828, 0]
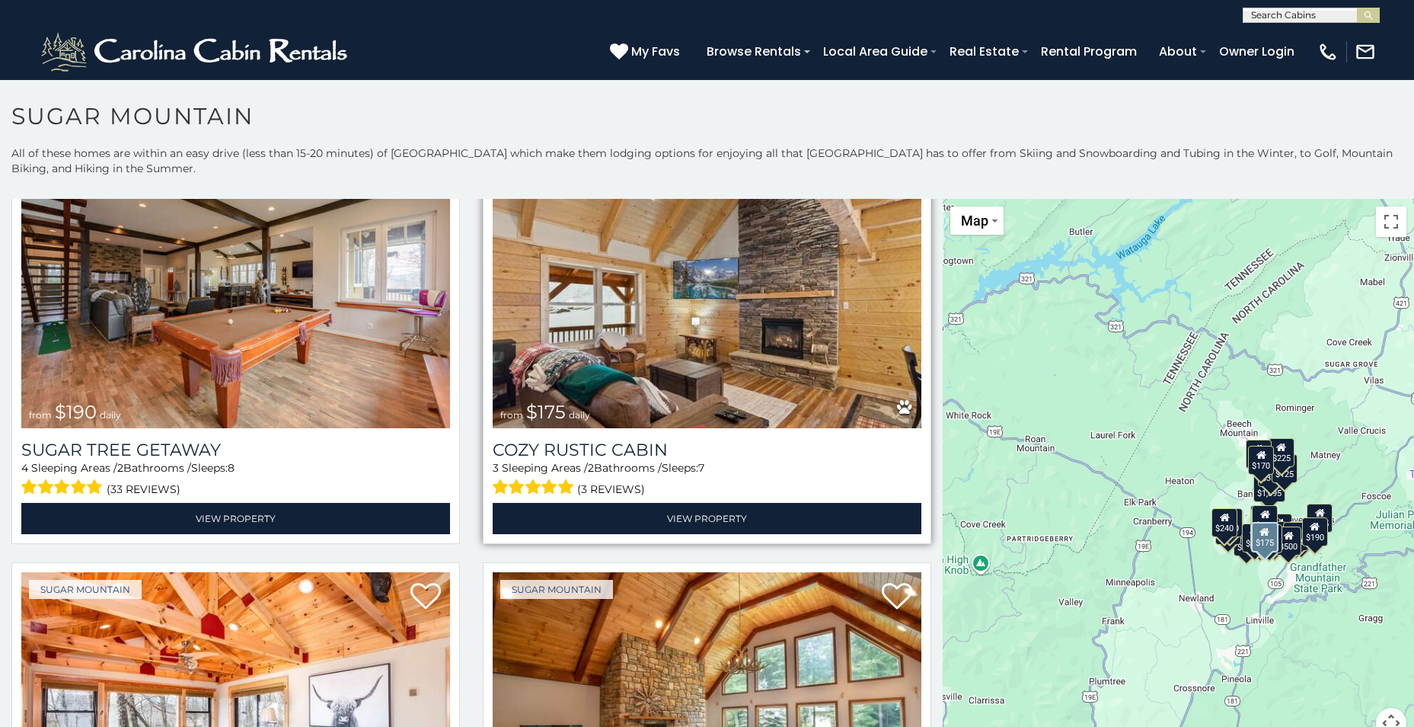
click at [705, 329] on img at bounding box center [707, 283] width 429 height 287
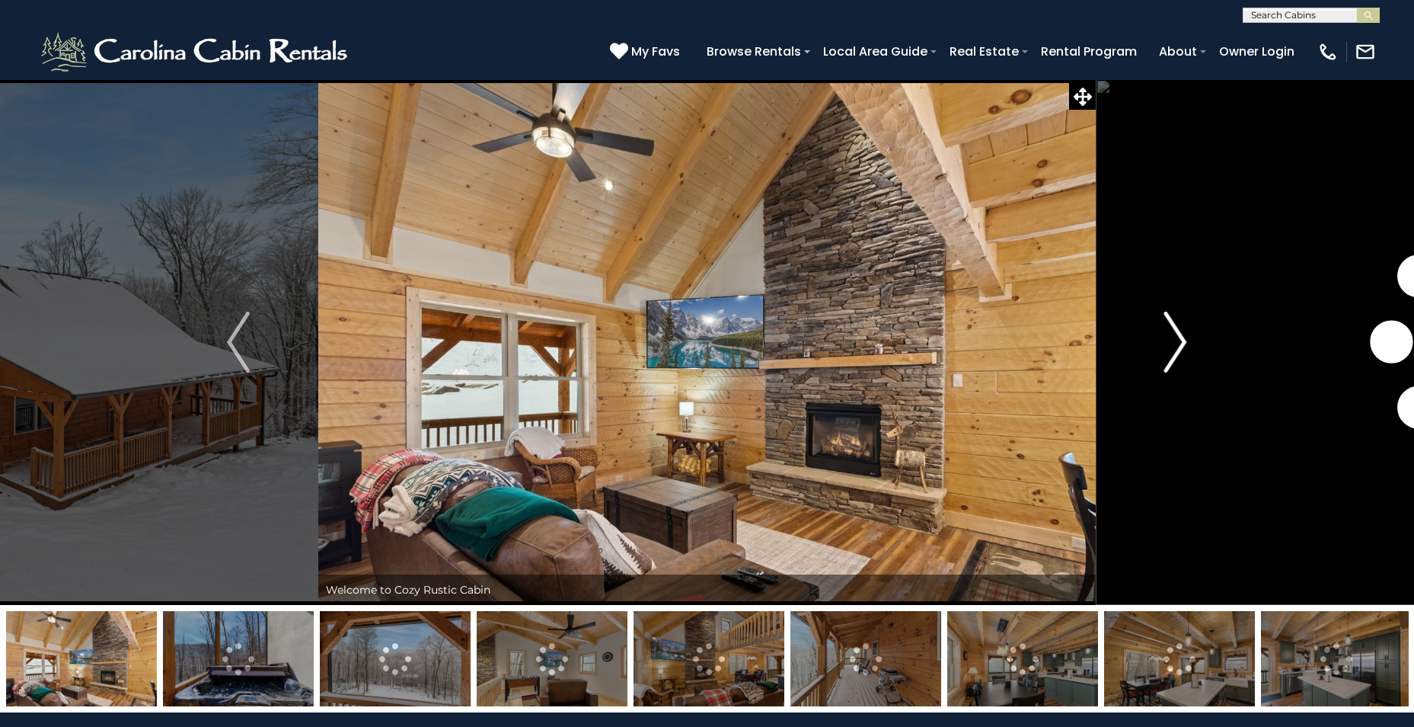
click at [1175, 337] on img "Next" at bounding box center [1176, 342] width 23 height 61
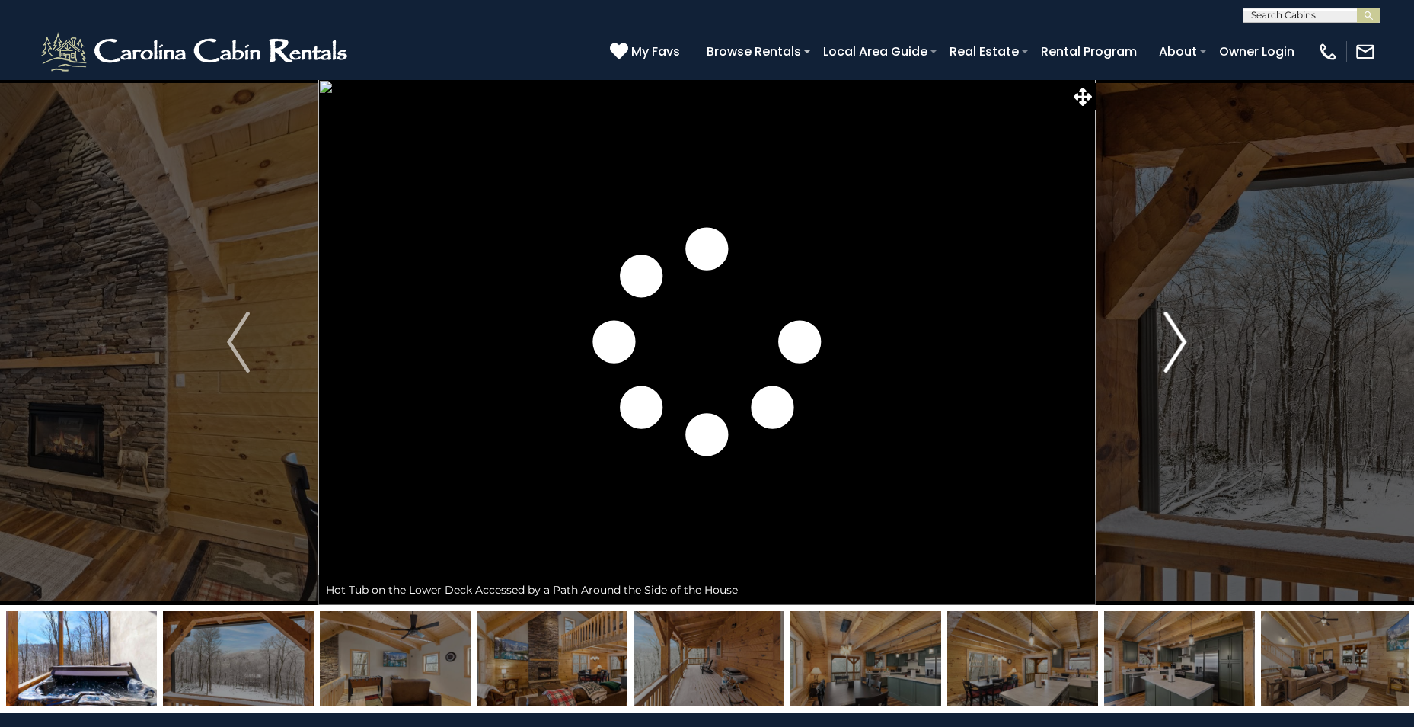
click at [1175, 337] on img "Next" at bounding box center [1176, 342] width 23 height 61
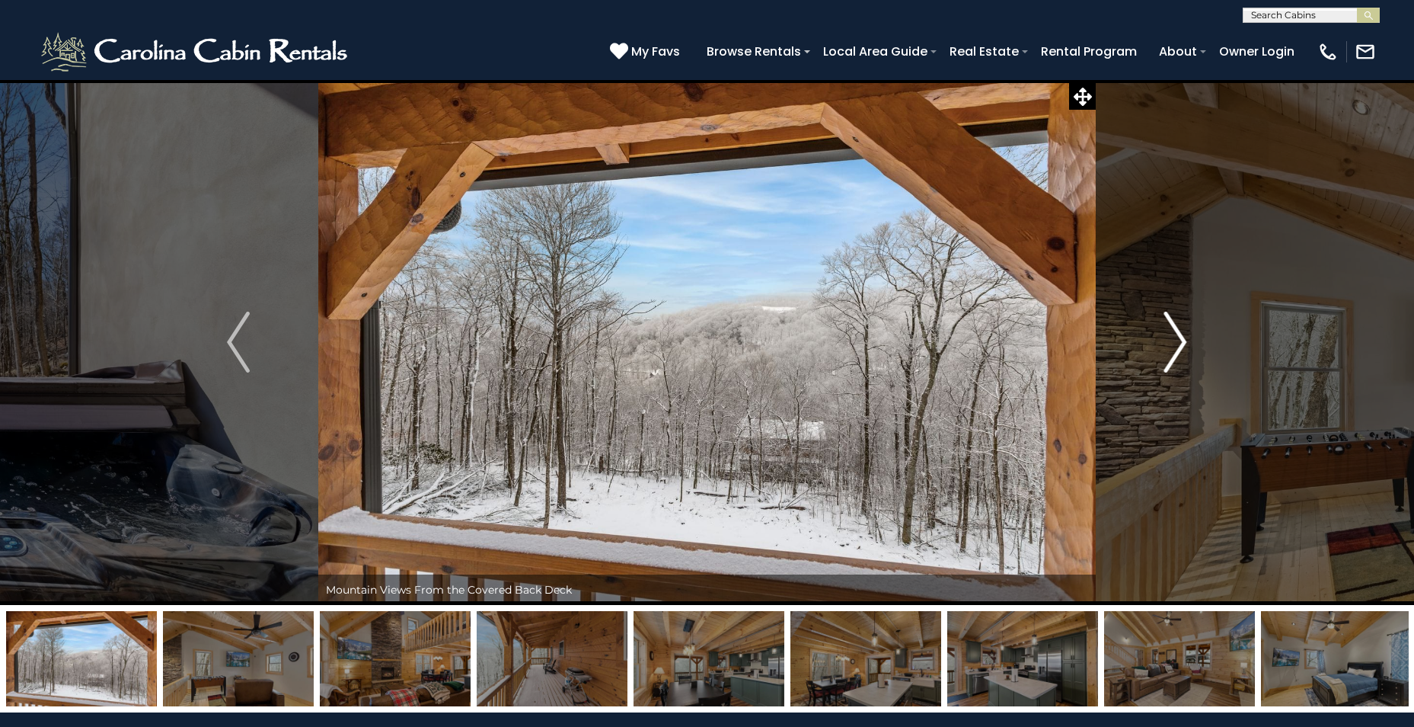
click at [1175, 337] on img "Next" at bounding box center [1176, 342] width 23 height 61
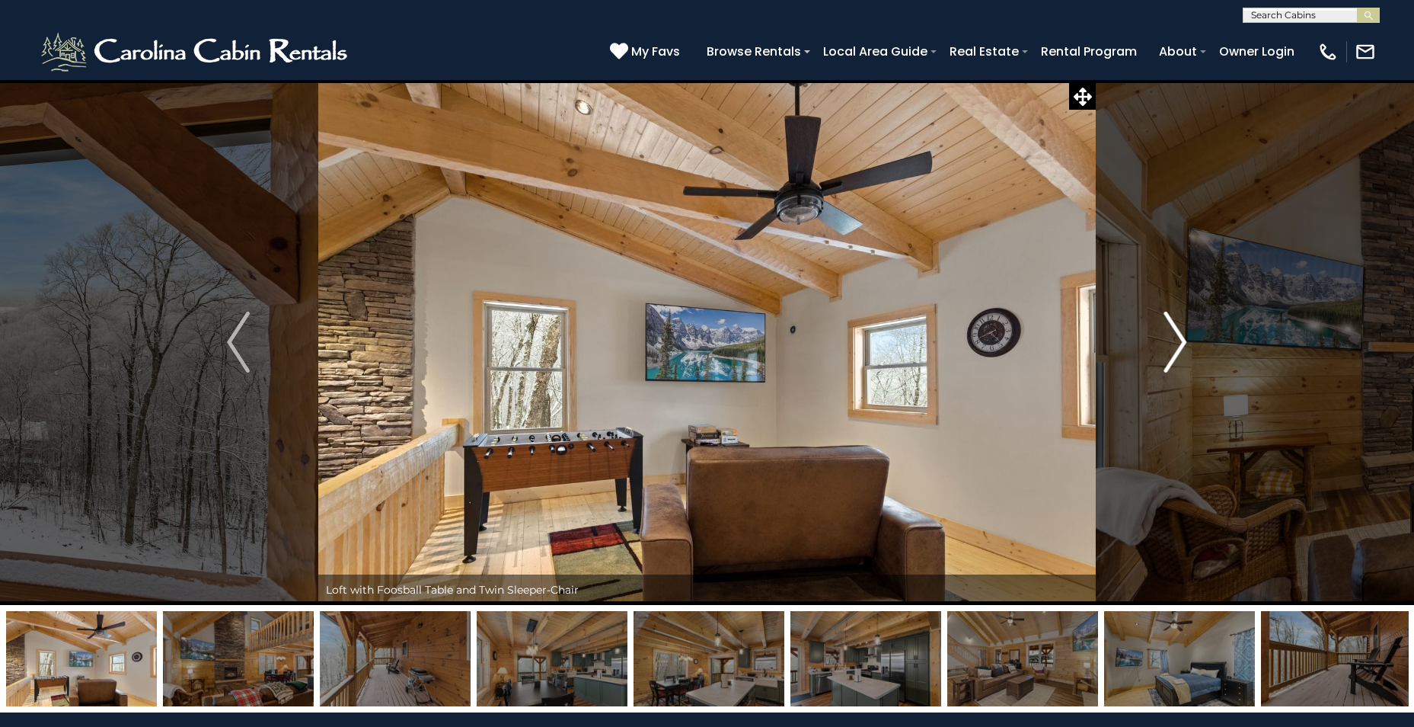
click at [1175, 337] on img "Next" at bounding box center [1176, 342] width 23 height 61
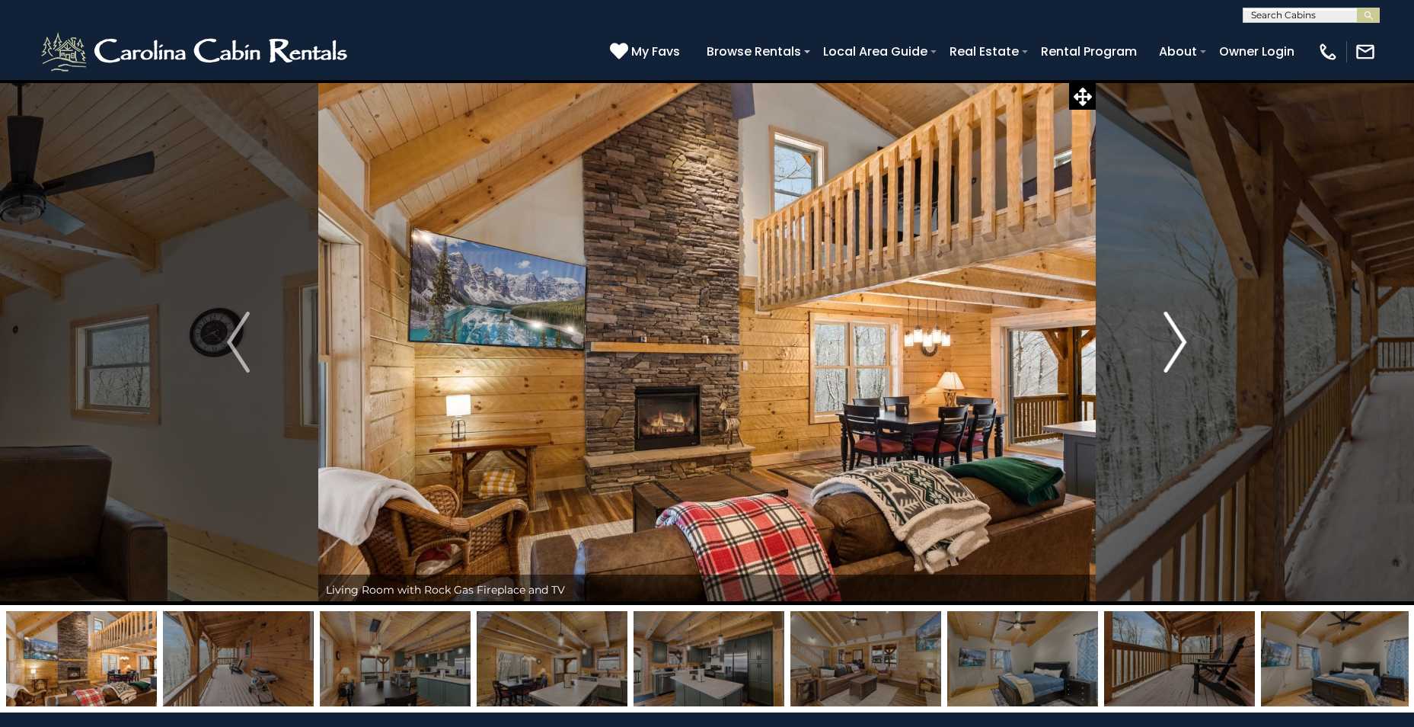
click at [1175, 337] on img "Next" at bounding box center [1176, 342] width 23 height 61
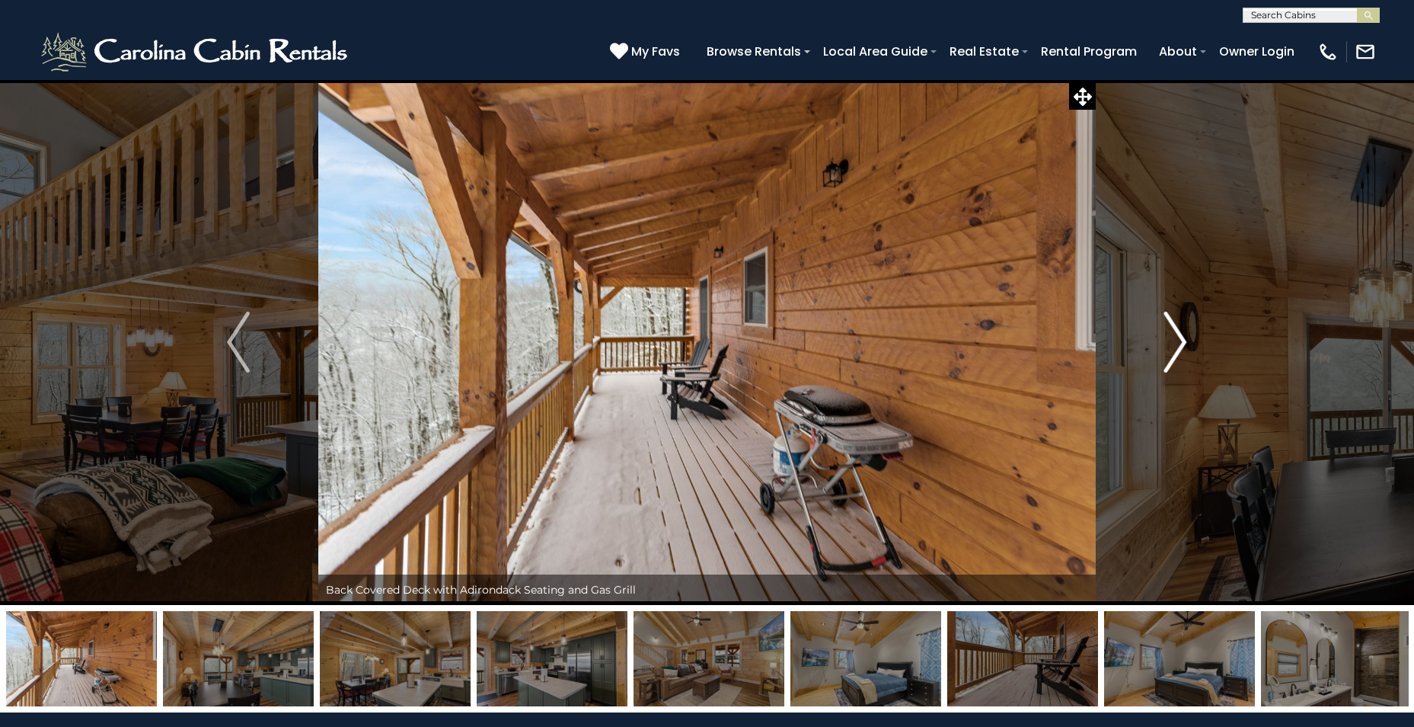
click at [1175, 337] on img "Next" at bounding box center [1176, 342] width 23 height 61
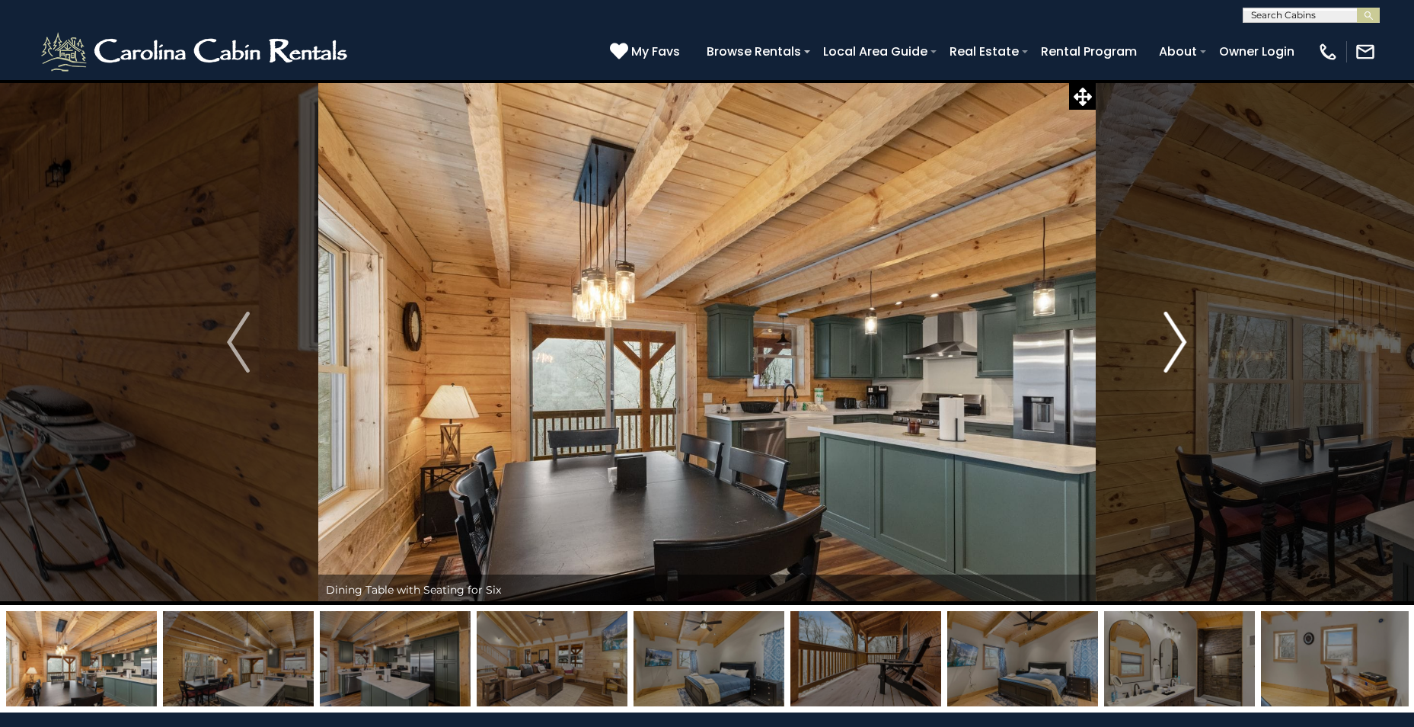
click at [1175, 337] on img "Next" at bounding box center [1176, 342] width 23 height 61
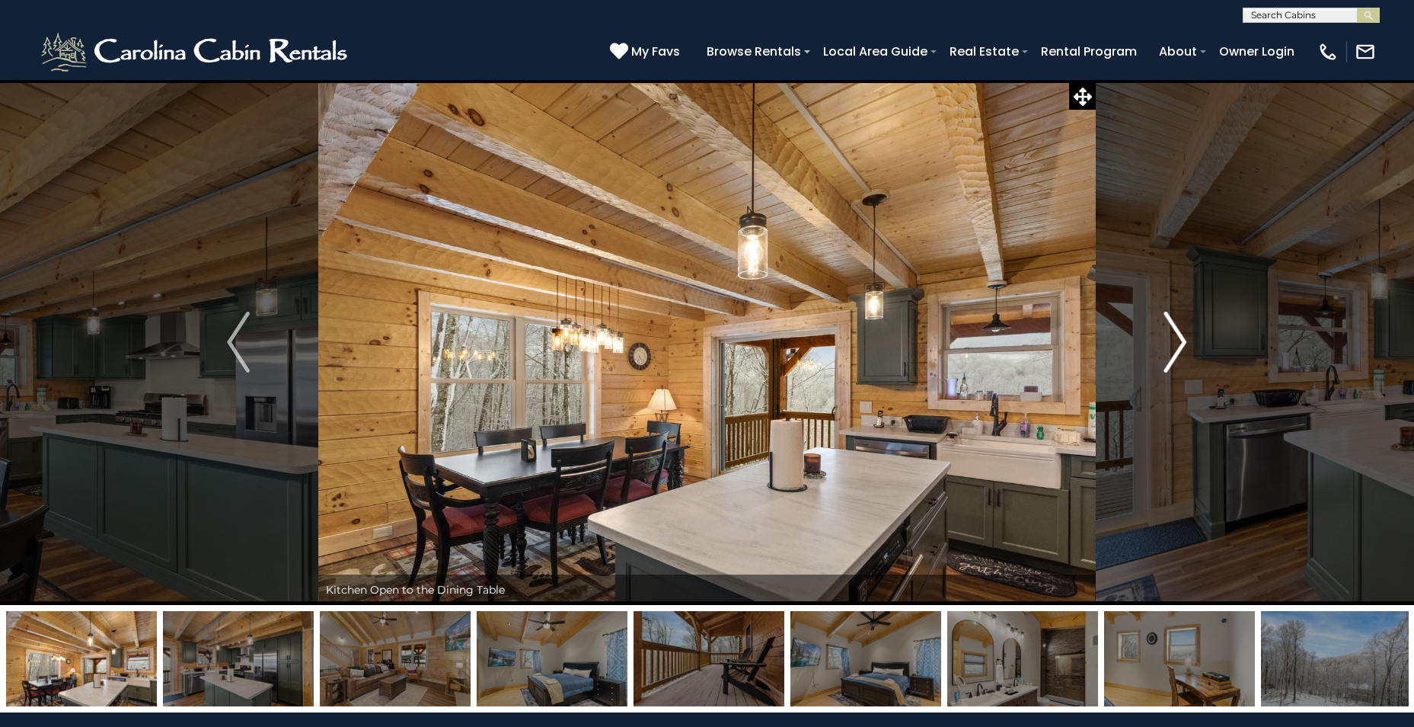
click at [1175, 337] on img "Next" at bounding box center [1176, 342] width 23 height 61
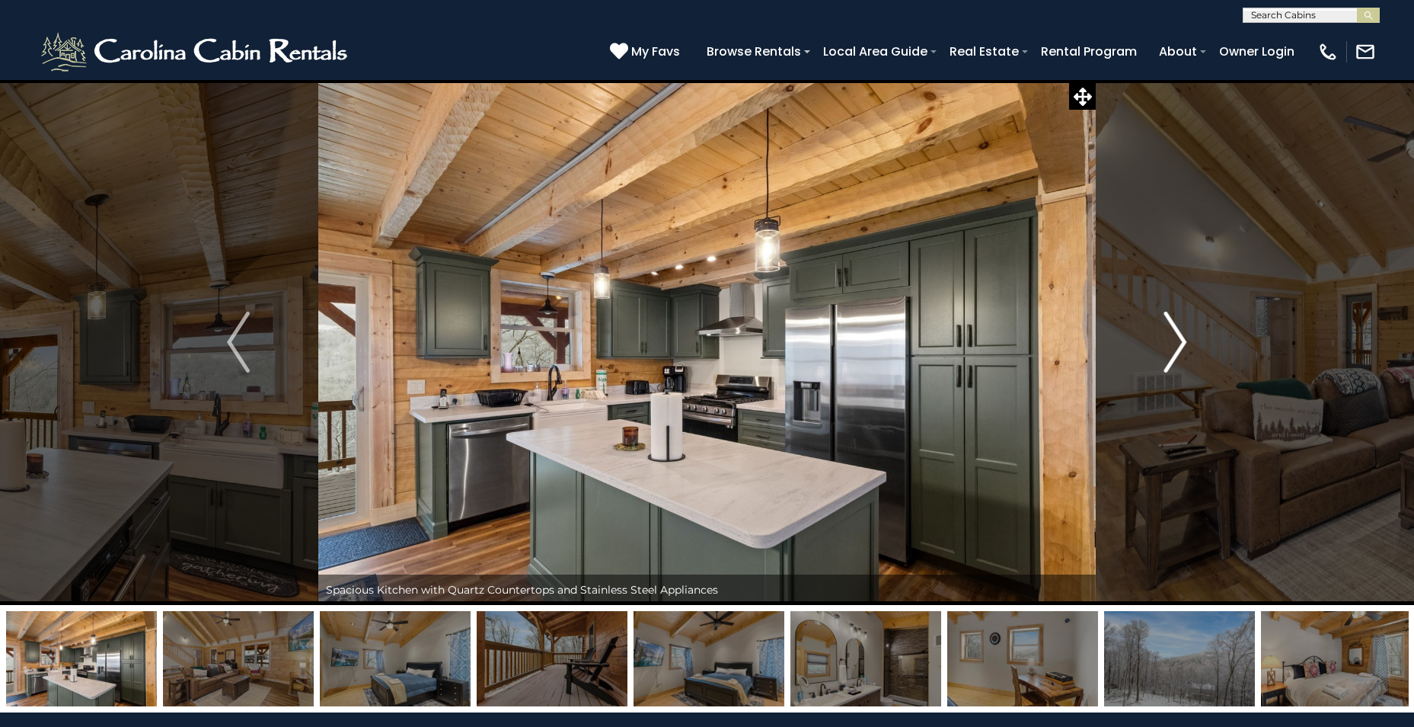
click at [1175, 337] on img "Next" at bounding box center [1176, 342] width 23 height 61
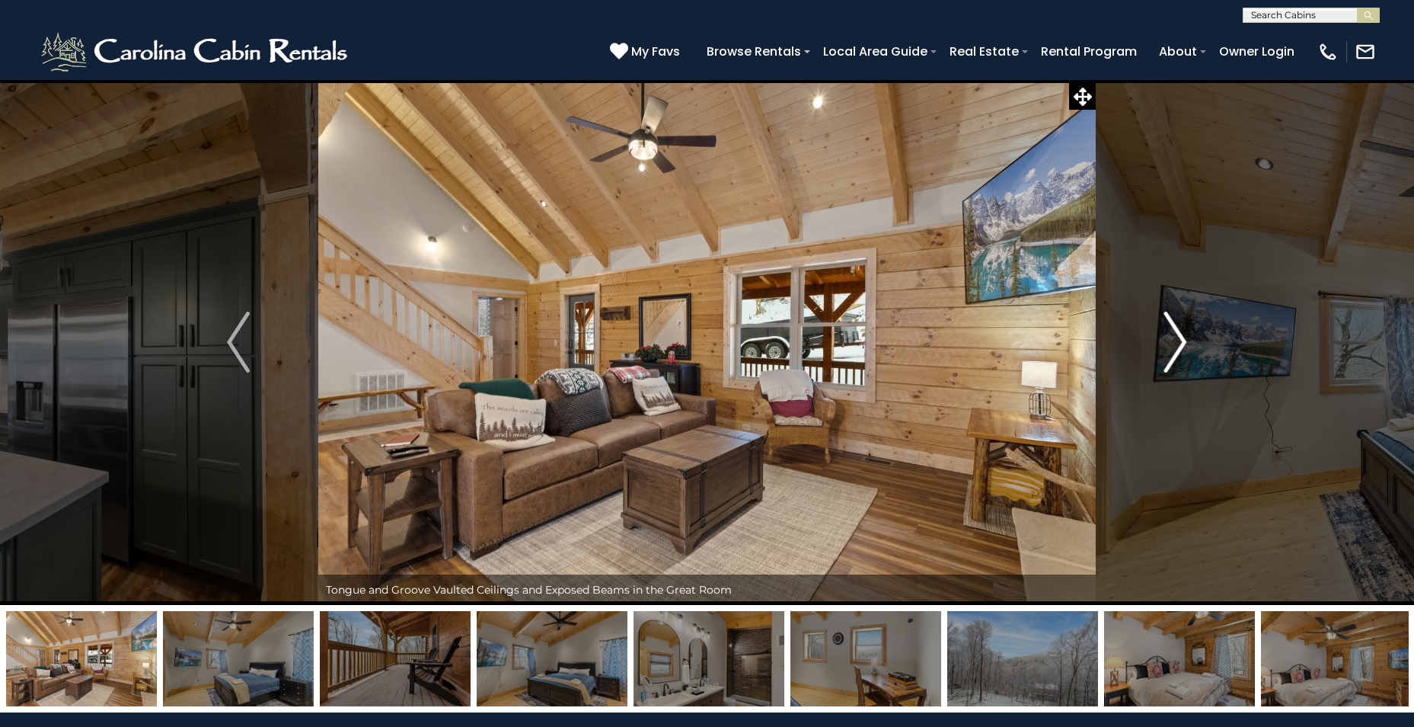
click at [1175, 337] on img "Next" at bounding box center [1176, 342] width 23 height 61
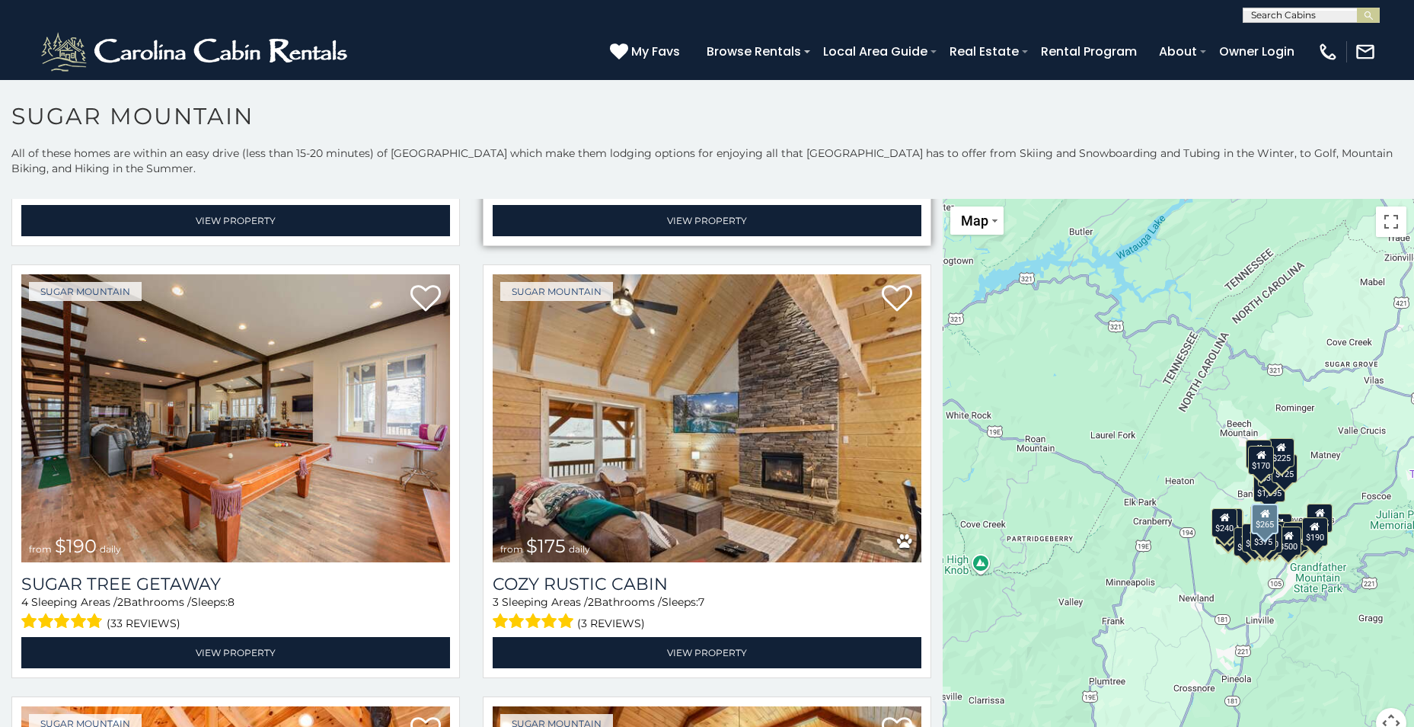
scroll to position [1752, 0]
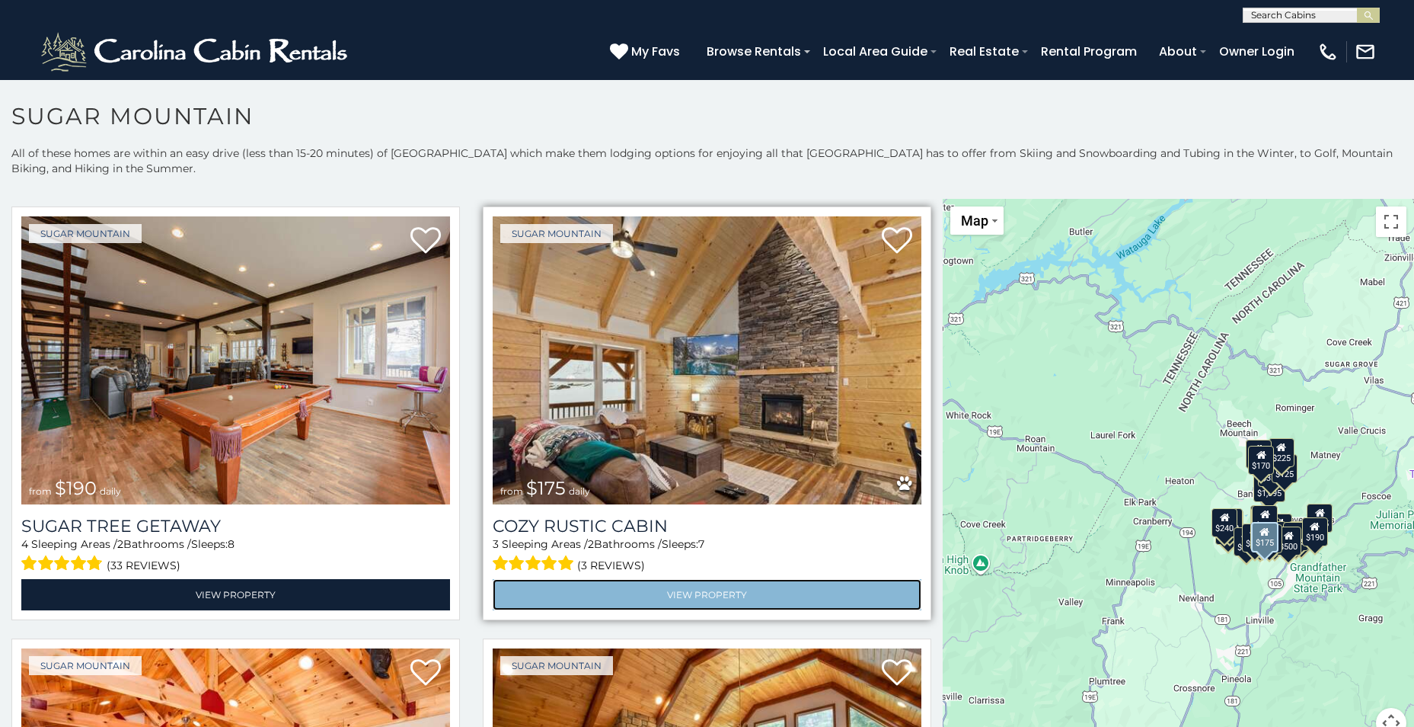
click at [697, 579] on link "View Property" at bounding box center [707, 594] width 429 height 31
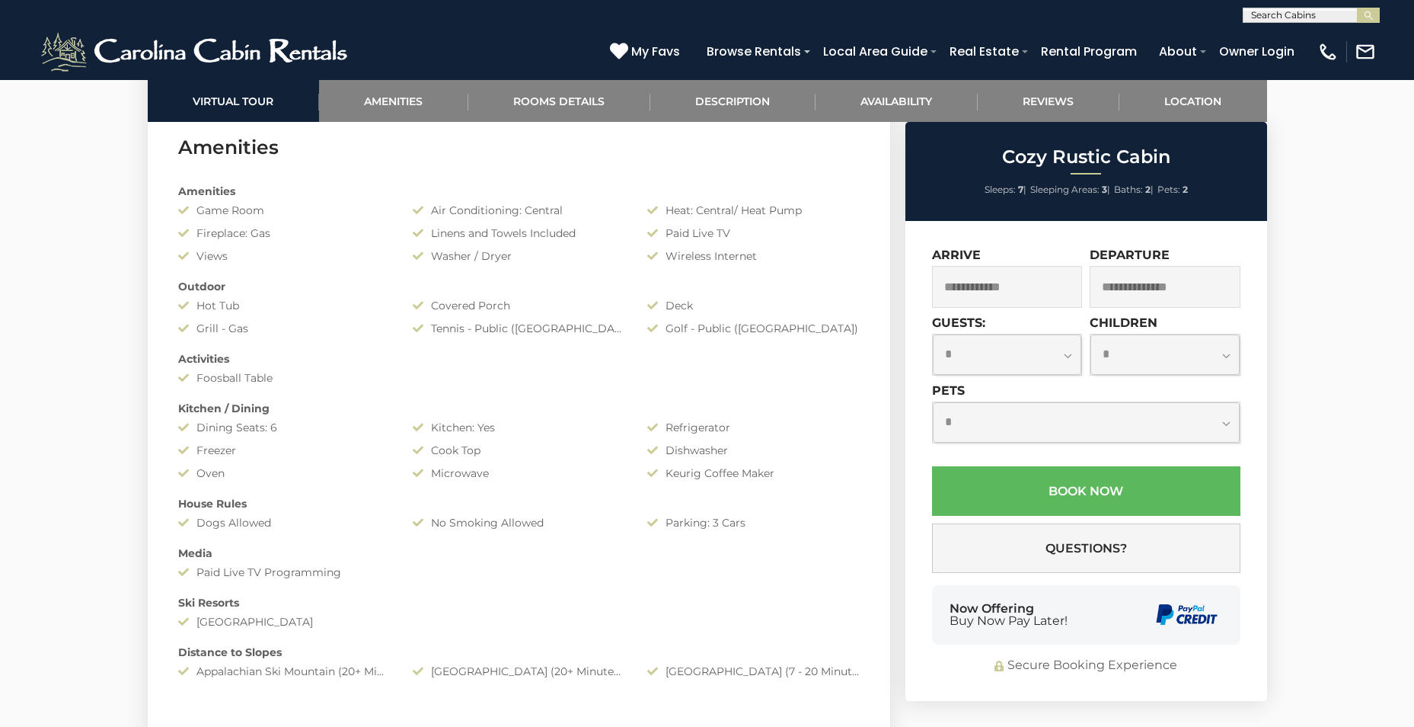
scroll to position [1219, 0]
click at [977, 282] on input "text" at bounding box center [1007, 287] width 151 height 42
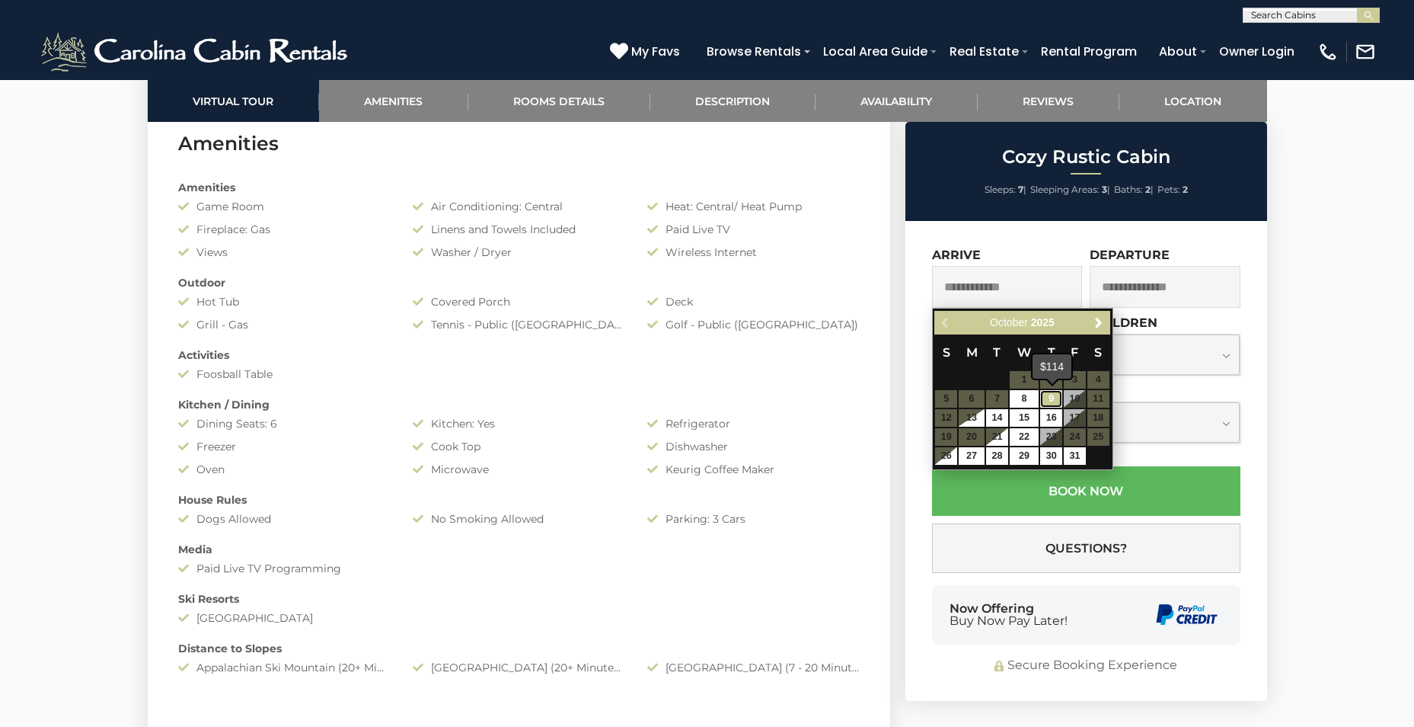
click at [1051, 394] on link "9" at bounding box center [1051, 399] width 22 height 18
type input "**********"
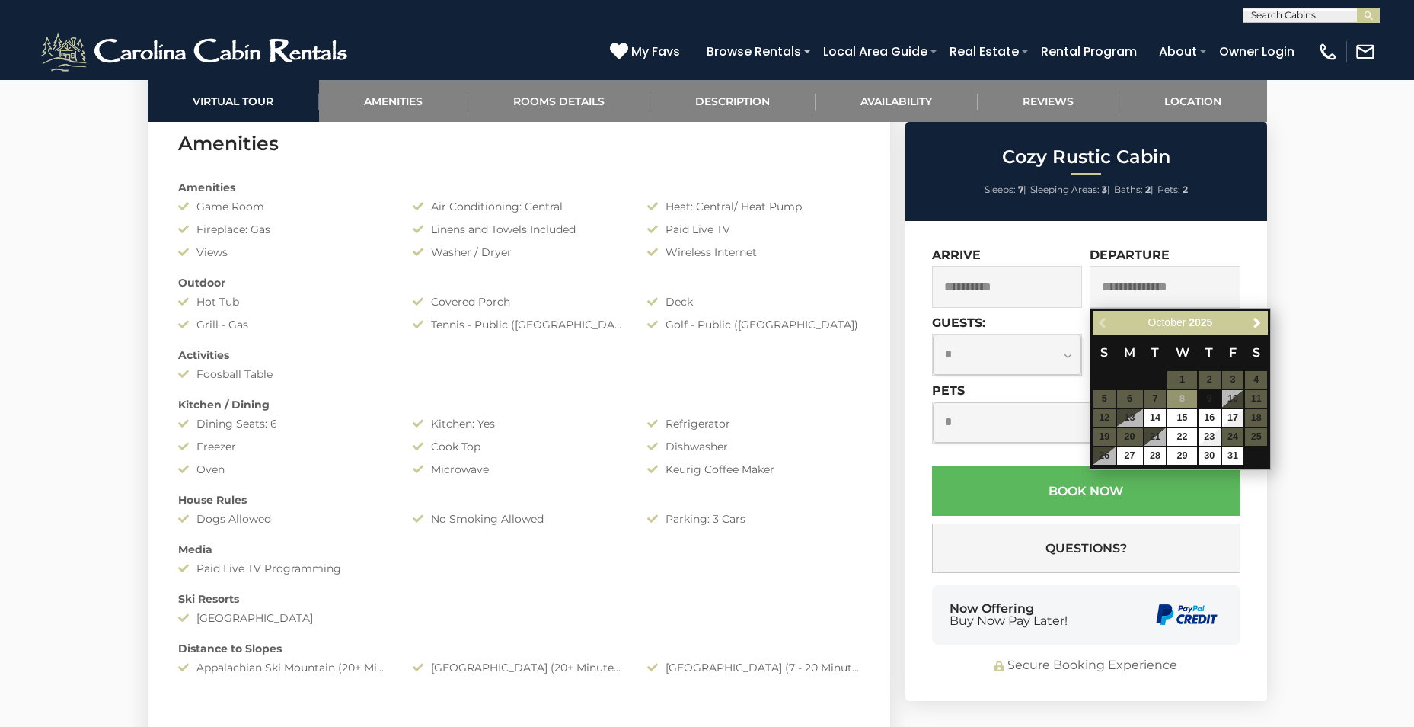
click at [1136, 276] on input "text" at bounding box center [1165, 287] width 151 height 42
click at [1133, 417] on table "S M T W T F S 1 2 3 4 5 6 7 8 9 10 11 12 13 14 15 16 17 18 19 20 21 22 23 24 25…" at bounding box center [1180, 399] width 175 height 131
